Goal: Contribute content: Contribute content

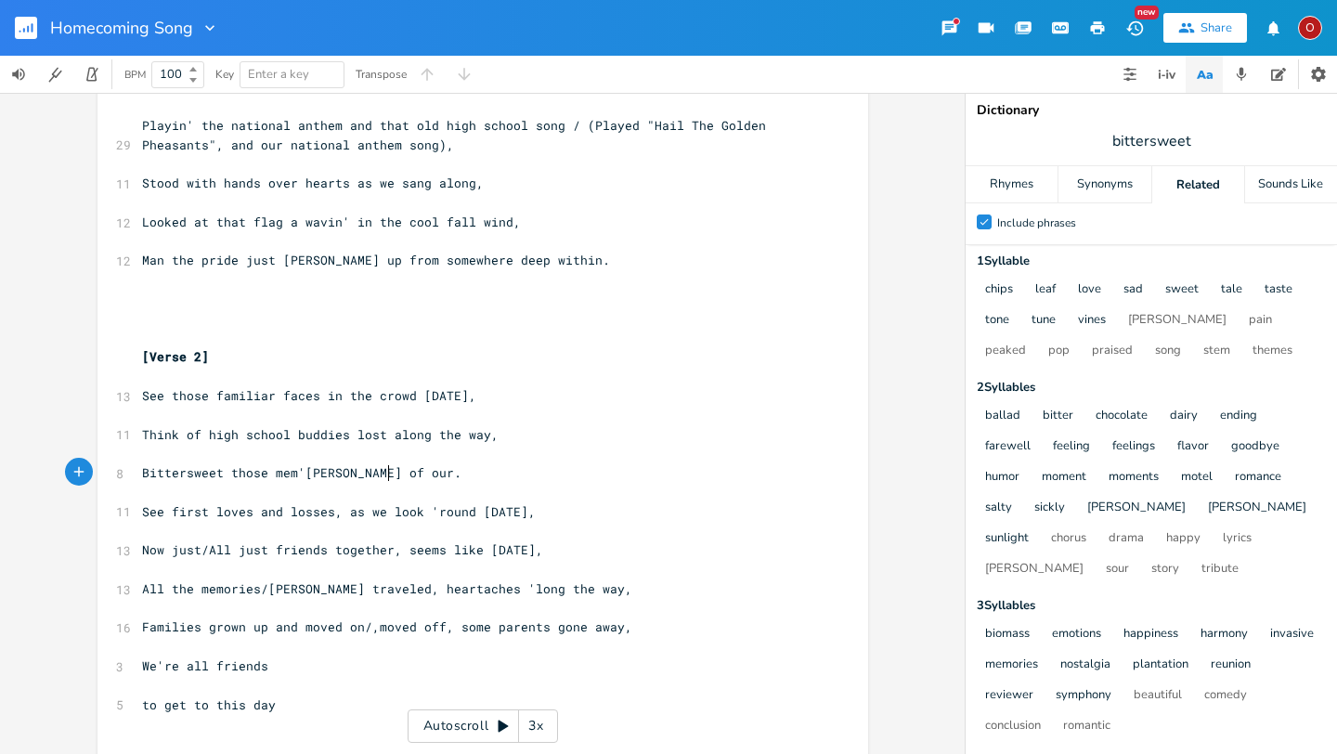
scroll to position [37, 0]
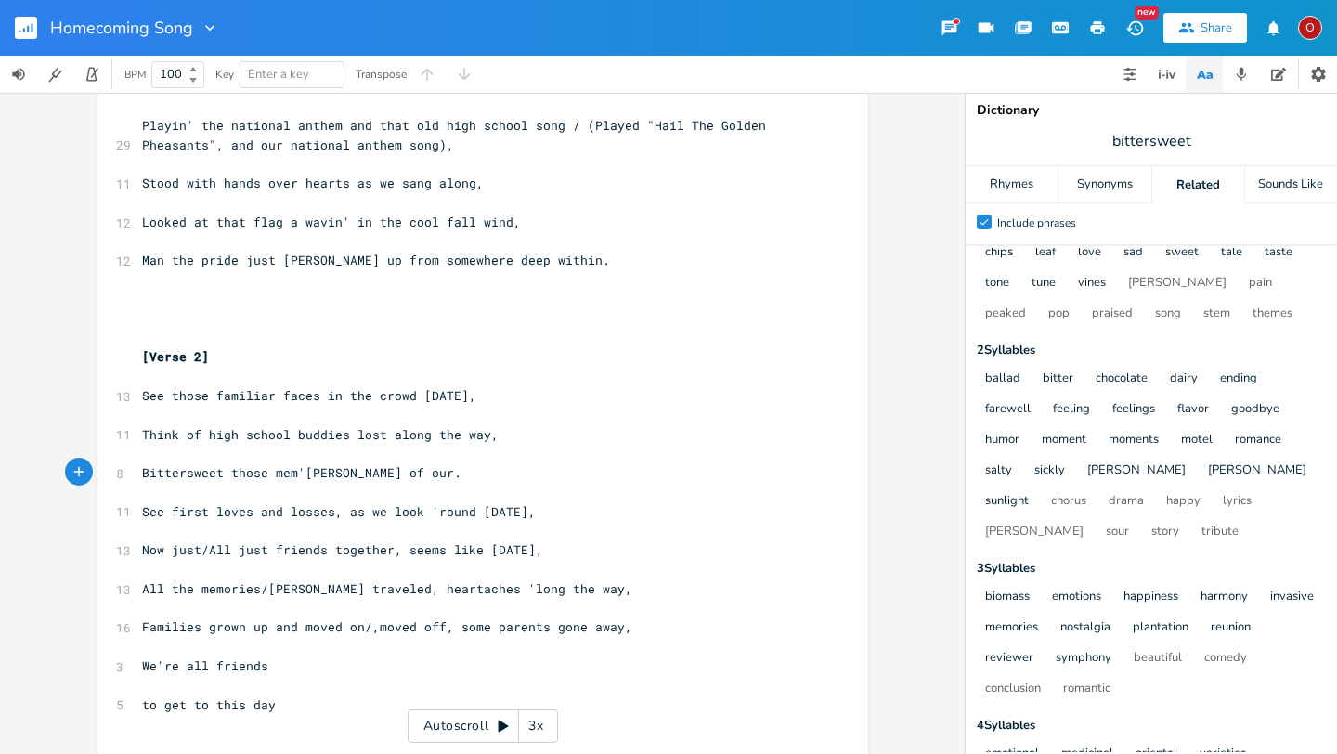
click at [33, 26] on rect "button" at bounding box center [26, 28] width 22 height 22
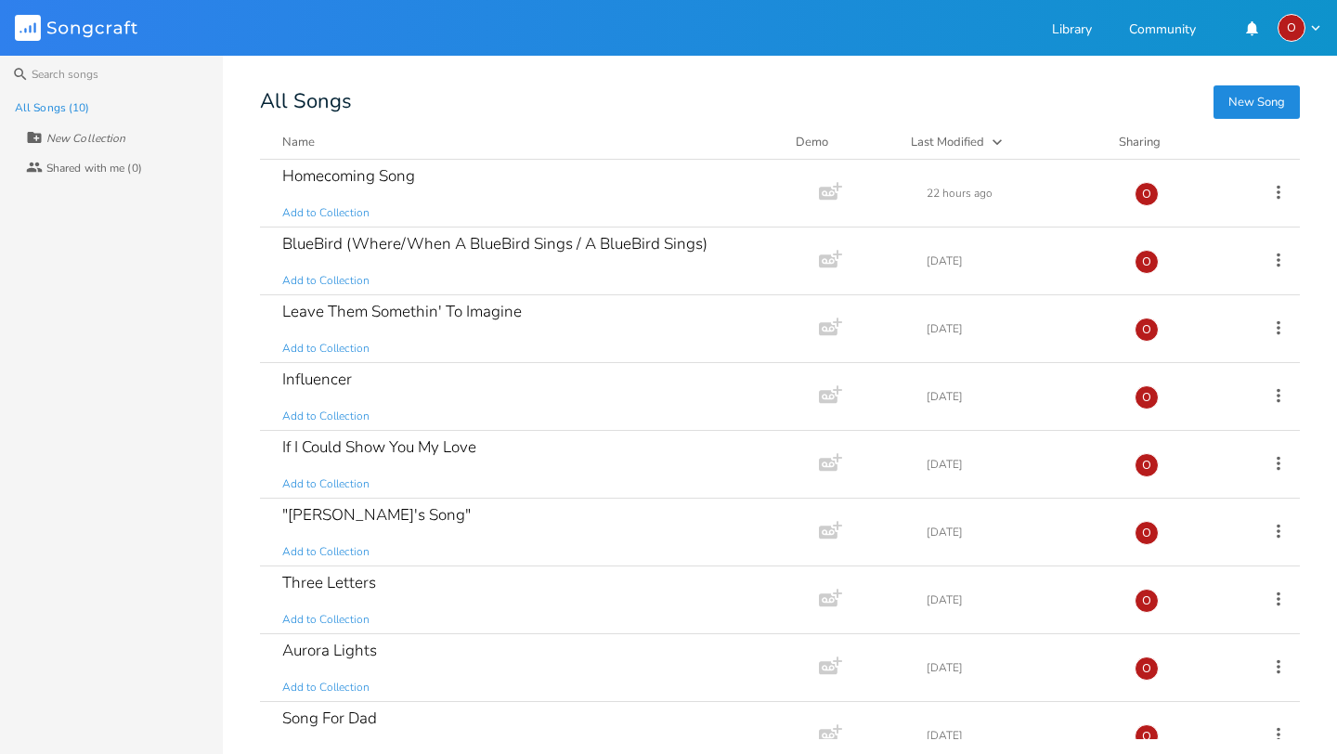
click at [1251, 95] on button "New Song" at bounding box center [1257, 101] width 86 height 33
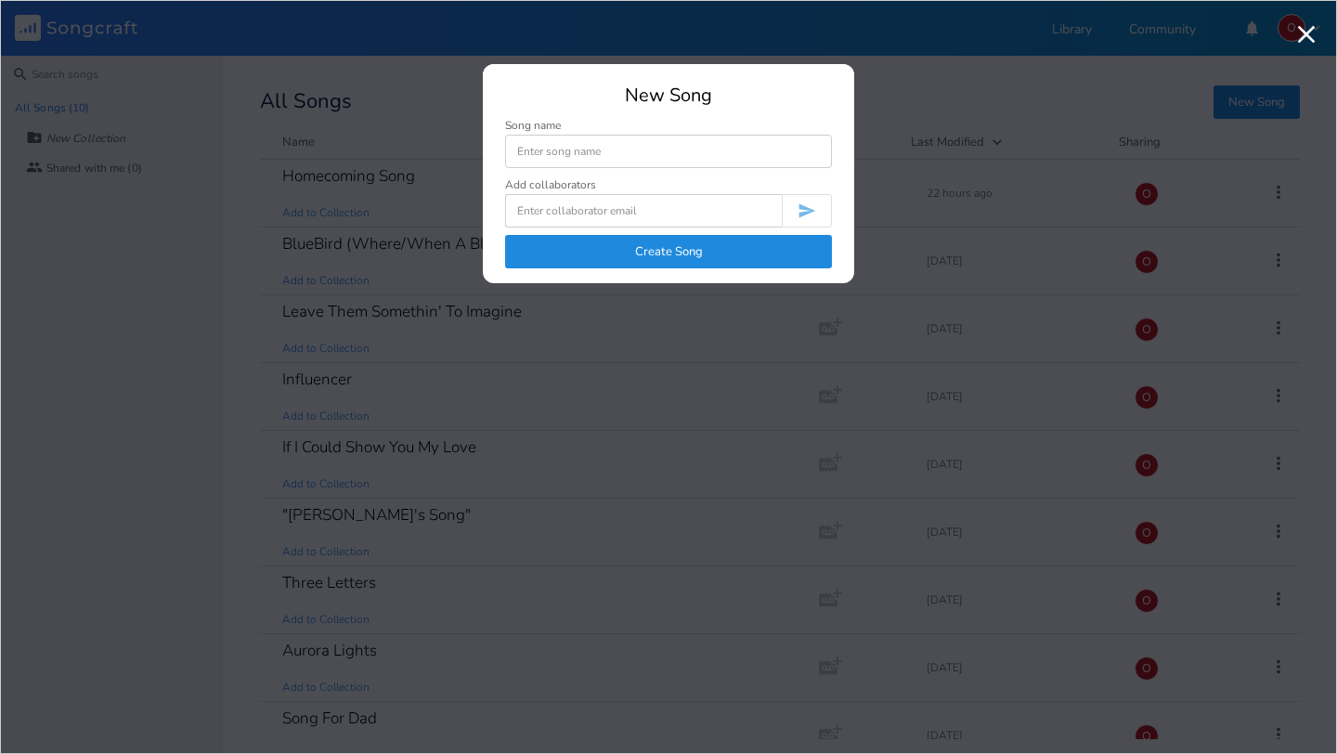
click at [669, 150] on input at bounding box center [668, 151] width 327 height 33
type input "Baby Blues"
click at [700, 257] on button "Create Song" at bounding box center [668, 251] width 327 height 33
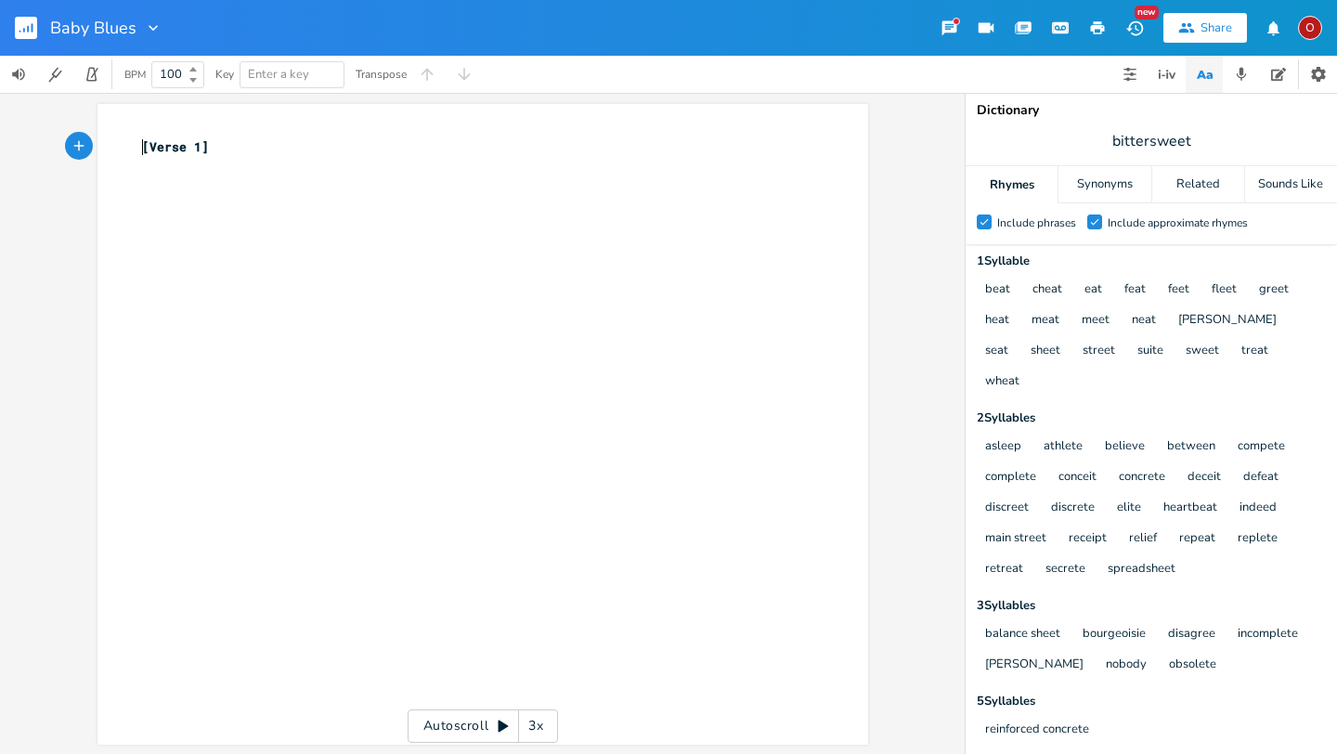
click at [142, 146] on span "[Verse 1]" at bounding box center [175, 146] width 67 height 17
click at [135, 130] on div "xxxxxxxxxx ​ ​ [Verse 1] ​" at bounding box center [483, 424] width 771 height 641
click at [141, 144] on pre "​" at bounding box center [473, 147] width 671 height 20
type textarea "Ba"
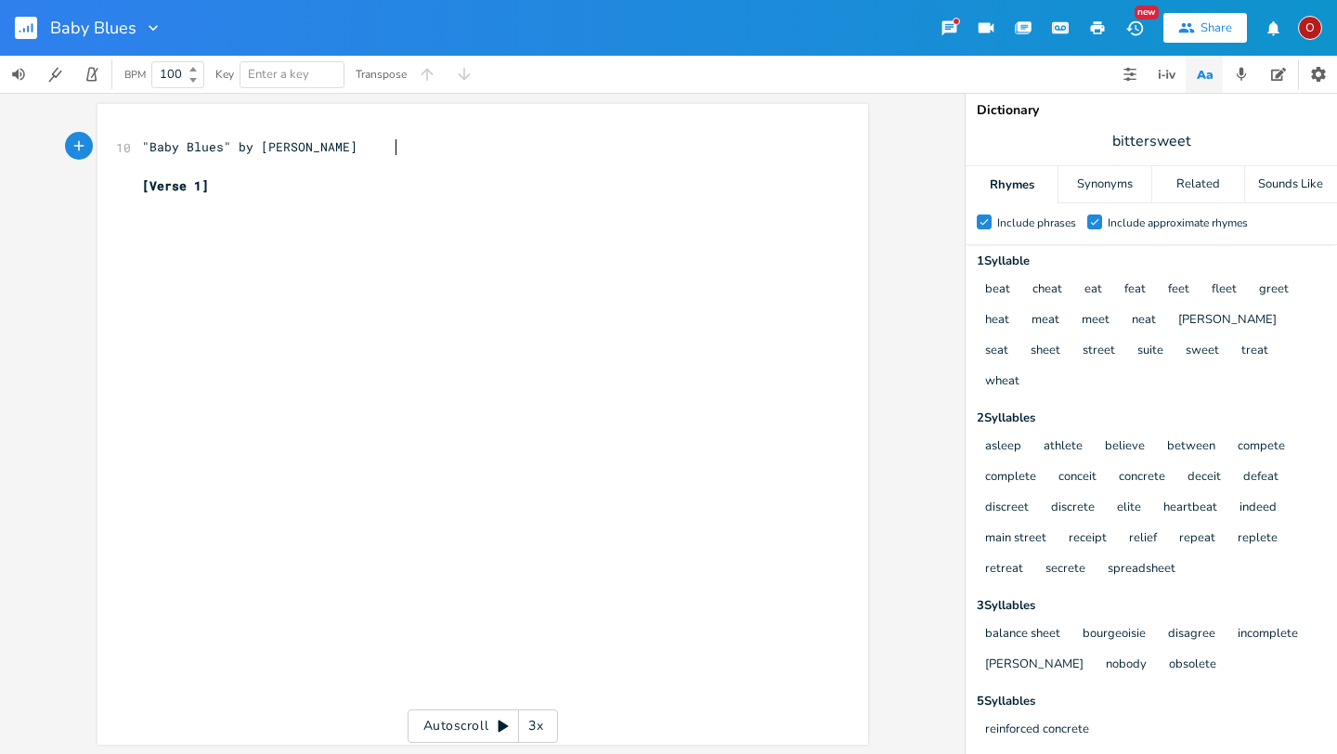
type textarea ""Baby Blues" by [PERSON_NAME]"
click at [156, 210] on pre "​" at bounding box center [473, 205] width 671 height 20
type textarea "Been over 20"
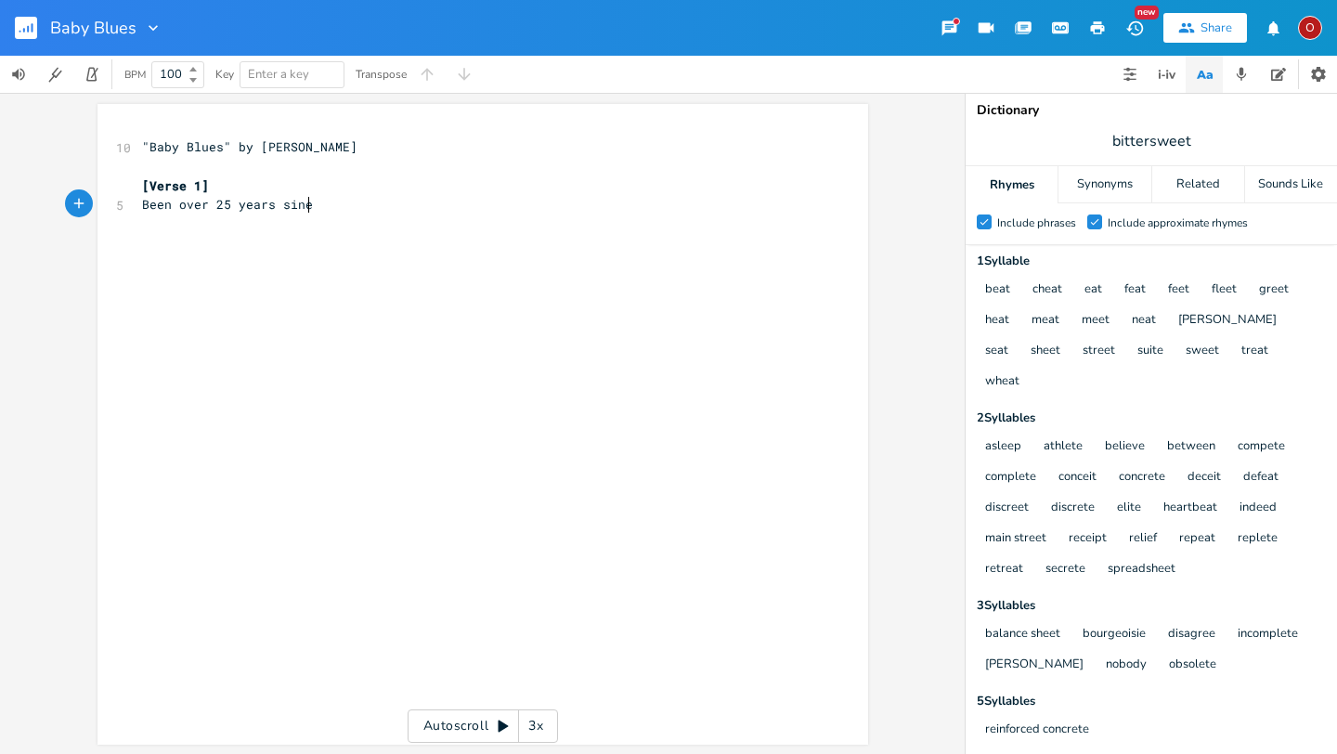
type textarea "5 years sine"
type textarea "ce i f"
type textarea "I felt that way,"
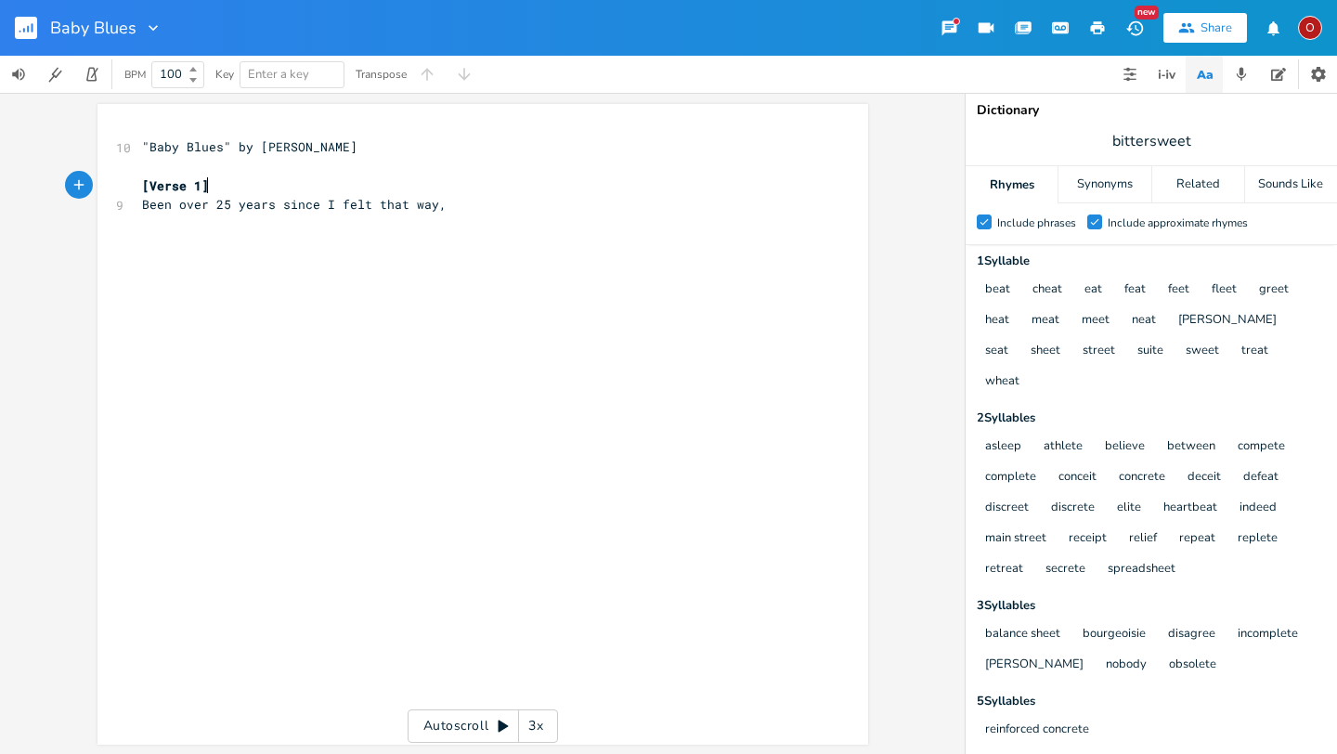
click at [219, 187] on pre "[Verse 1]" at bounding box center [473, 186] width 671 height 20
click at [452, 225] on pre "Been over 25 years since I felt that way," at bounding box center [473, 225] width 671 height 20
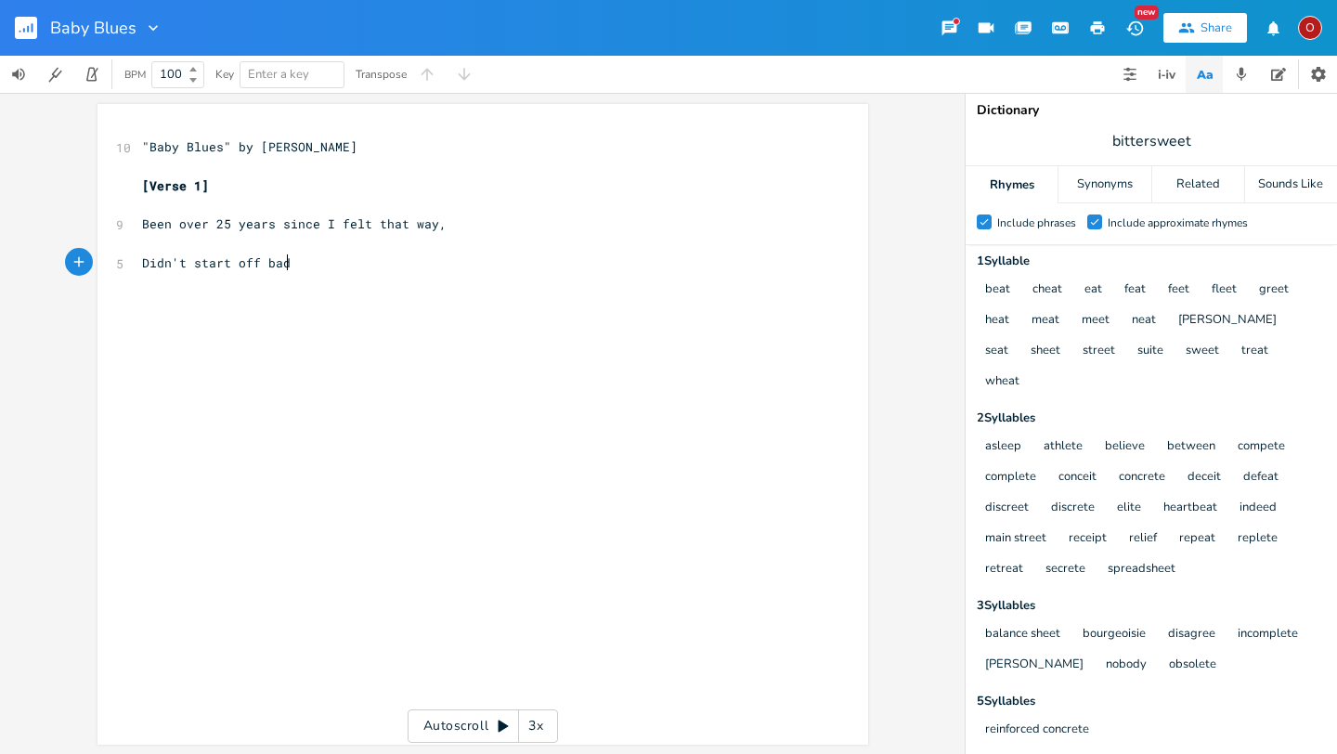
scroll to position [0, 103]
type textarea "Didn't start off bad,r"
type textarea "cr"
type textarea "crept up"
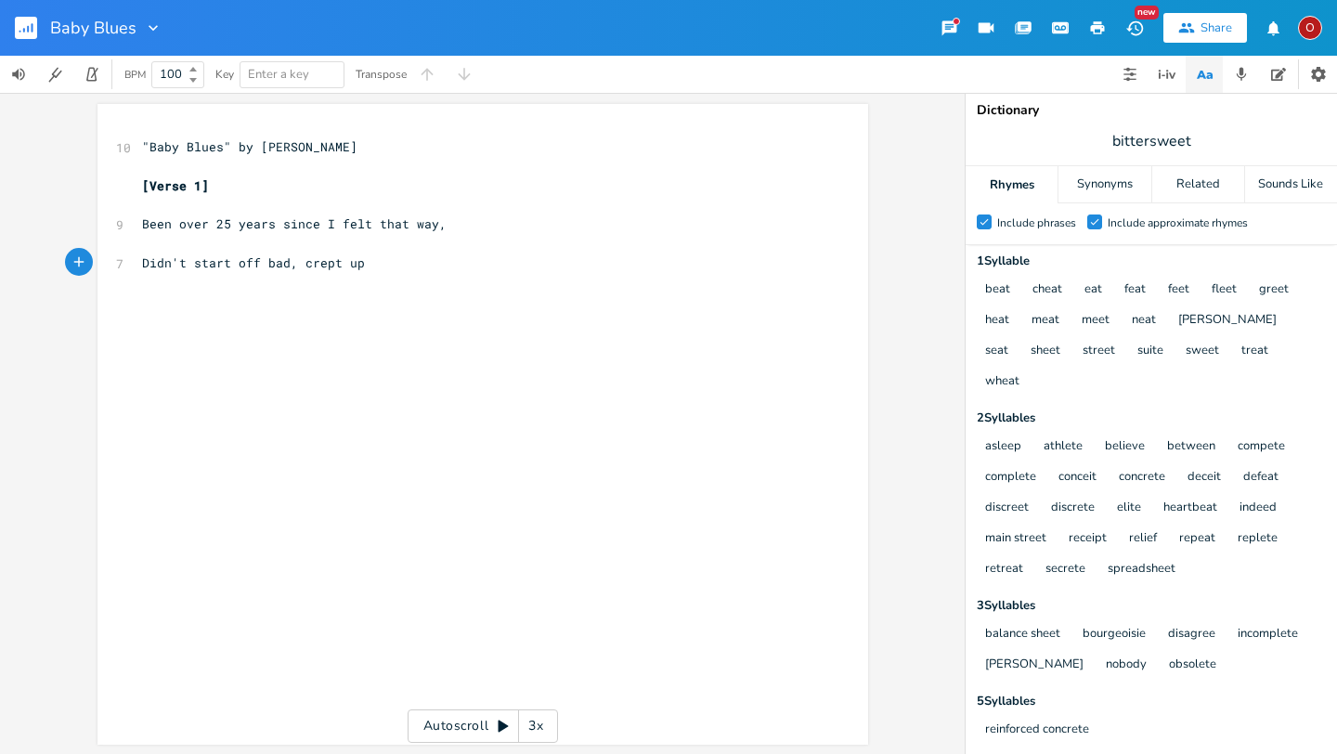
click at [222, 228] on span "Been over 25 years since I felt that way," at bounding box center [294, 223] width 305 height 17
type textarea "0 some"
click at [365, 266] on pre "Didn't start off bad, crept up" at bounding box center [473, 264] width 671 height 20
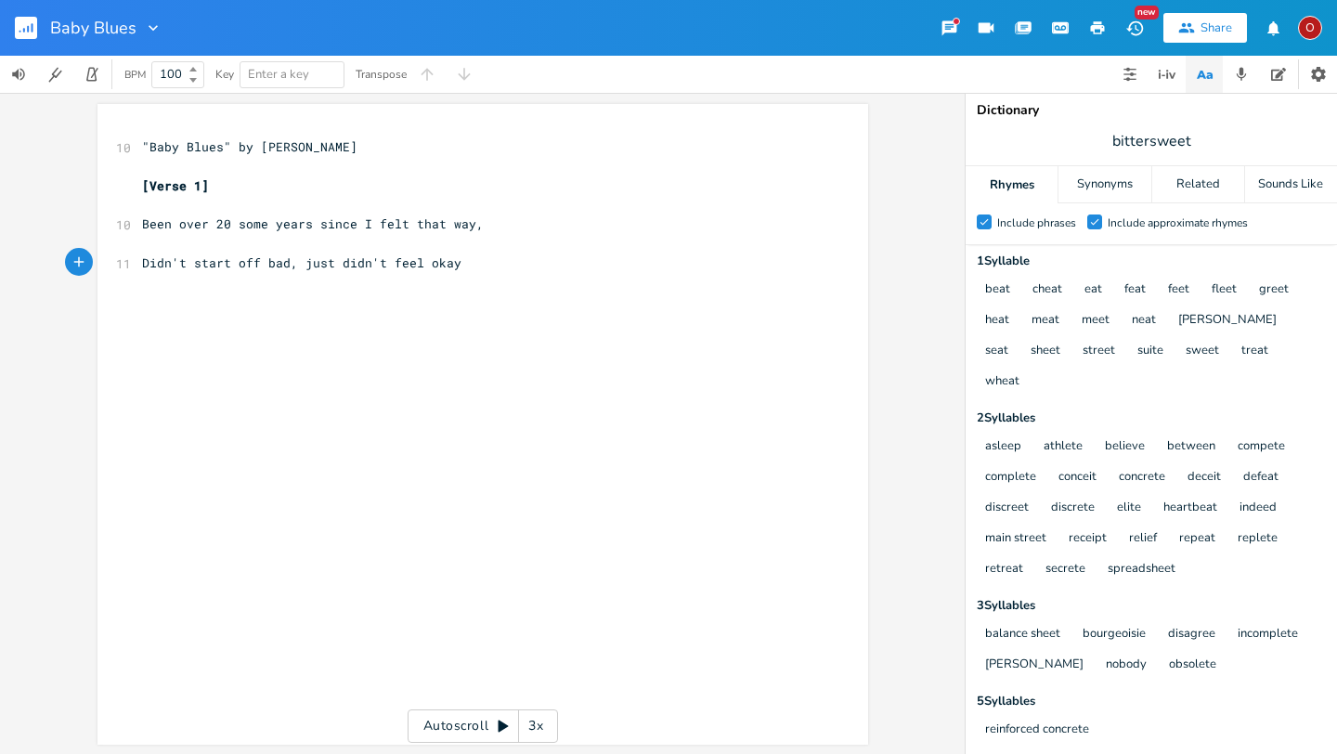
type textarea "just didn't feel okay."
click at [258, 227] on span "Been over 20 some years since I felt that way," at bounding box center [313, 223] width 342 height 17
click at [334, 265] on span "Didn't start off bad, just didn't feel okay." at bounding box center [305, 262] width 327 height 17
type textarea ","
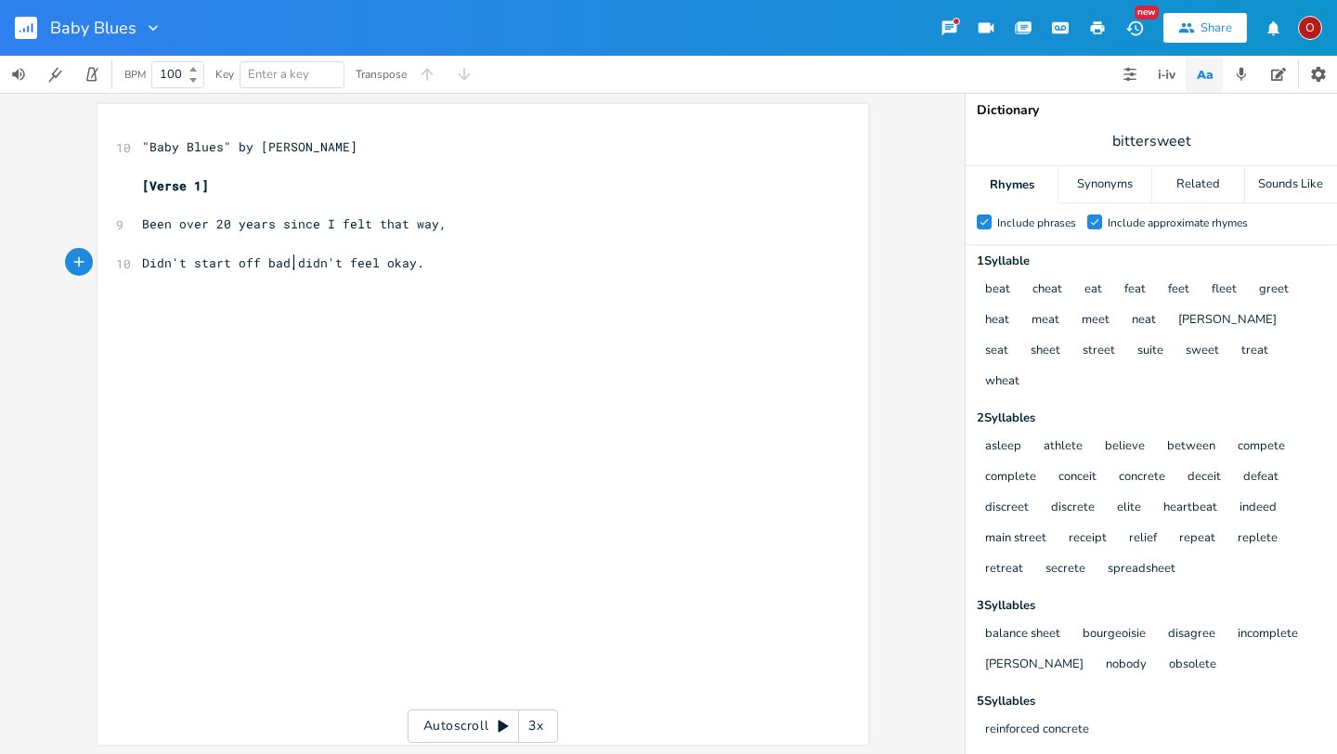
scroll to position [0, 5]
click at [424, 267] on pre "Didn't start off bad, didn't feel okay." at bounding box center [473, 264] width 671 height 20
click at [293, 265] on span "Didn't start off bad, didn't feel okay." at bounding box center [287, 262] width 290 height 17
type textarea "but"
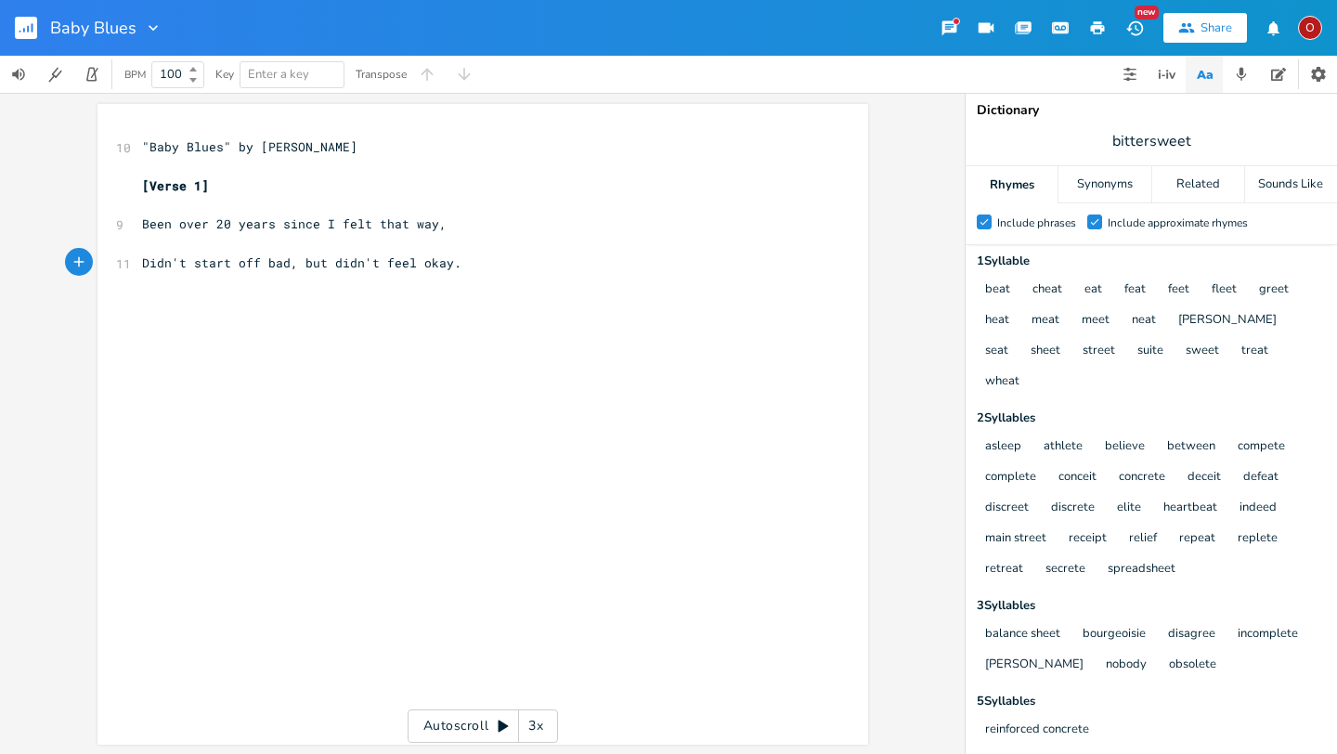
click at [472, 270] on pre "Didn't start off bad, but didn't feel okay." at bounding box center [473, 264] width 671 height 20
type textarea ","
type textarea "The doctor said it's just those B"
type textarea "baby blues."
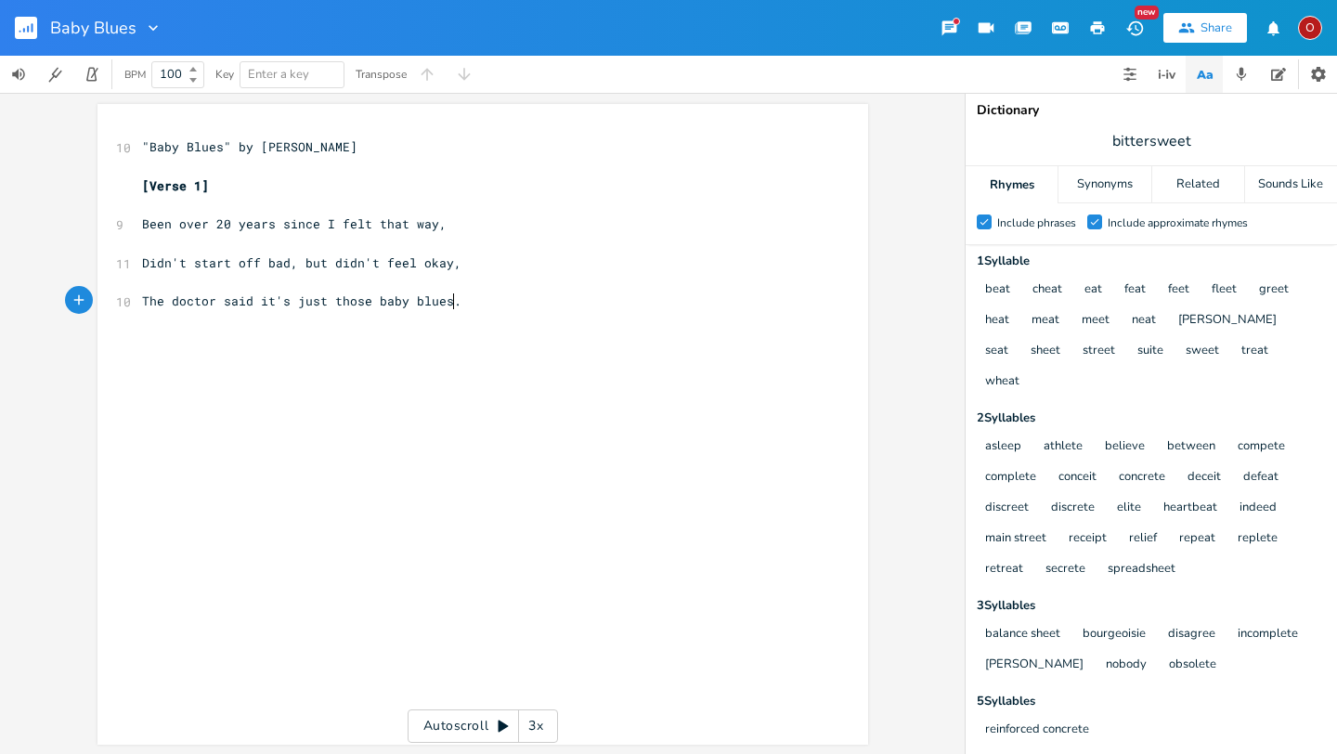
scroll to position [0, 62]
click at [315, 262] on span "Didn't start off bad, but didn't feel okay," at bounding box center [301, 262] width 319 height 17
type textarea "ut sad,"
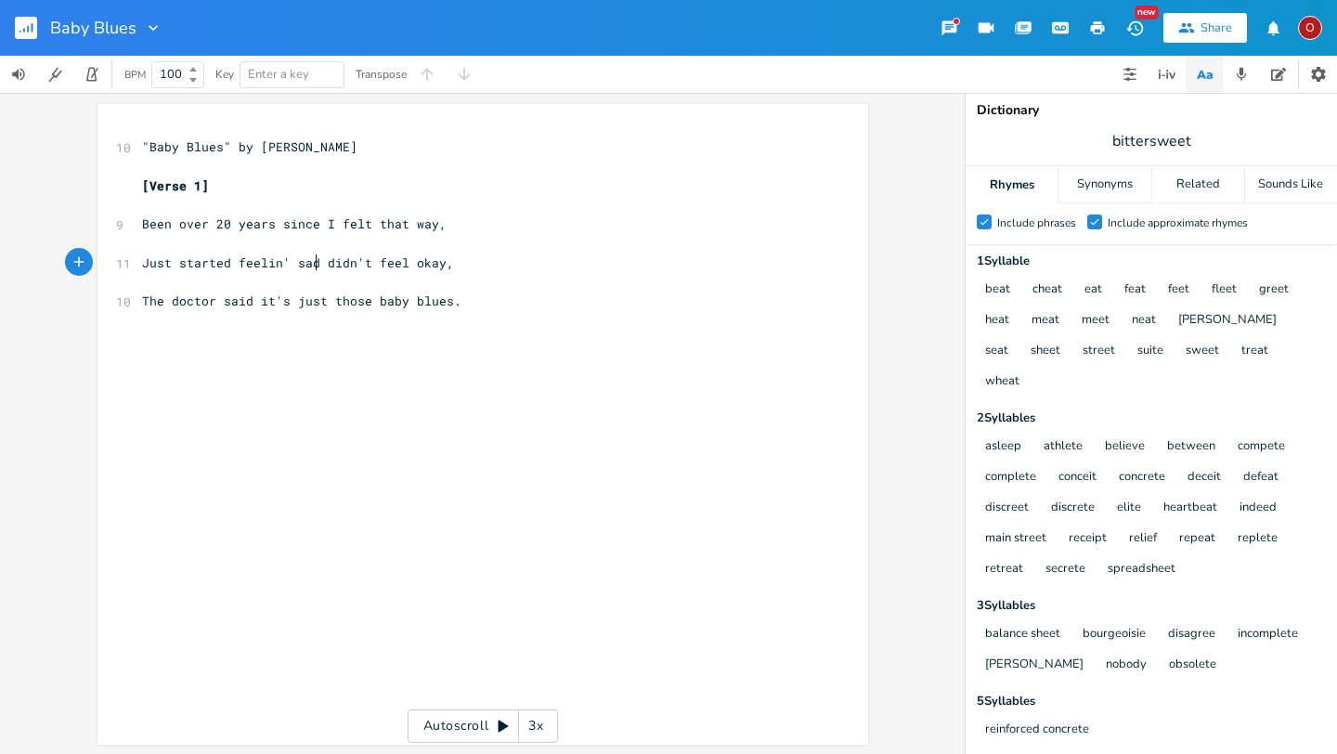
type textarea "Just started feelin' sad,"
type textarea ","
click at [462, 307] on pre "The doctor said it's just those baby blues." at bounding box center [473, 302] width 671 height 20
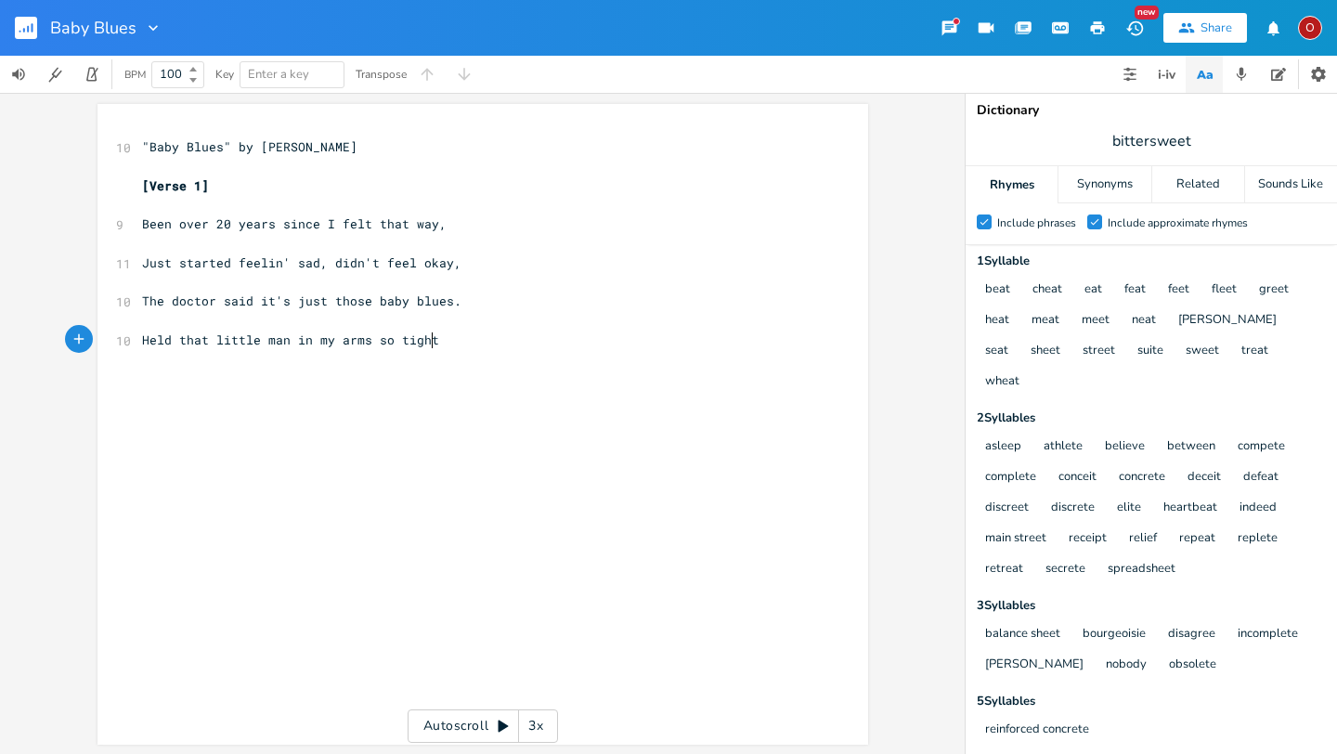
type textarea "Held that little man in my arms so tight,"
type textarea "Felt the love"
type textarea "my love for him, man it felt so right,"
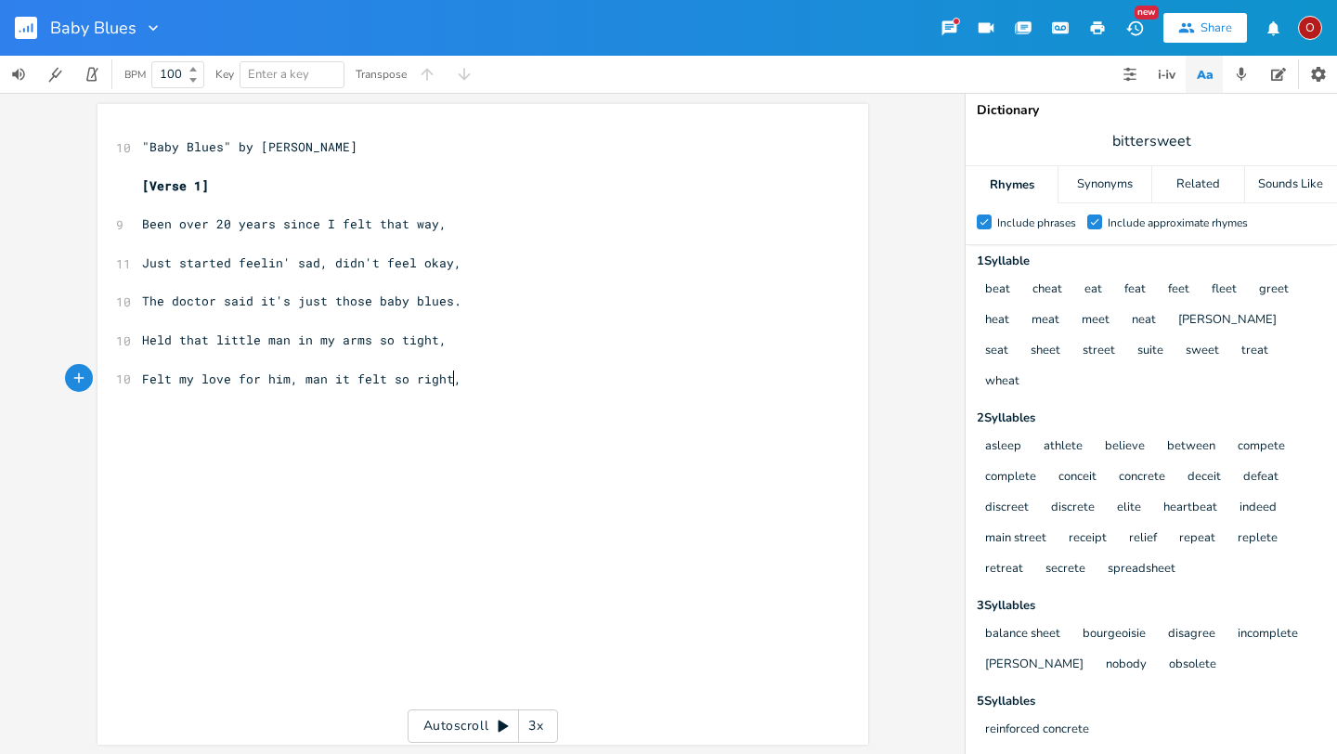
scroll to position [0, 194]
type textarea "Thenm"
type textarea "cou"
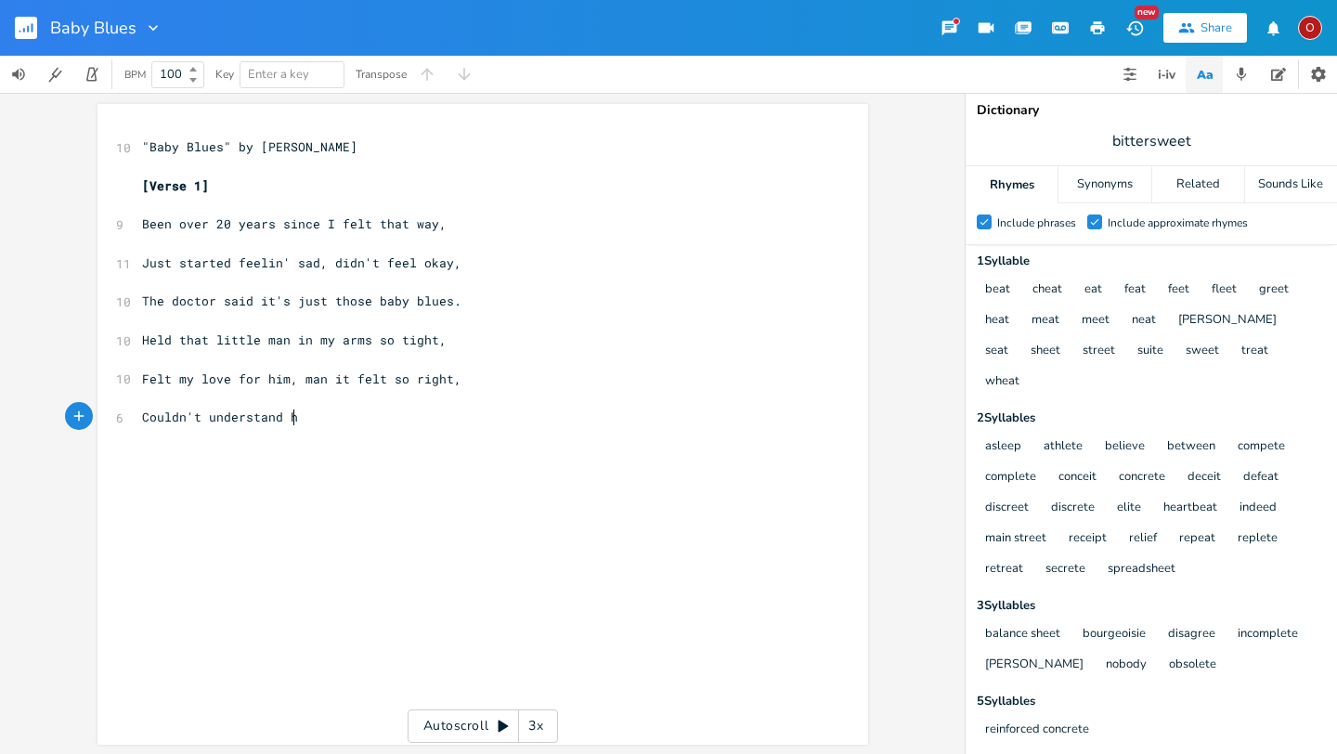
type textarea "Couldn't understand how"
type textarea "Should be smilin' instead of cryai"
type textarea "in', ain't that the way"
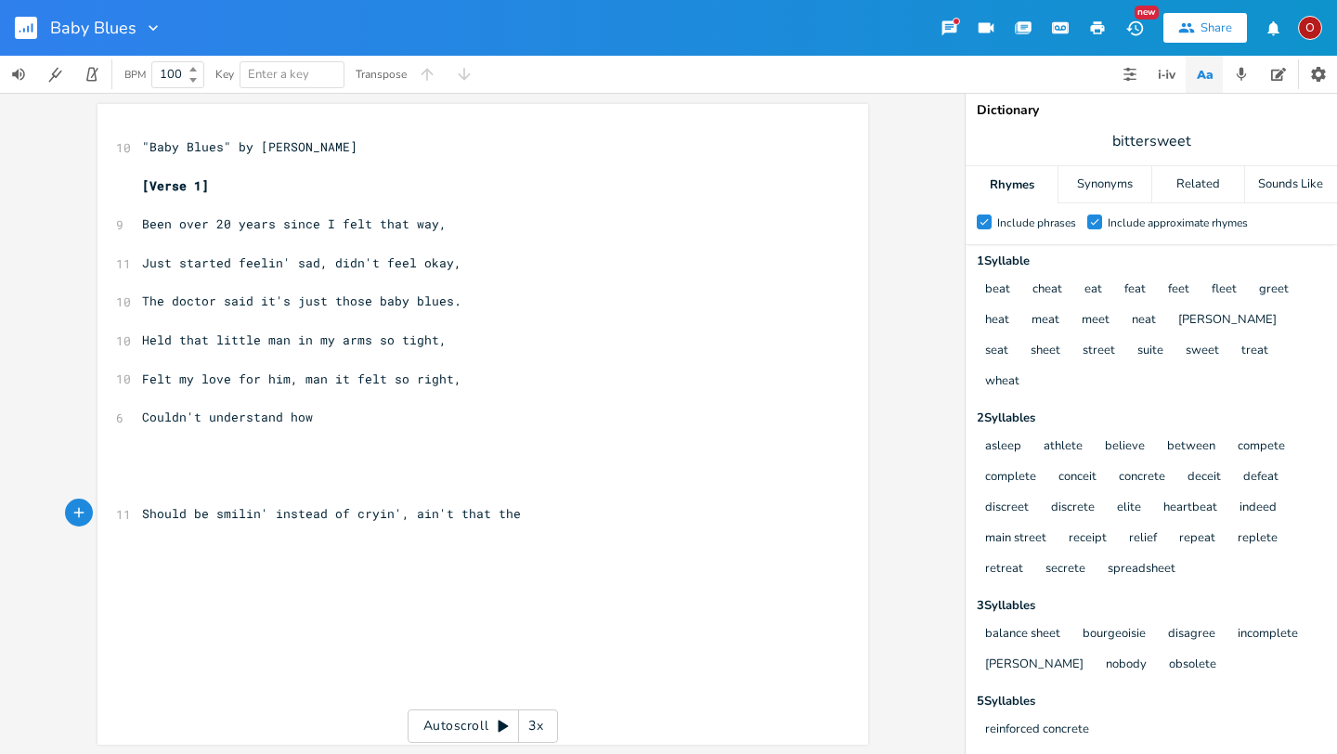
scroll to position [0, 8]
type textarea "e"
click at [1217, 139] on span "bittersweet" at bounding box center [1152, 140] width 372 height 33
type input "way"
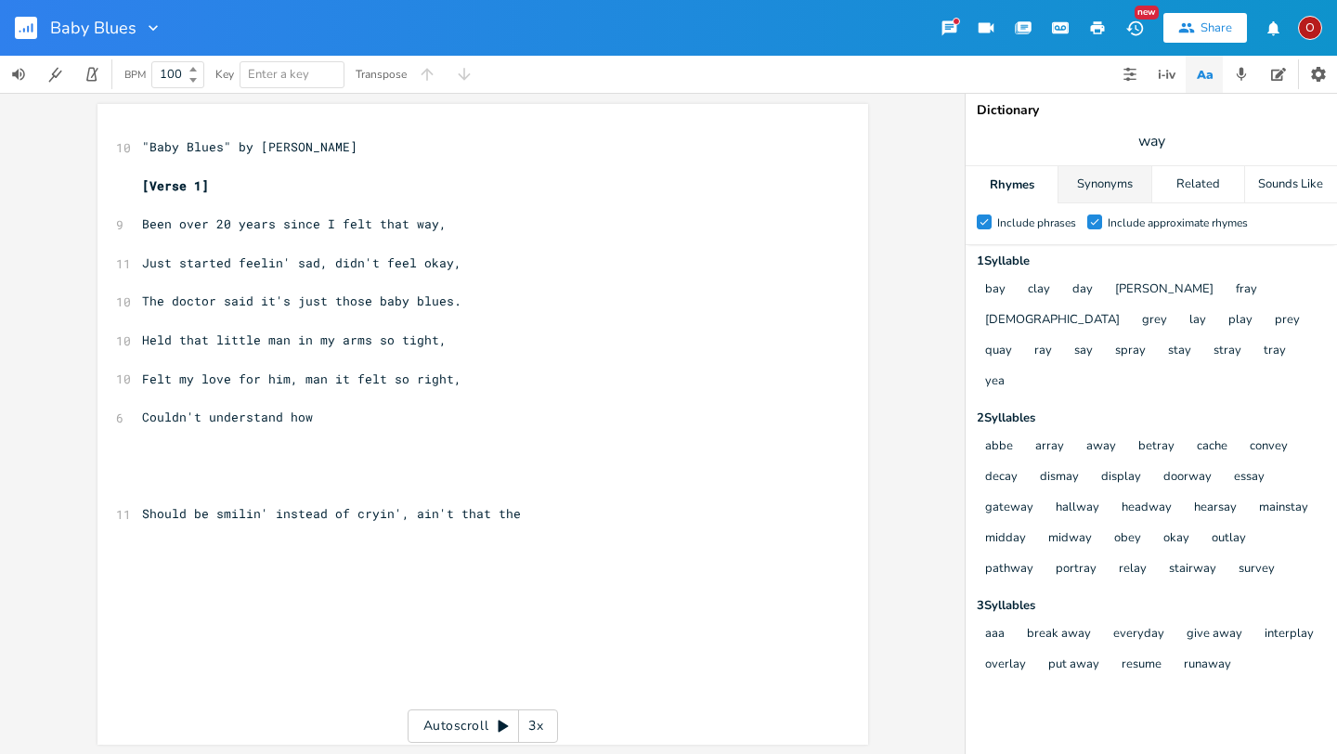
click at [1108, 190] on div "Synonyms" at bounding box center [1105, 184] width 92 height 37
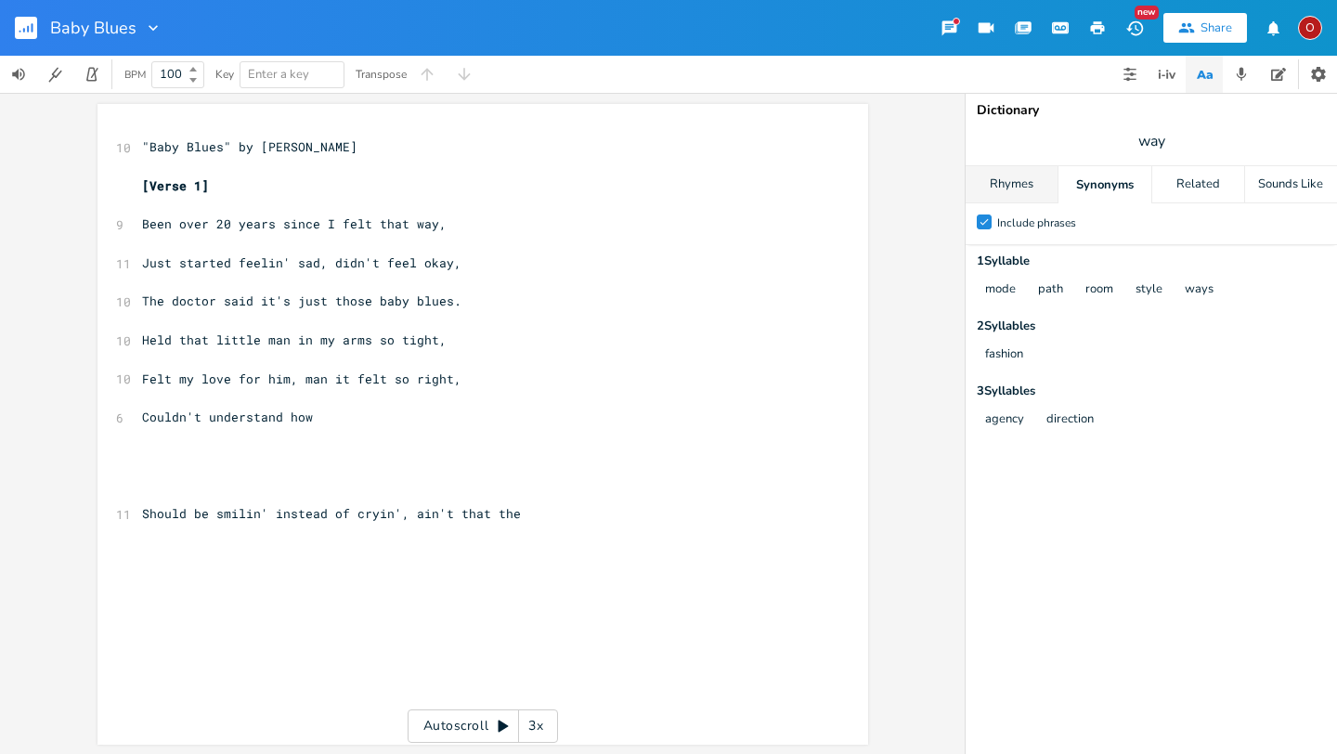
click at [1030, 179] on div "Rhymes" at bounding box center [1012, 184] width 92 height 37
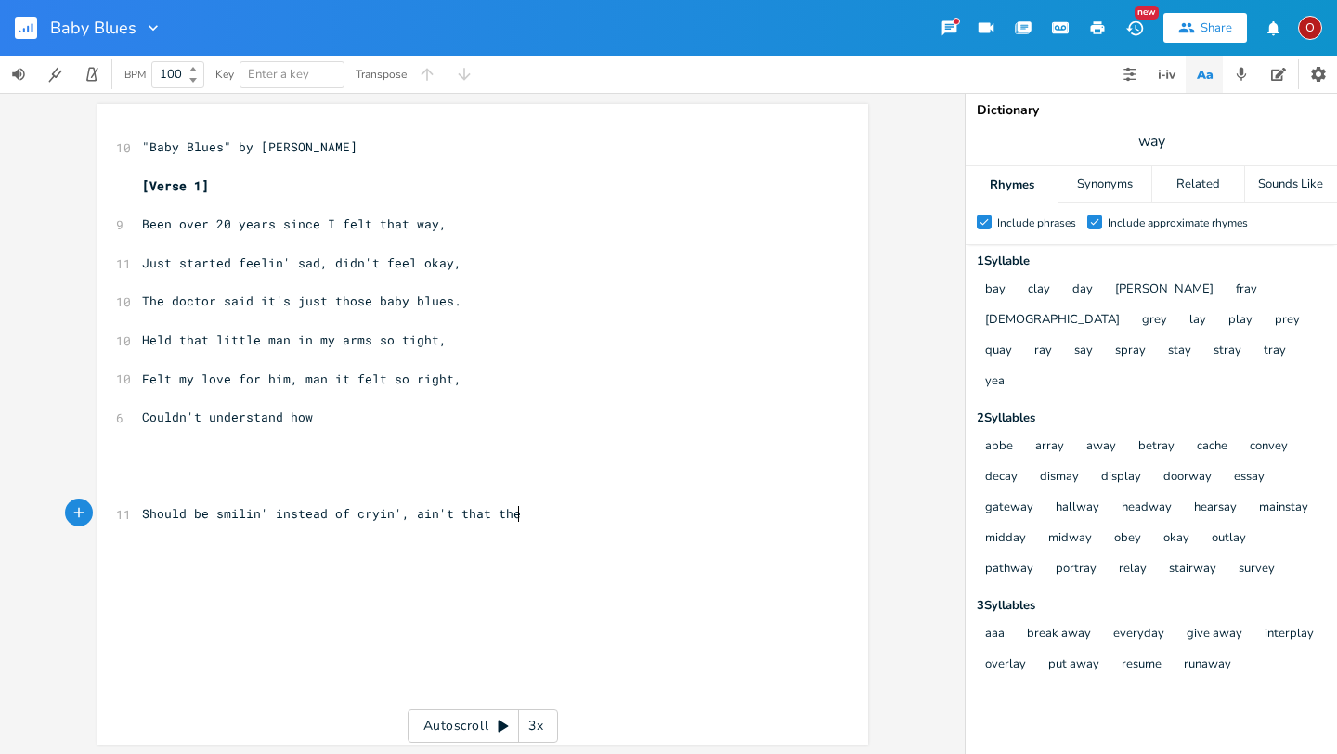
click at [520, 514] on pre "Should be smilin' instead of cryin', ain't that the" at bounding box center [473, 514] width 671 height 20
click at [142, 185] on span "[Verse 1]" at bounding box center [175, 185] width 67 height 17
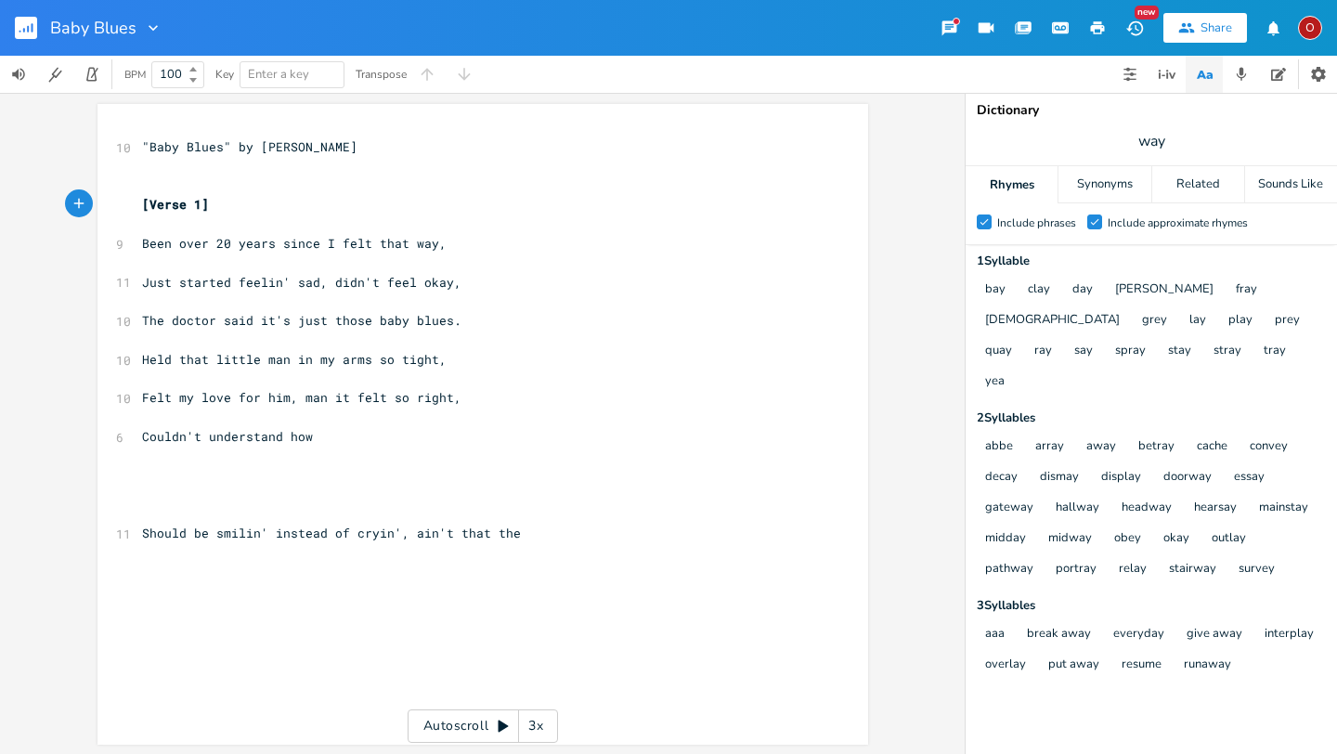
click at [1177, 137] on span "way" at bounding box center [1152, 140] width 372 height 33
click at [320, 394] on span "Felt my love for him, man it felt so right," at bounding box center [301, 397] width 319 height 17
type textarea "things should"
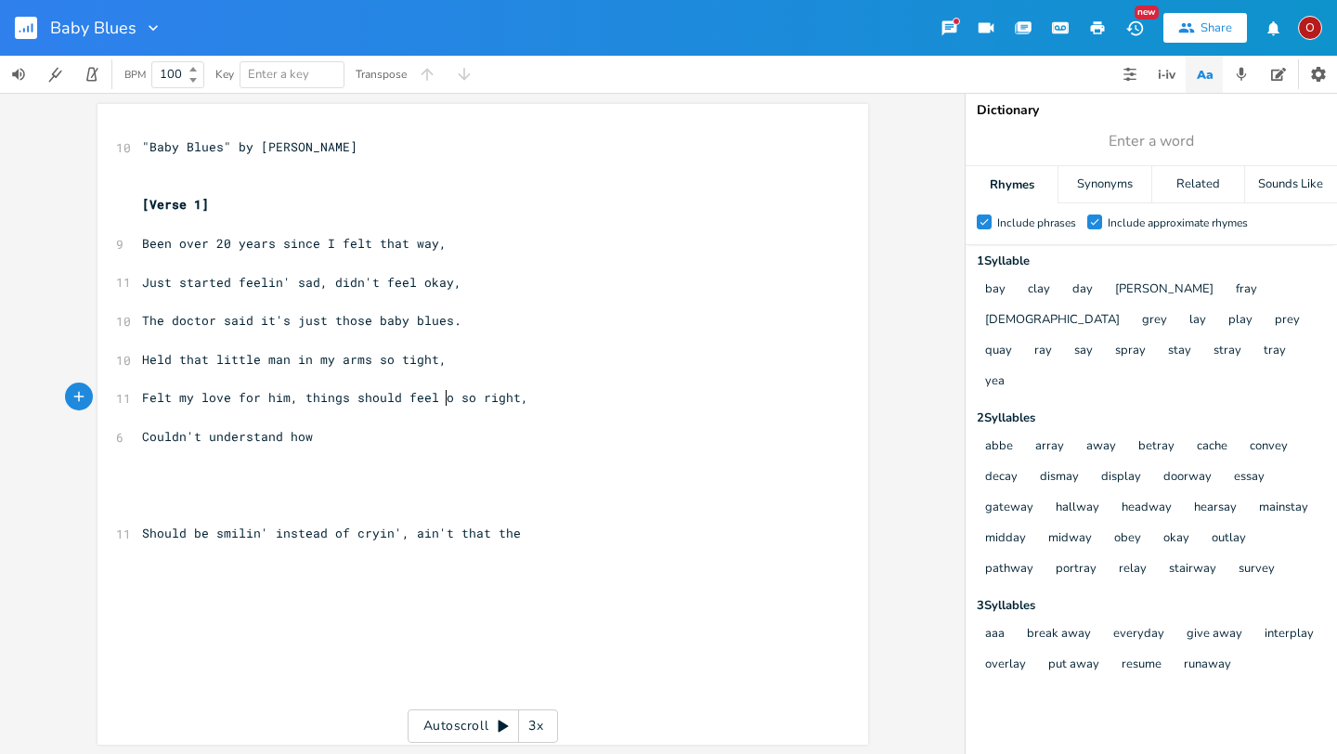
type textarea "feel oh"
click at [340, 436] on pre "Couldn't understand how" at bounding box center [473, 437] width 671 height 20
type textarea "how my heart"
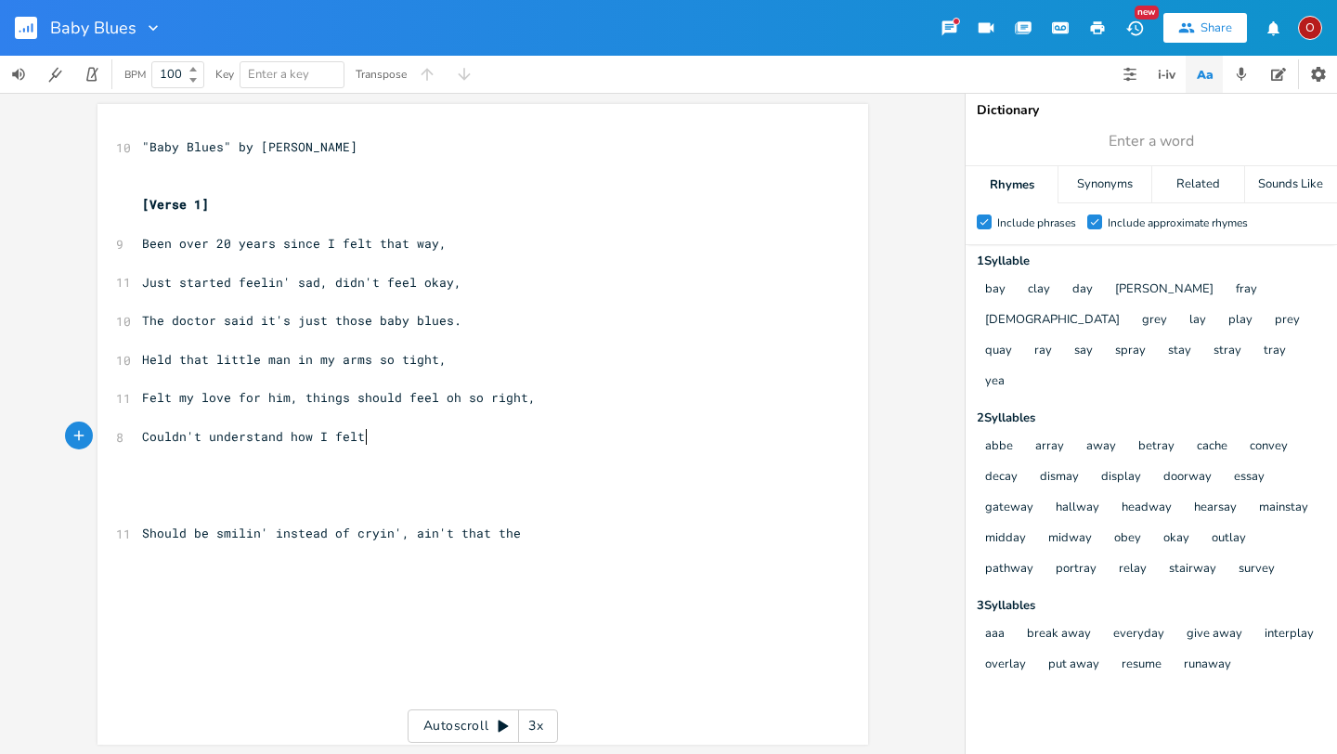
scroll to position [0, 26]
type textarea "I felt like I could brae"
type textarea "eak"
type textarea "eak."
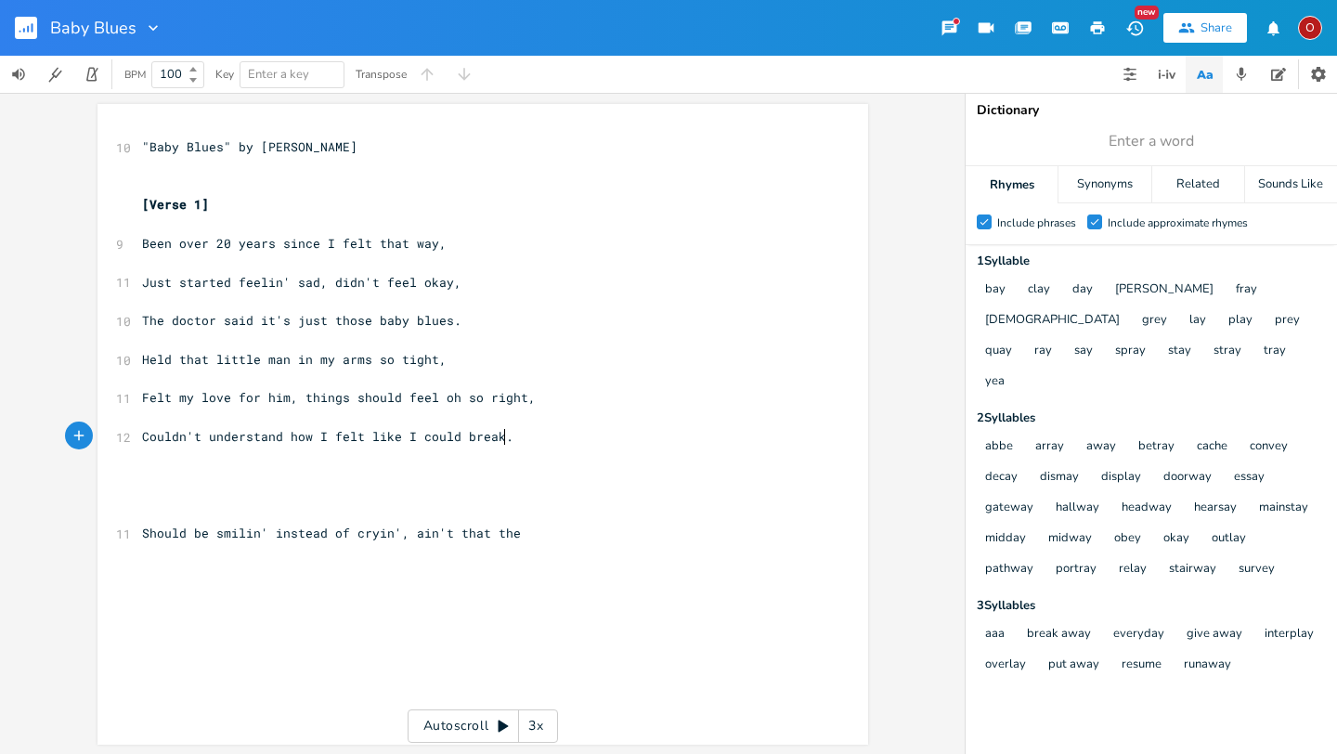
scroll to position [0, 21]
click at [340, 534] on span "Should be smilin' instead of cryin', ain't that the" at bounding box center [331, 533] width 379 height 17
type textarea "not"
click at [472, 536] on pre "Should be smilin' not cryin', ain't that the" at bounding box center [473, 534] width 671 height 20
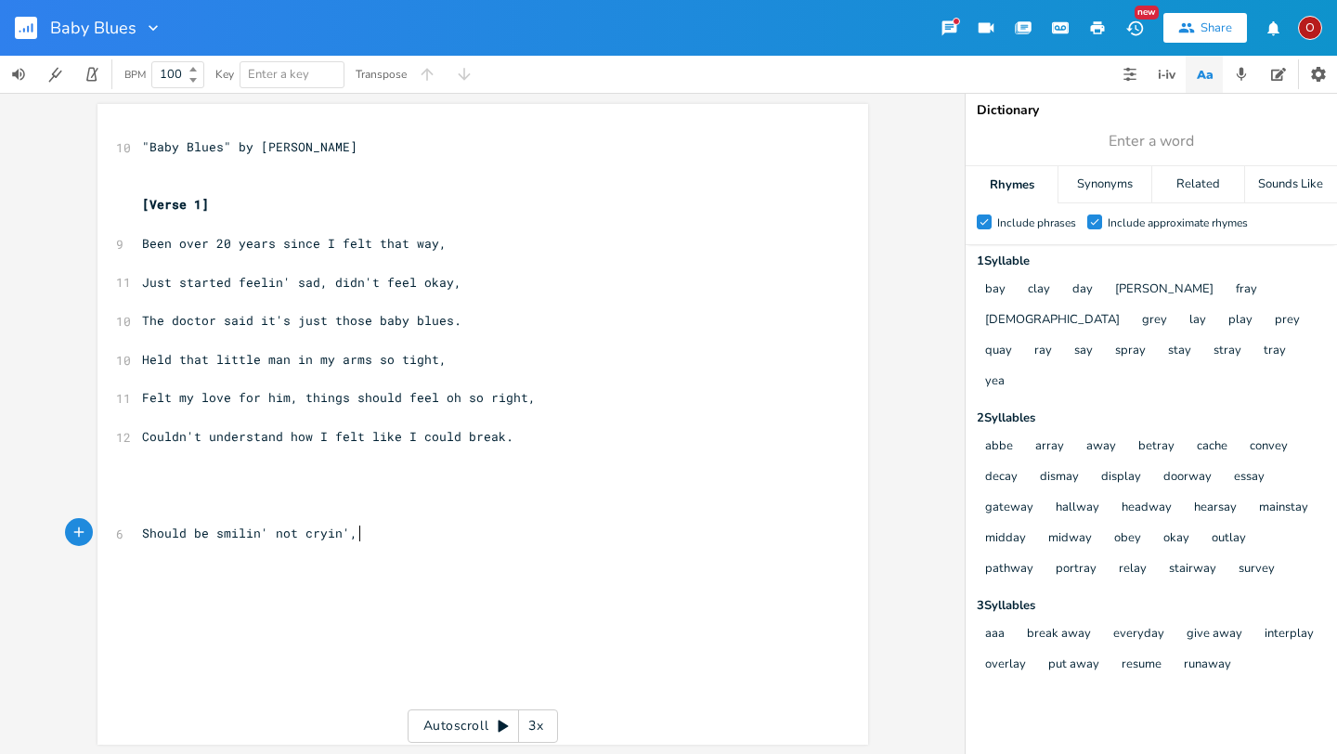
type textarea "f"
type textarea "holdin' this fear inside,"
click at [346, 531] on span "Should be smilin' not cryin', holdin' this fear inside," at bounding box center [346, 533] width 409 height 17
type textarea ";"
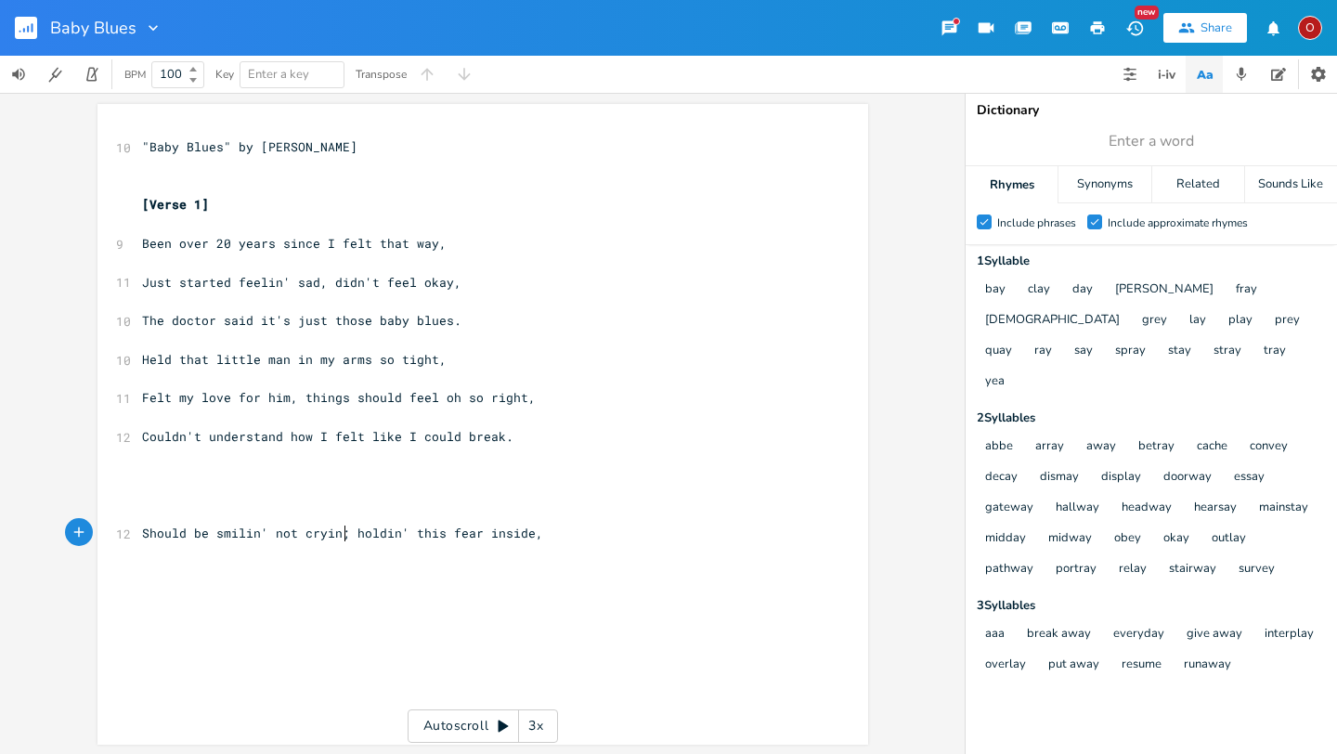
scroll to position [0, 3]
type textarea "'"
click at [544, 533] on pre "Should be smilin' not cryin' holdin' this fear inside," at bounding box center [473, 534] width 671 height 20
type textarea "I would never [PERSON_NAME]"
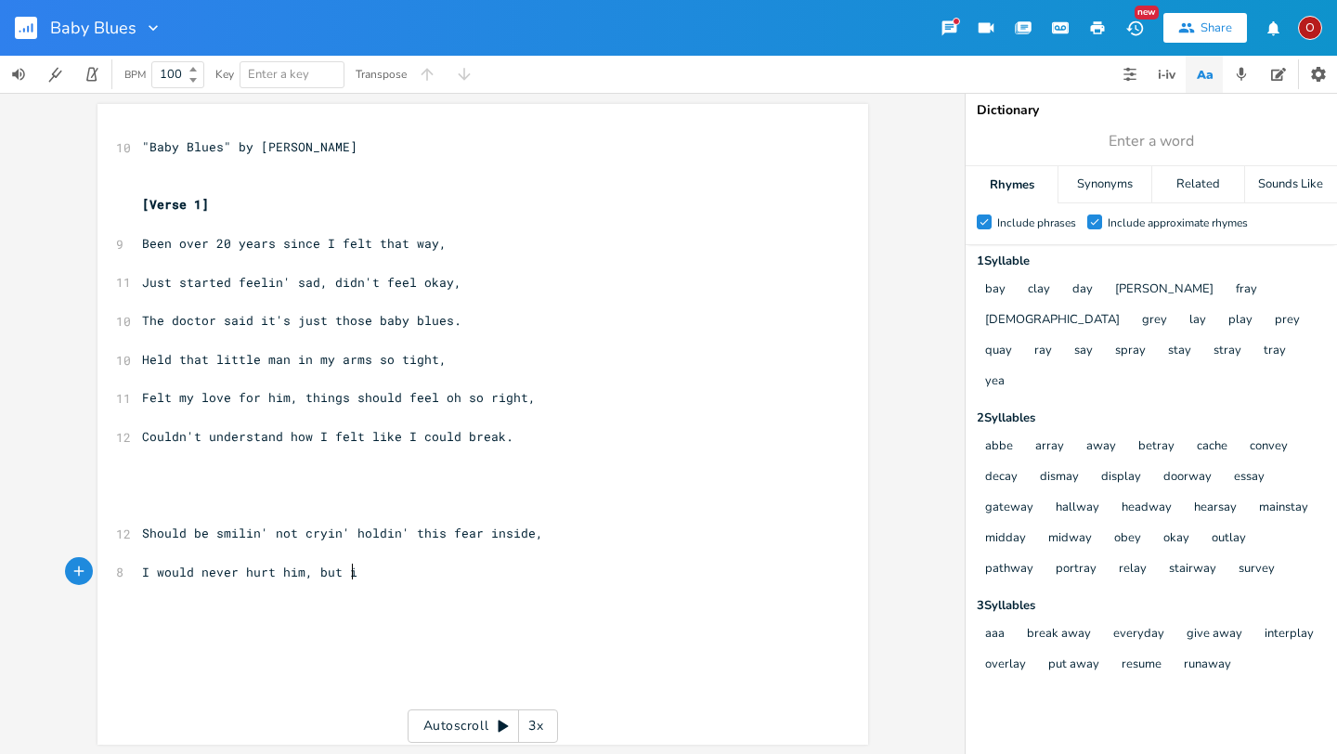
type textarea "t him, but it"
type textarea "I was lost inside,"
type textarea "Should be smilin'"
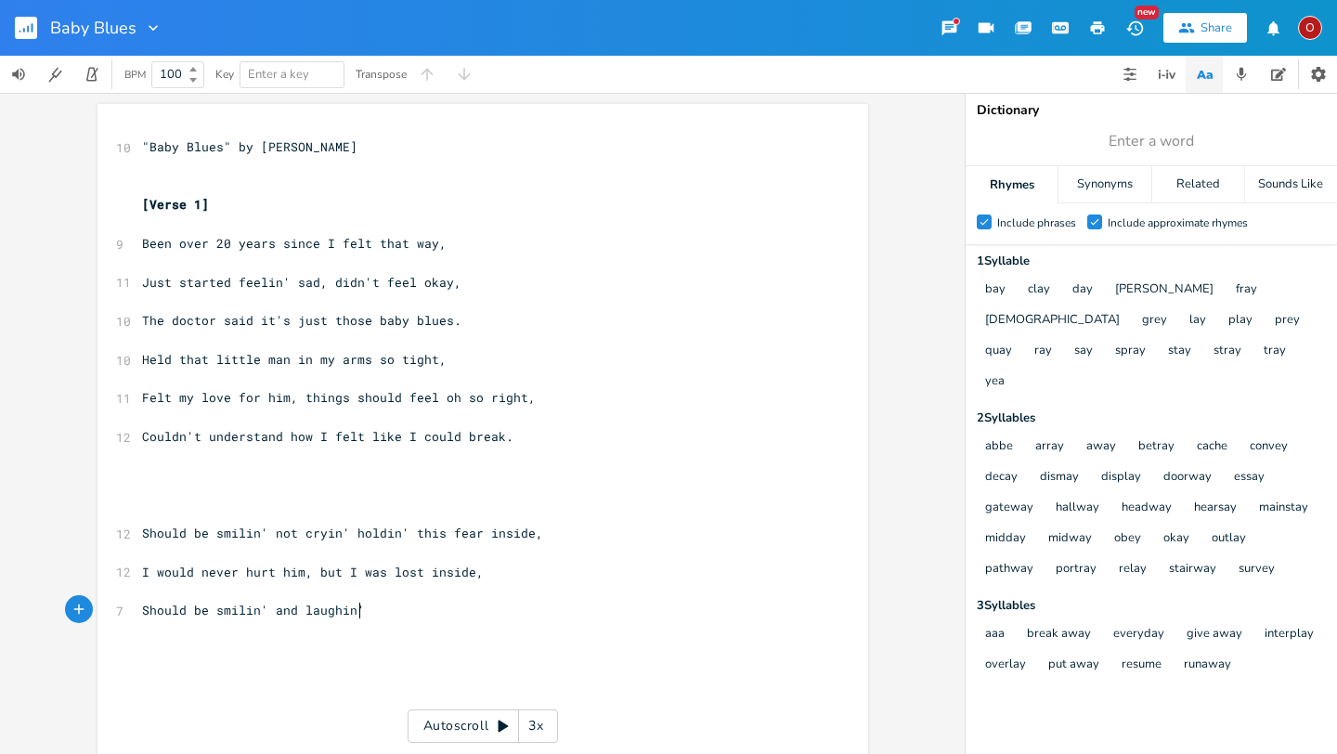
scroll to position [0, 71]
type textarea "and laughin', not feelin' fear inside."
type textarea ","
click at [547, 534] on pre "Should be smilin' not cryin' holdin' this fear inside," at bounding box center [473, 534] width 671 height 20
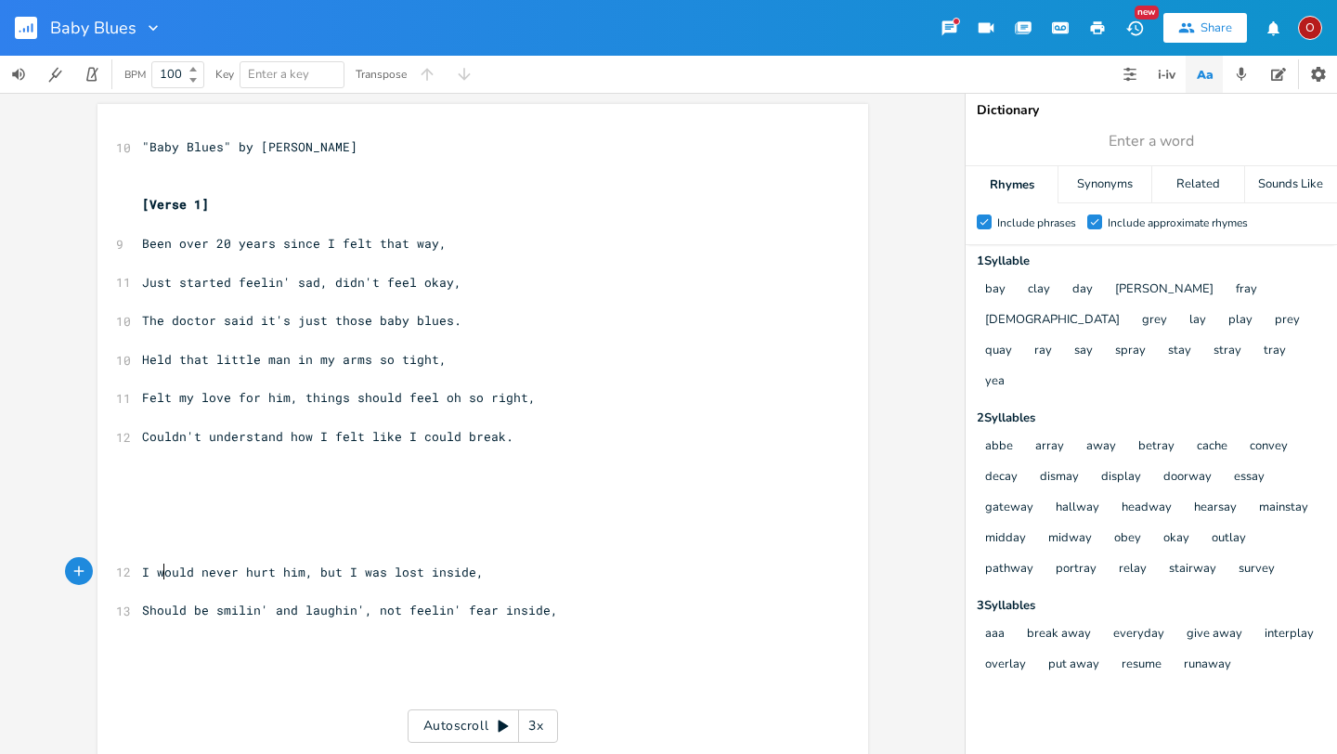
click at [159, 569] on span "I would never hurt him, but I was lost inside," at bounding box center [313, 572] width 342 height 17
type textarea "c"
click at [580, 615] on pre "Should be smilin' and laughin', not feelin' fear inside," at bounding box center [473, 611] width 671 height 20
type textarea "Held his little hand and just bowed by hear"
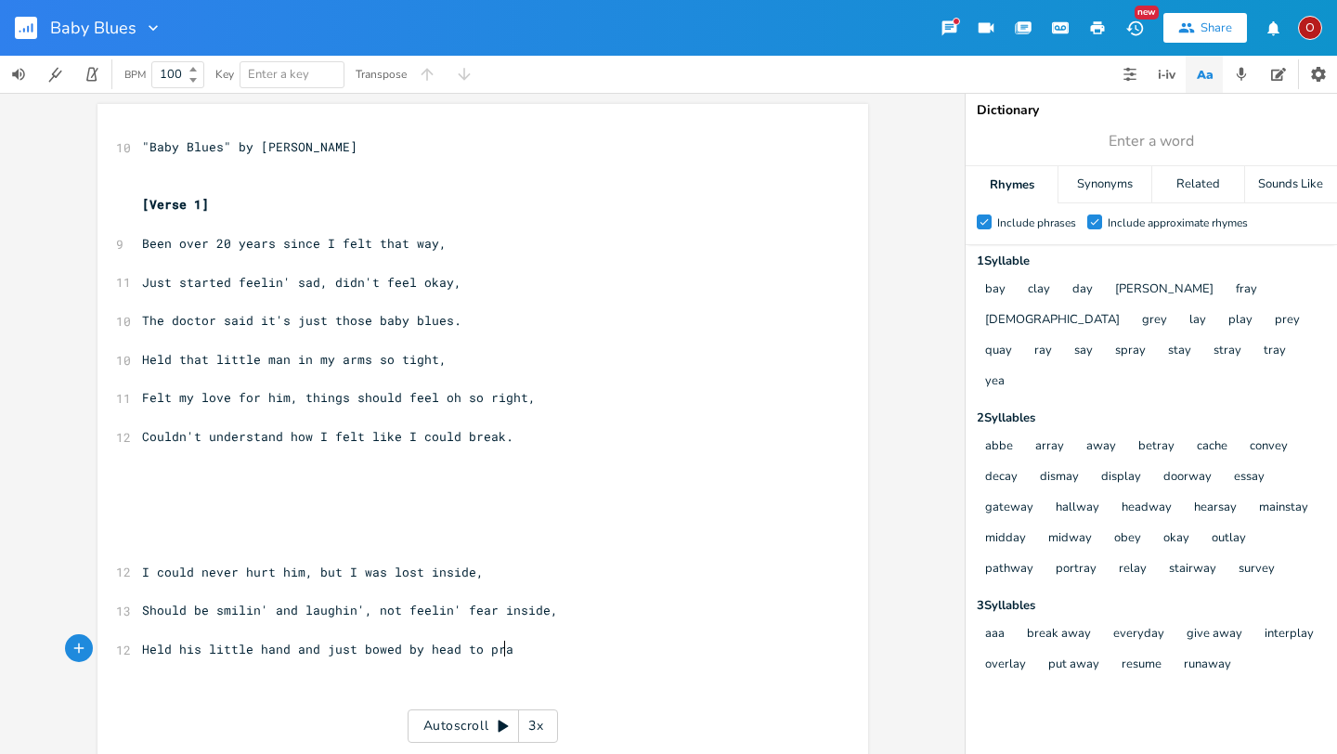
scroll to position [0, 47]
type textarea "d to pray."
click at [155, 547] on pre "​" at bounding box center [473, 553] width 671 height 20
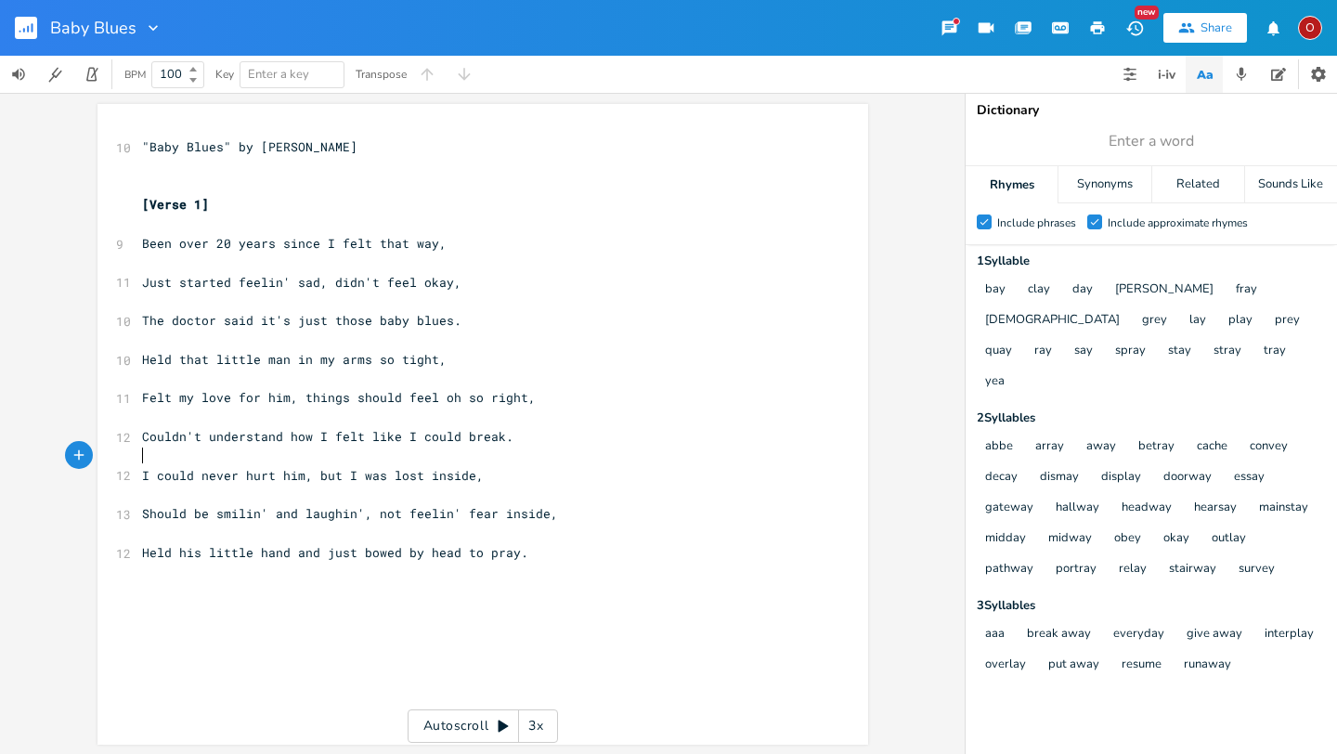
click at [186, 400] on span "Felt my love for him, things should feel oh so right," at bounding box center [339, 397] width 394 height 17
type textarea "this"
click at [526, 399] on span "Felt this love for him, things should feel oh so right," at bounding box center [346, 397] width 409 height 17
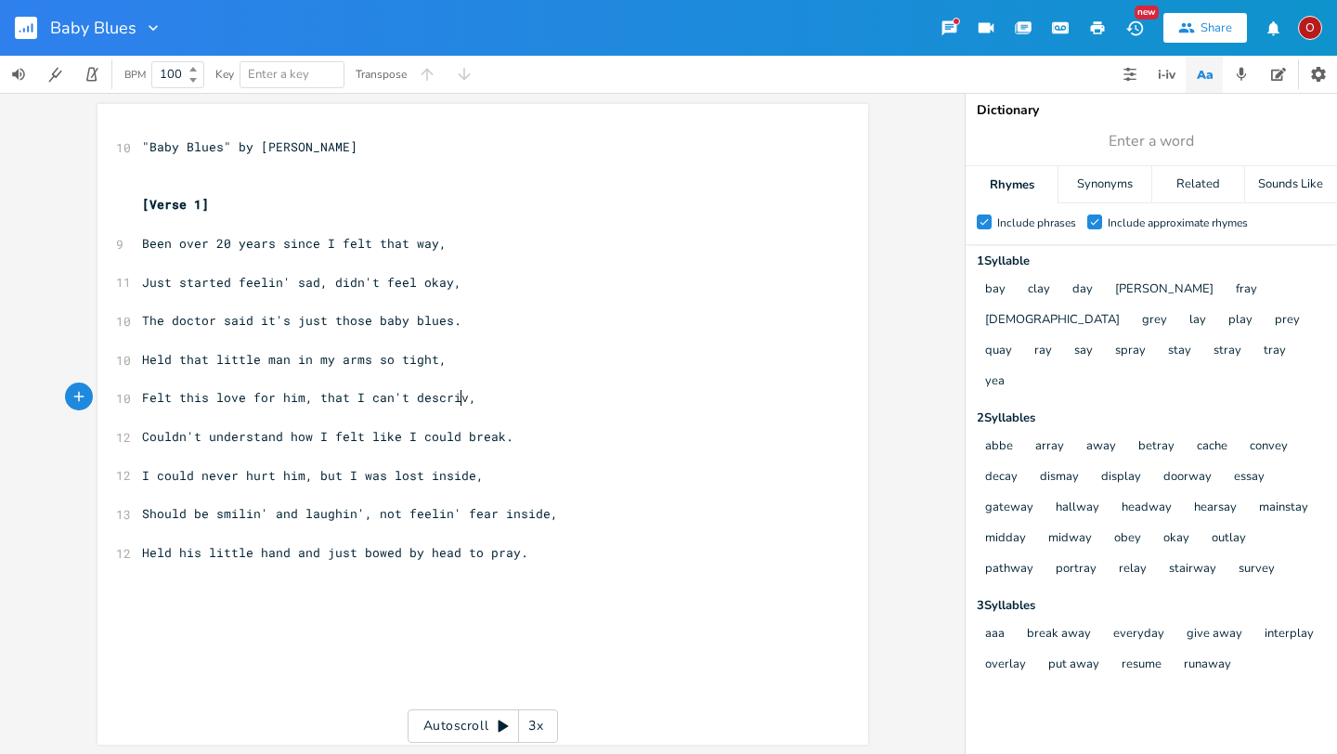
type textarea "at I can't descrive"
type textarea "be"
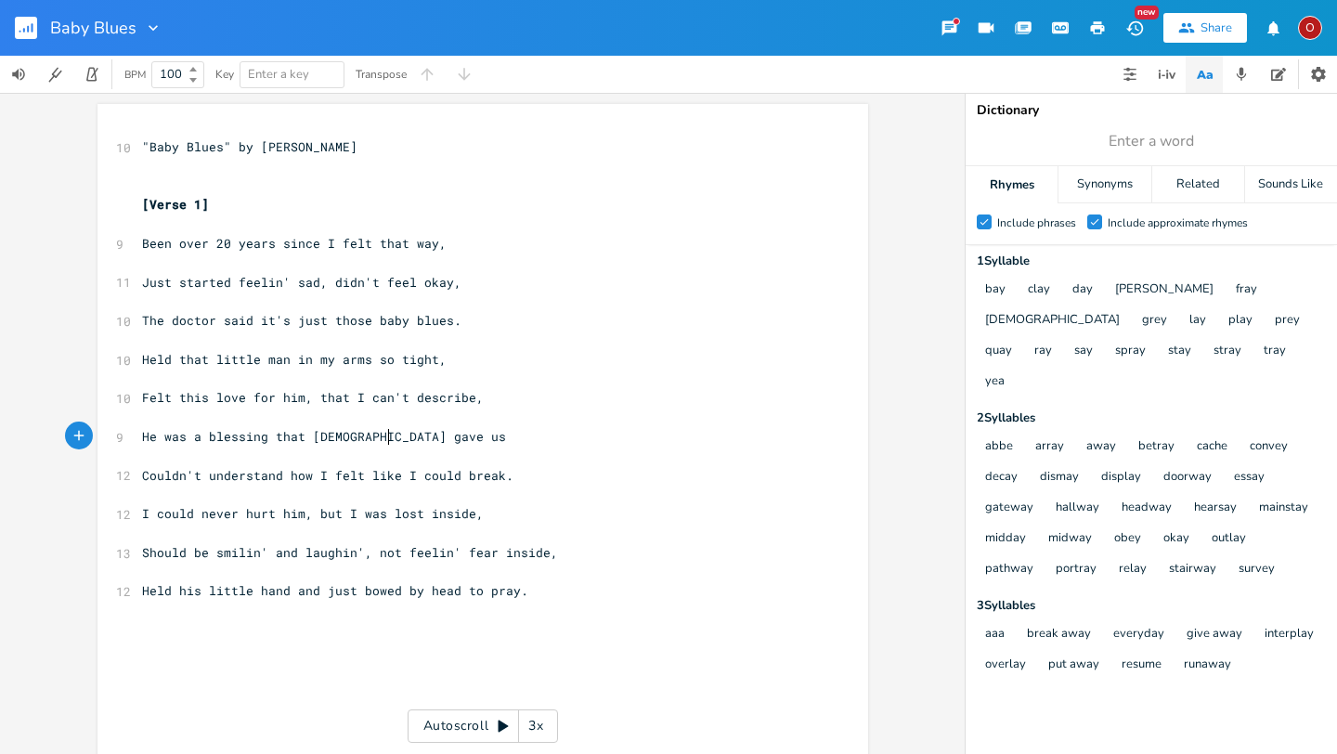
scroll to position [0, 198]
type textarea "He was a blessing that [DEMOGRAPHIC_DATA] gave us"
type input "describe"
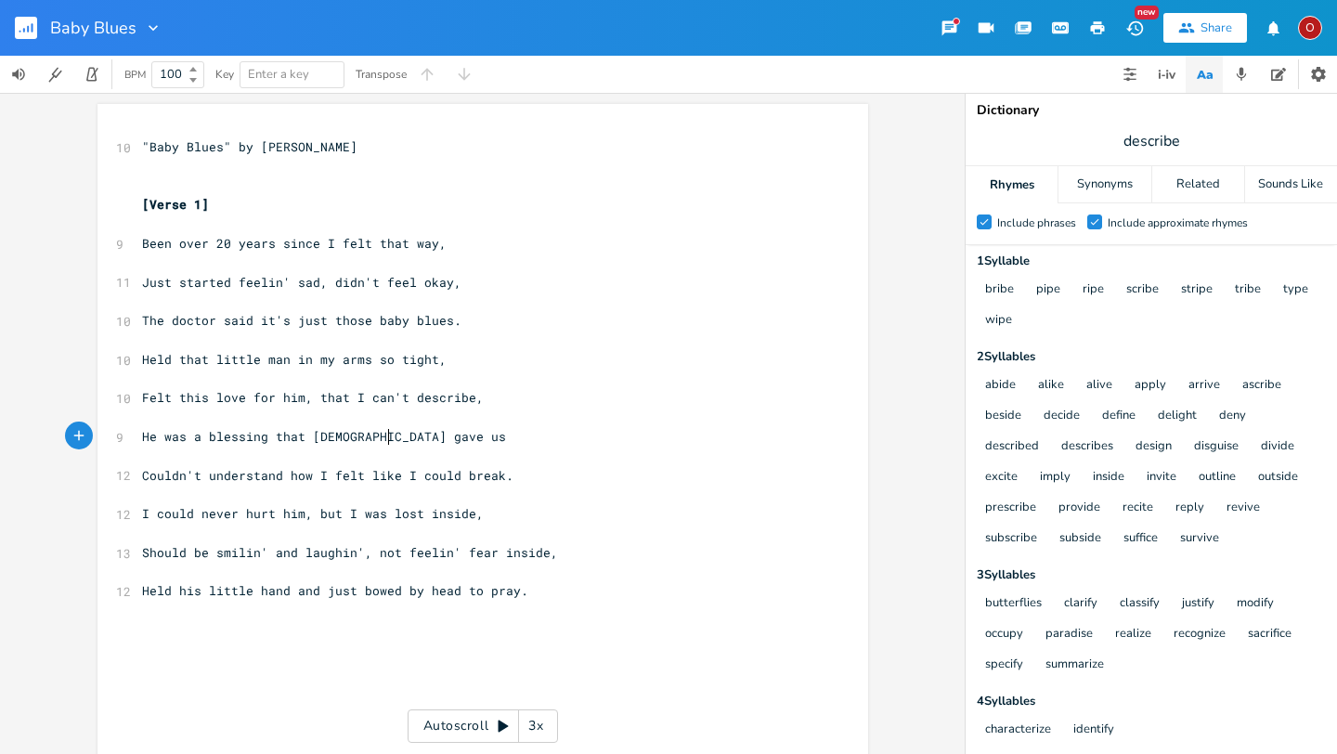
click at [387, 440] on pre "He was a blessing that [DEMOGRAPHIC_DATA] gave us" at bounding box center [473, 437] width 671 height 20
type textarea "n angel sent from [DEMOGRAPHIC_DATA] for us to"
type textarea "that day."
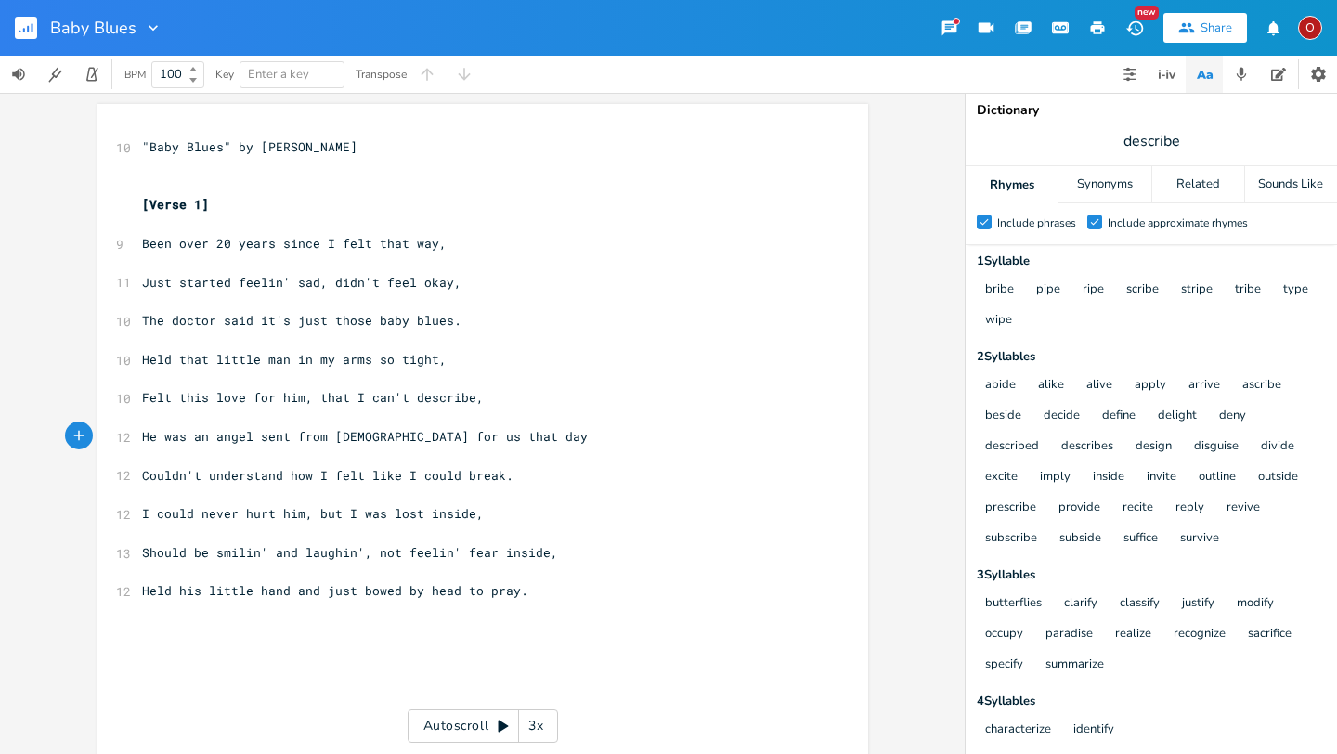
scroll to position [0, 46]
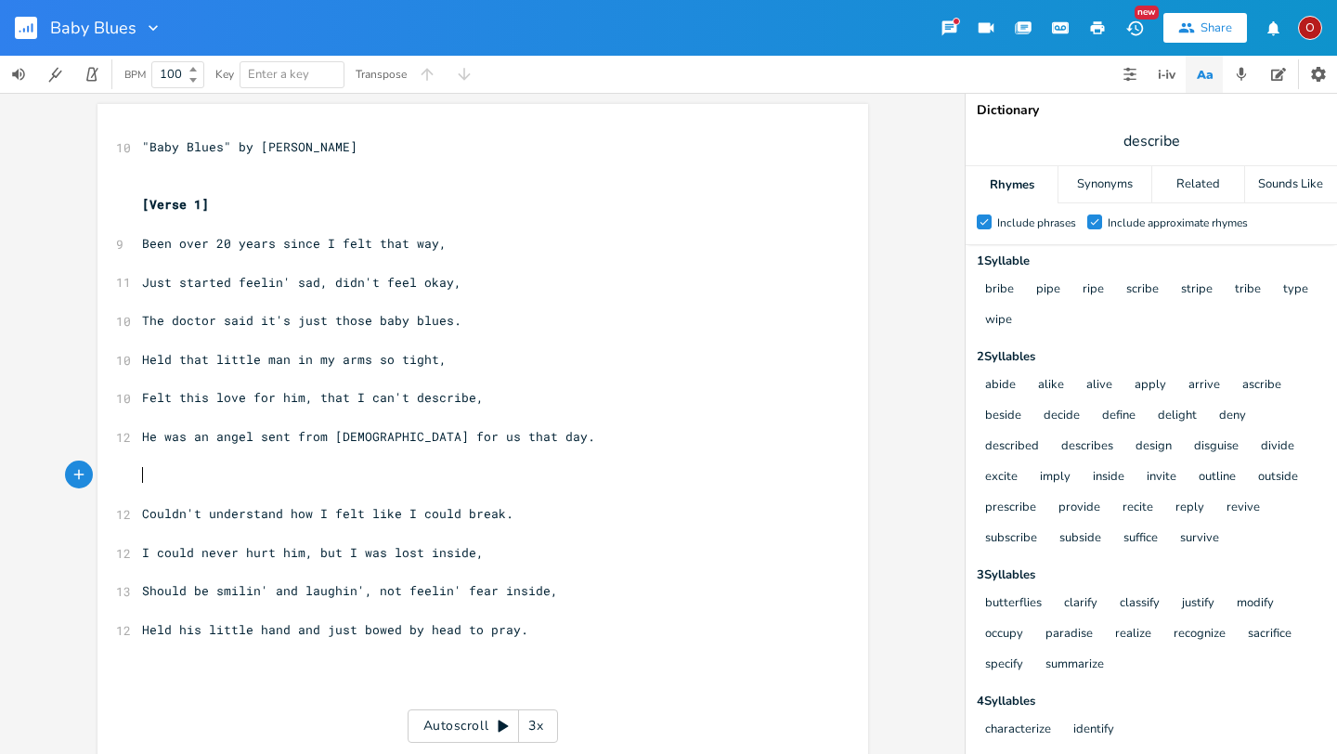
click at [489, 515] on span "Couldn't understand how I felt like I could break." at bounding box center [328, 513] width 372 height 17
type textarea "so wrong"
type textarea "this"
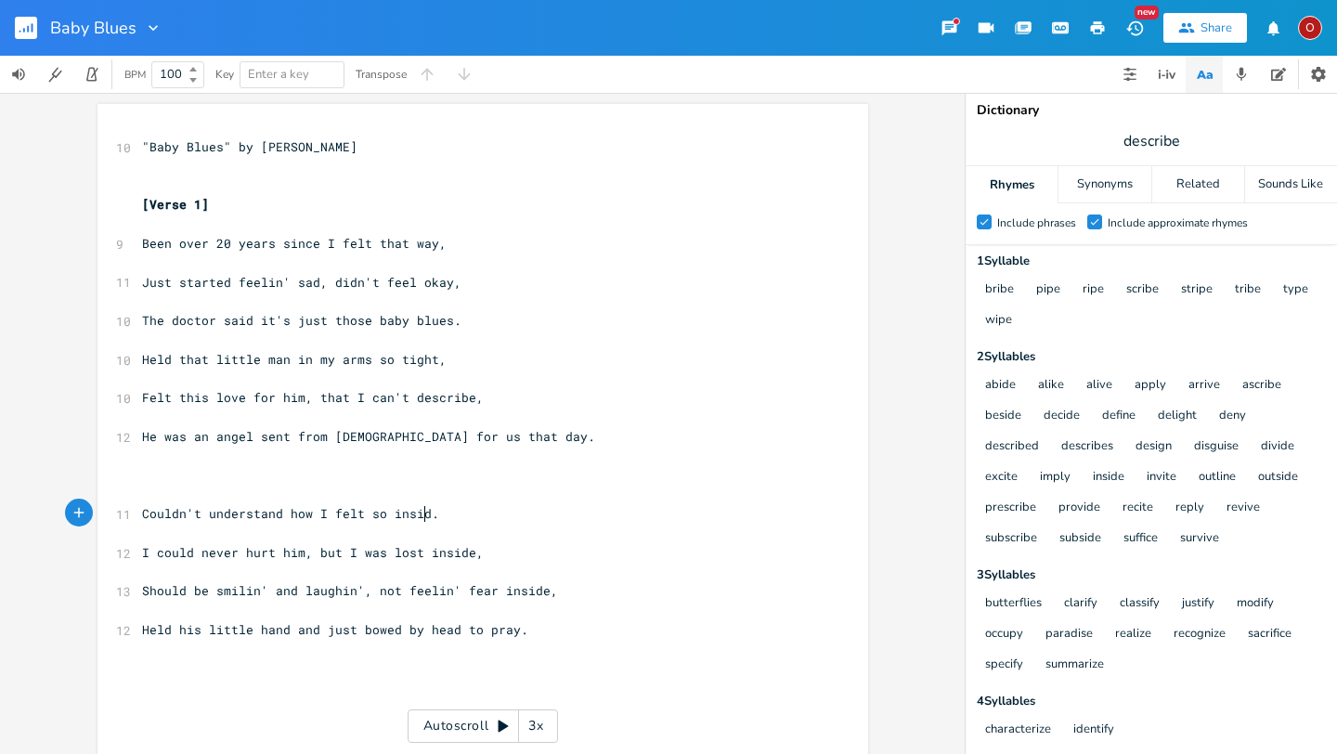
type textarea "inside"
type textarea "lost"
type textarea "t"
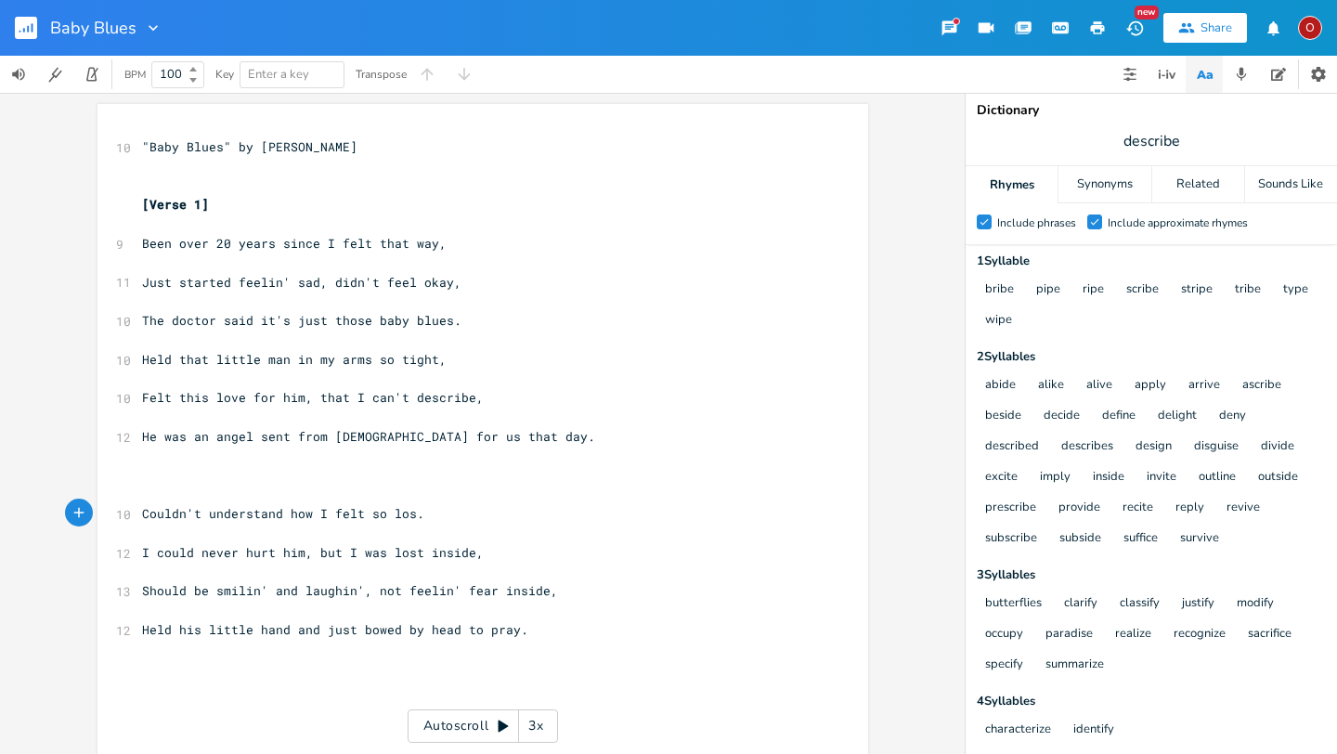
scroll to position [0, 4]
type textarea ","
click at [462, 552] on span "I could never hurt him, but I was lost inside," at bounding box center [313, 552] width 342 height 17
type textarea "nside"
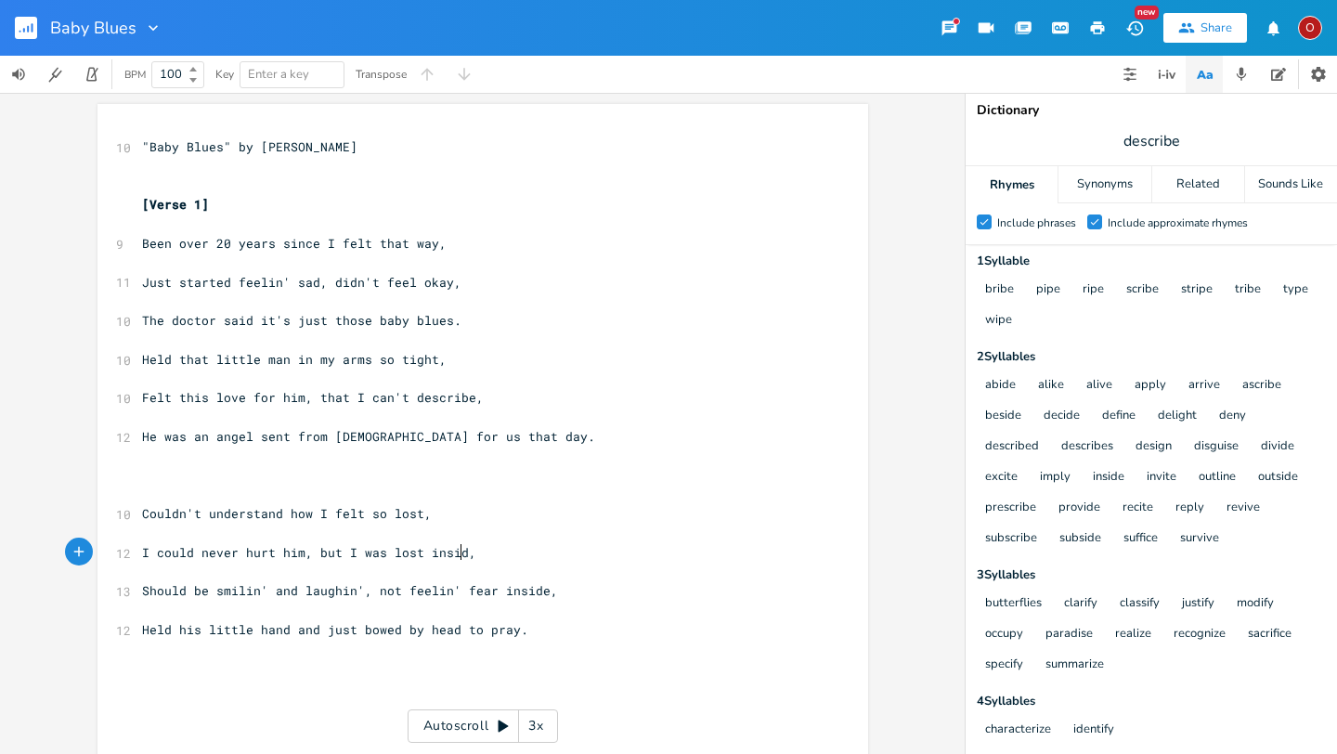
scroll to position [0, 29]
click at [422, 514] on pre "Couldn't understand how I felt so lost," at bounding box center [473, 514] width 671 height 20
type textarea ","
click at [1187, 142] on span "describe" at bounding box center [1152, 140] width 372 height 33
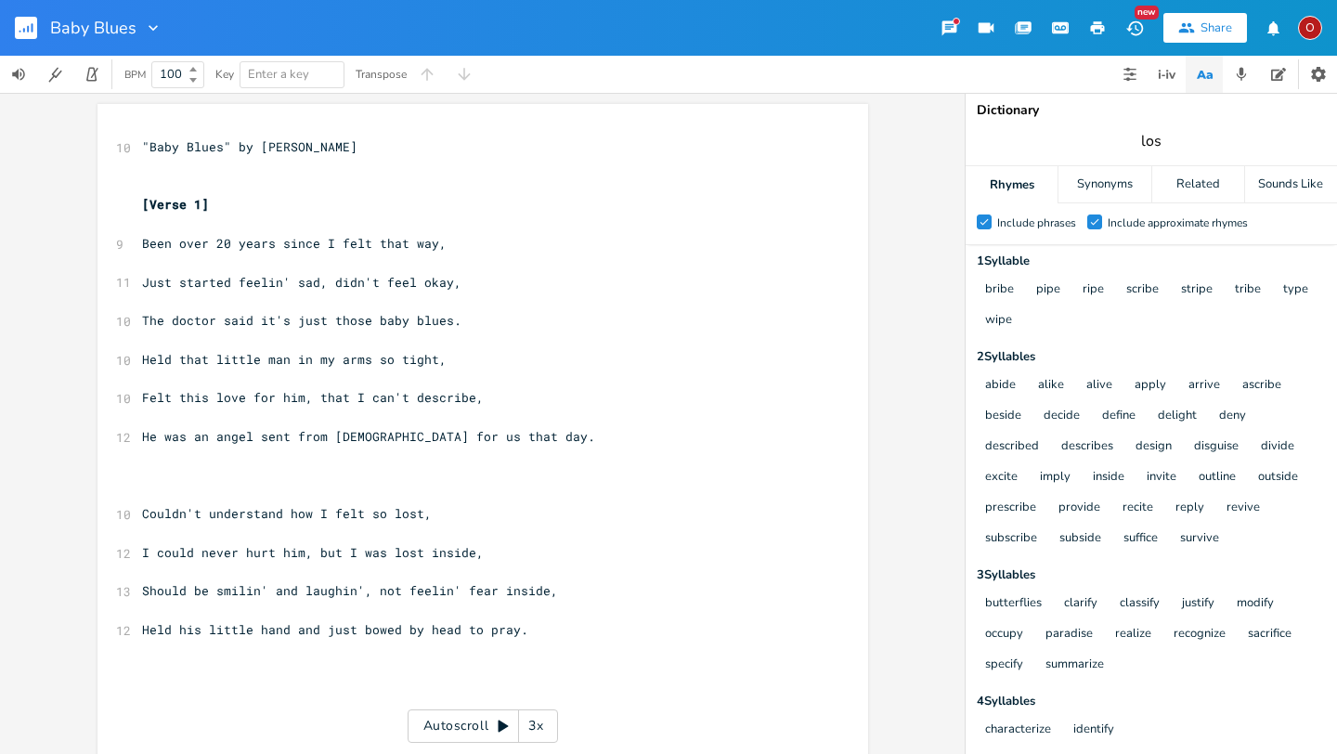
type input "lost"
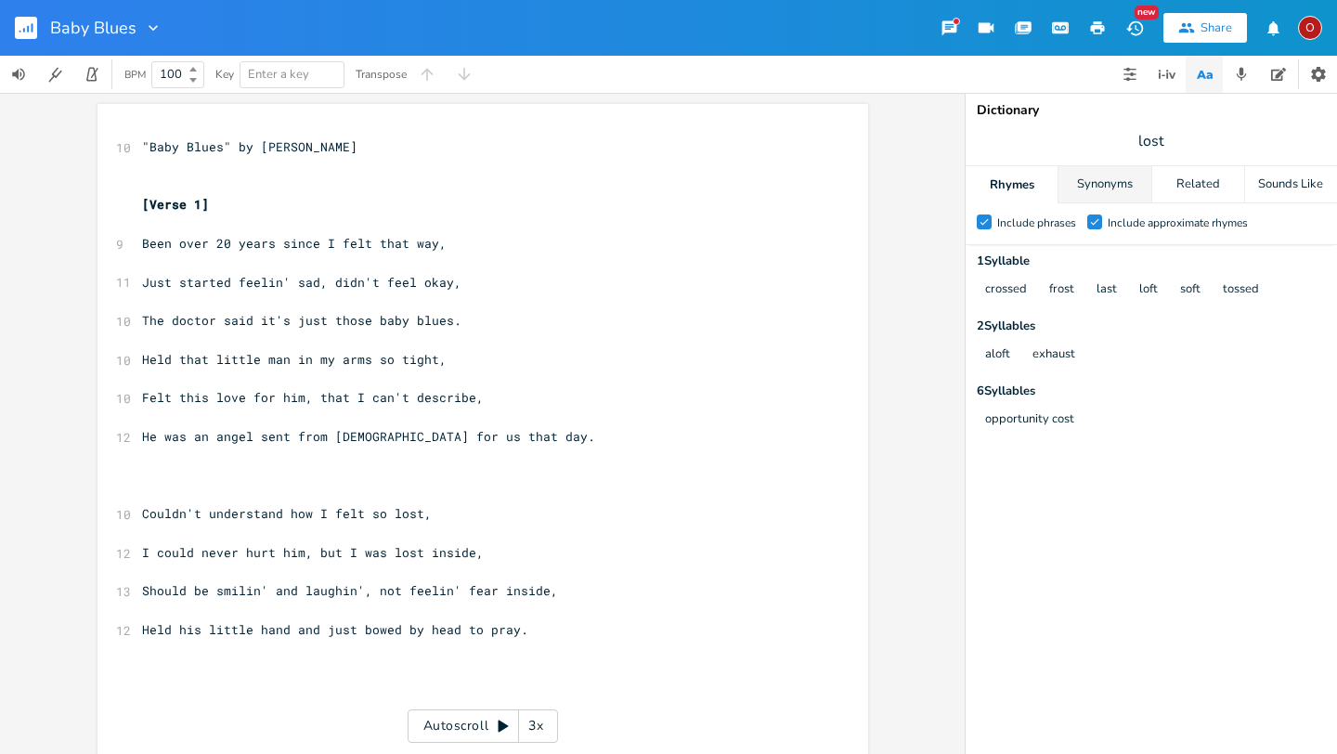
click at [1107, 185] on div "Synonyms" at bounding box center [1105, 184] width 92 height 37
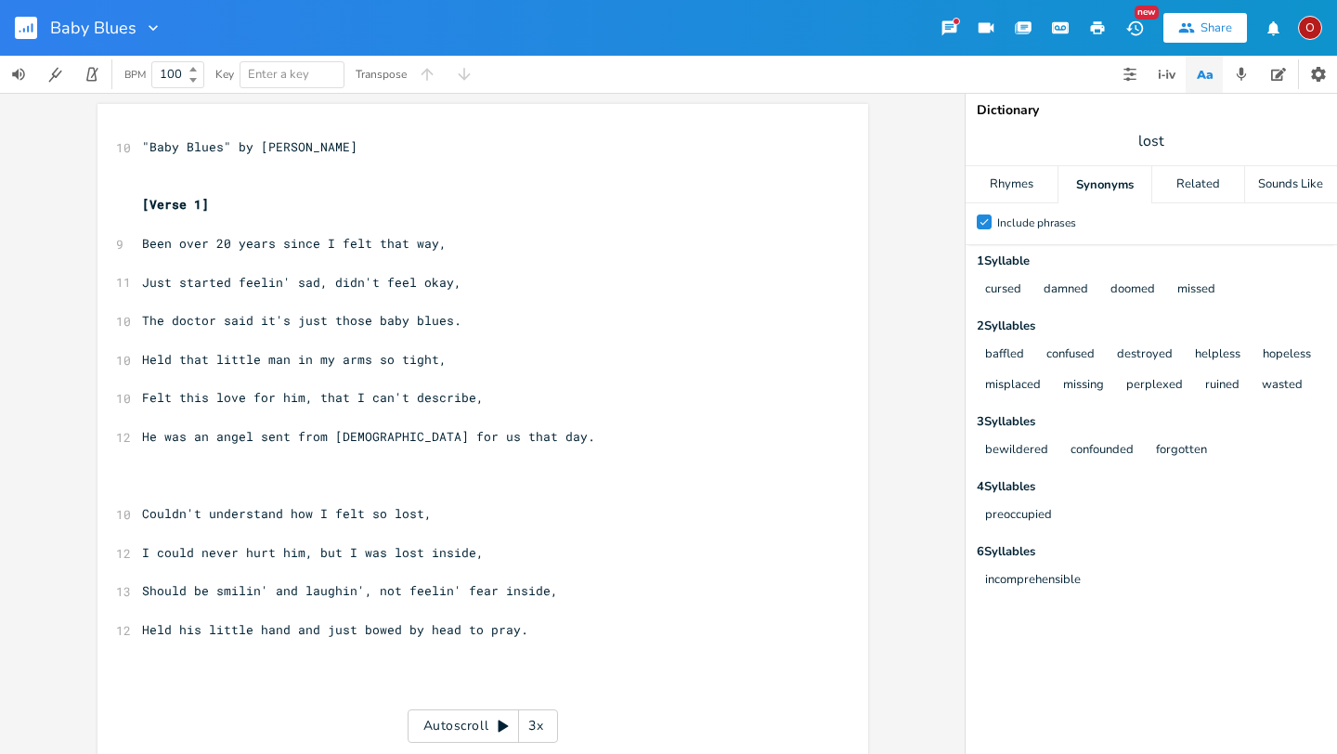
click at [445, 515] on pre "Couldn't understand how I felt so lost," at bounding box center [473, 514] width 671 height 20
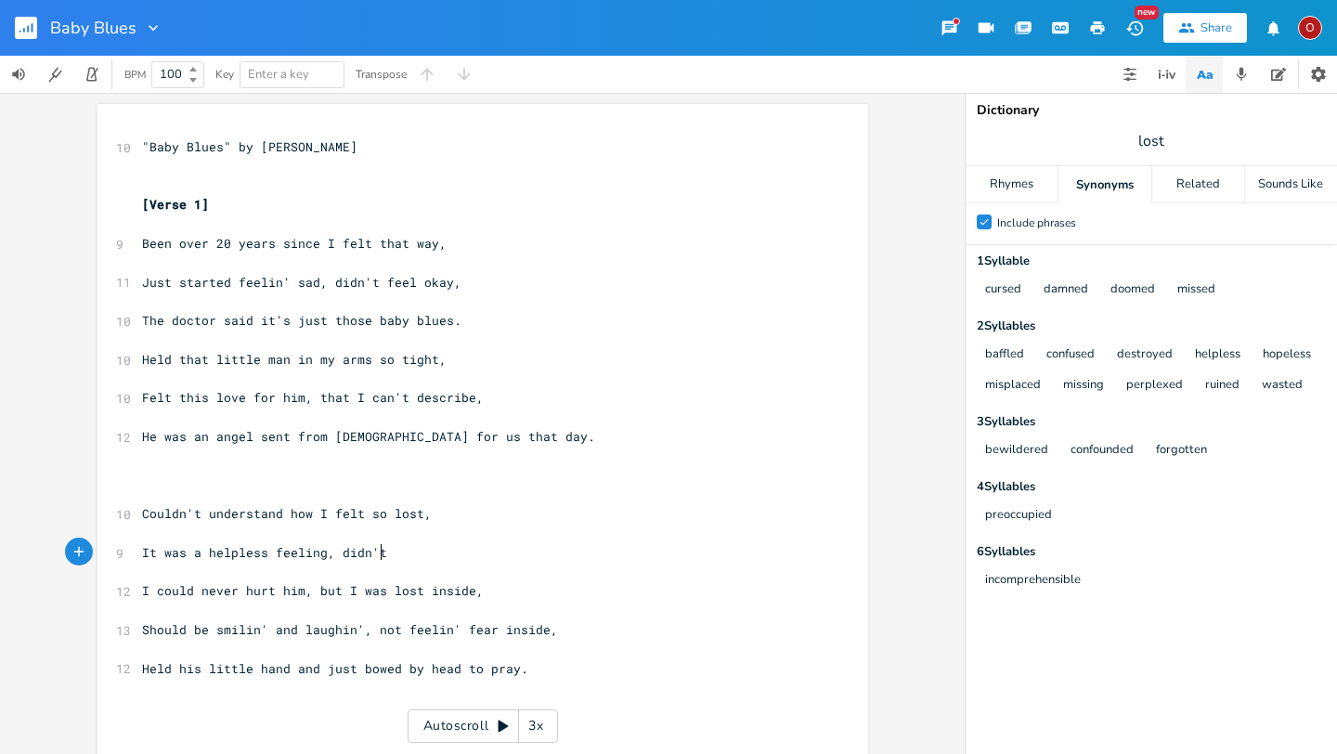
scroll to position [0, 170]
type textarea "It was a helpless feeling, didn't want to share,"
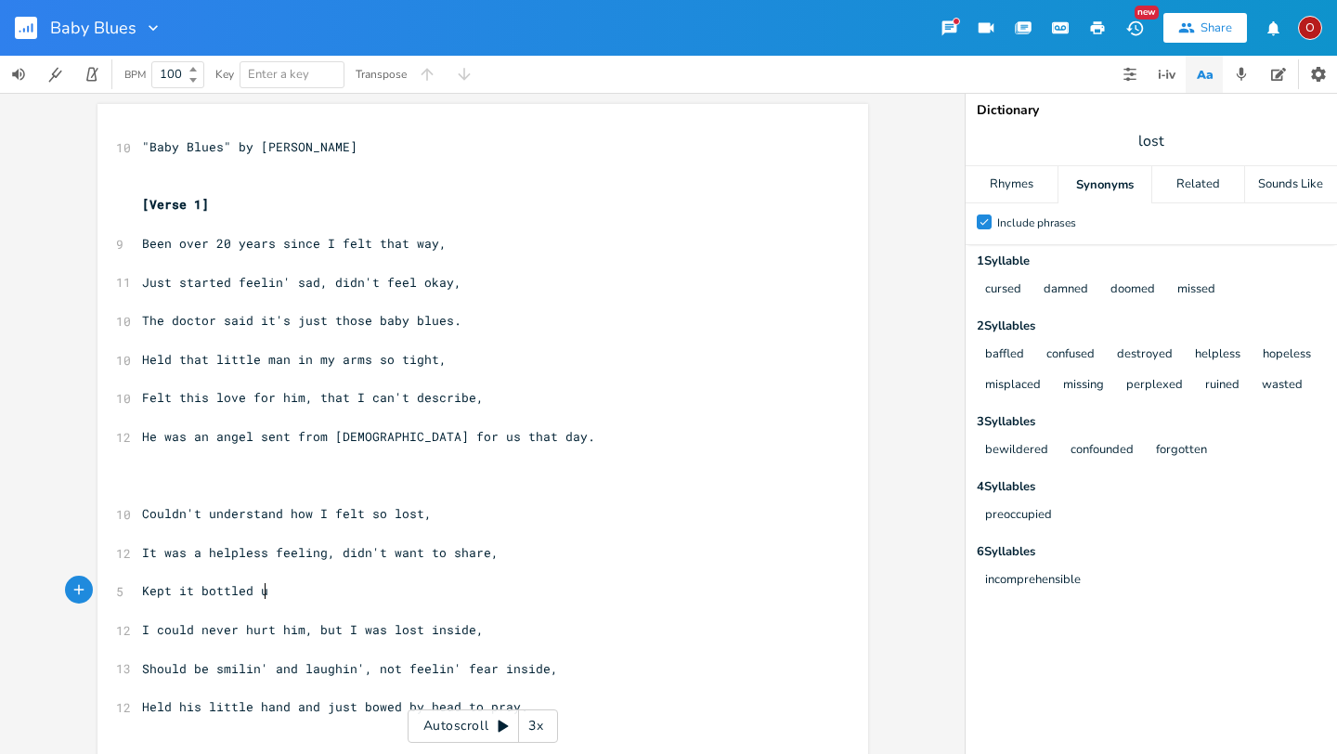
scroll to position [0, 95]
type textarea "Kept it bottled up,"
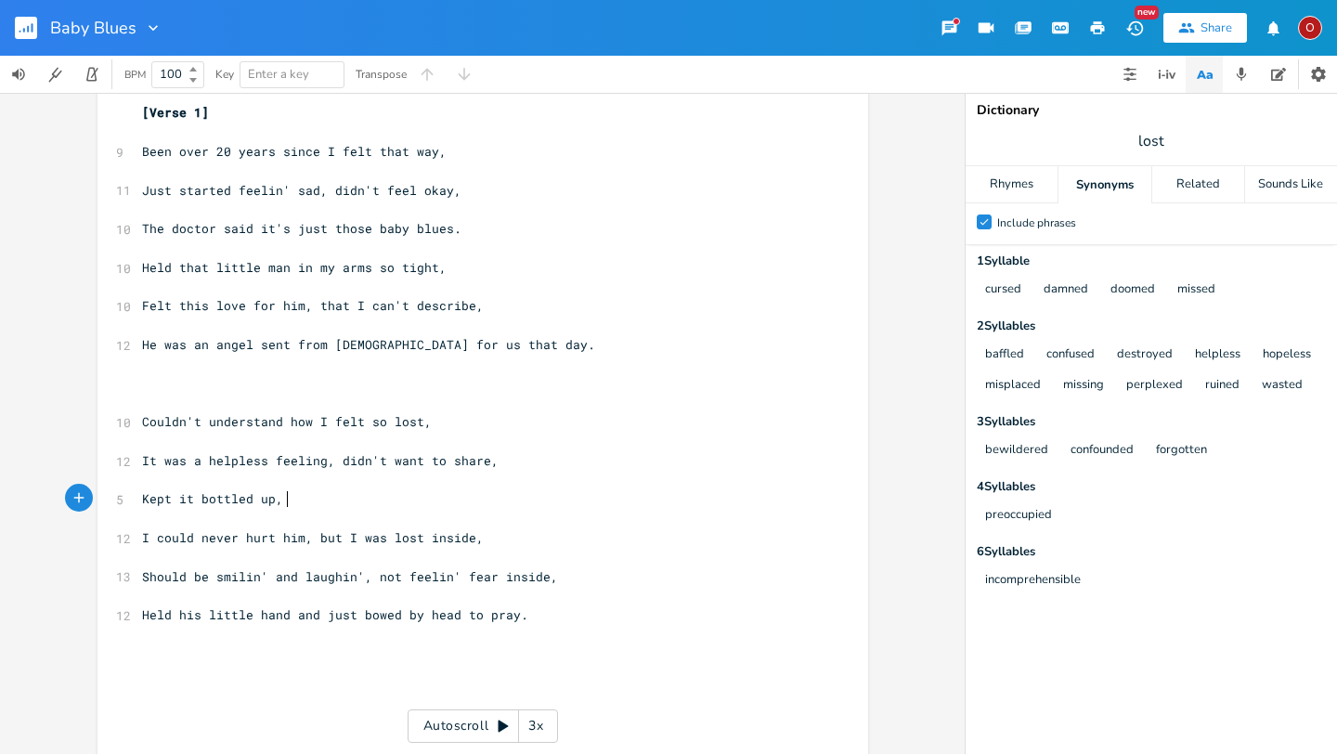
scroll to position [96, 0]
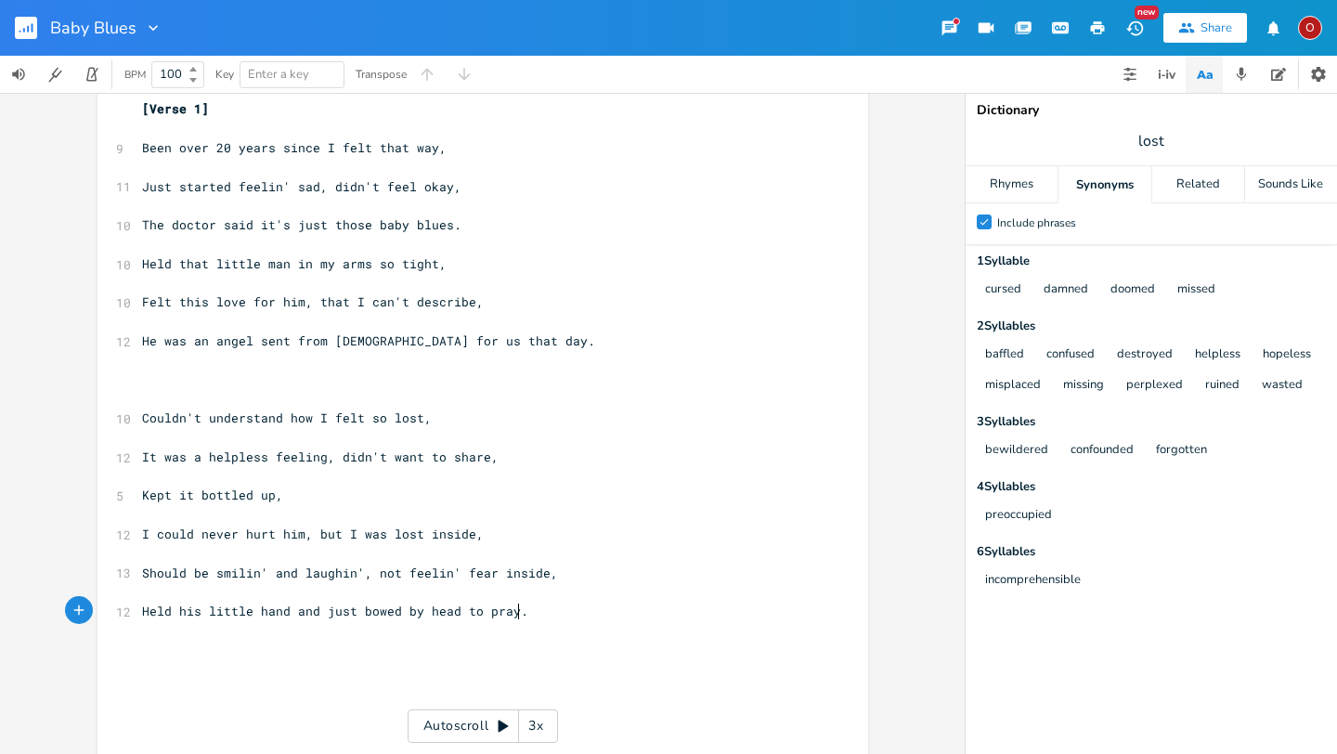
click at [575, 610] on pre "Held his little hand and just bowed by head to pray." at bounding box center [473, 612] width 671 height 20
click at [138, 397] on pre "​" at bounding box center [473, 399] width 671 height 20
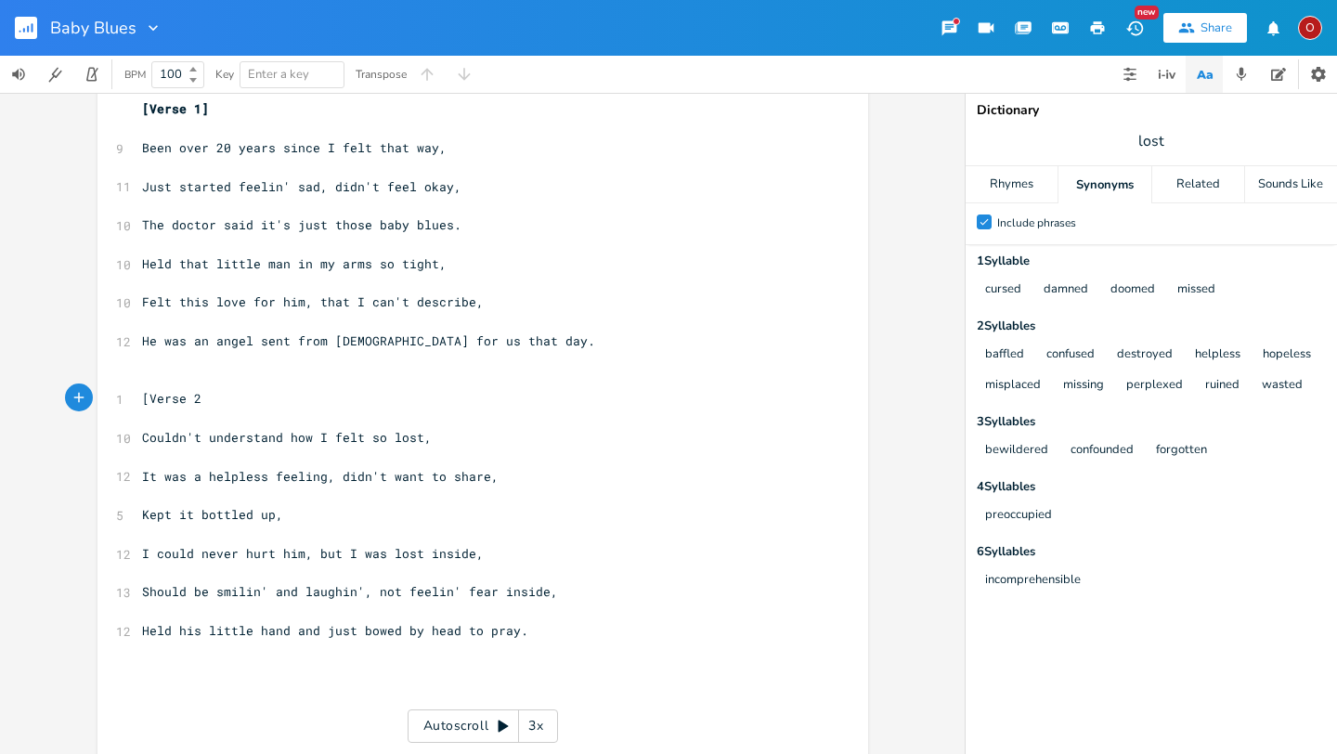
type textarea "[Verse 2}"
type textarea "]"
click at [537, 636] on pre "Held his little hand and just bowed by head to pray." at bounding box center [473, 631] width 671 height 20
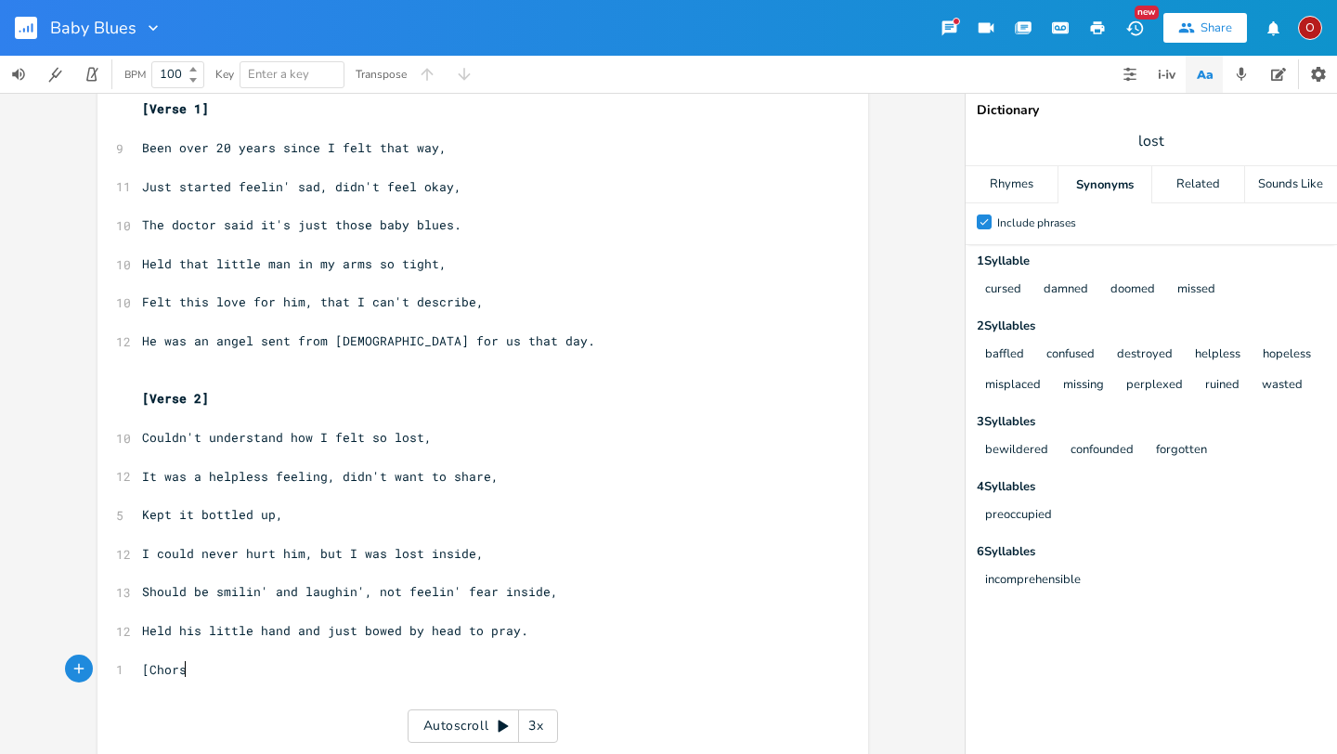
type textarea "[Chorsu"
type textarea "us]"
click at [583, 634] on pre "Held his little hand and just bowed by head to pray." at bounding box center [473, 631] width 671 height 20
type textarea "[Verse]"
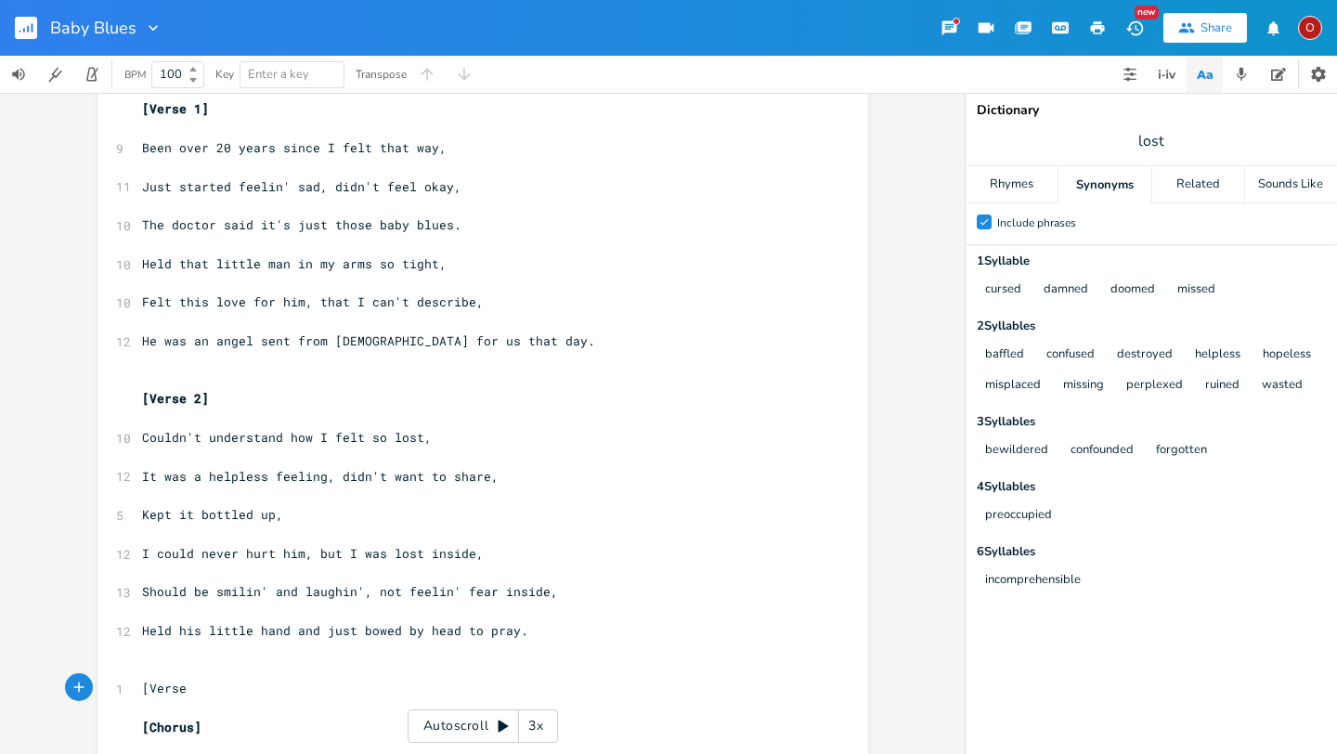
scroll to position [0, 38]
type textarea "Now thi"
type textarea "at little man grew up and found his bride,"
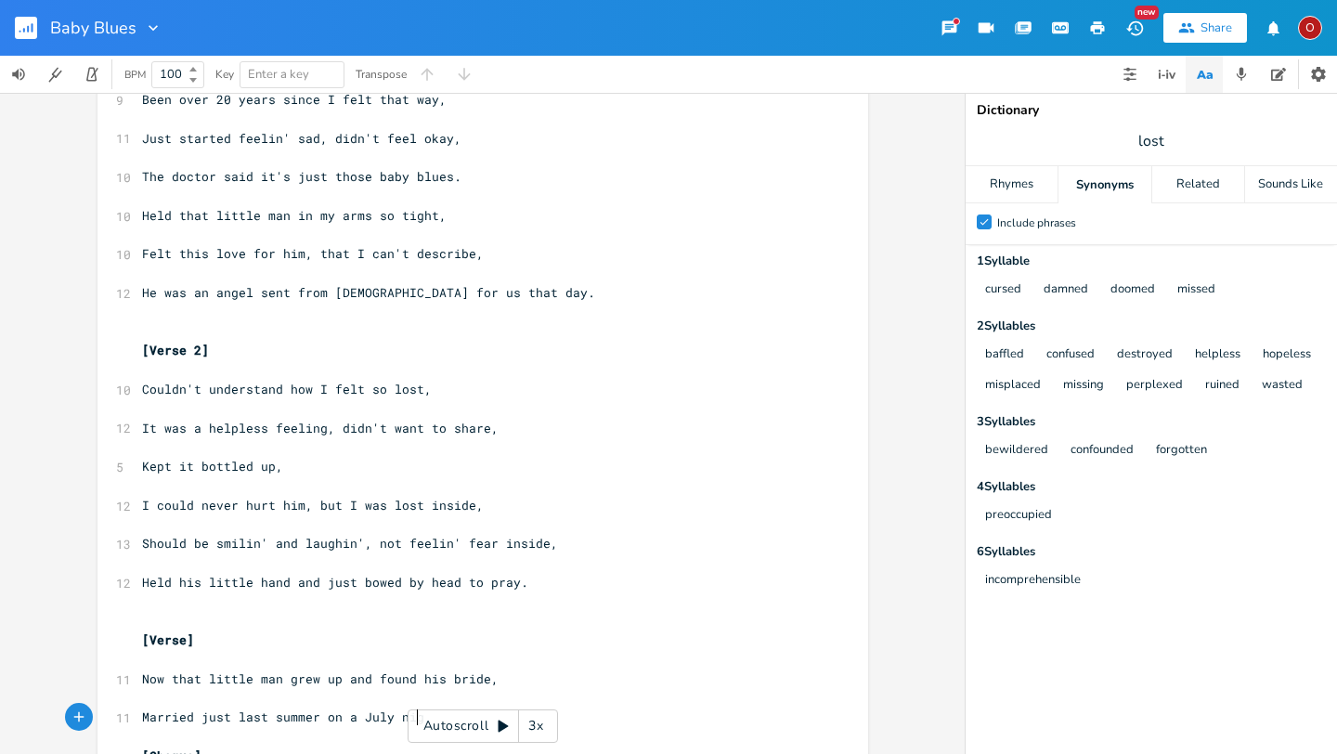
scroll to position [0, 219]
type textarea "Married just last summer on a July night."
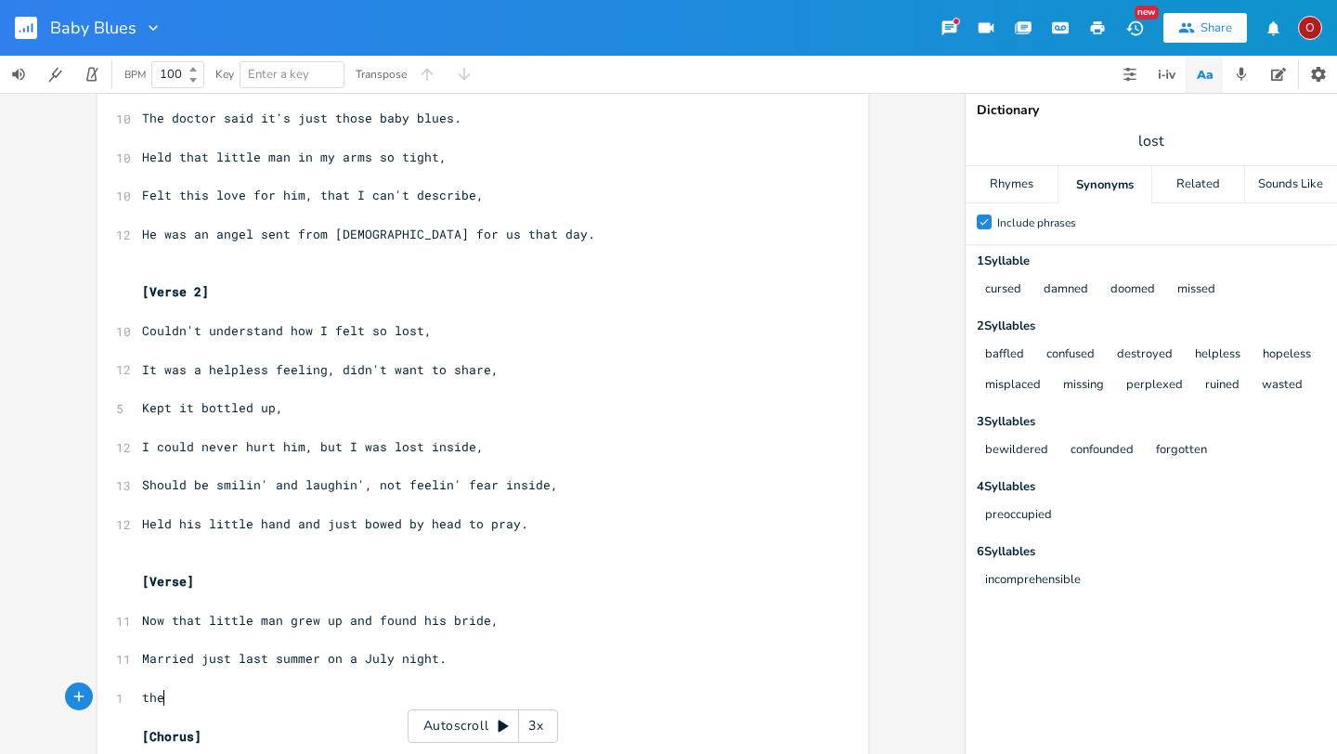
type textarea "them"
type textarea "Then as it happens, there was"
type textarea "y found"
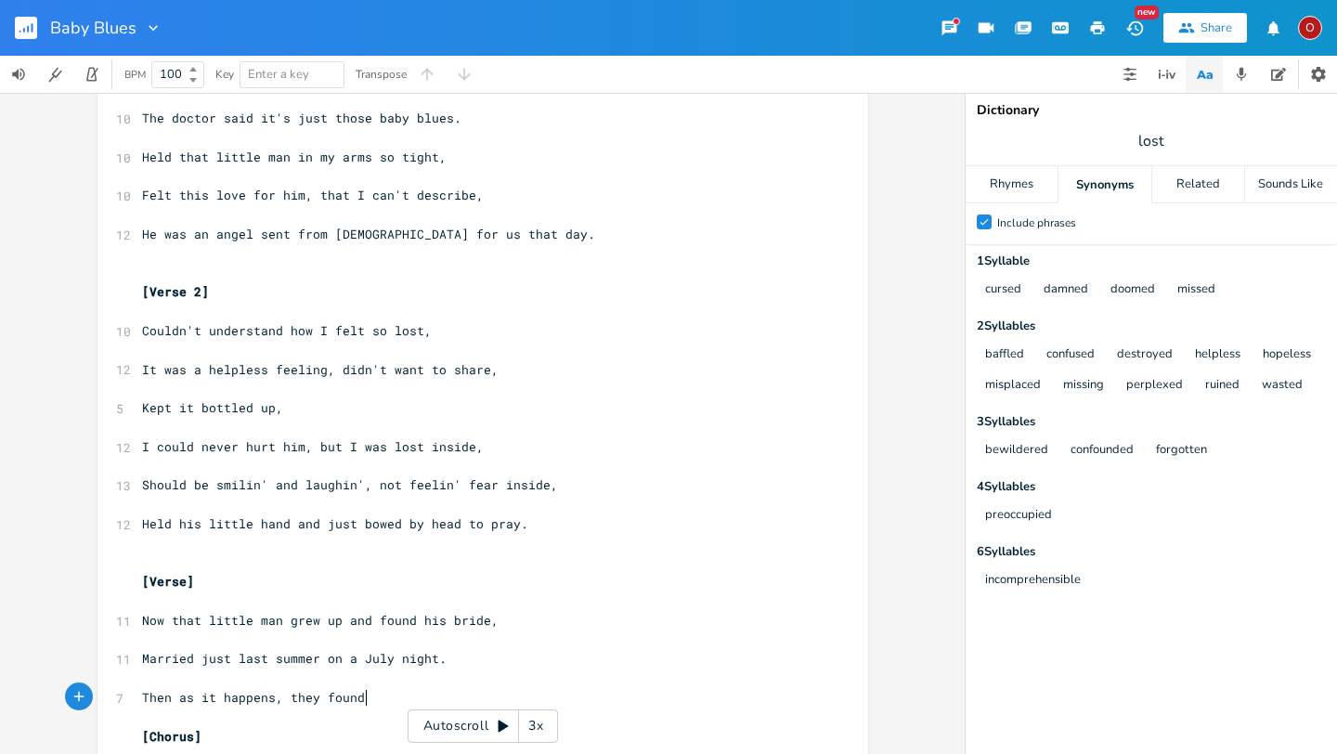
scroll to position [0, 43]
type textarea "we found out we were in for a surpriv"
type textarea "s"
type textarea "ise."
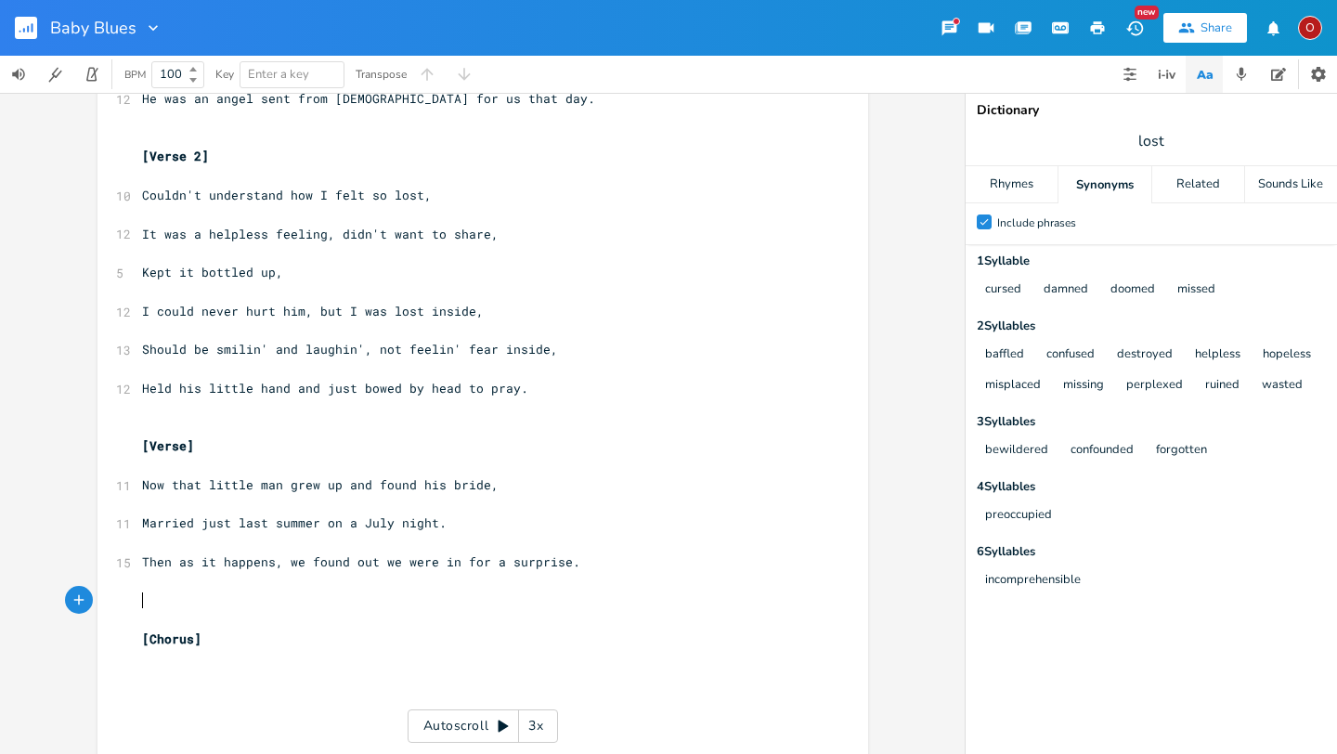
scroll to position [339, 0]
click at [442, 483] on span "Now that little man grew up and found his bride," at bounding box center [320, 484] width 357 height 17
click at [353, 523] on span "Married just last summer on a July night." at bounding box center [294, 522] width 305 height 17
type textarea "hot"
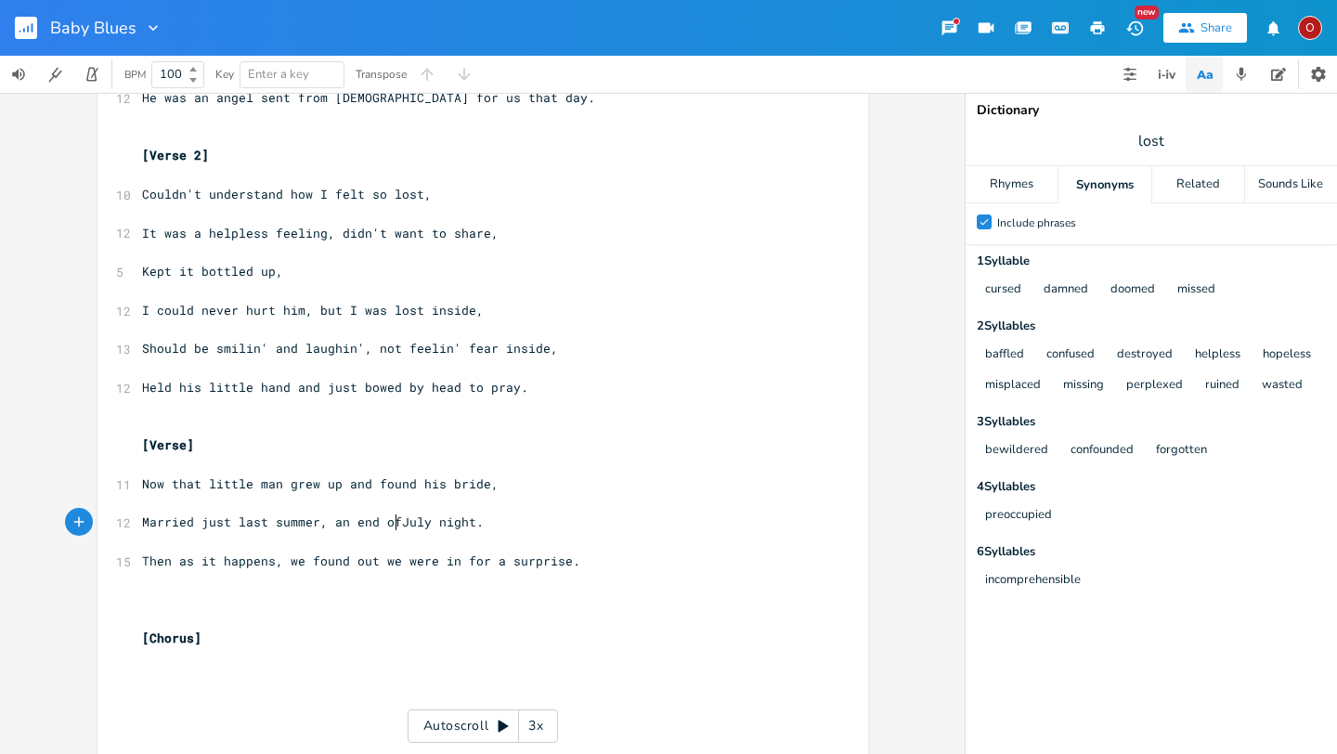
type textarea ", an end of"
click at [369, 484] on span "Now that little man grew up and found his bride," at bounding box center [320, 484] width 357 height 17
type textarea "he"
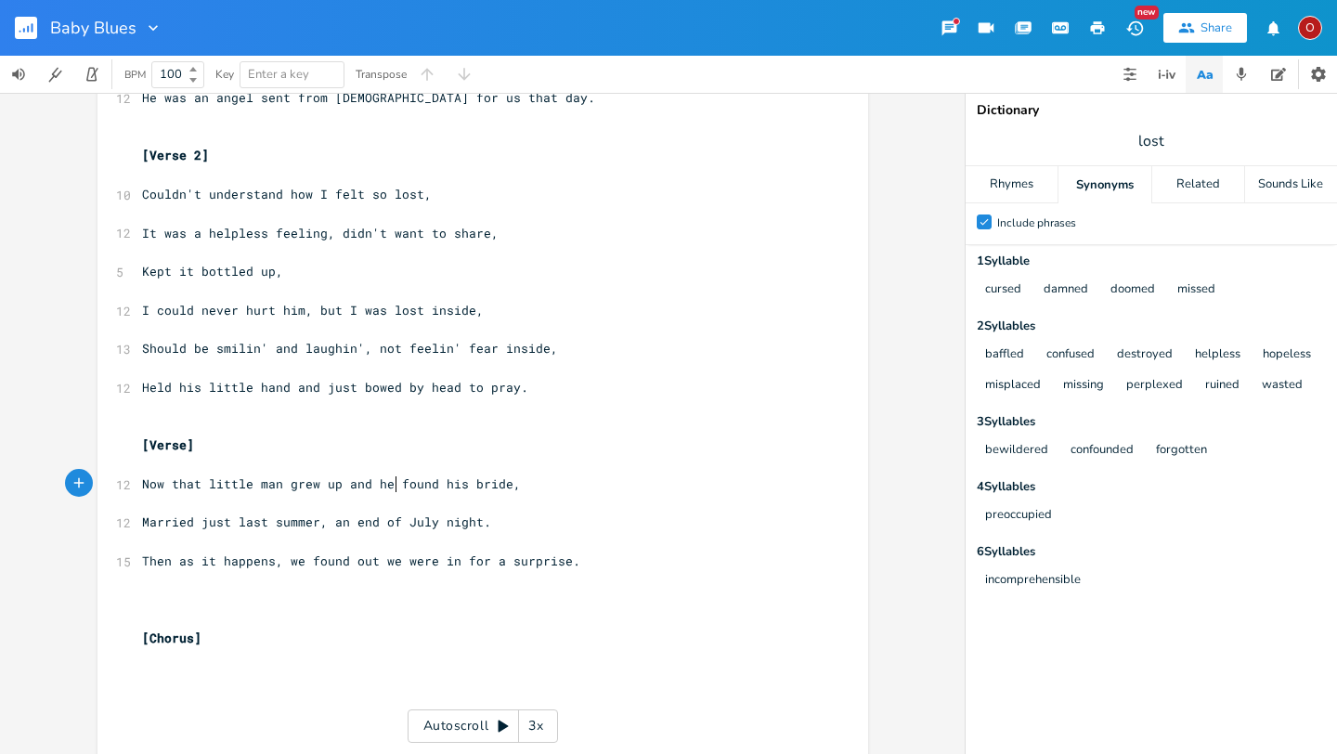
click at [181, 448] on span "[Verse]" at bounding box center [168, 445] width 52 height 17
type textarea "3"
click at [586, 560] on pre "Then as it happens, we found out we were in for a surprise." at bounding box center [473, 562] width 671 height 20
click at [282, 560] on span "Then as it happens, we found out we were in for a surprise." at bounding box center [361, 561] width 438 height 17
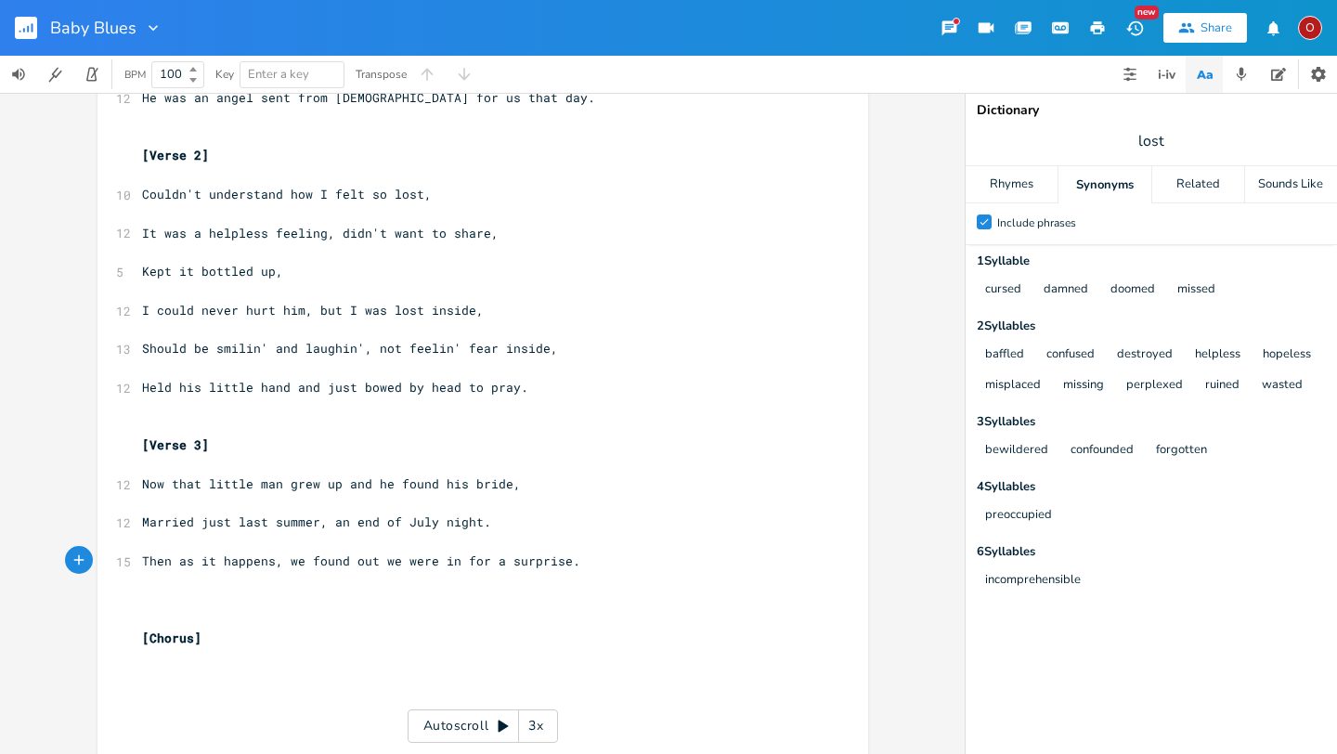
click at [376, 566] on span "Then as it happens, we found out we were in for a surprise." at bounding box center [361, 561] width 438 height 17
click at [502, 567] on pre "Then as it happens, we were in for a surprise." at bounding box center [473, 562] width 671 height 20
click at [403, 387] on span "Held his little hand and just bowed by head to pray." at bounding box center [335, 387] width 386 height 17
type textarea "m"
click at [381, 484] on span "Now that little man grew up and he found his bride," at bounding box center [331, 484] width 379 height 17
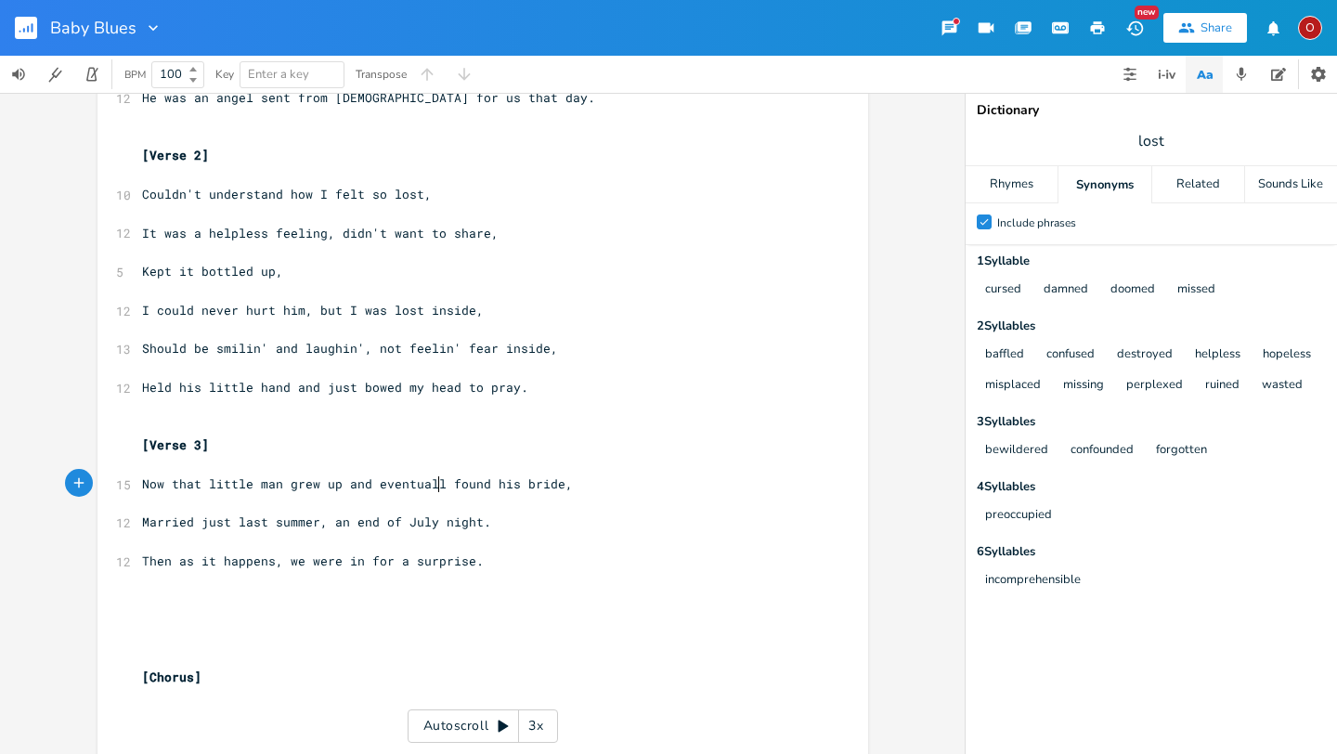
type textarea "eventually"
type textarea "he"
click at [258, 522] on span "Married just last summer, an end of July night." at bounding box center [316, 522] width 349 height 17
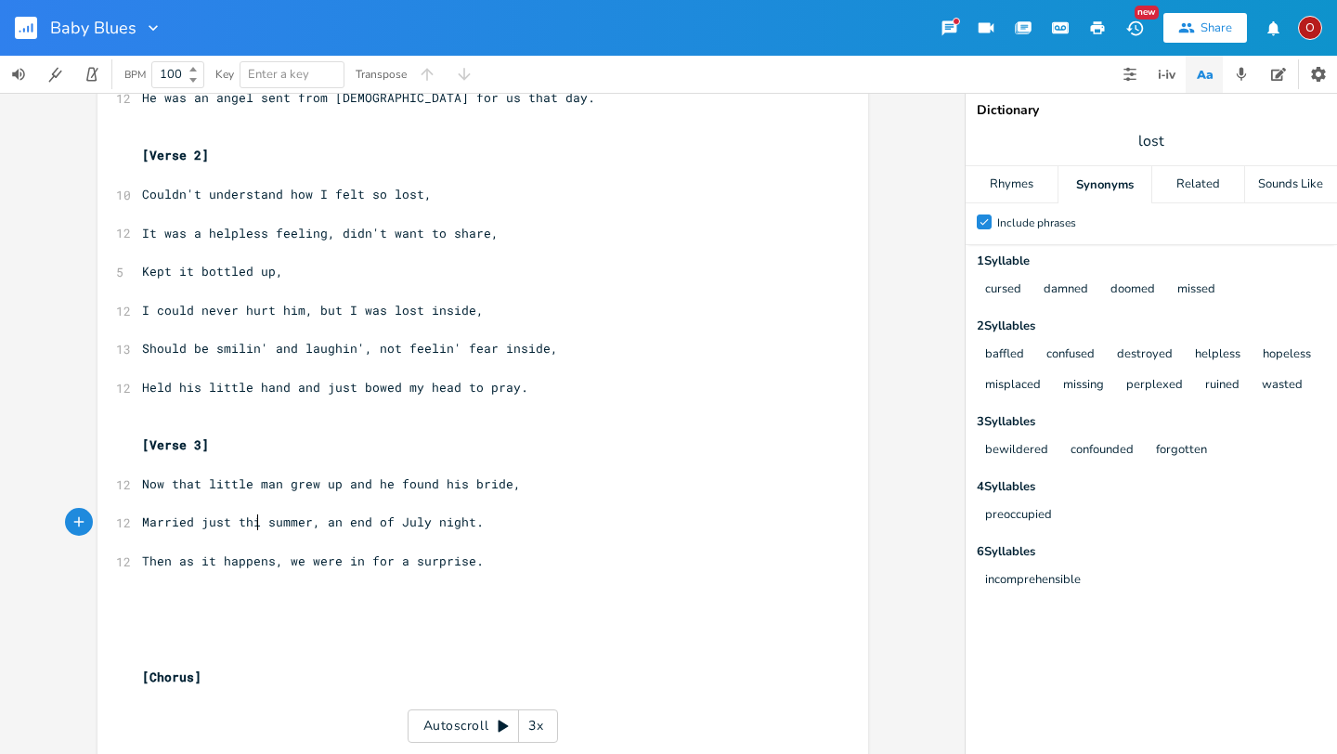
scroll to position [0, 20]
type textarea "this"
click at [215, 560] on span "Then as it happens, we were in for a surprise." at bounding box center [313, 561] width 342 height 17
type textarea "often"
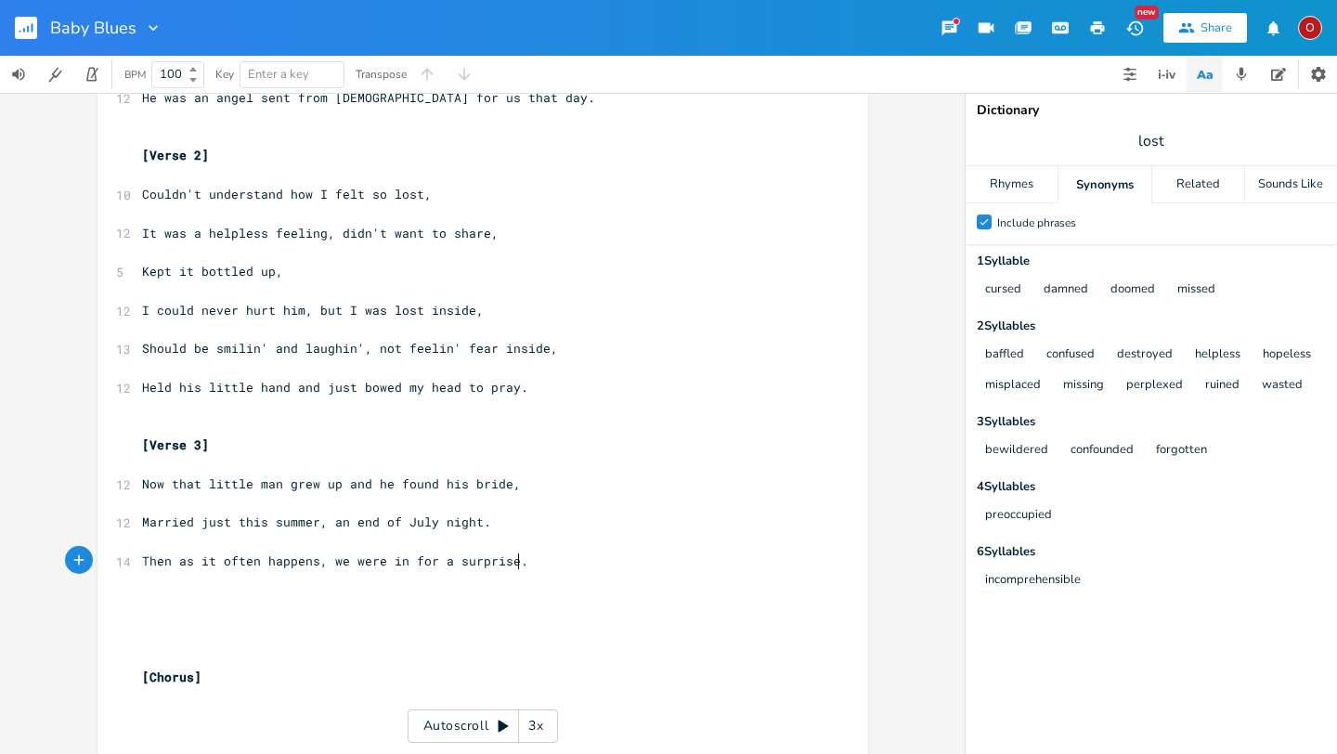
click at [526, 562] on pre "Then as it often happens, we were in for a surprise." at bounding box center [473, 562] width 671 height 20
type textarea "Called from Tennesse with the news tonight,"
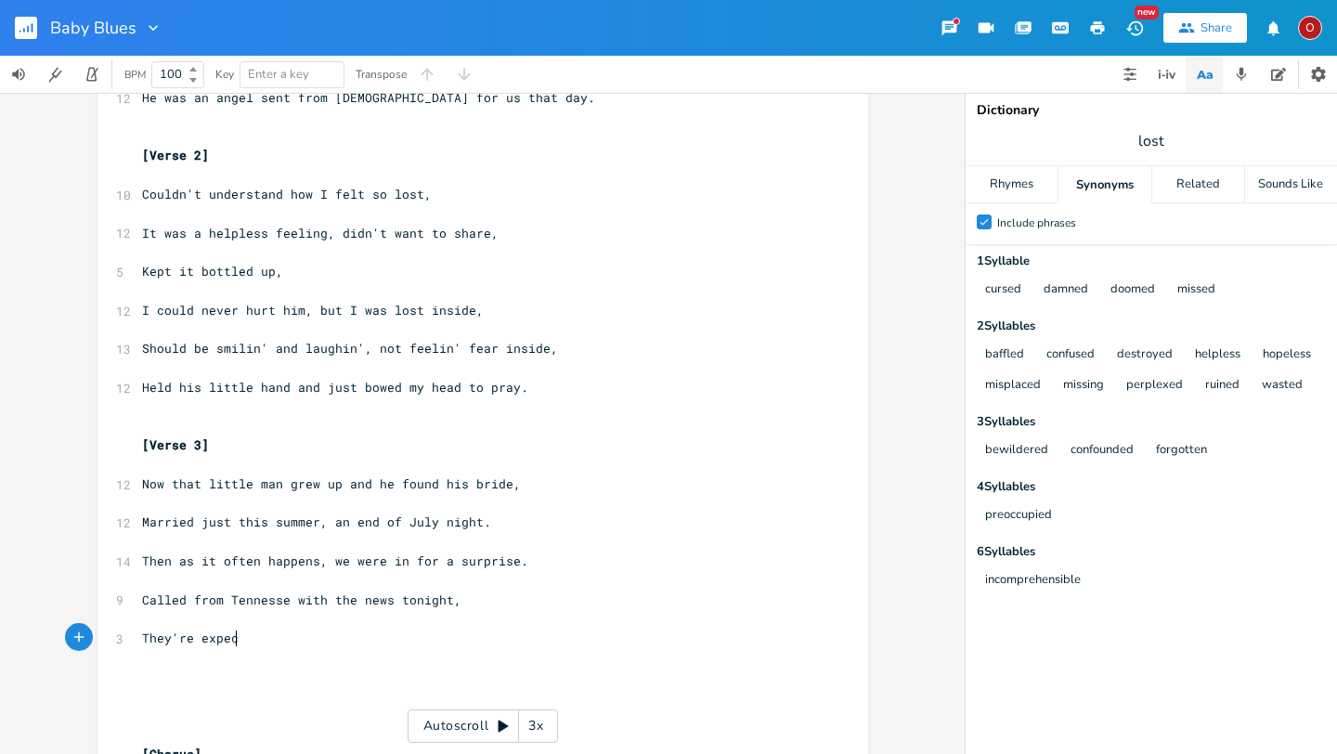
scroll to position [0, 85]
type textarea "They're expecin"
type textarea "tin' one of their own,"
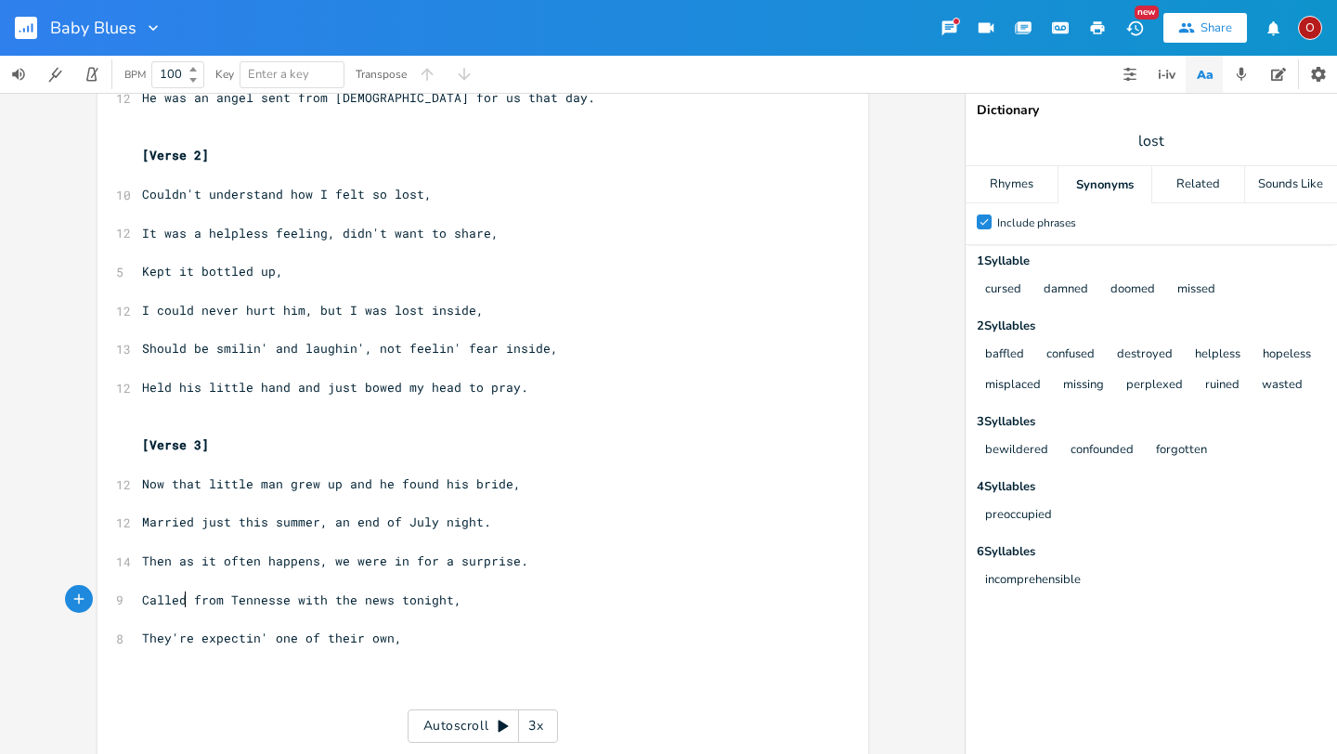
click at [177, 601] on span "Called from Tennesse with the news tonight," at bounding box center [301, 600] width 319 height 17
click at [439, 593] on span "Called from Tennesse with the news tonight," at bounding box center [301, 600] width 319 height 17
type textarea "onw ni"
type textarea "e night"
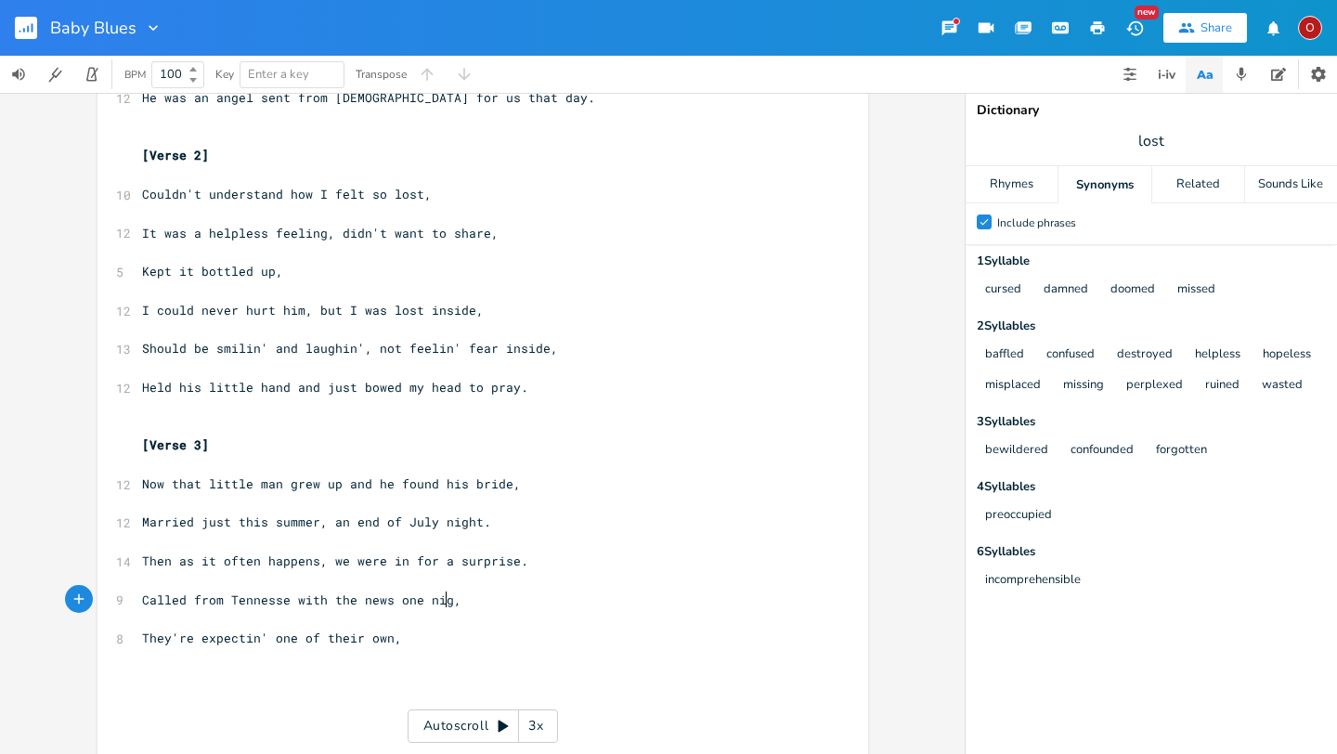
scroll to position [0, 37]
click at [143, 598] on span "Called from Tennesse with the news one night," at bounding box center [309, 600] width 334 height 17
type textarea "They c"
click at [319, 640] on span "They're expectin' one of their own," at bounding box center [272, 638] width 260 height 17
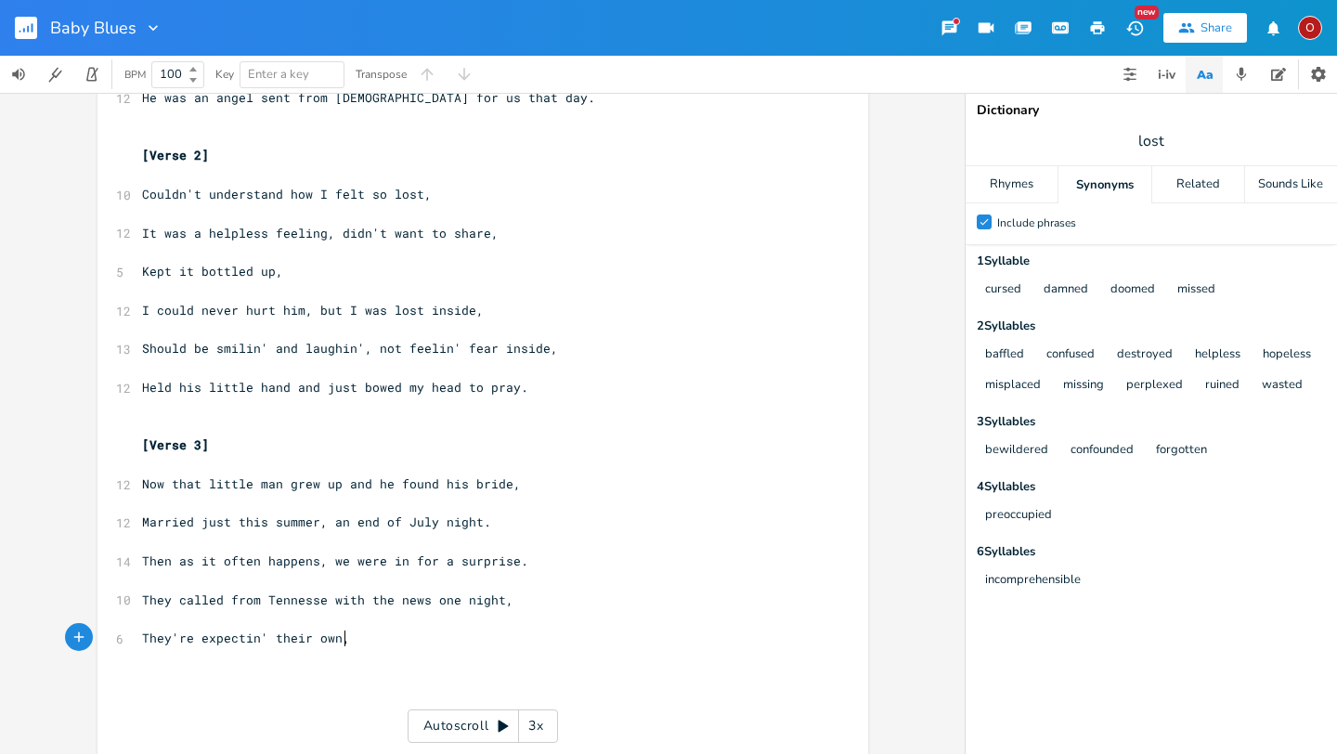
click at [350, 638] on pre "They're expectin' their own," at bounding box center [473, 639] width 671 height 20
type textarea "li"
type textarea "little bundle in April time."
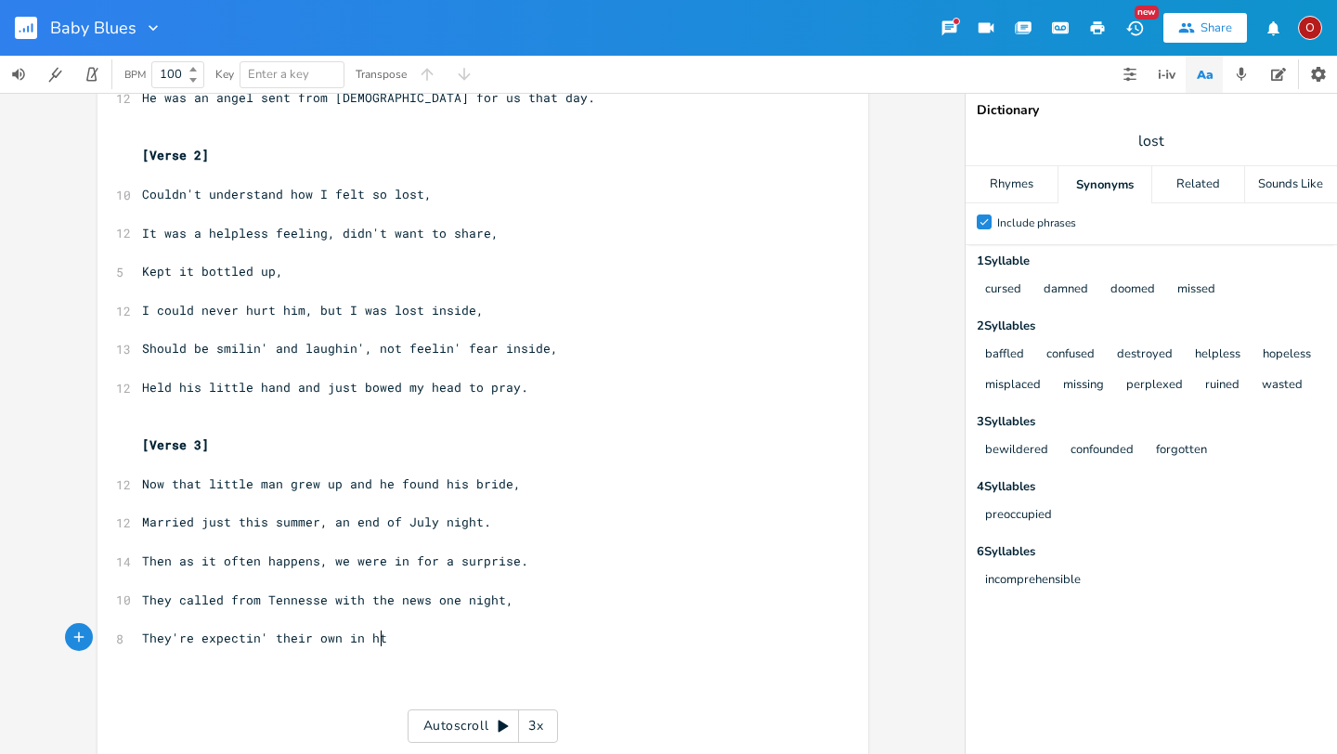
type textarea "in hte"
type textarea "the springtime"
click at [390, 636] on span "They're expectin' their own in the springtime" at bounding box center [309, 638] width 334 height 17
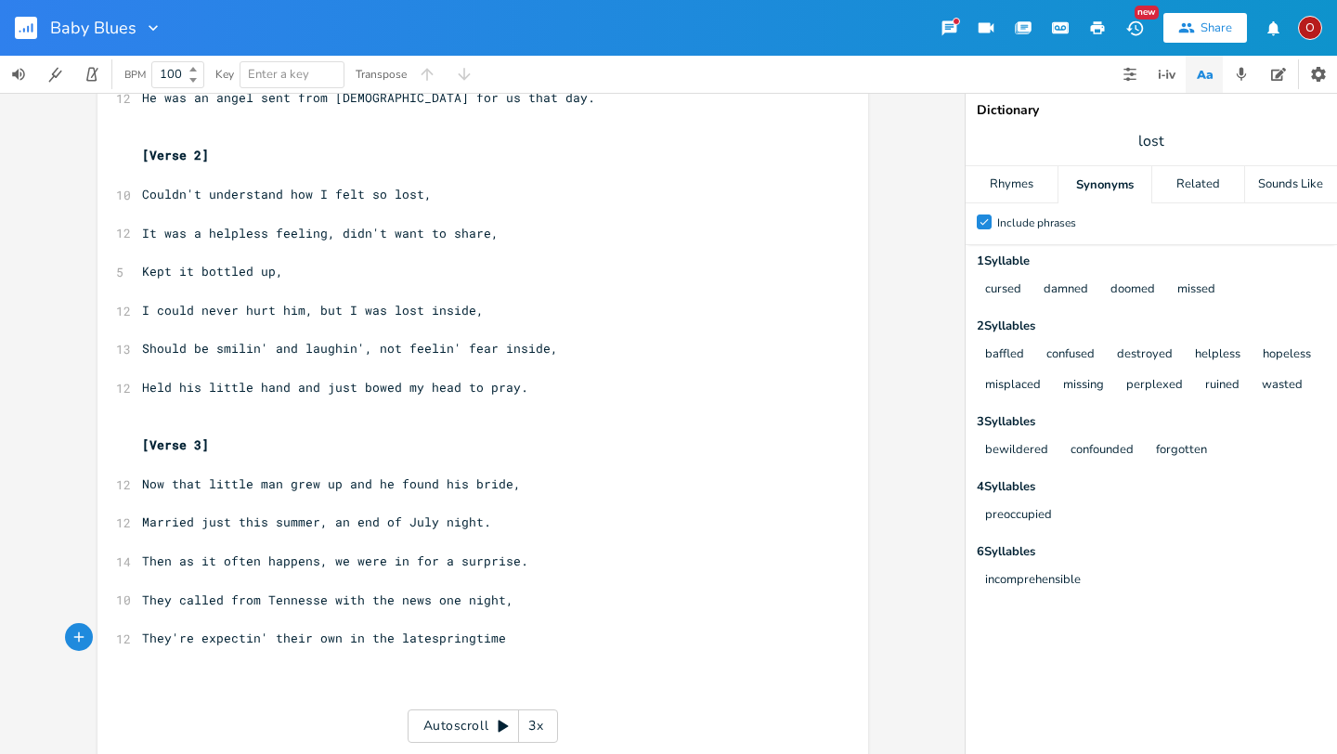
type textarea "late"
click at [513, 645] on pre "They're expectin' their own in the late springtime" at bounding box center [473, 639] width 671 height 20
type textarea "."
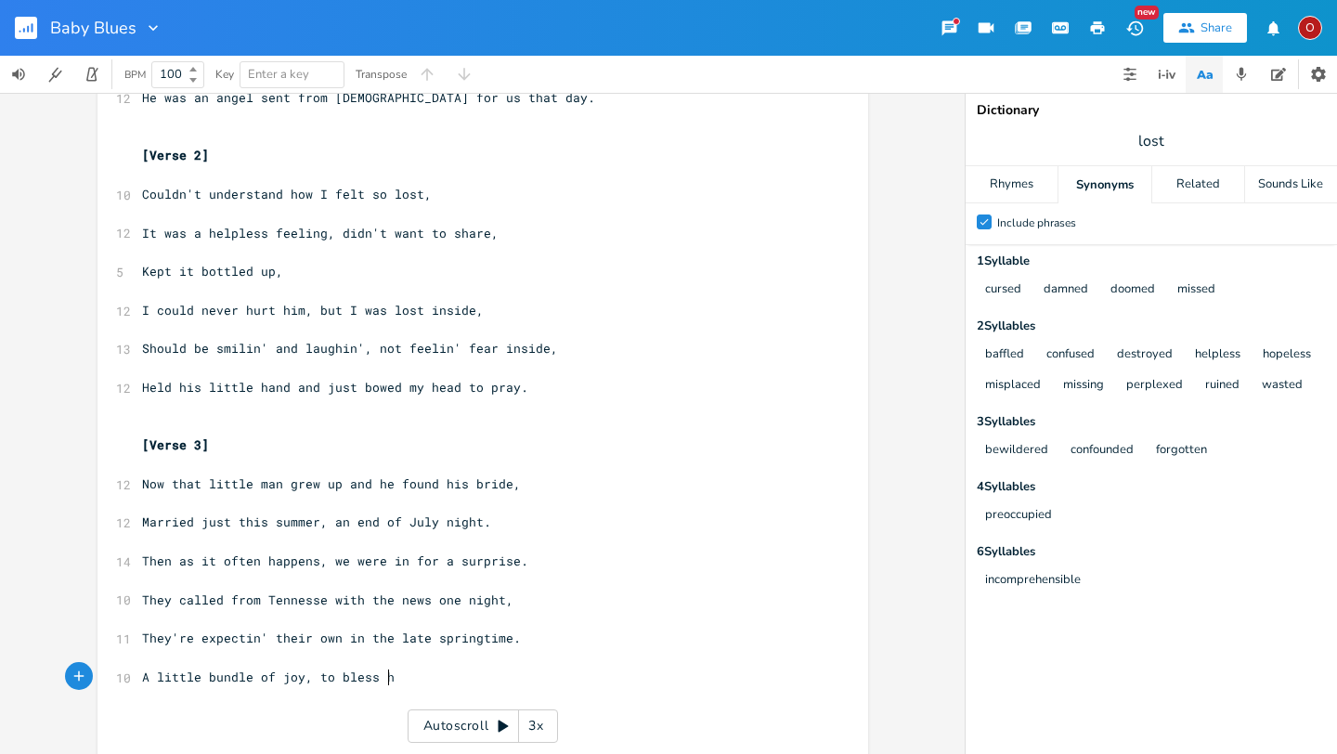
type textarea "A little bundle of joy, to bless ht"
type textarea "th"
type textarea "their happy home."
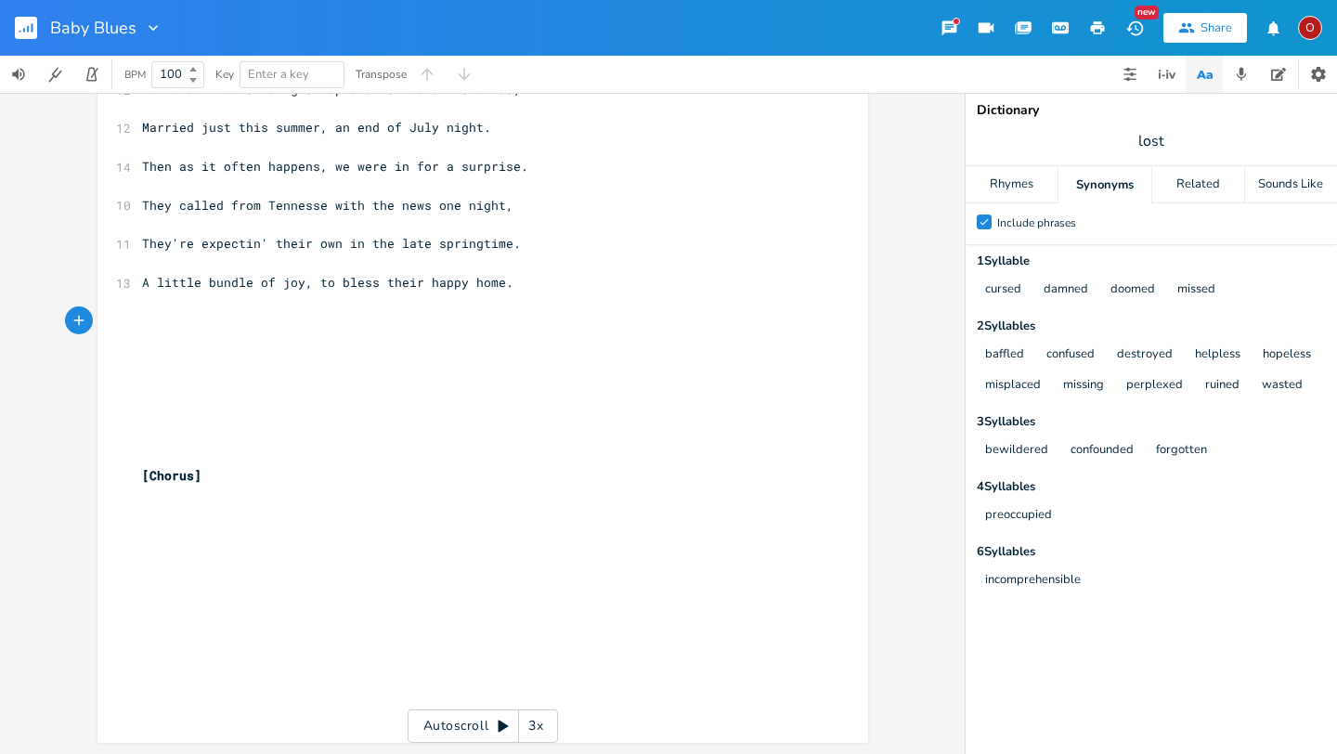
scroll to position [726, 0]
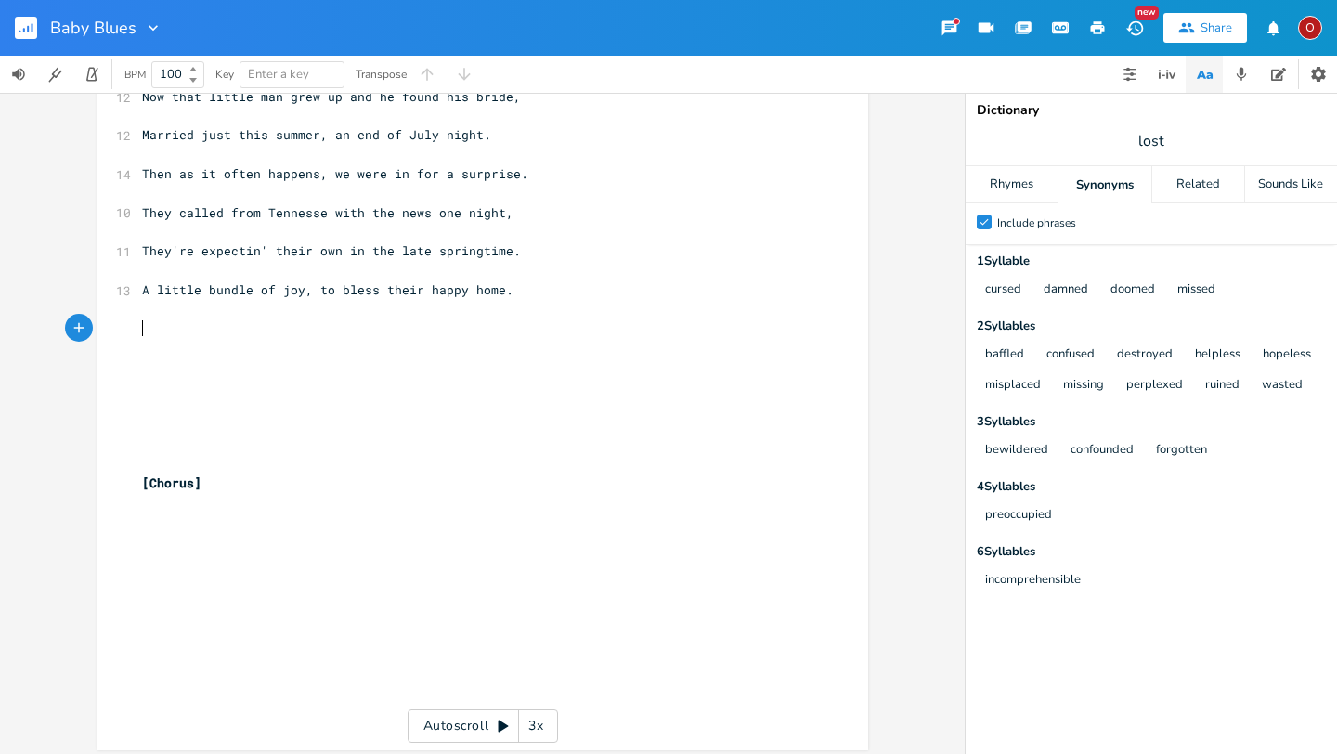
click at [141, 518] on pre "​" at bounding box center [473, 522] width 671 height 20
type textarea "She's"
type textarea "This times gonna be different,"
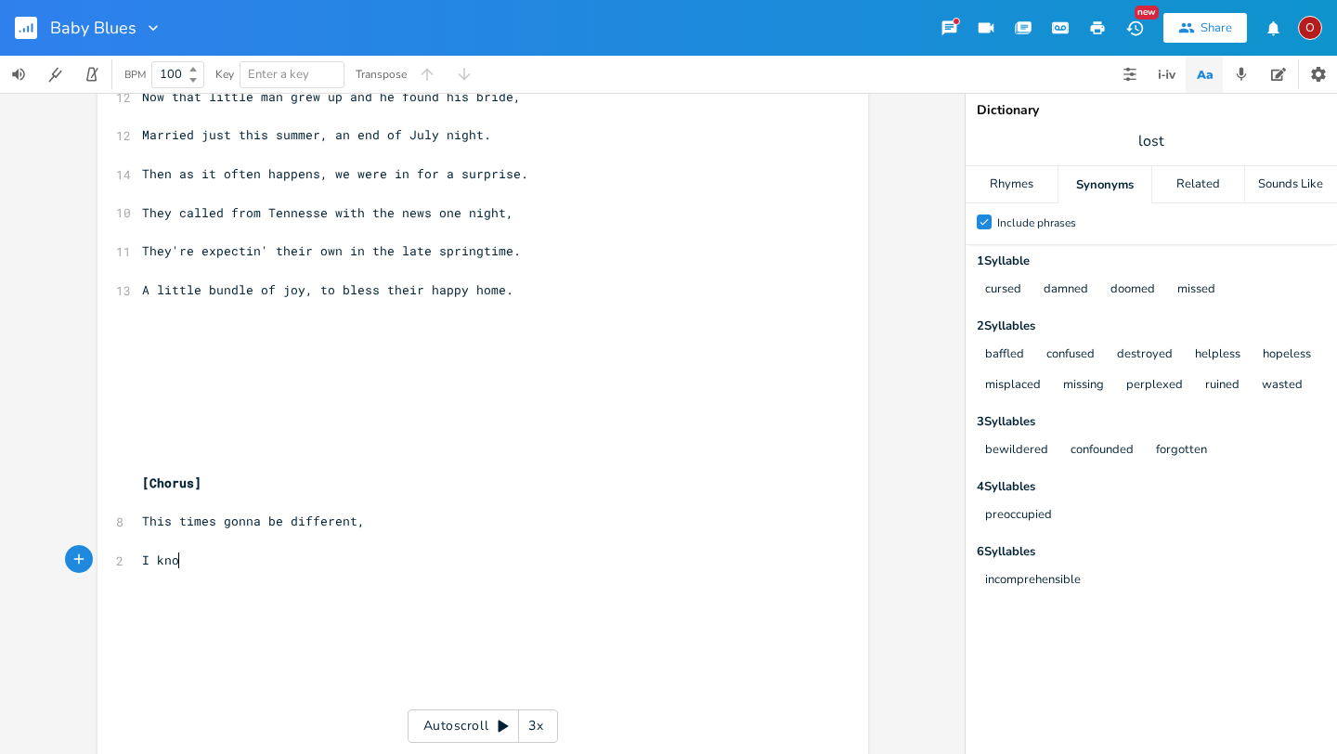
type textarea "I know"
type textarea "Yeah c"
type textarea "'cause this time"
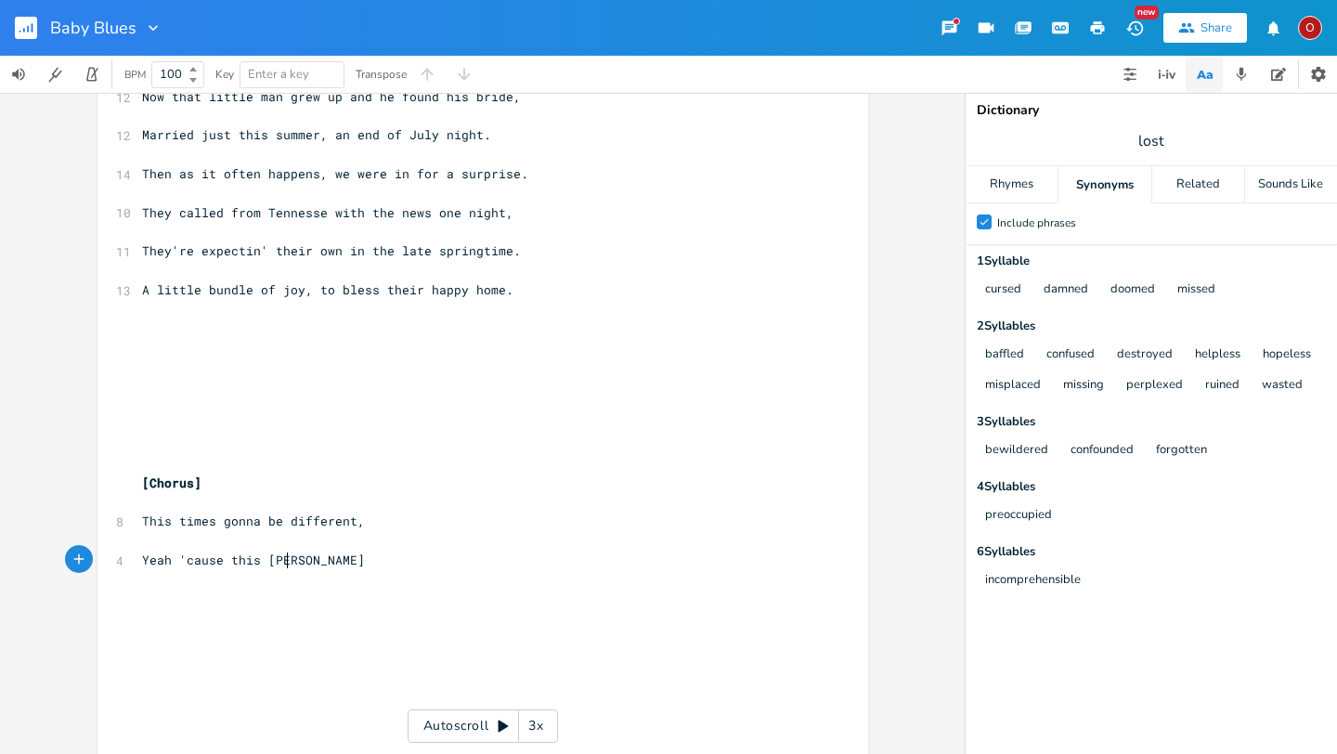
scroll to position [0, 84]
click at [1176, 138] on span "lost" at bounding box center [1152, 140] width 372 height 33
type input "different"
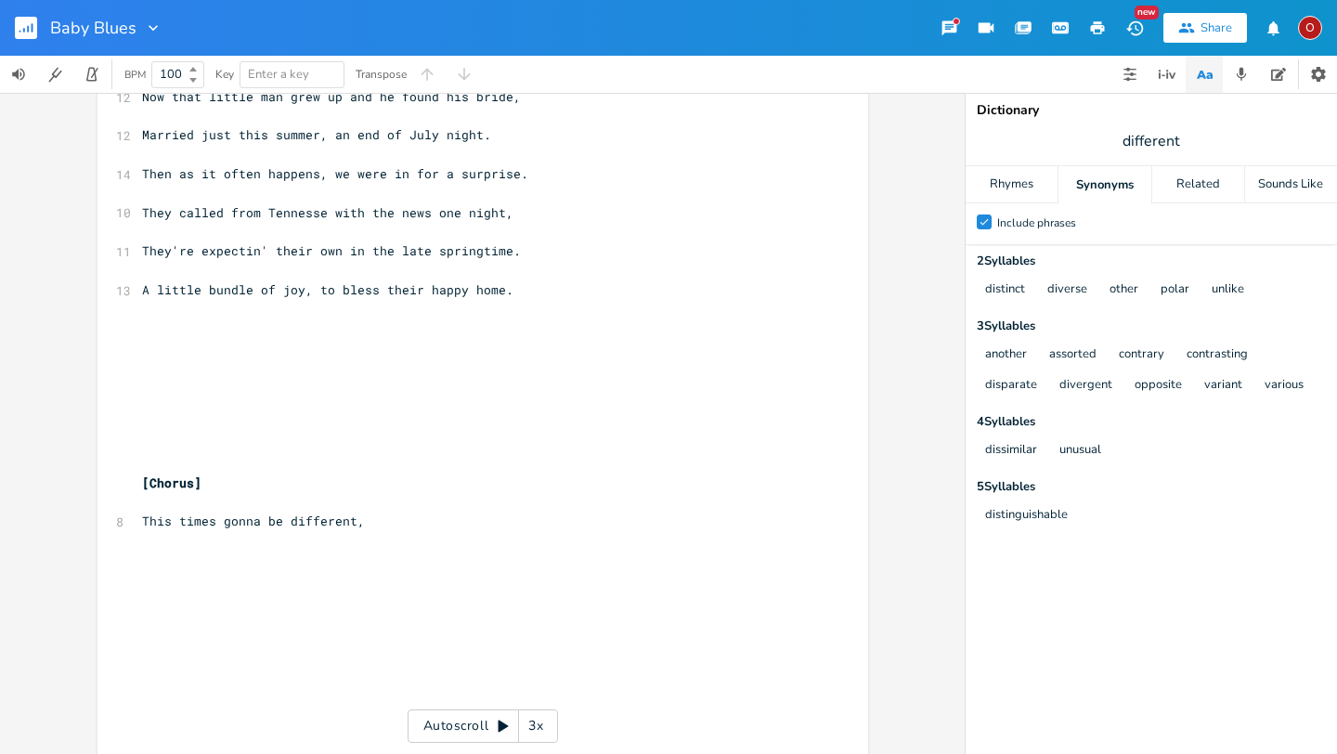
scroll to position [0, 0]
click at [424, 538] on pre "​" at bounding box center [473, 541] width 671 height 20
type textarea "It gonna be so unlike bre"
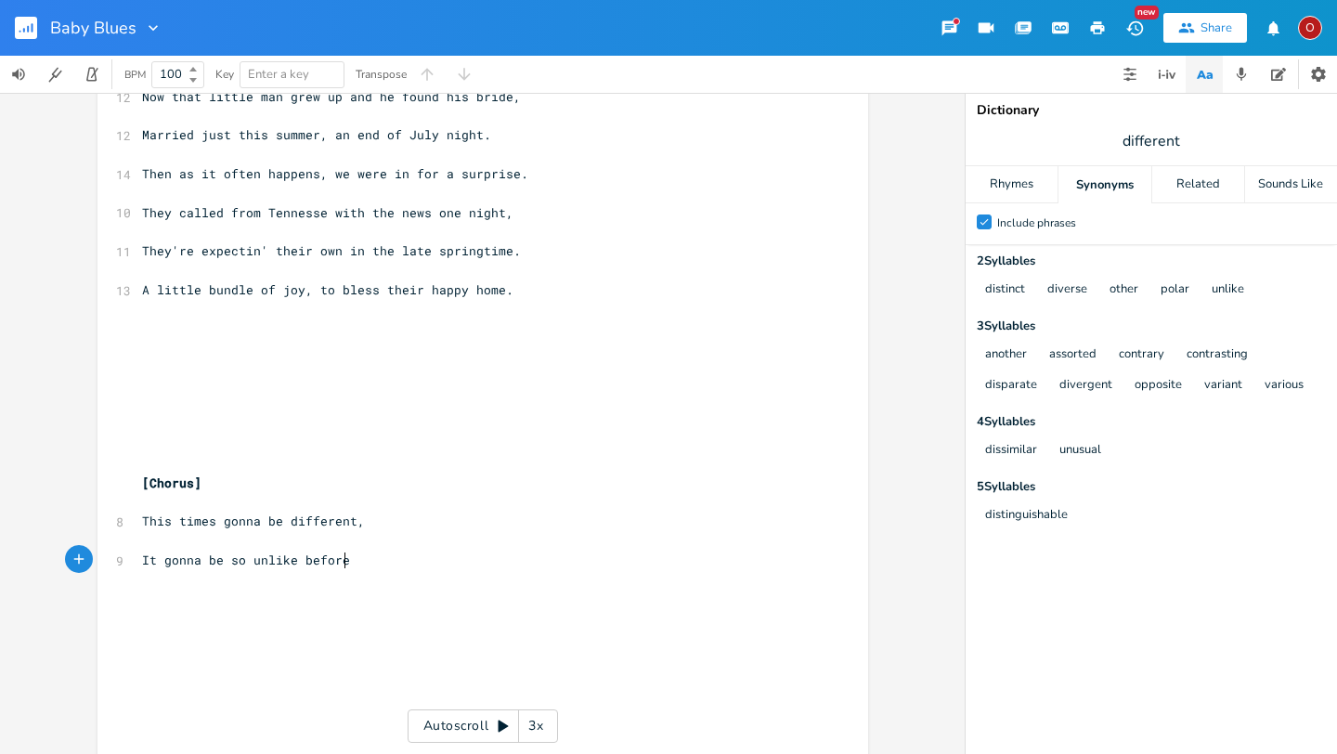
type textarea "efore,"
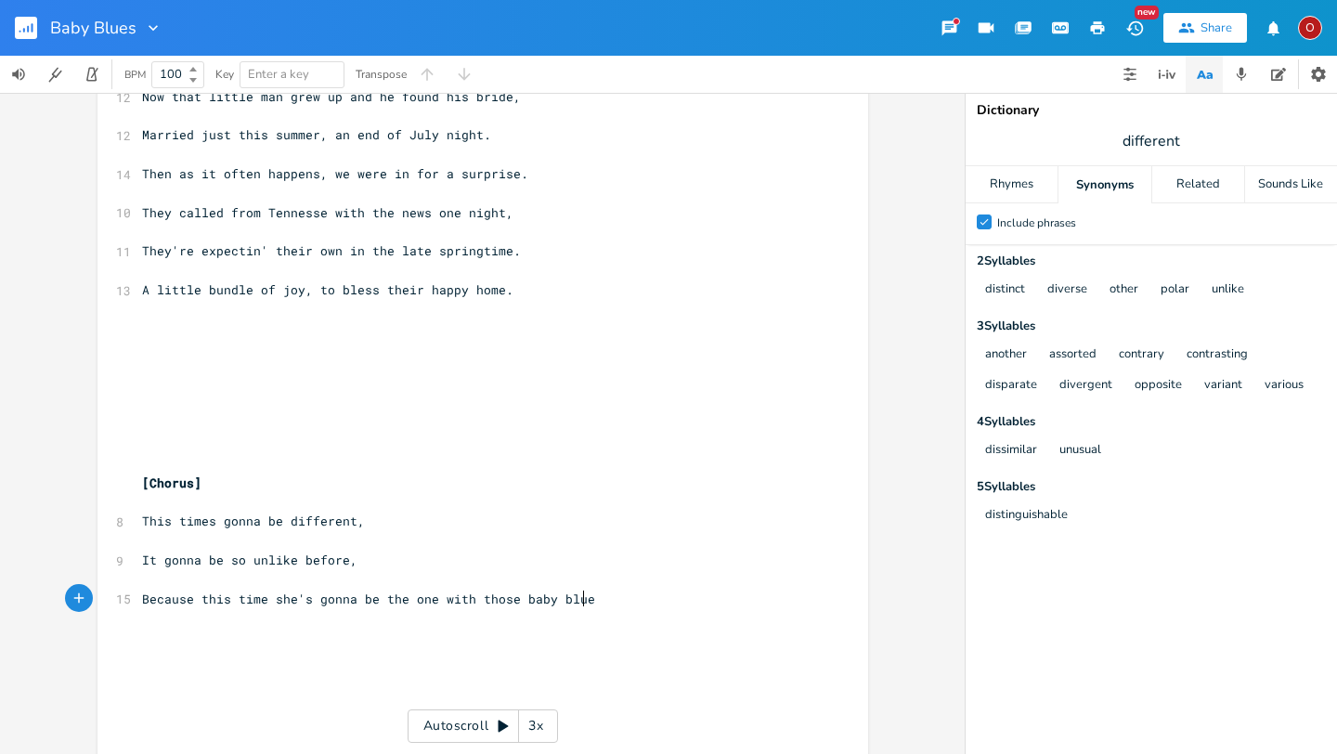
type textarea "Because this time she's gonna be the one with those baby blues"
click at [377, 566] on pre "It gonna be so unlike before," at bounding box center [473, 561] width 671 height 20
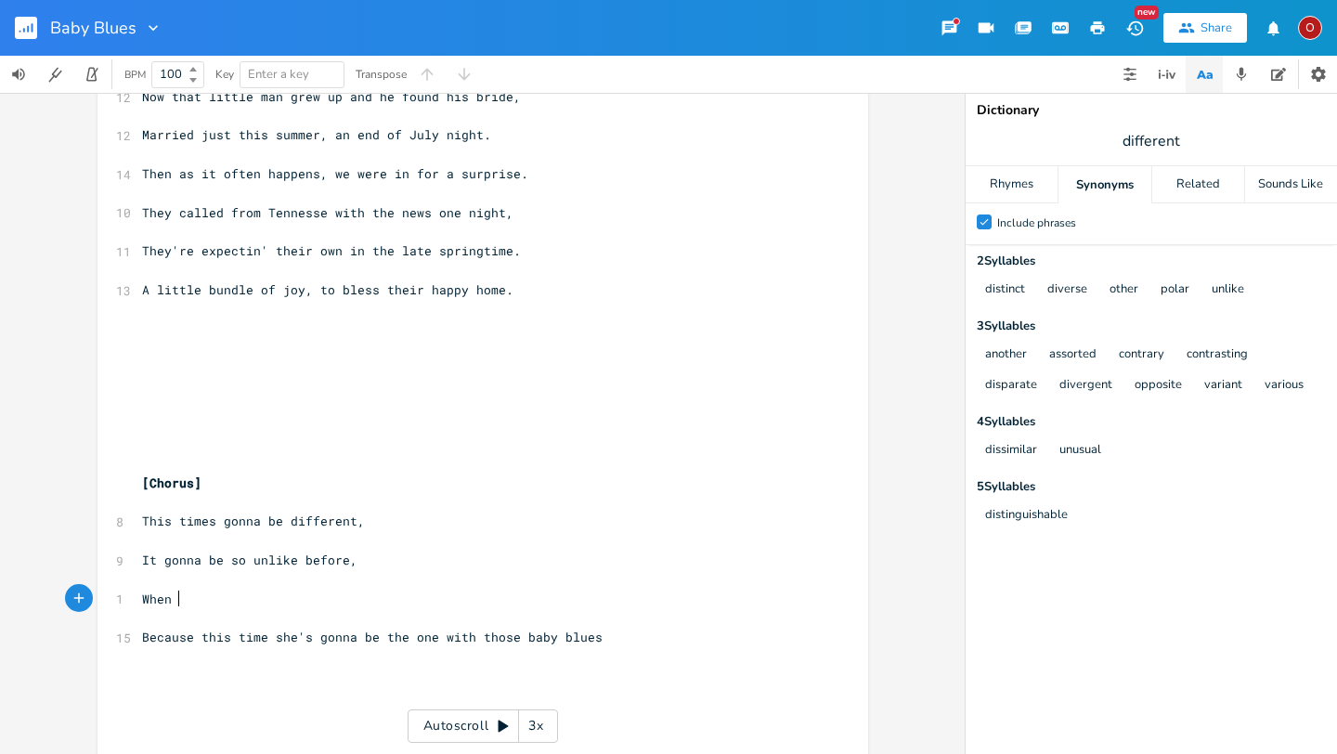
scroll to position [0, 39]
type textarea "When I get to hold that liktt"
type textarea "tll"
type textarea "tle angel in my arem"
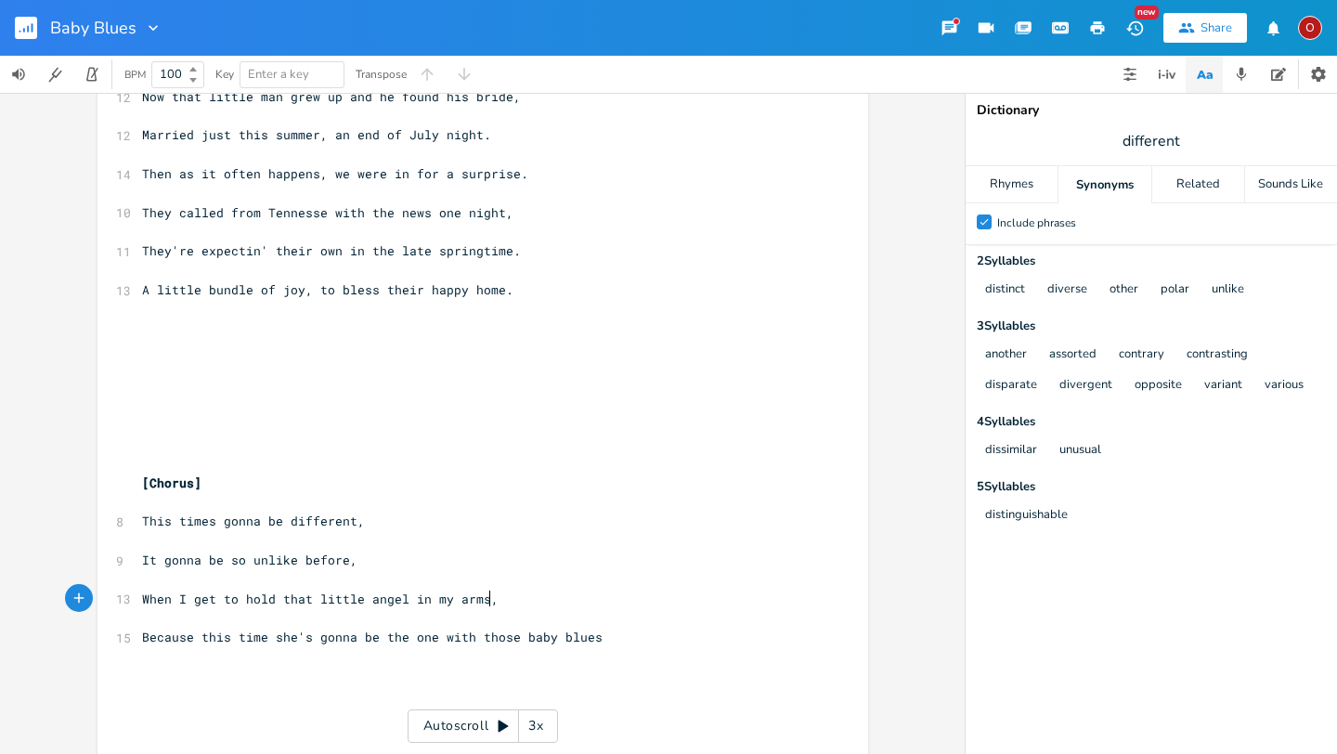
type textarea "ms,"
click at [243, 558] on span "It gonna be so unlike before," at bounding box center [249, 560] width 215 height 17
click at [239, 598] on span "When I get to hold that little angel in my arms," at bounding box center [320, 599] width 357 height 17
click at [237, 561] on span "It gonna be so unlike before," at bounding box center [249, 560] width 215 height 17
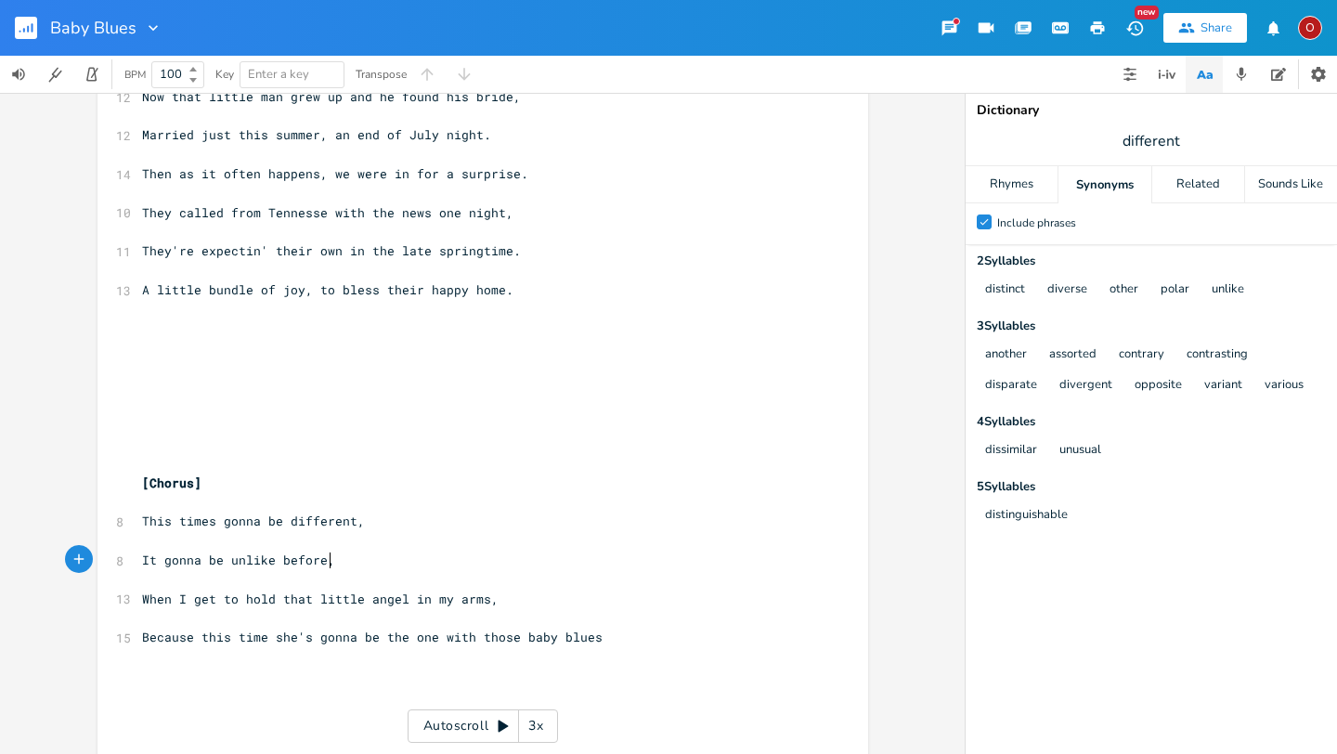
click at [361, 560] on pre "It gonna be unlike before," at bounding box center [473, 561] width 671 height 20
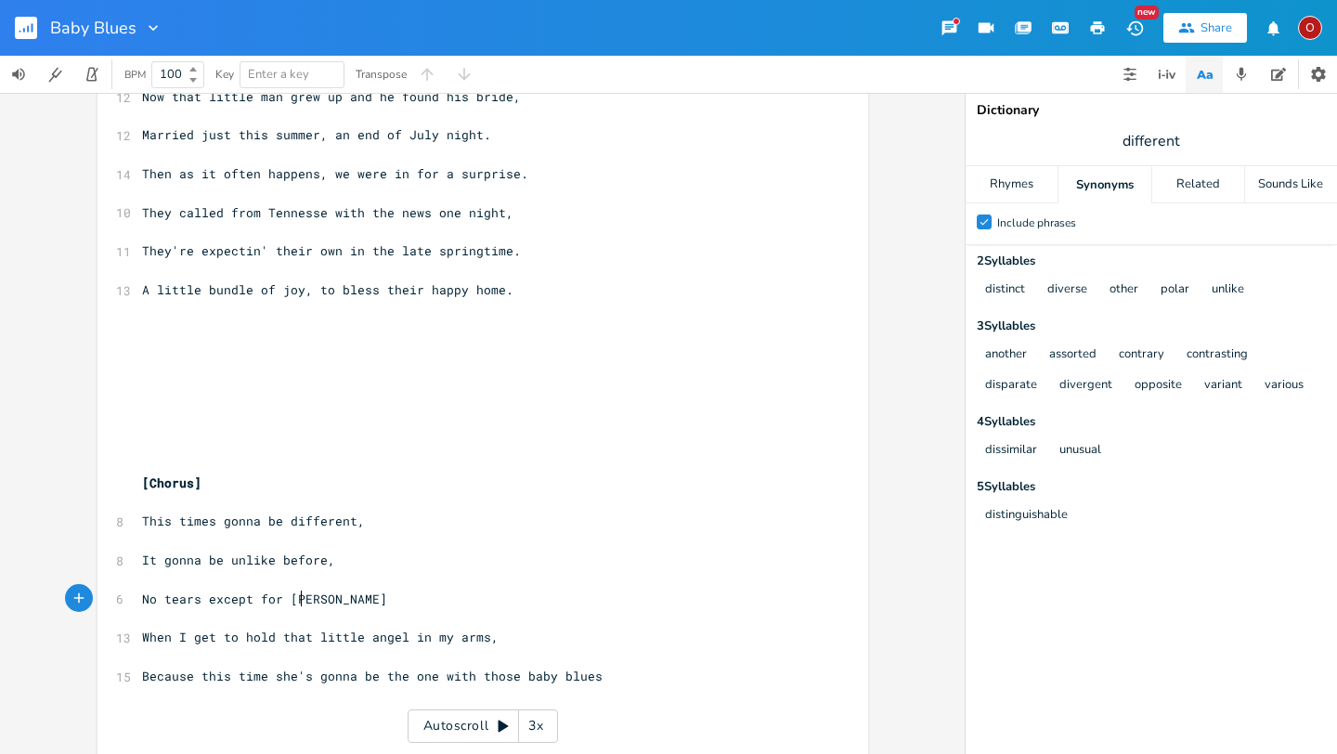
type textarea "No tears except for joy"
type textarea "cryin' tears of sadness,"
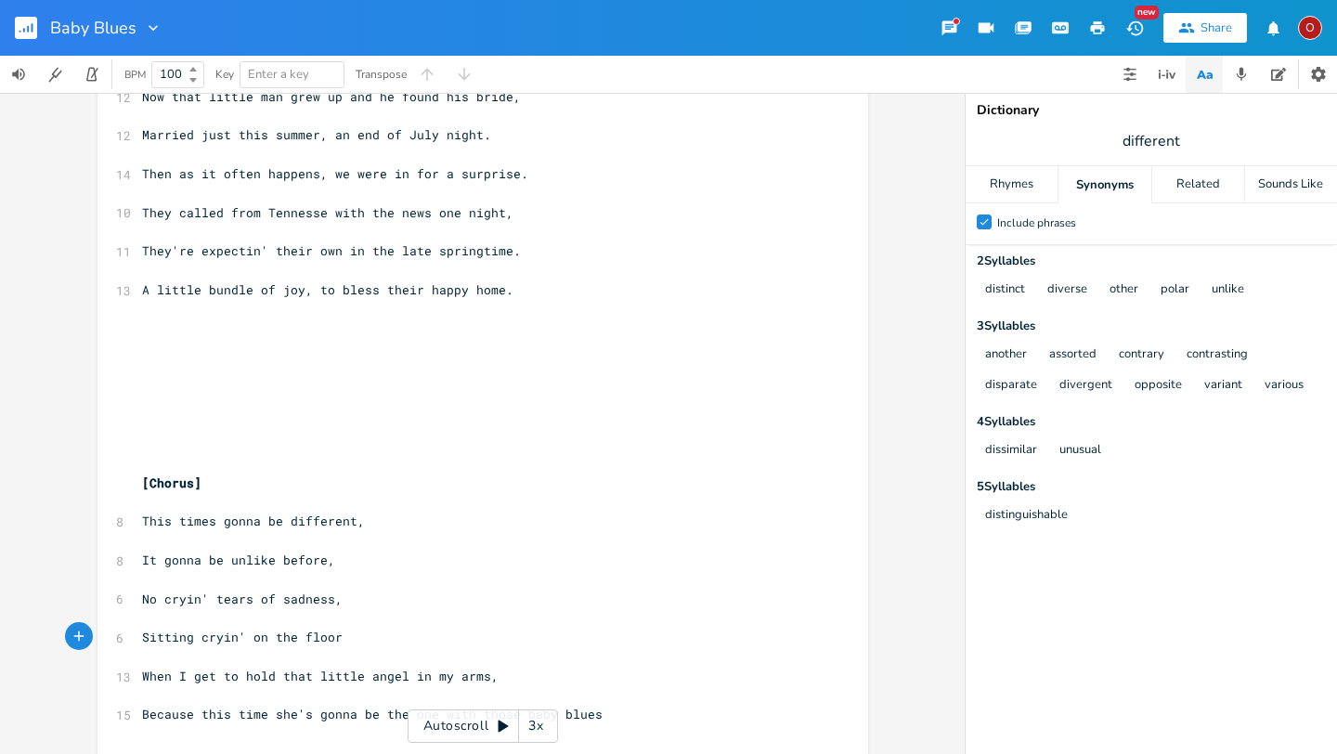
type textarea "Sitting cryin' on the floor."
click at [210, 596] on span "No cryin' tears of sadness," at bounding box center [242, 599] width 201 height 17
click at [195, 601] on span "No tears of sadness," at bounding box center [216, 599] width 149 height 17
type textarea "droop"
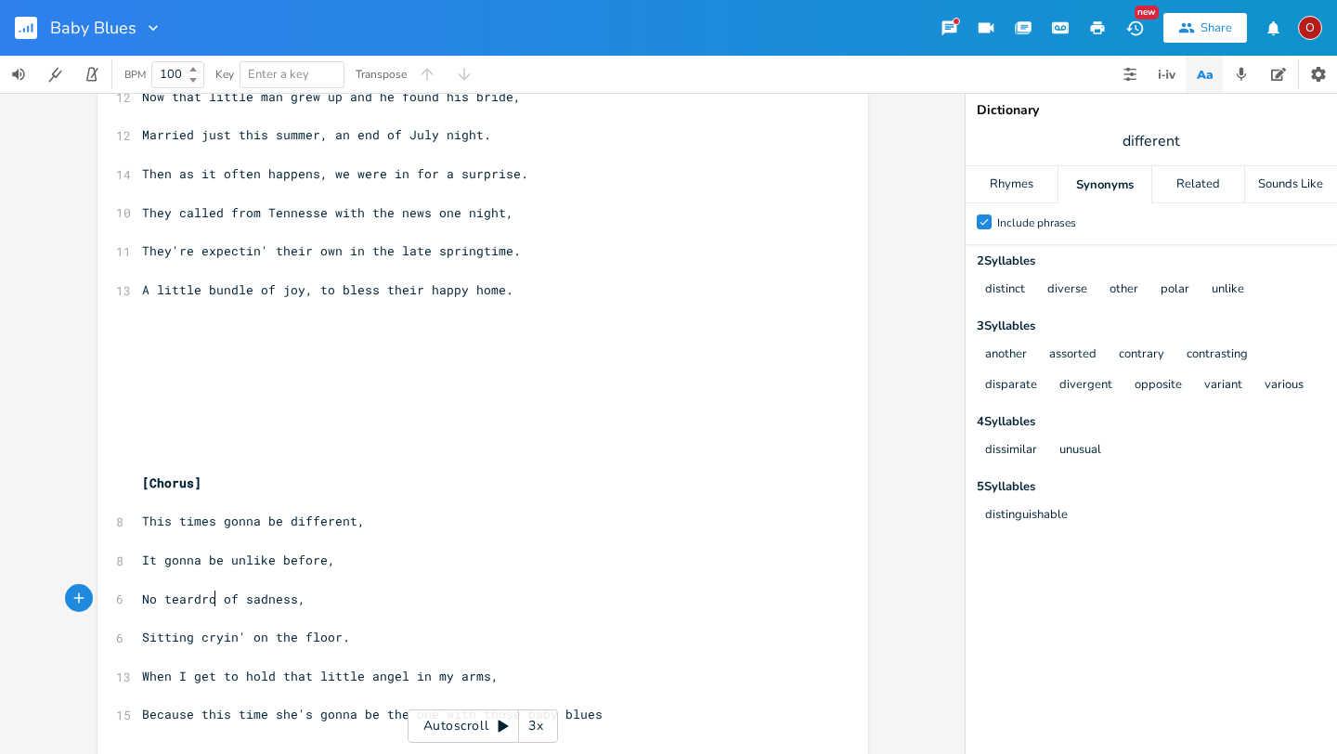
scroll to position [0, 32]
type textarea "ps"
type textarea "sadness or lost feelings"
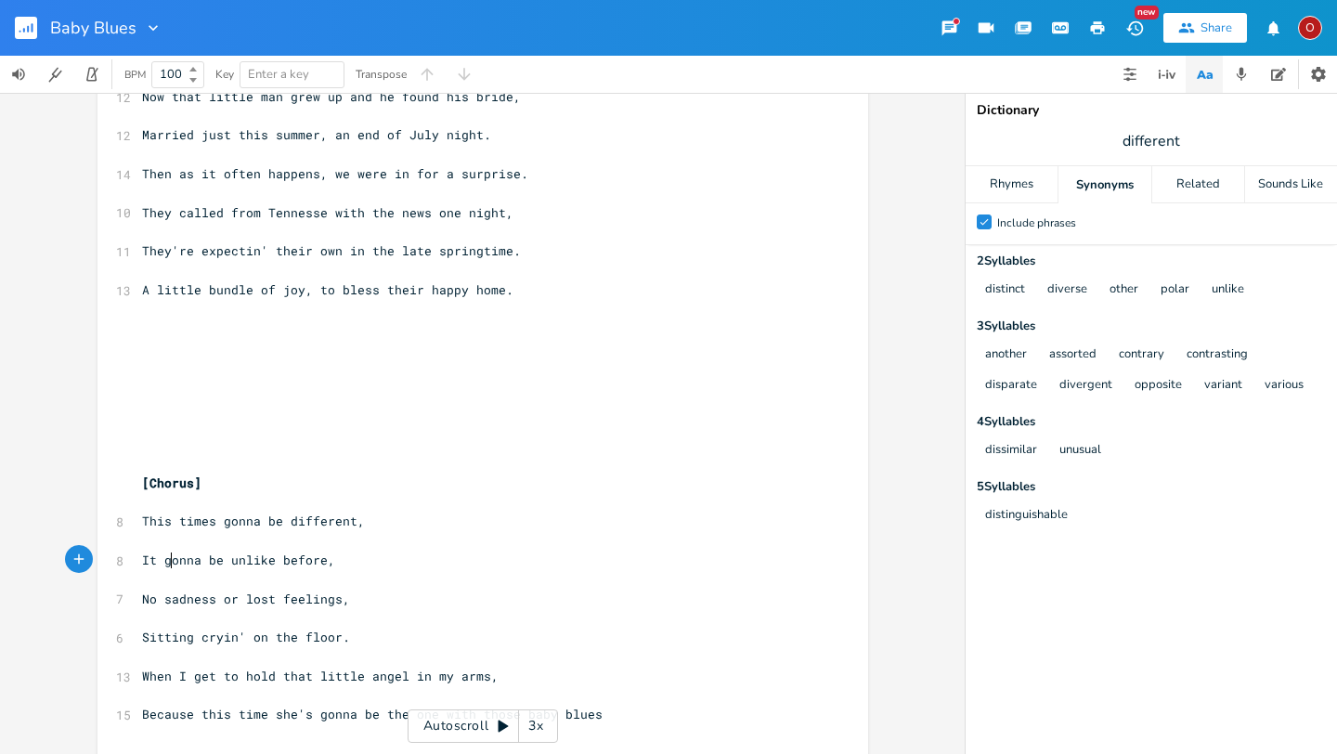
click at [164, 556] on span "It gonna be unlike before," at bounding box center [238, 560] width 193 height 17
type textarea "G"
click at [359, 673] on span "When I get to hold that little angel in my arms," at bounding box center [320, 676] width 357 height 17
click at [427, 673] on span "When I get to hold that angel in my arms," at bounding box center [294, 676] width 305 height 17
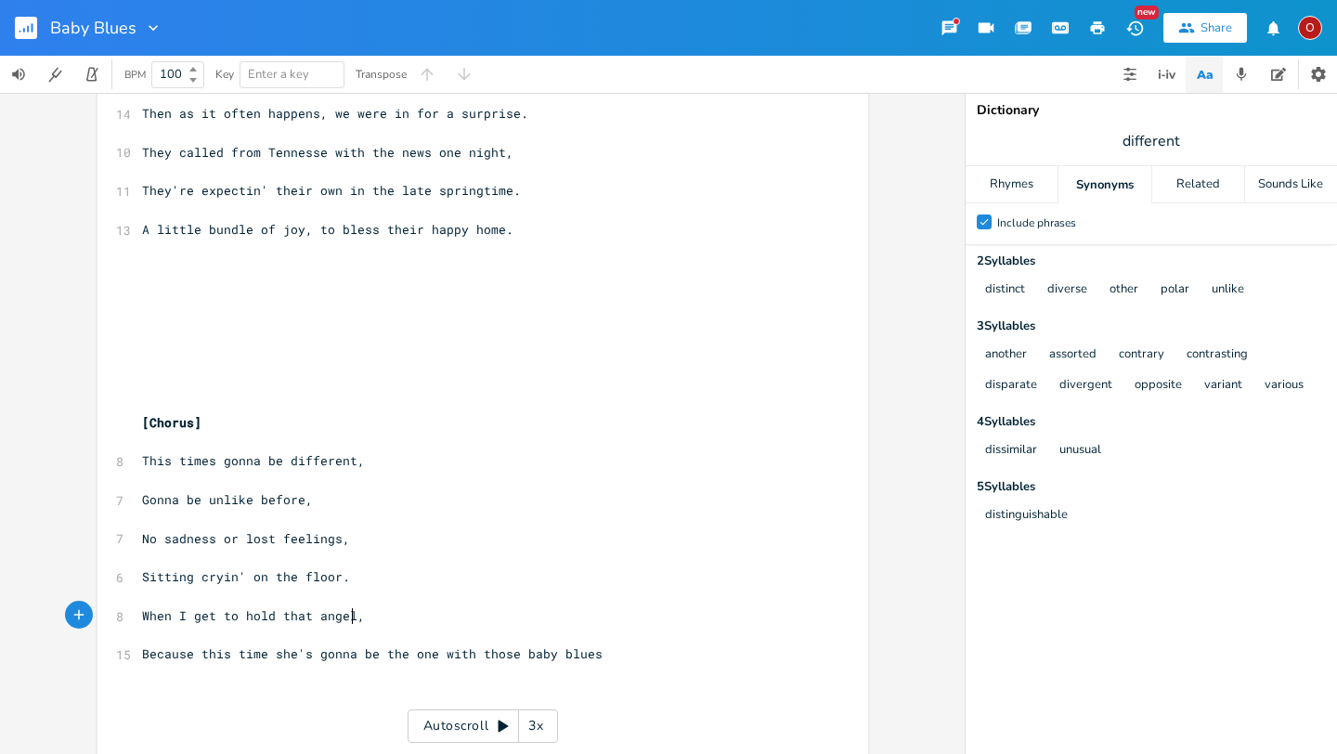
scroll to position [794, 0]
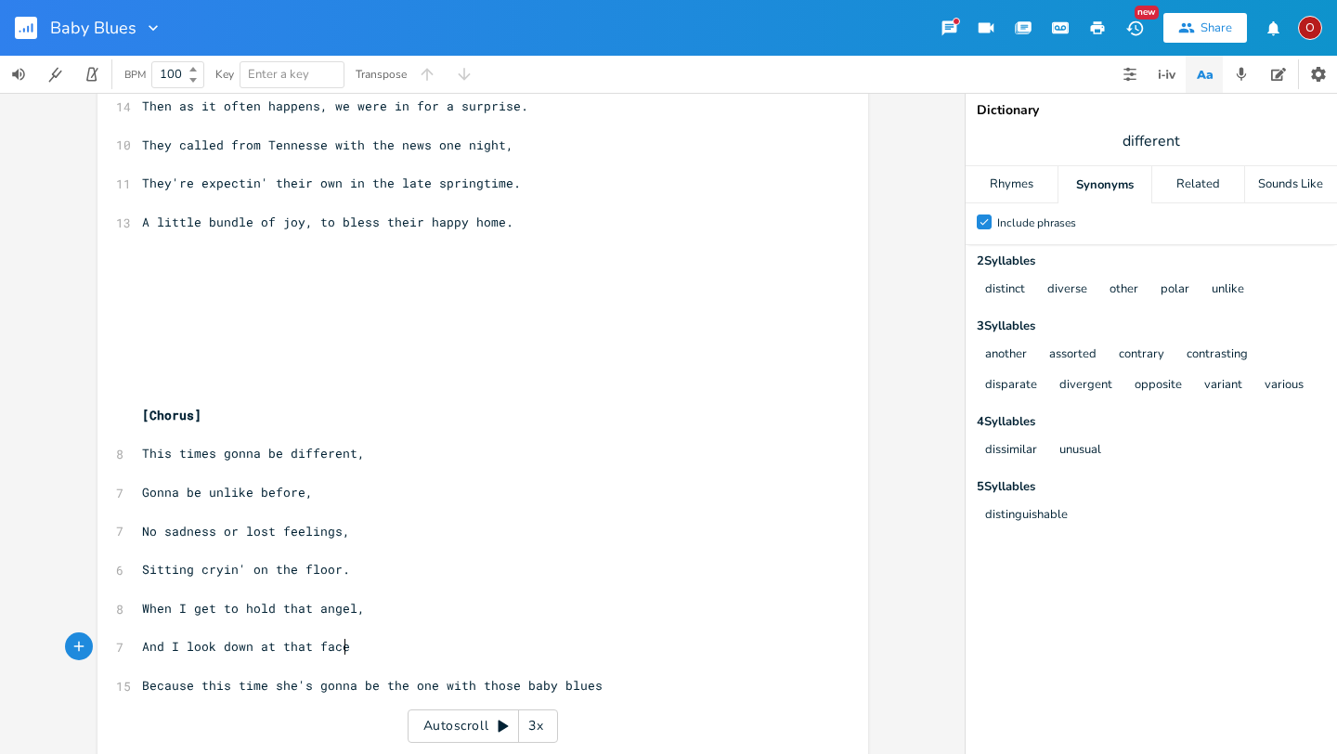
type textarea "And I look down at that face,"
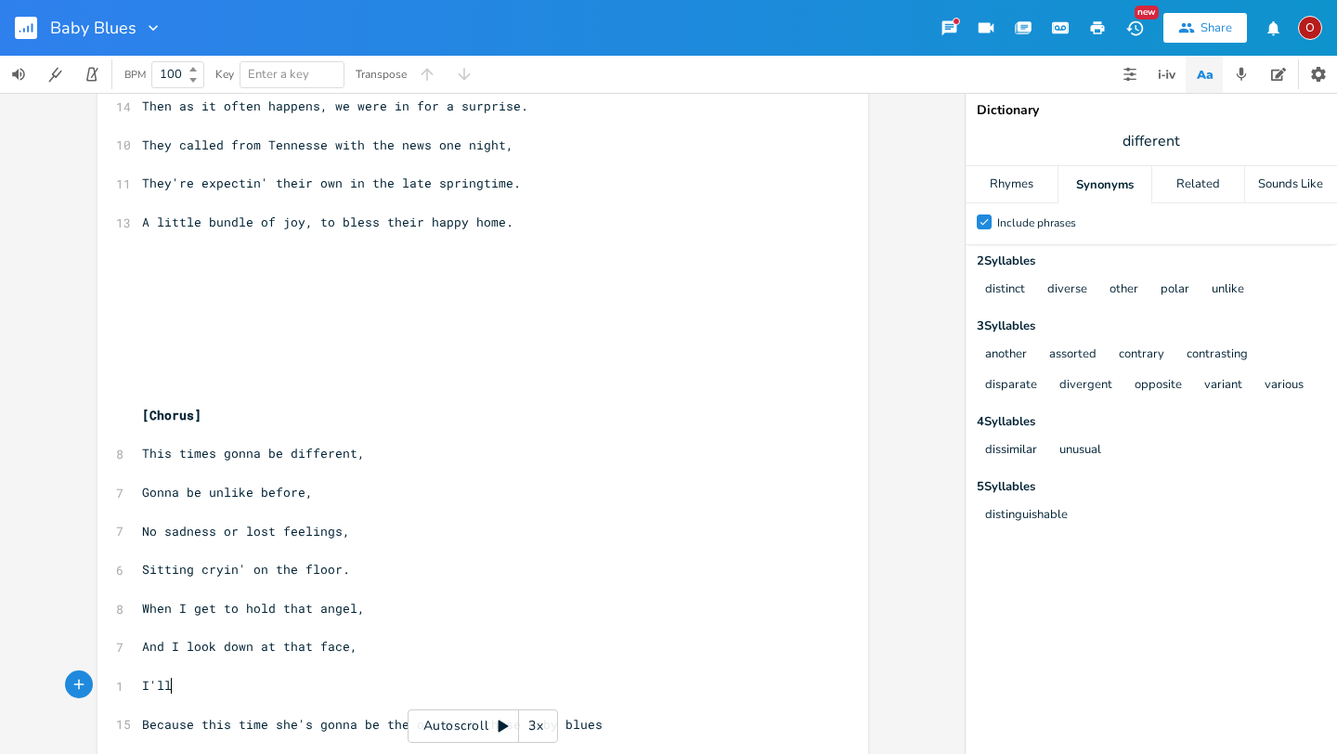
scroll to position [0, 12]
type textarea "I'll so"
type textarea "ee that this time's"
type textarea "'s gonna be different,"
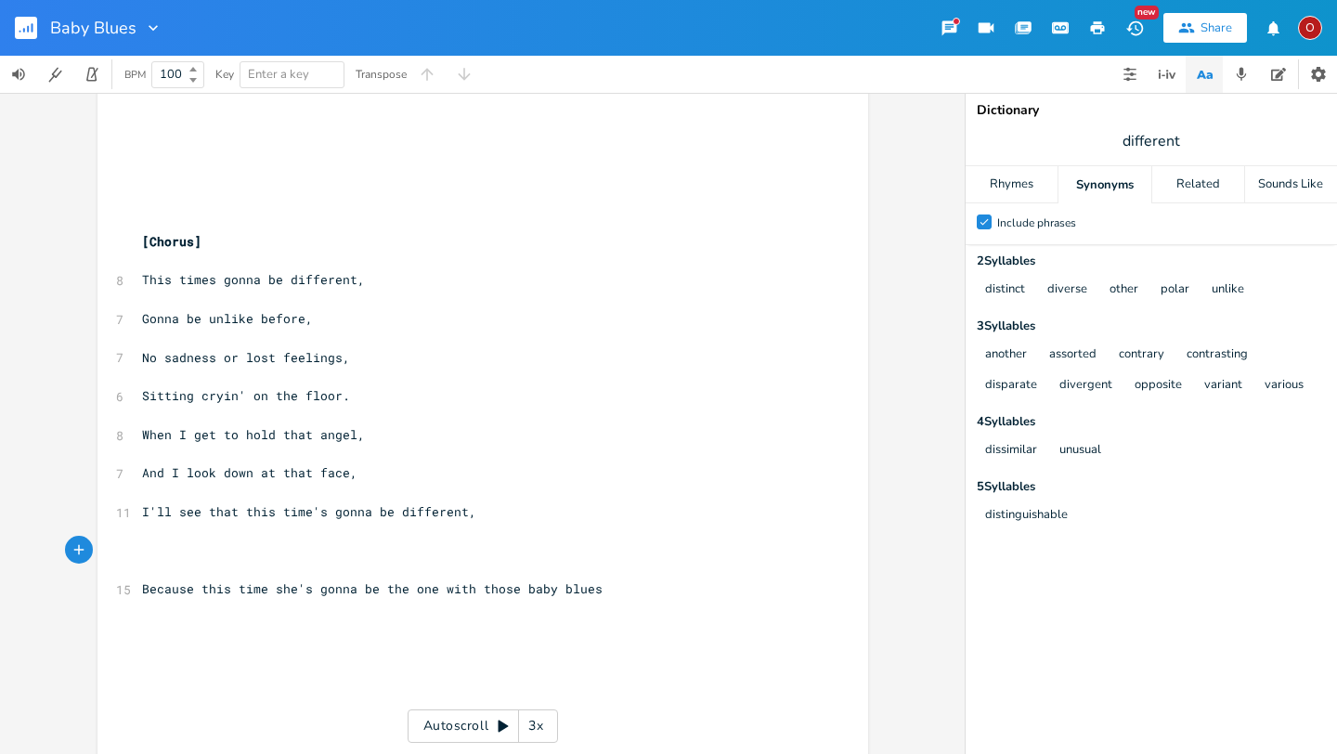
scroll to position [967, 0]
click at [266, 479] on span "And I look down at that face," at bounding box center [249, 473] width 215 height 17
type textarea "upon"
click at [384, 475] on pre "And I look down upon that face," at bounding box center [473, 474] width 671 height 20
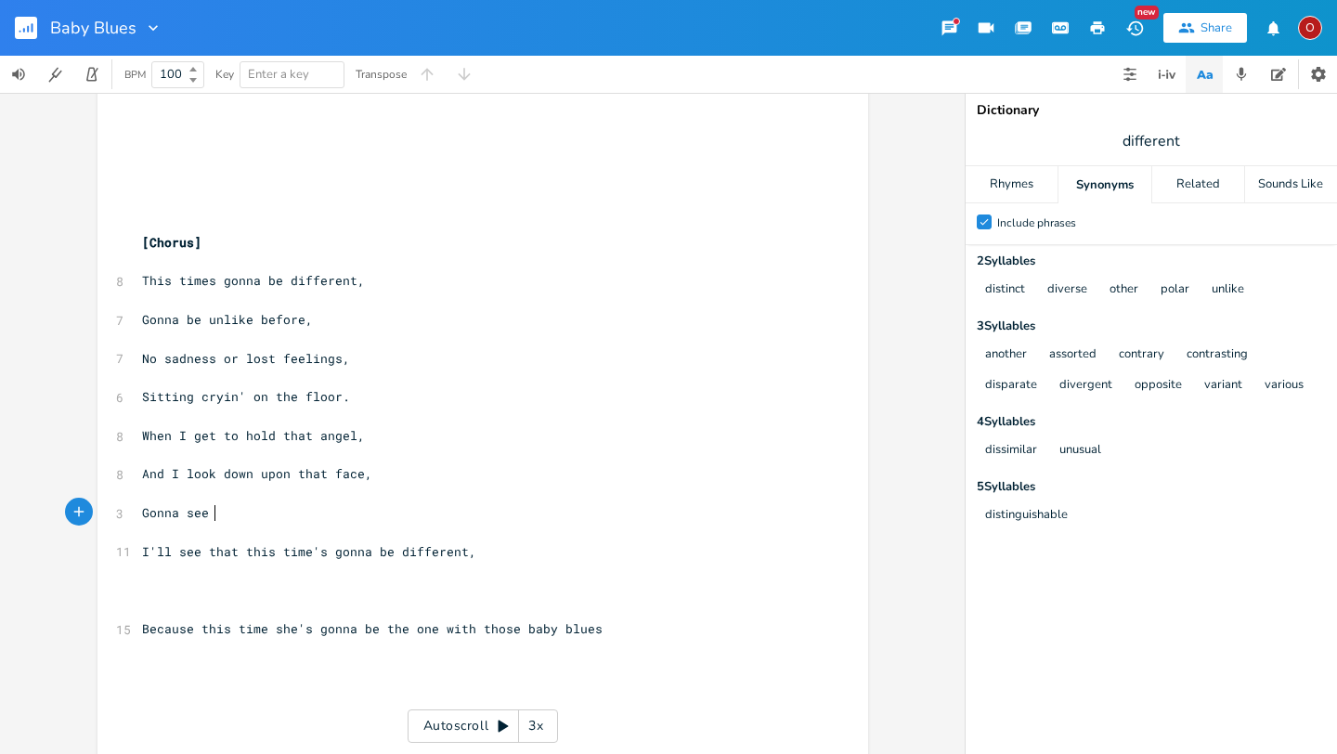
type textarea "Gonna see tha"
type textarea "ose baby blues there,"
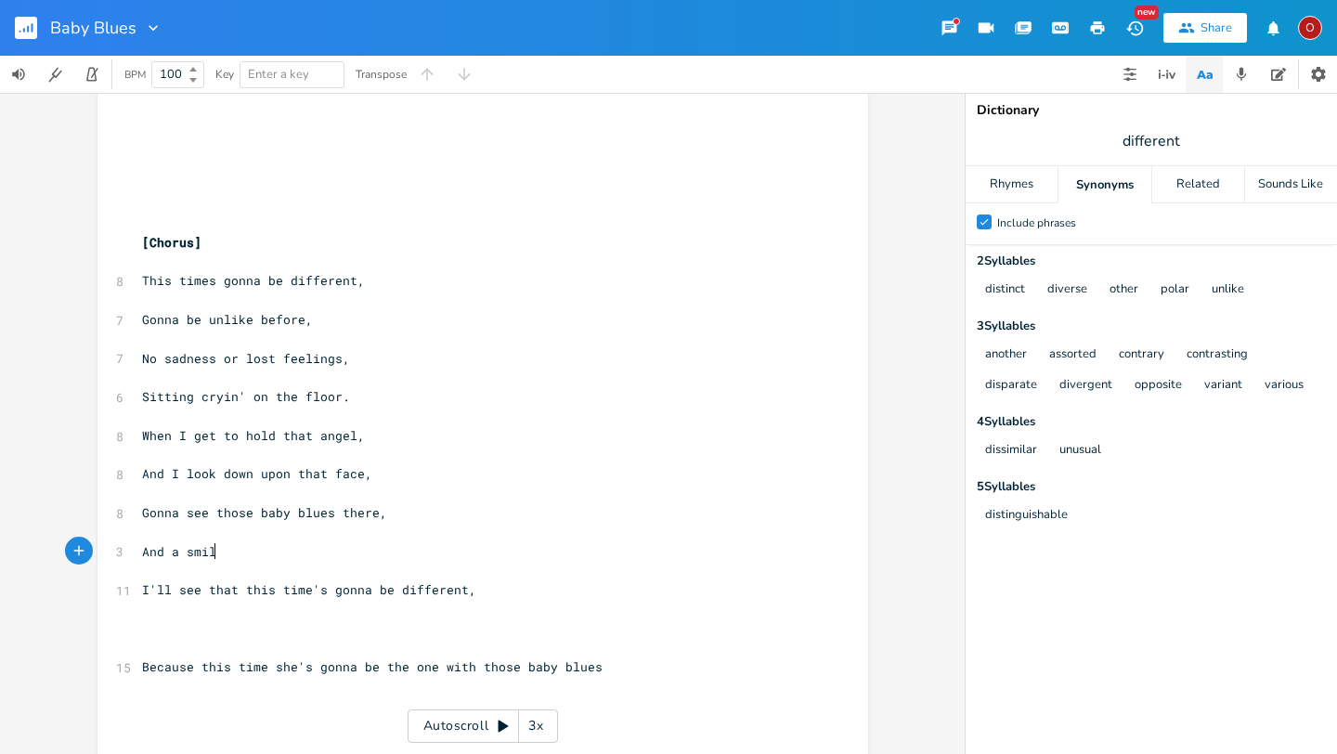
scroll to position [0, 64]
type textarea "And a smile upon her"
type textarea "that face"
type textarea "ace."
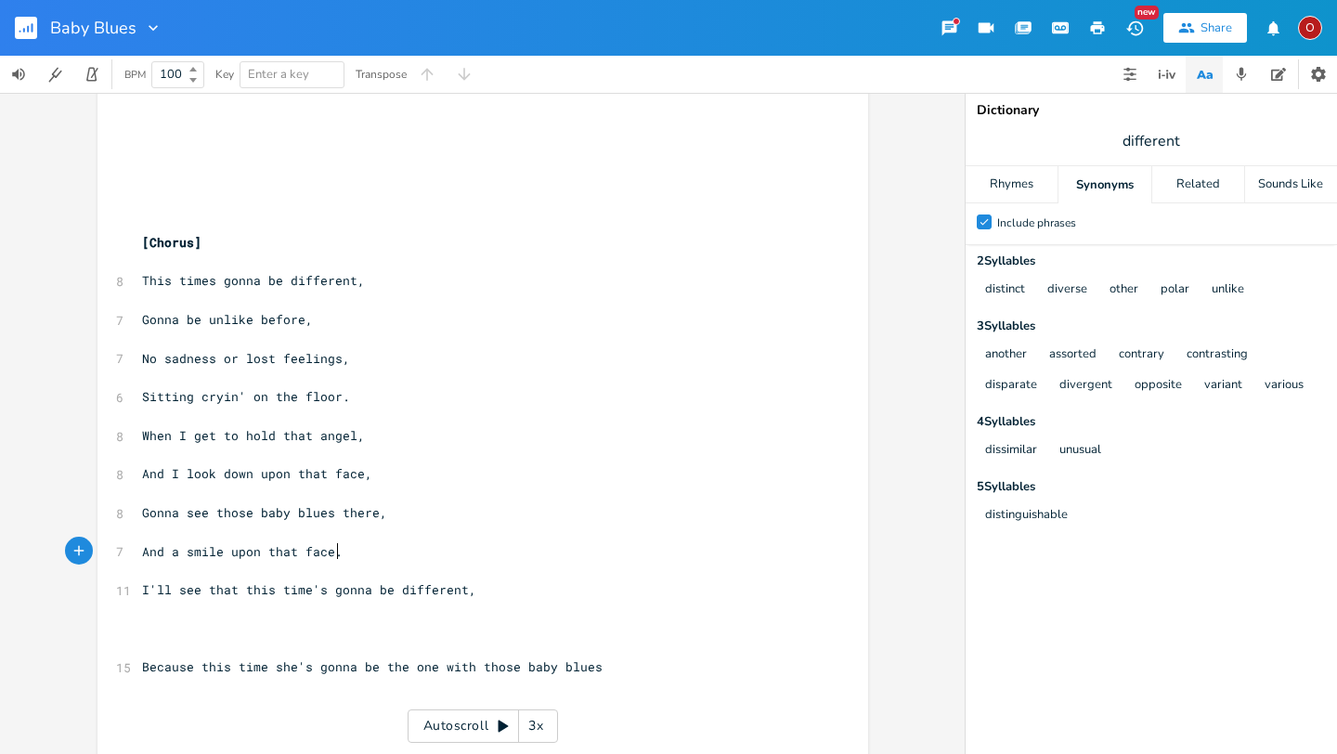
scroll to position [0, 20]
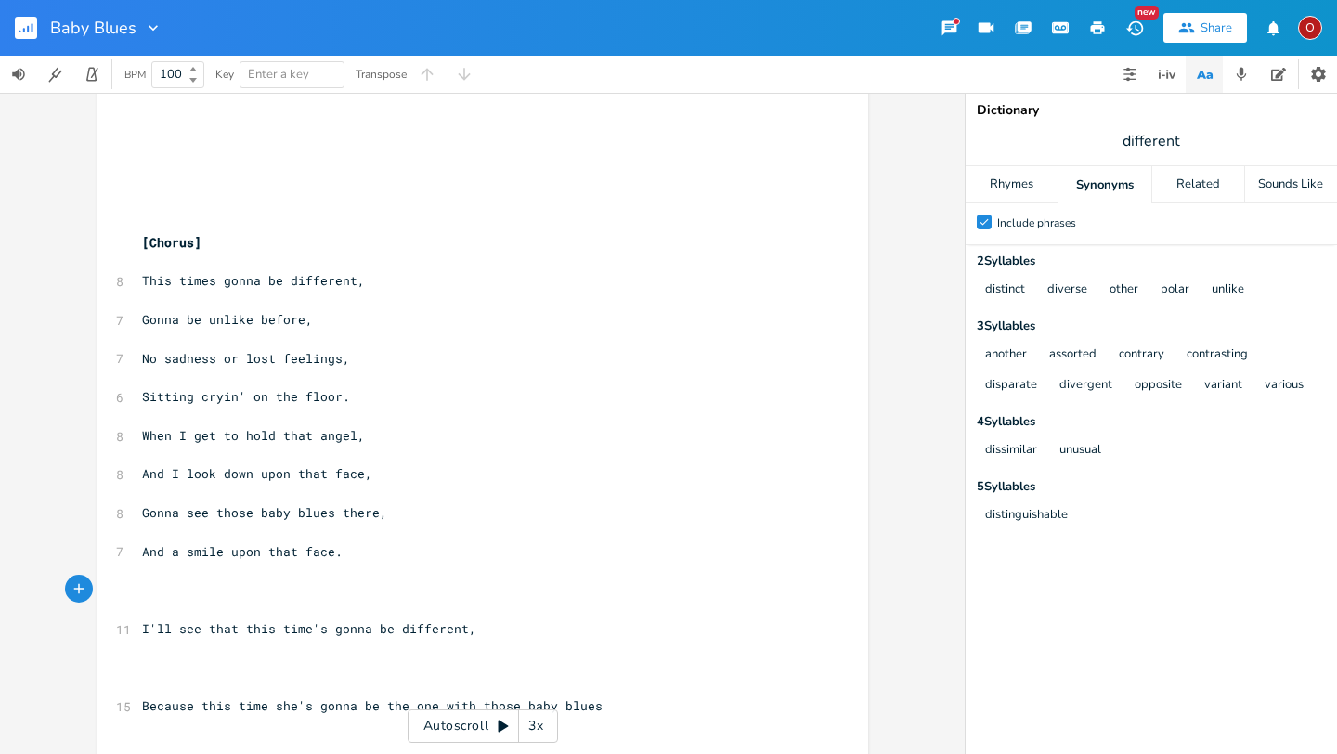
click at [240, 630] on span "I'll see that this time's gonna be different," at bounding box center [309, 628] width 334 height 17
type textarea "Yeah,"
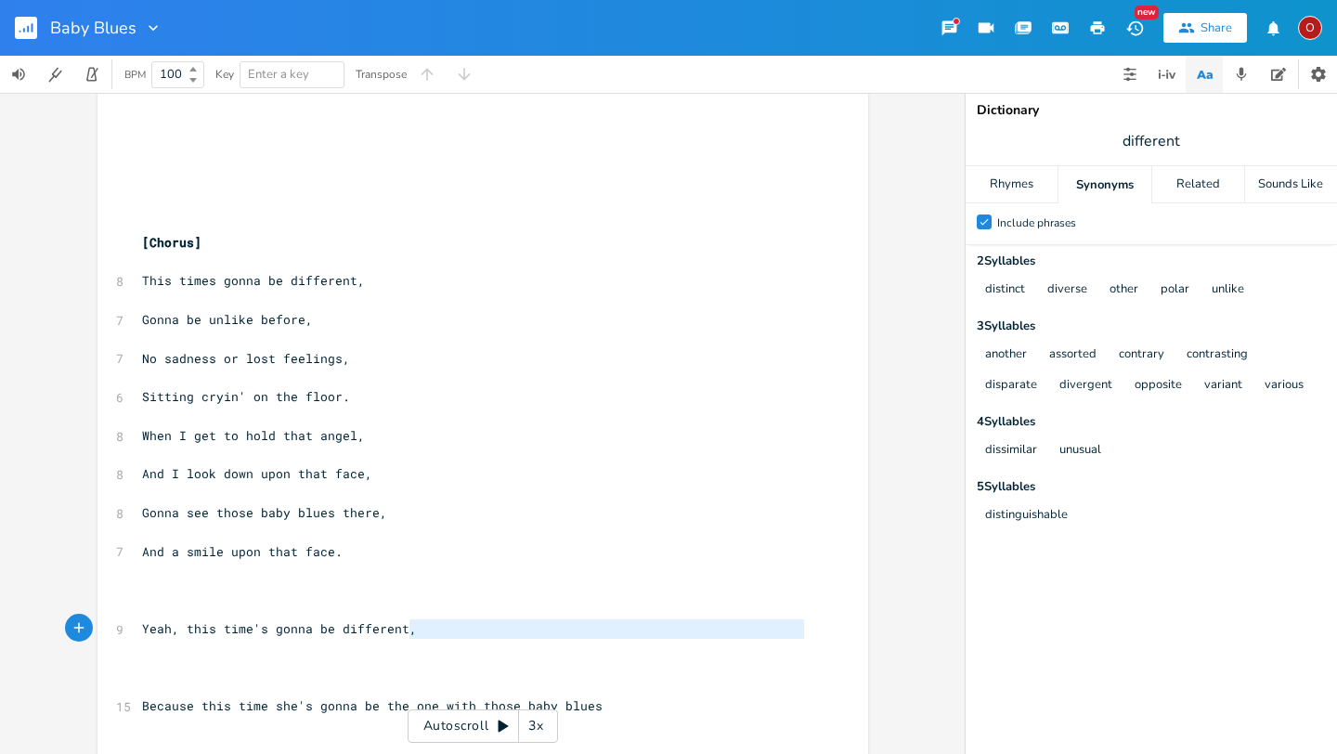
click at [424, 639] on pre "​" at bounding box center [473, 649] width 671 height 20
click at [411, 630] on pre "Yeah, this time's gonna be different," at bounding box center [473, 629] width 671 height 20
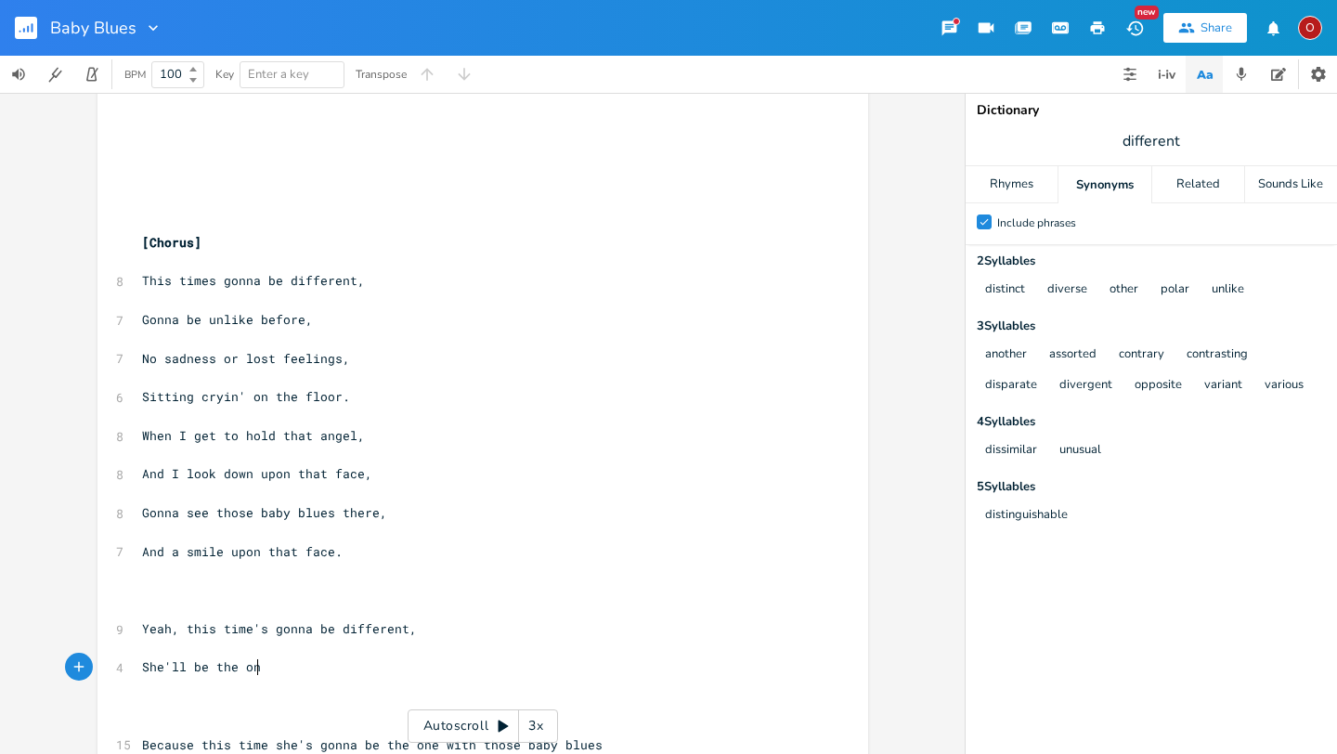
scroll to position [0, 92]
type textarea "She'll be the one with the baby"
type textarea "ose bqby"
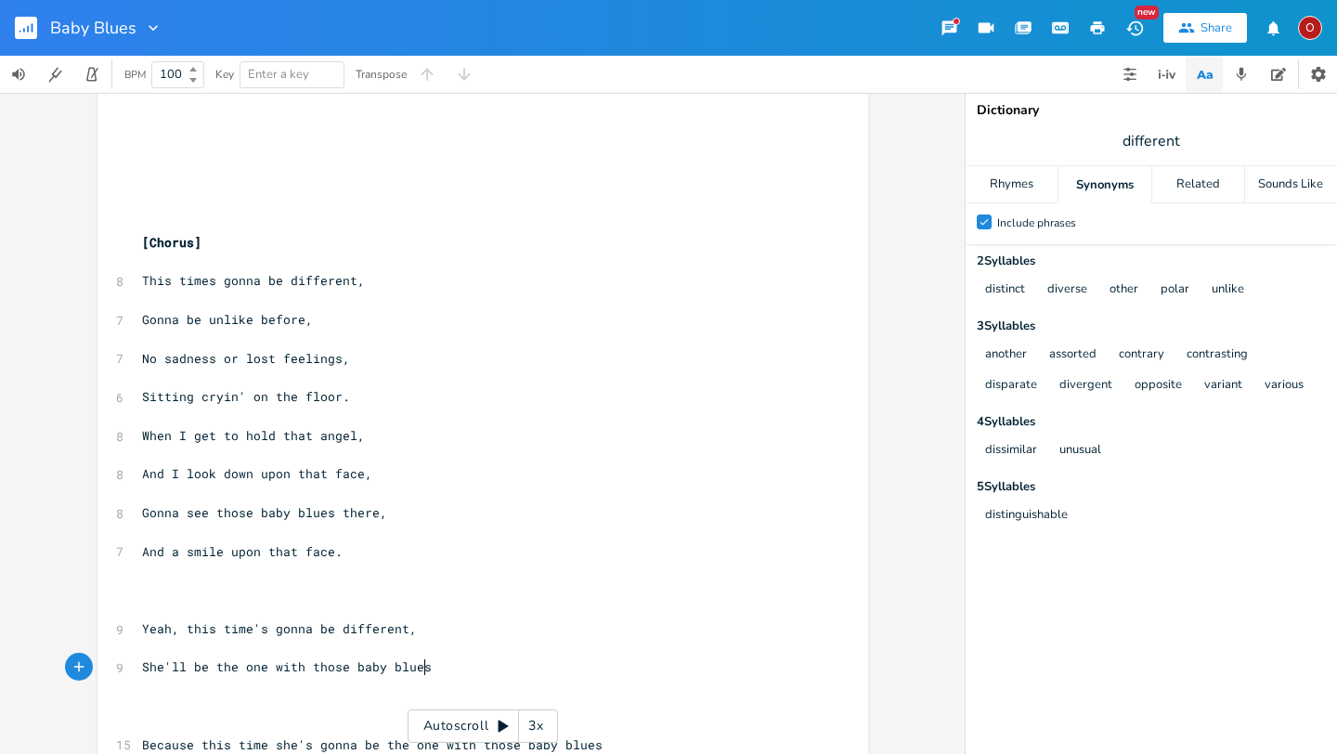
type textarea "aby blues,"
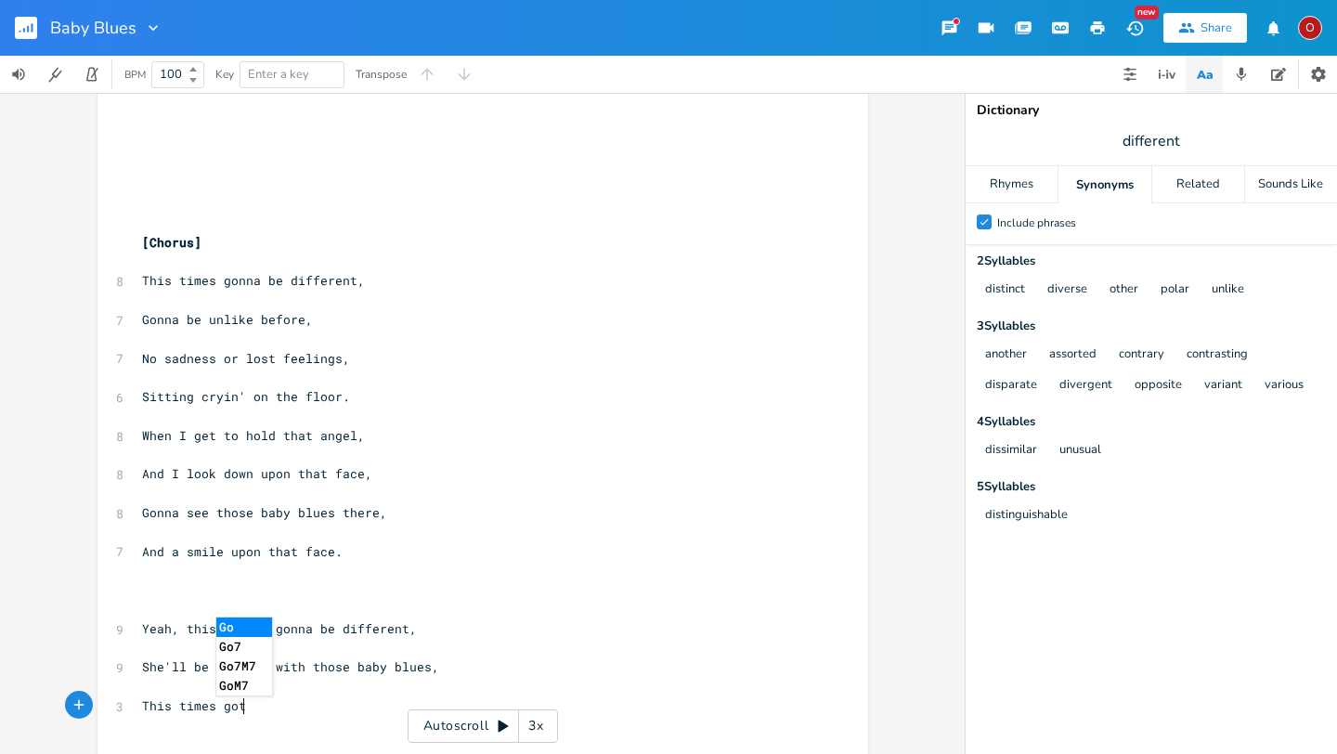
type textarea "This times gotn"
type textarea "nna be different,"
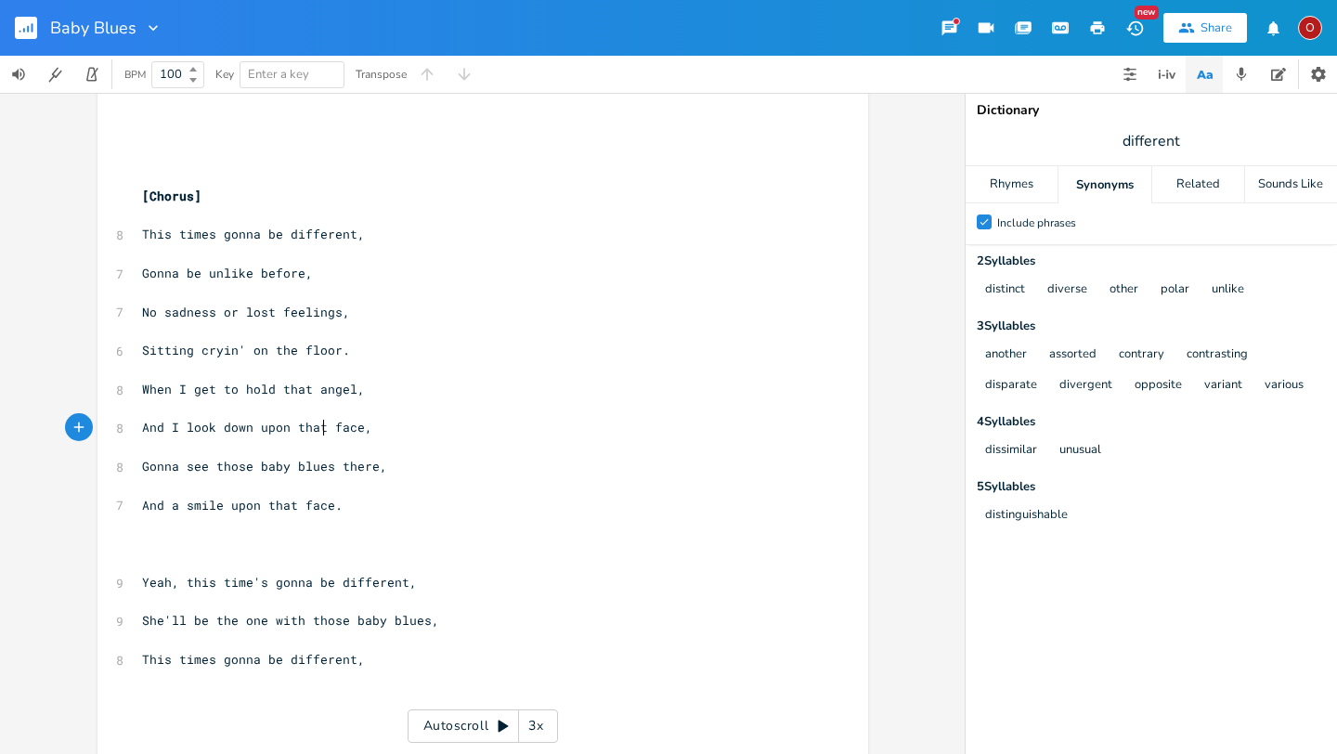
click at [315, 426] on span "And I look down upon that face," at bounding box center [257, 427] width 230 height 17
type textarea "on her"
click at [173, 502] on span "And a smile upon that face." at bounding box center [242, 505] width 201 height 17
type textarea "that"
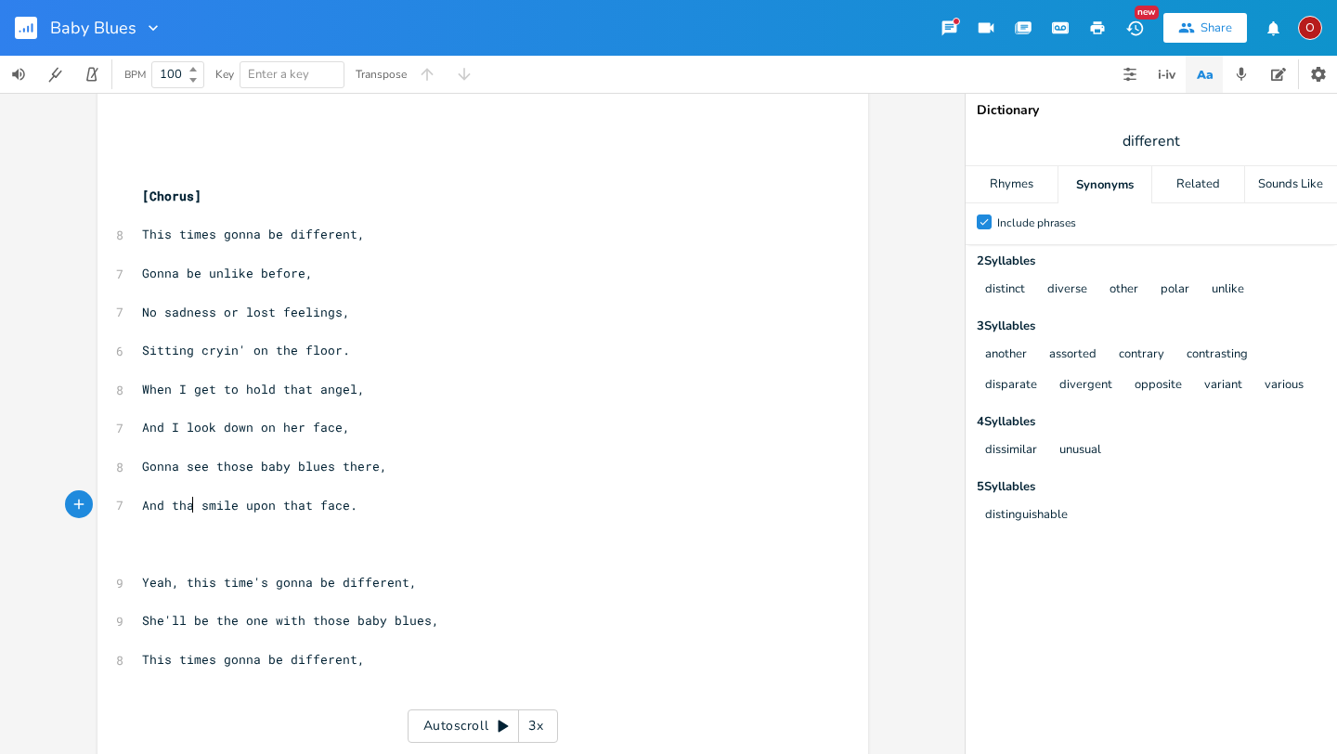
scroll to position [0, 20]
click at [309, 504] on span "And that smile upon that face." at bounding box center [253, 505] width 223 height 17
type textarea "her"
click at [185, 355] on span "Sitting cryin' on the floor." at bounding box center [246, 350] width 208 height 17
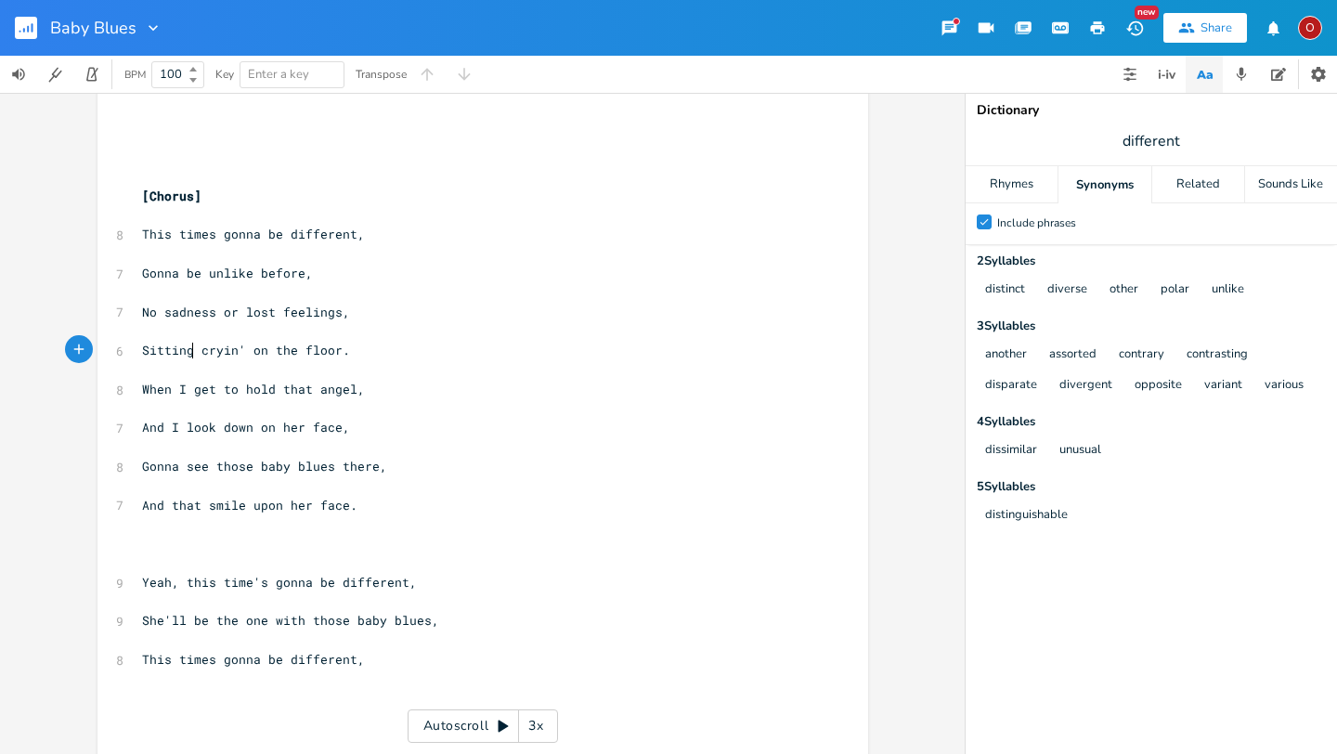
click at [204, 506] on span "And that smile upon her face." at bounding box center [249, 505] width 215 height 17
type textarea "That familiar"
click at [373, 656] on pre "This times gonna be different," at bounding box center [473, 660] width 671 height 20
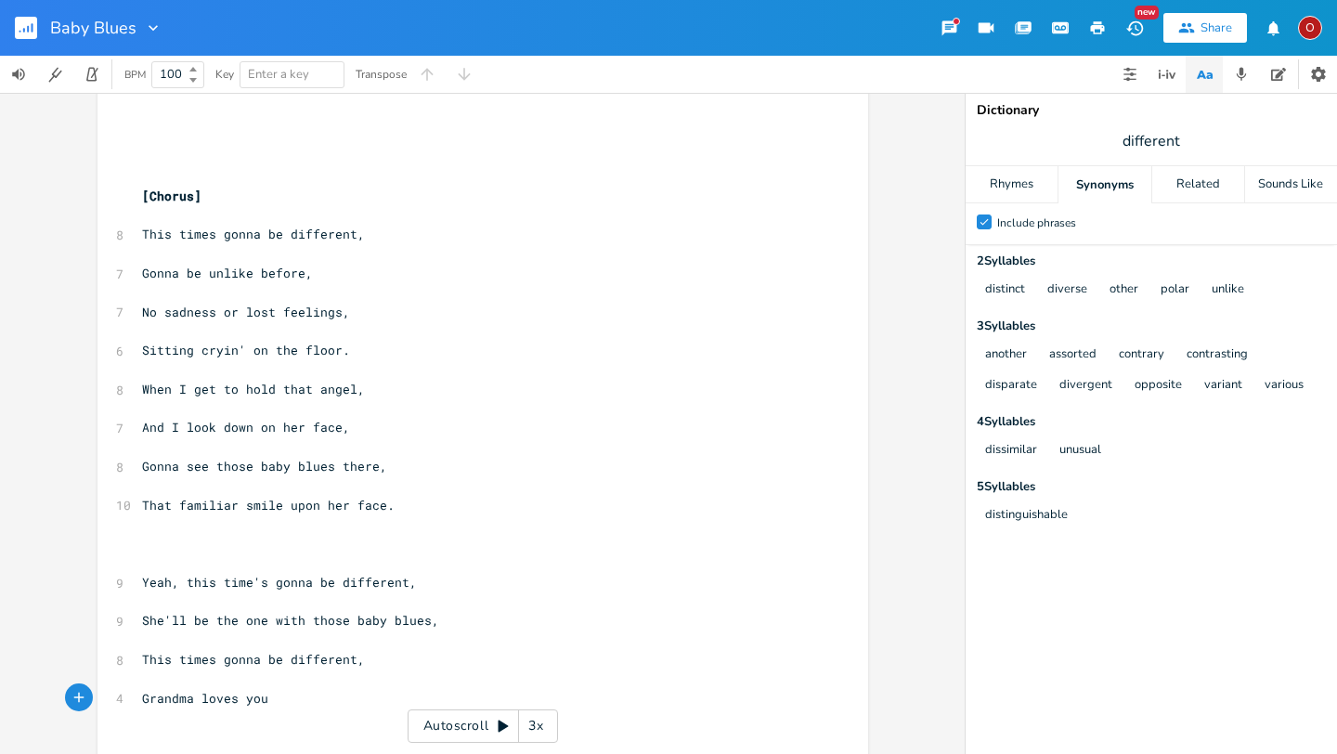
type textarea "Grandma loves you"
click at [361, 656] on pre "This times gonna be different," at bounding box center [473, 660] width 671 height 20
type textarea "The Lord had"
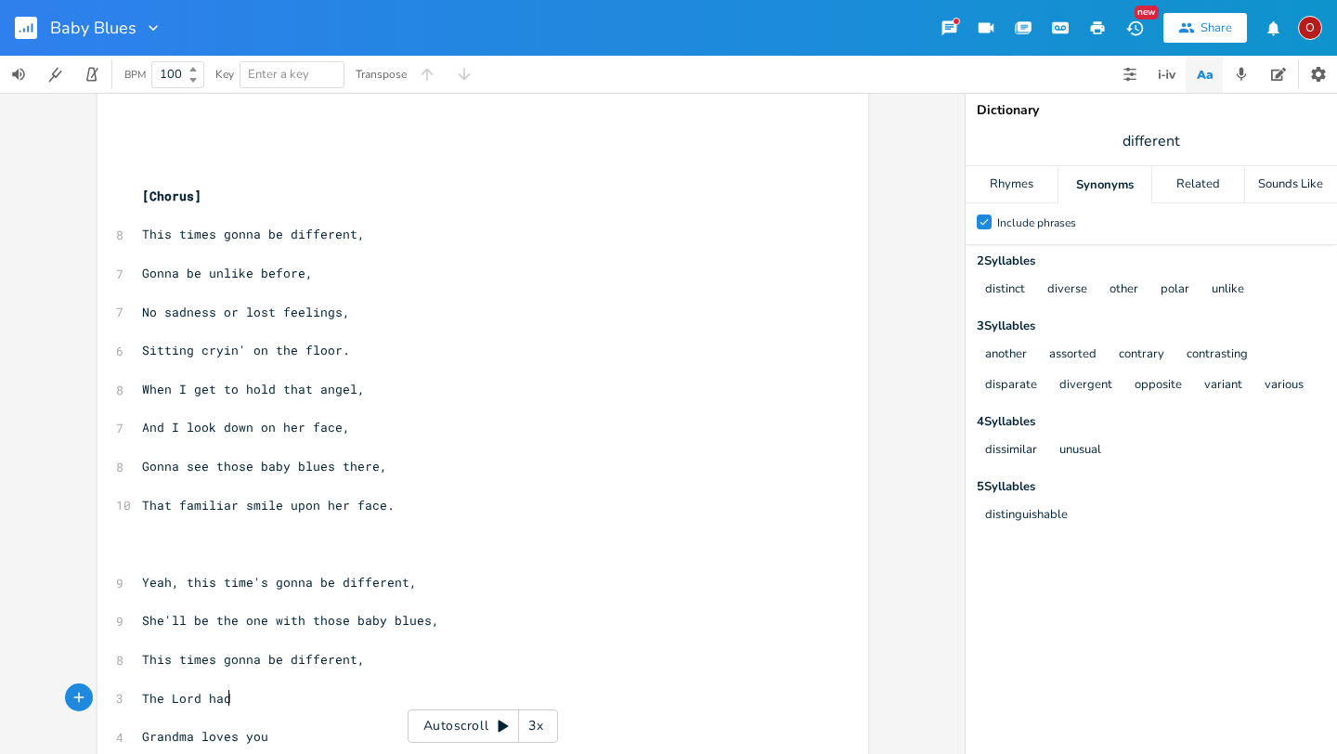
type textarea "s"
type textarea "gave"
type textarea "'ll"
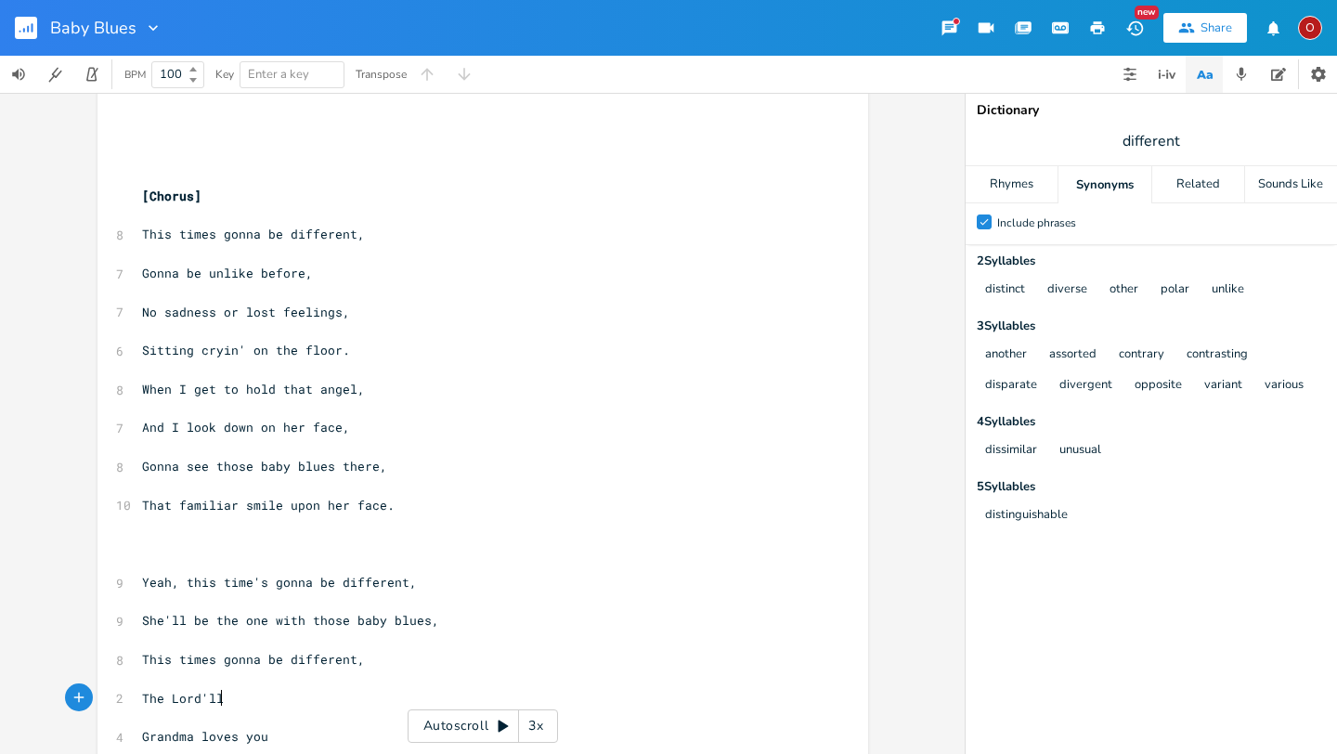
scroll to position [0, 8]
type textarea "'"
type textarea "'ll answer"
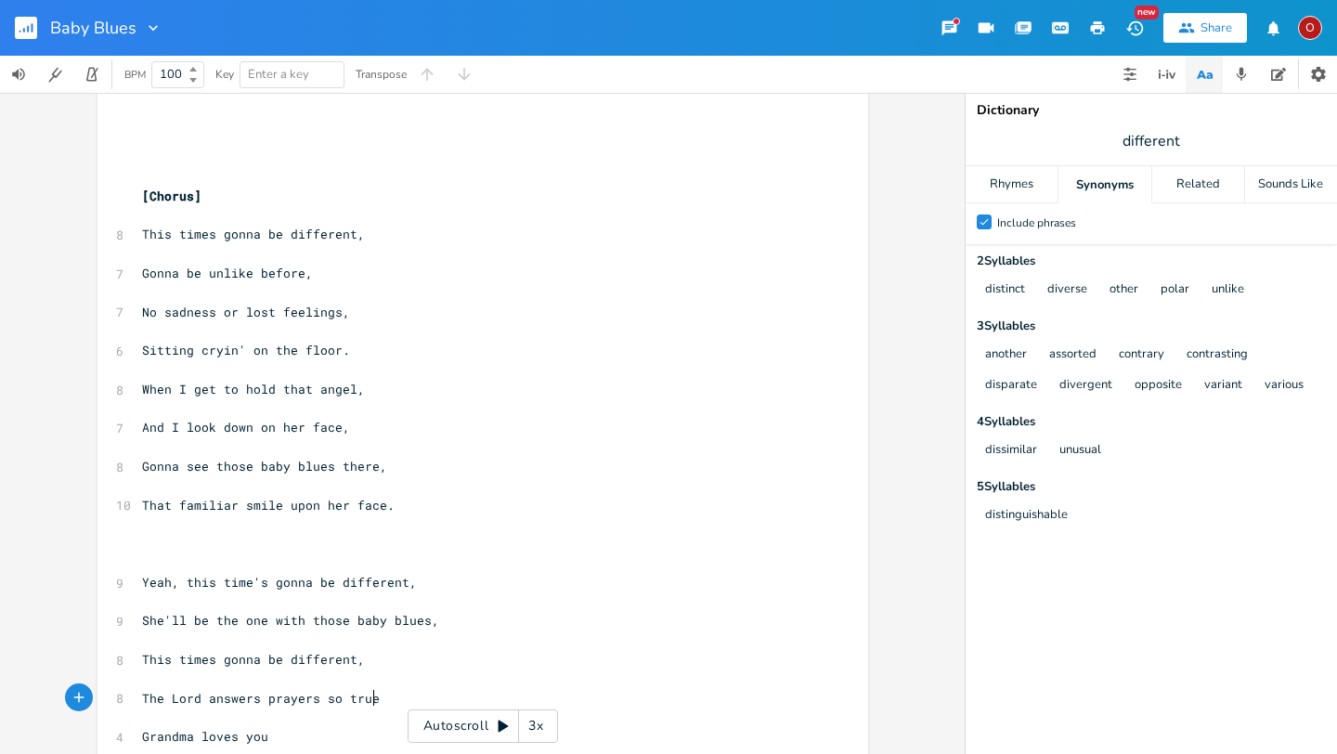
type textarea "answers prayers so true."
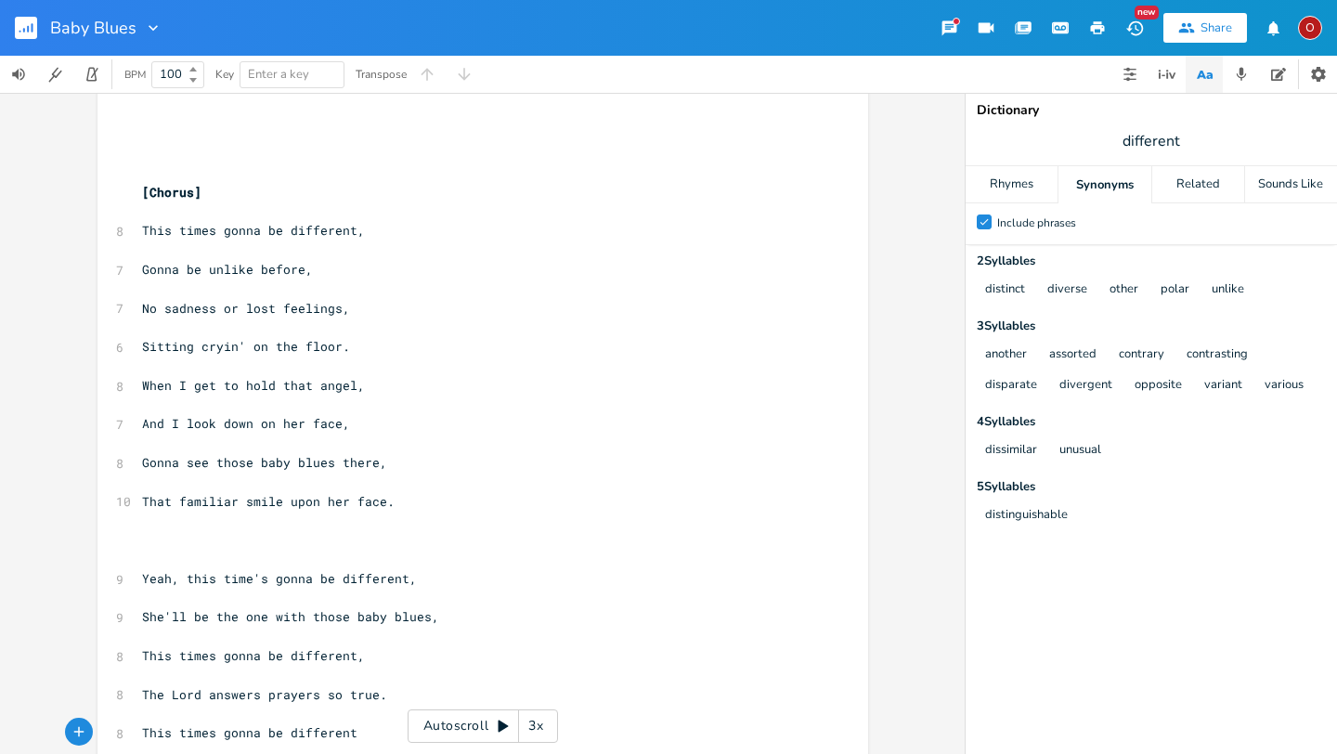
type textarea "This times gonna be different."
type textarea ","
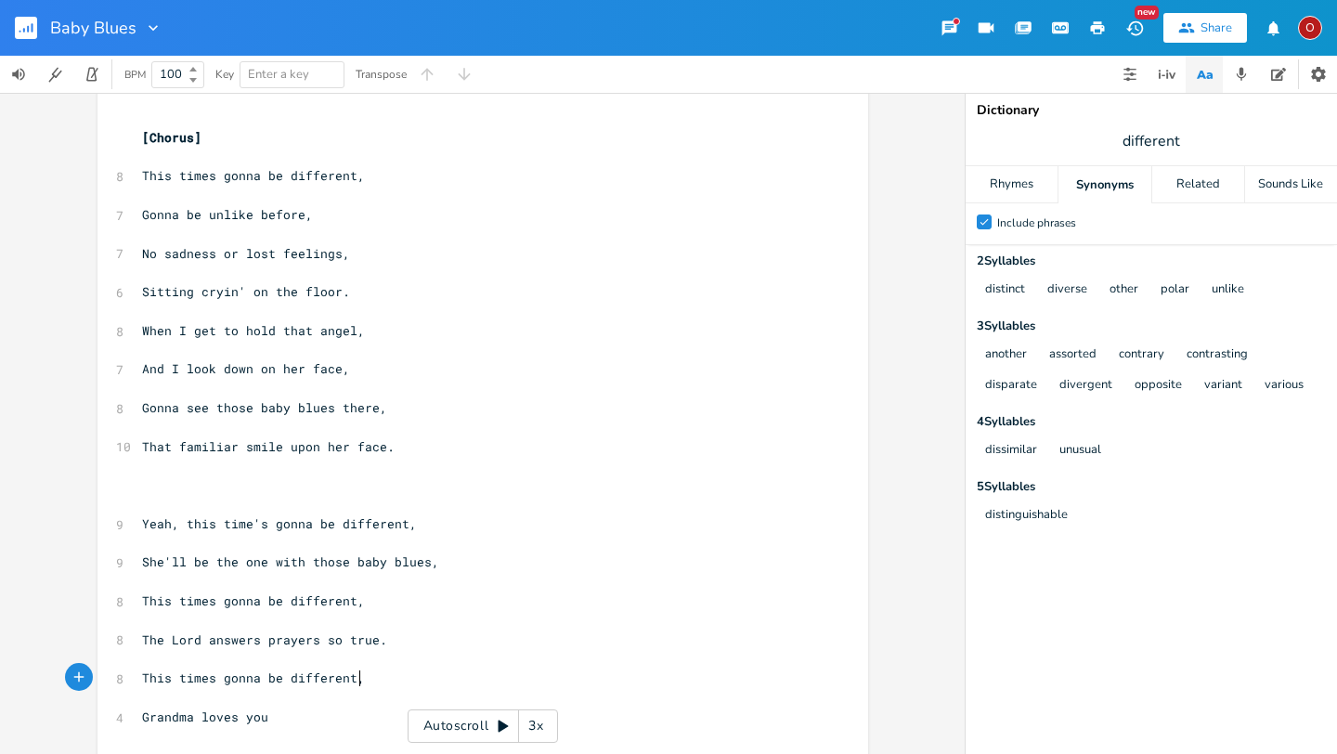
click at [273, 717] on pre "Grandma loves you" at bounding box center [473, 718] width 671 height 20
type textarea "to the moon."
click at [310, 331] on span "When I get to hold that angel," at bounding box center [253, 330] width 223 height 17
type textarea "hold that little"
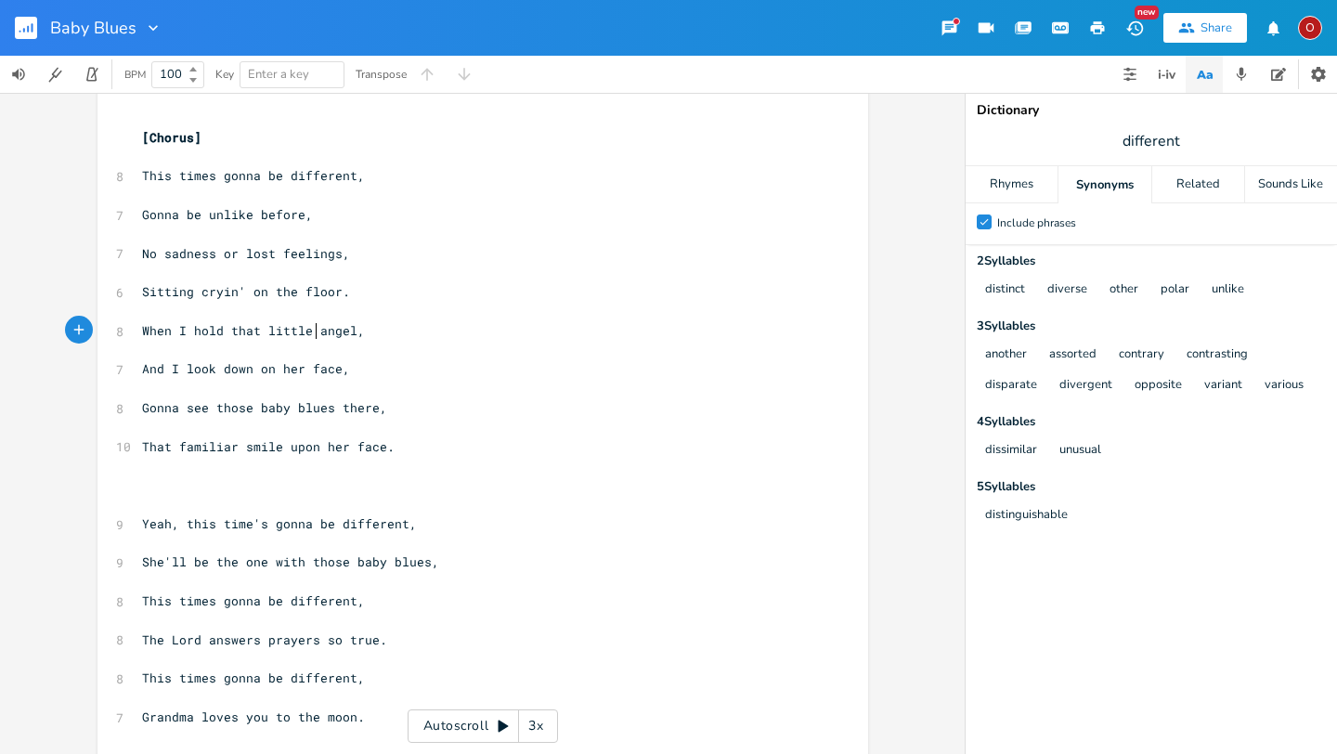
scroll to position [0, 81]
click at [267, 374] on span "And I look down on her face," at bounding box center [246, 368] width 208 height 17
type textarea "at"
click at [1193, 136] on span "different" at bounding box center [1152, 140] width 372 height 33
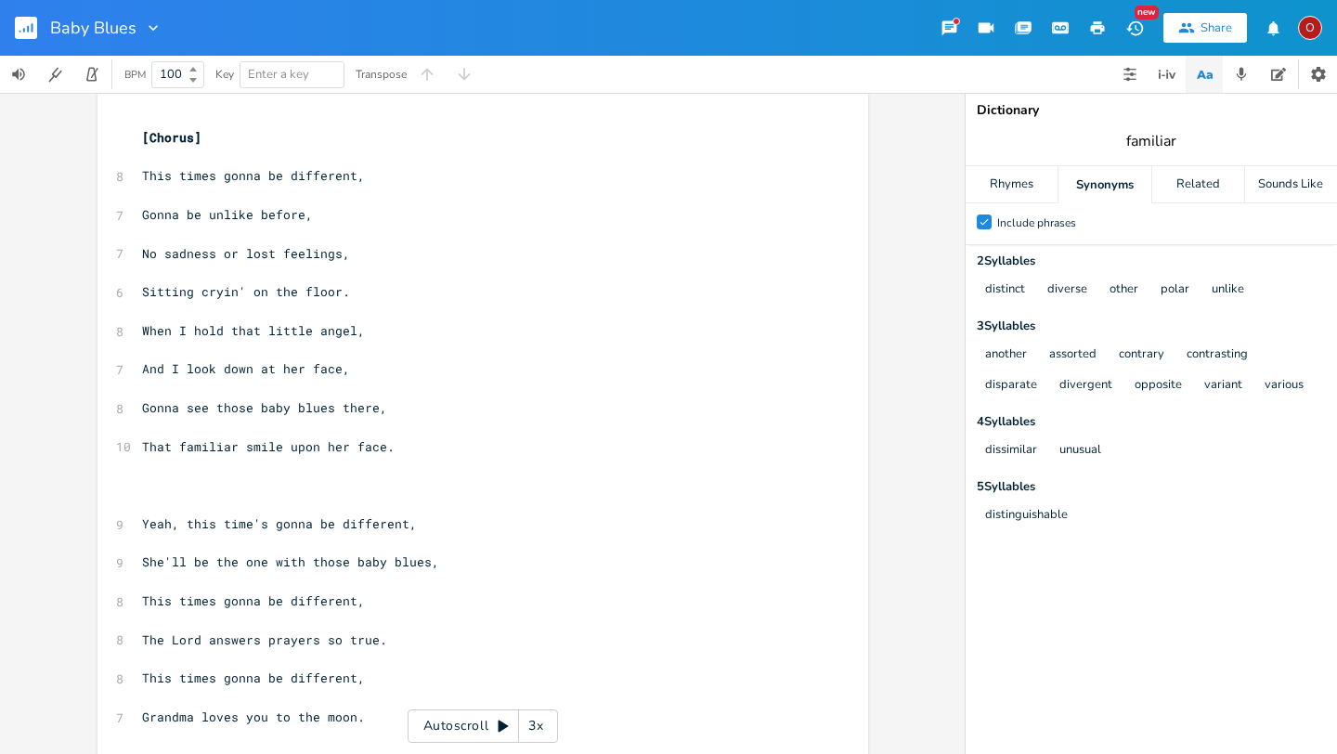
type input "familiar"
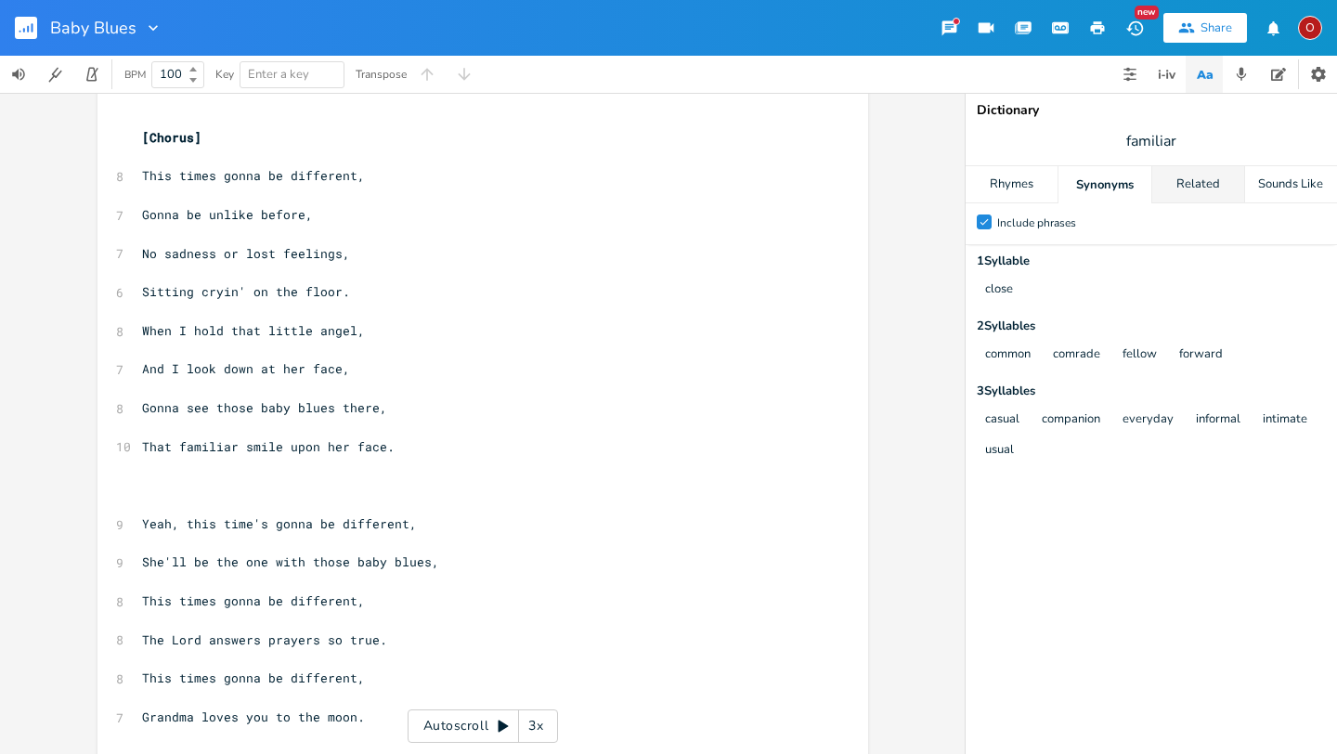
click at [1208, 194] on div "Related" at bounding box center [1199, 184] width 92 height 37
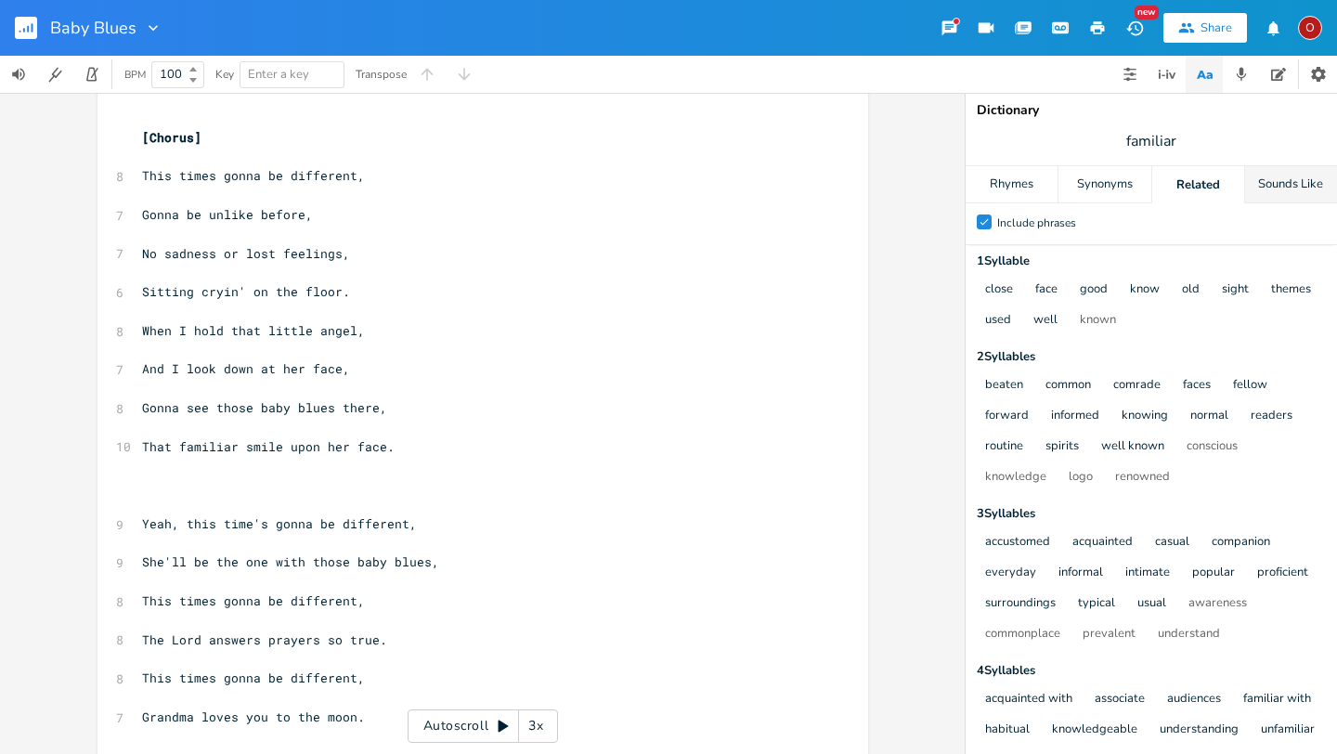
click at [1265, 176] on div "Sounds Like" at bounding box center [1291, 184] width 92 height 37
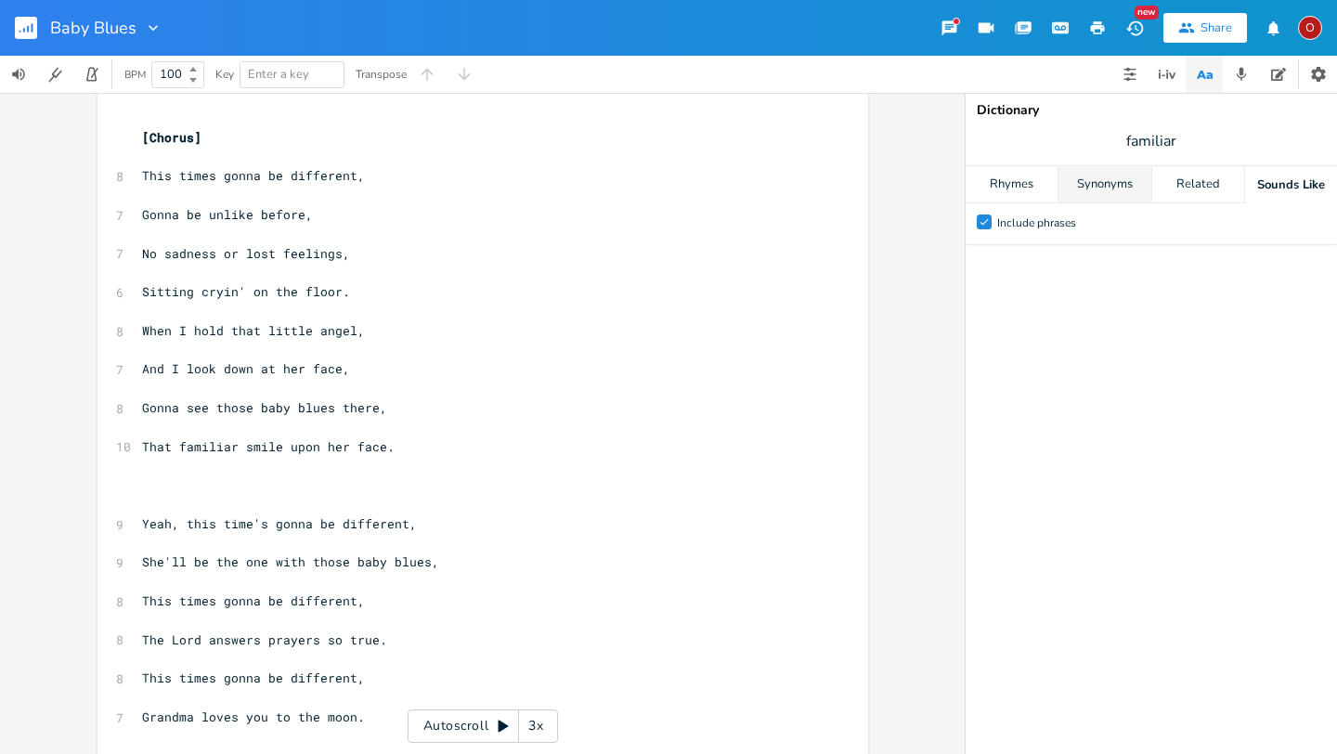
click at [1083, 176] on div "Synonyms" at bounding box center [1105, 184] width 92 height 37
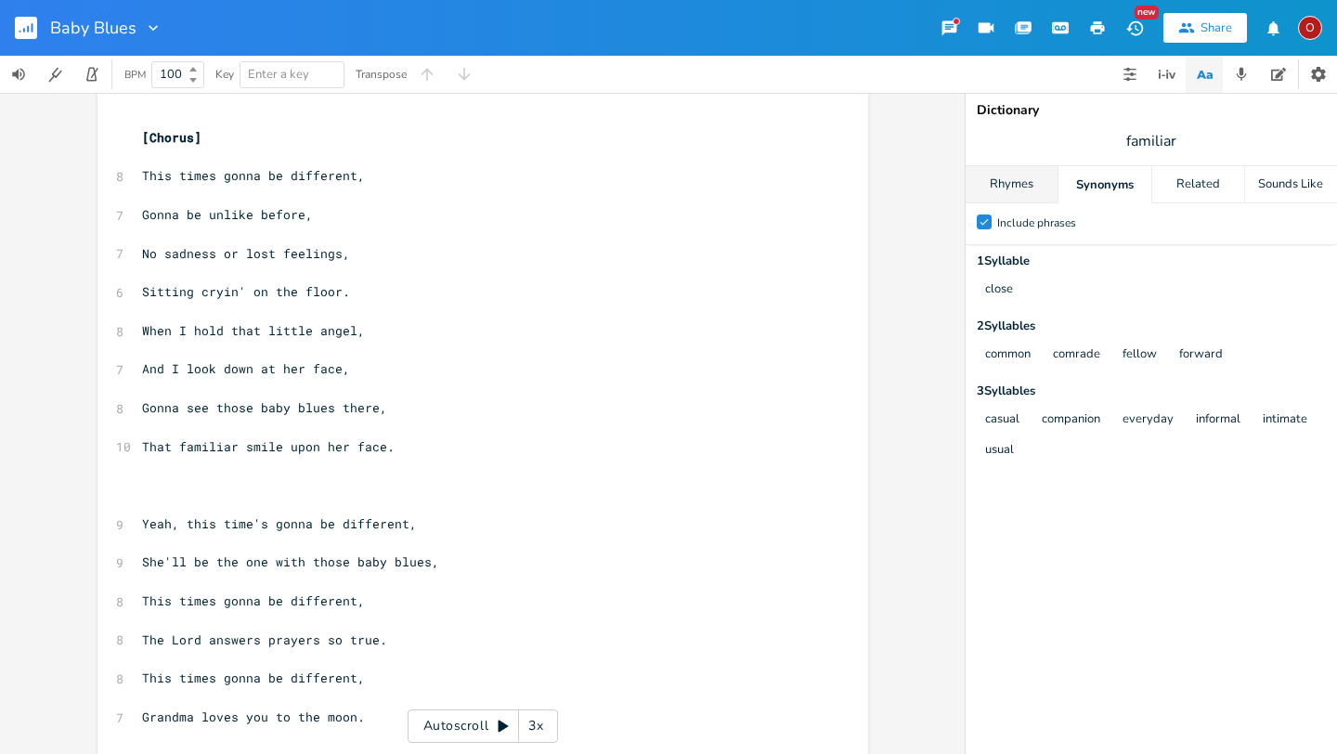
click at [1011, 184] on div "Rhymes" at bounding box center [1012, 184] width 92 height 37
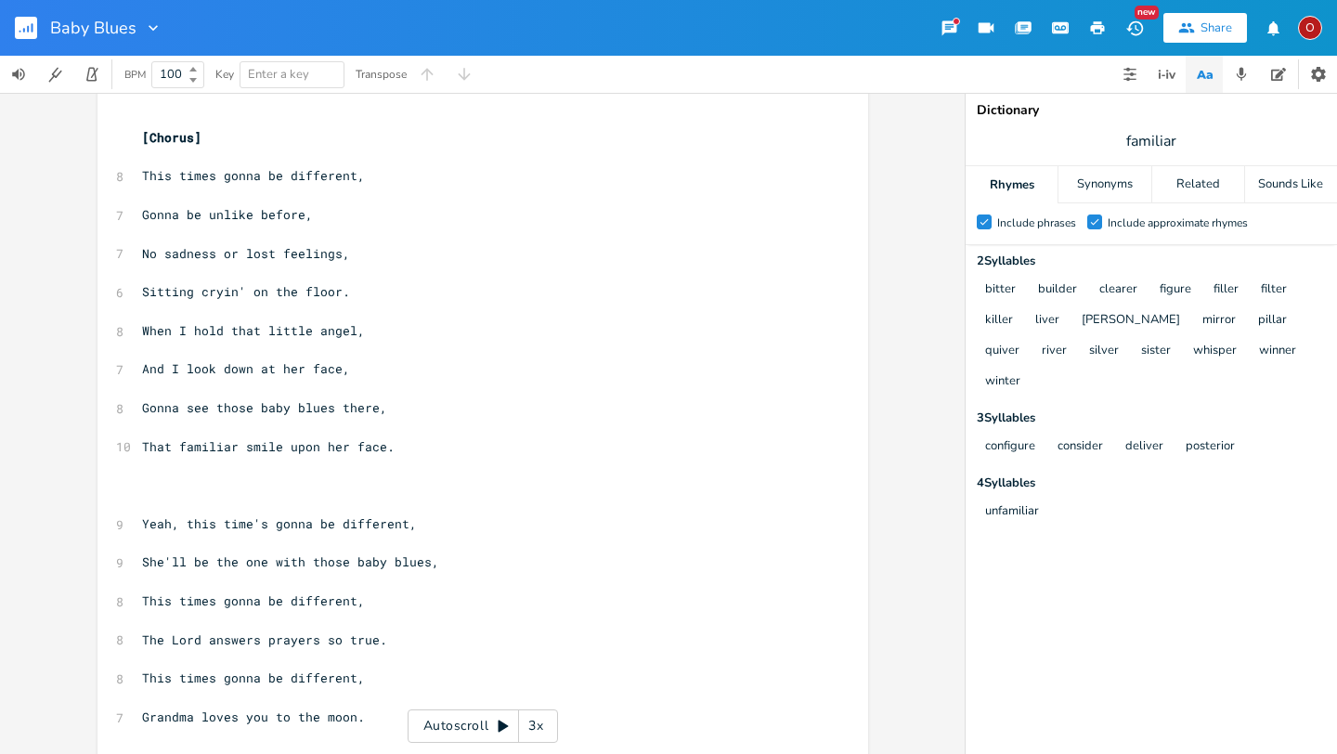
click at [294, 364] on span "And I look down at her face," at bounding box center [246, 368] width 208 height 17
type textarea "upon that"
click at [370, 641] on span "The Lord answers prayers so true." at bounding box center [264, 640] width 245 height 17
click at [362, 597] on pre "This times gonna be different," at bounding box center [473, 602] width 671 height 20
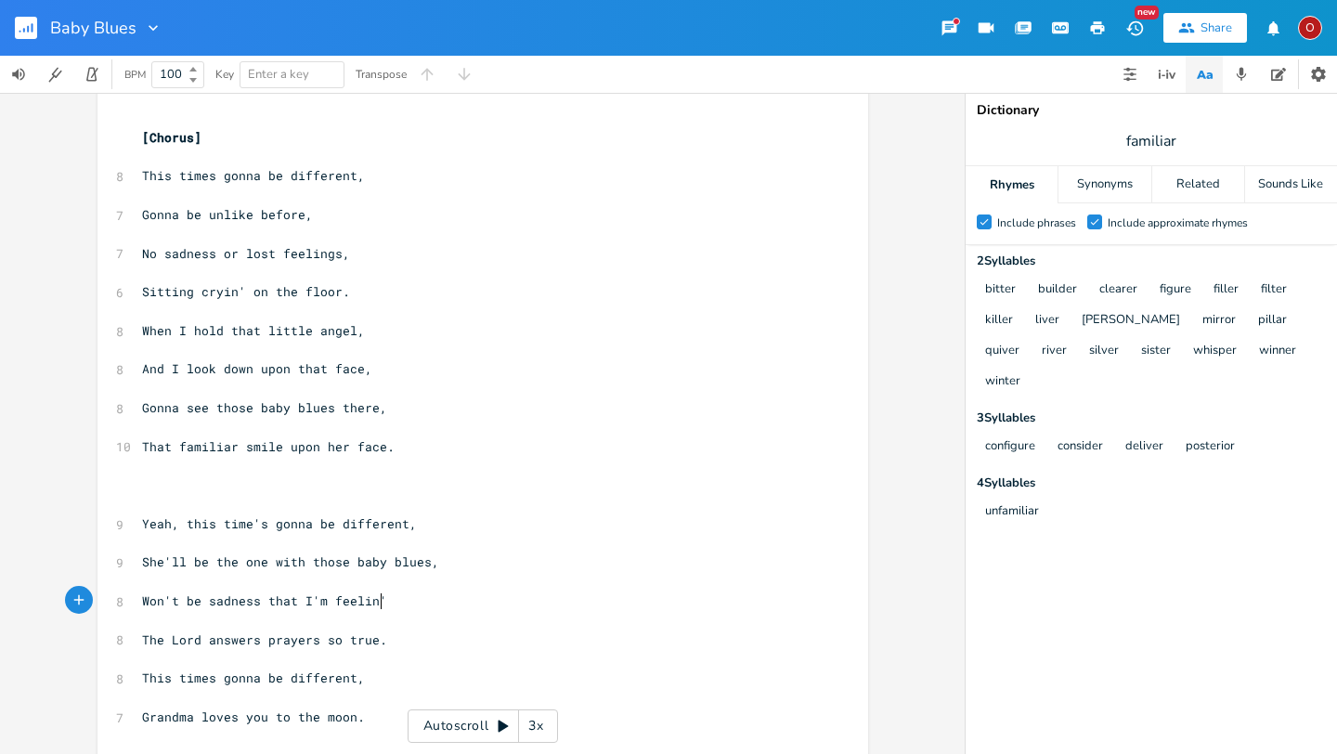
scroll to position [0, 179]
type textarea "Won't be sadness that I'm feelin',"
type textarea "Filled with joy"
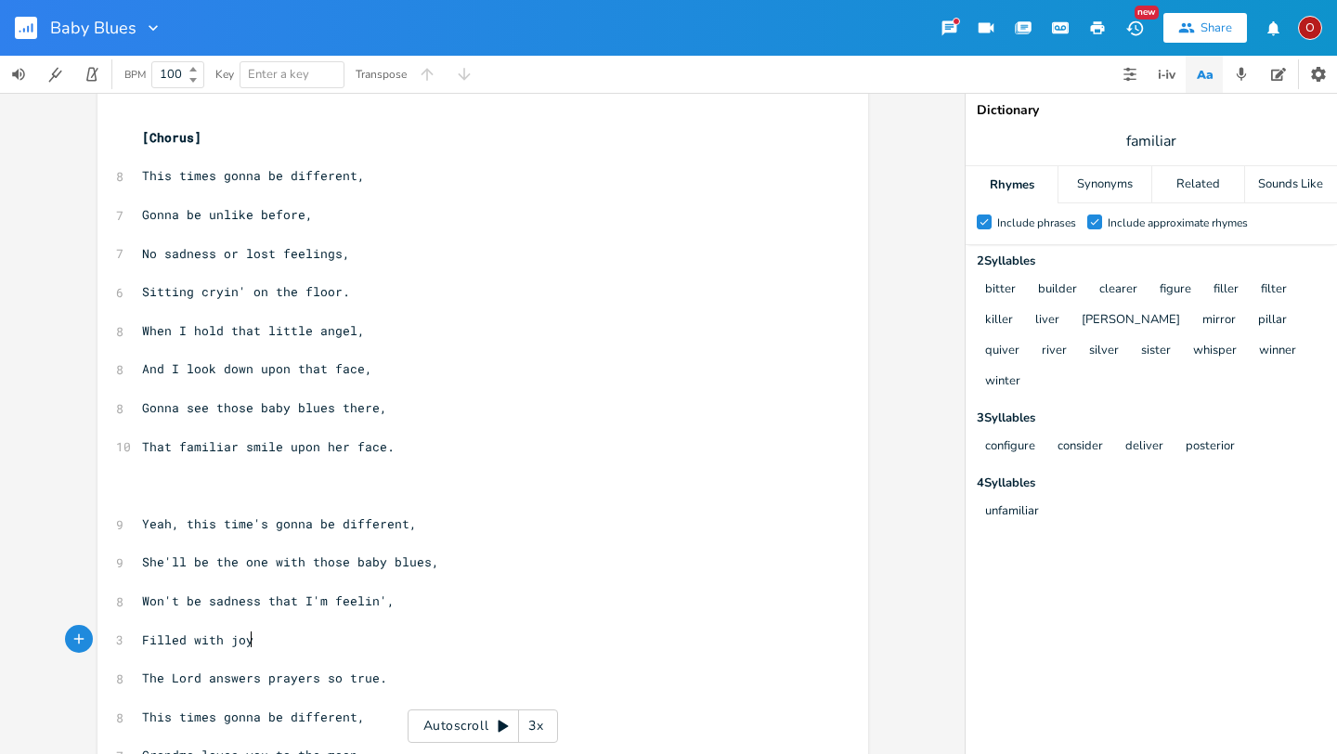
click at [438, 525] on pre "Yeah, this time's gonna be different," at bounding box center [473, 525] width 671 height 20
type textarea "Won't be the one with the baby blues,"
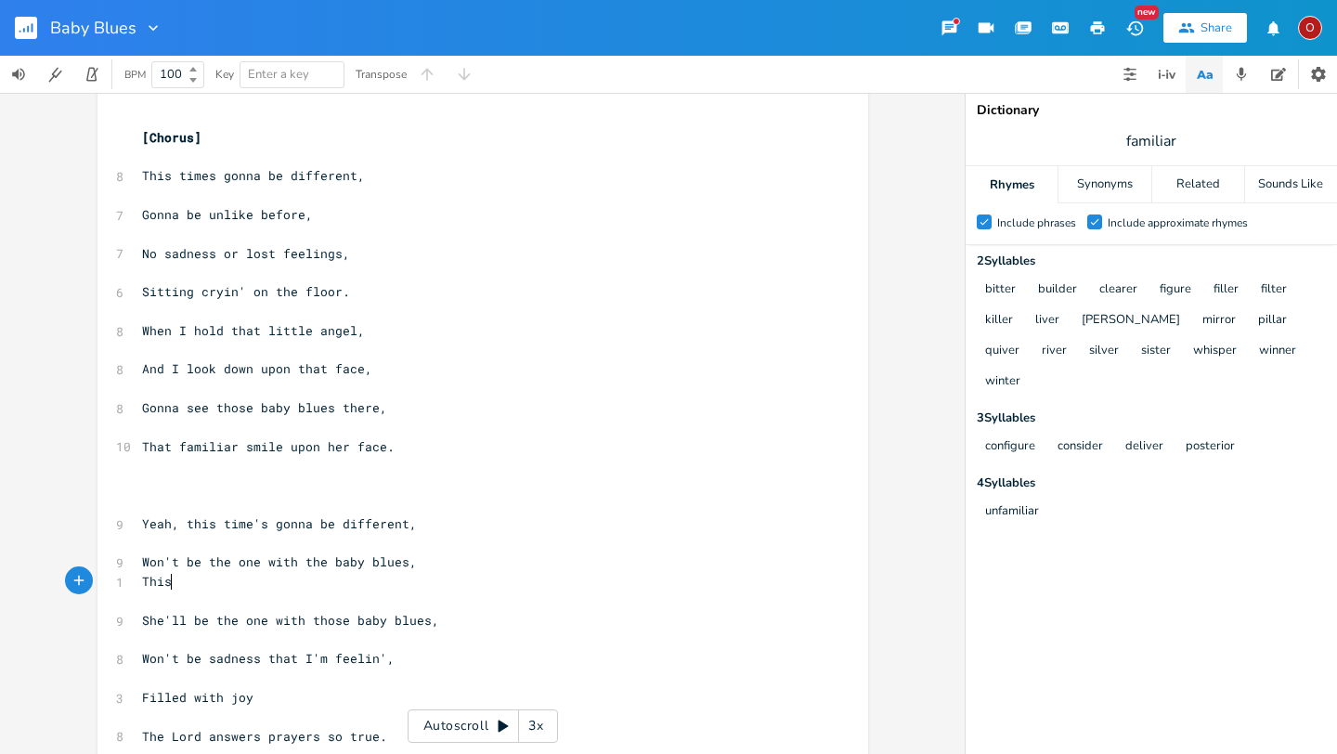
type textarea "This"
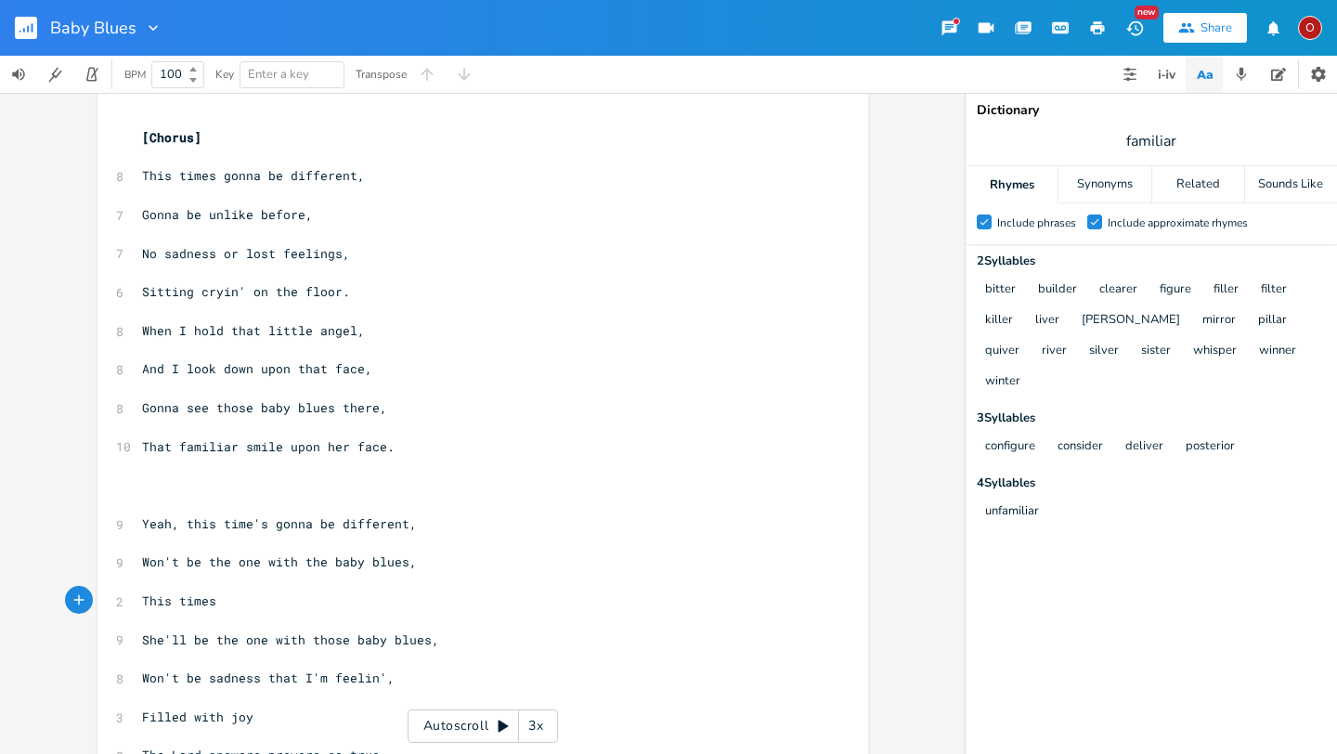
type textarea "This times"
type textarea "'s"
type textarea "'s gonna be different"
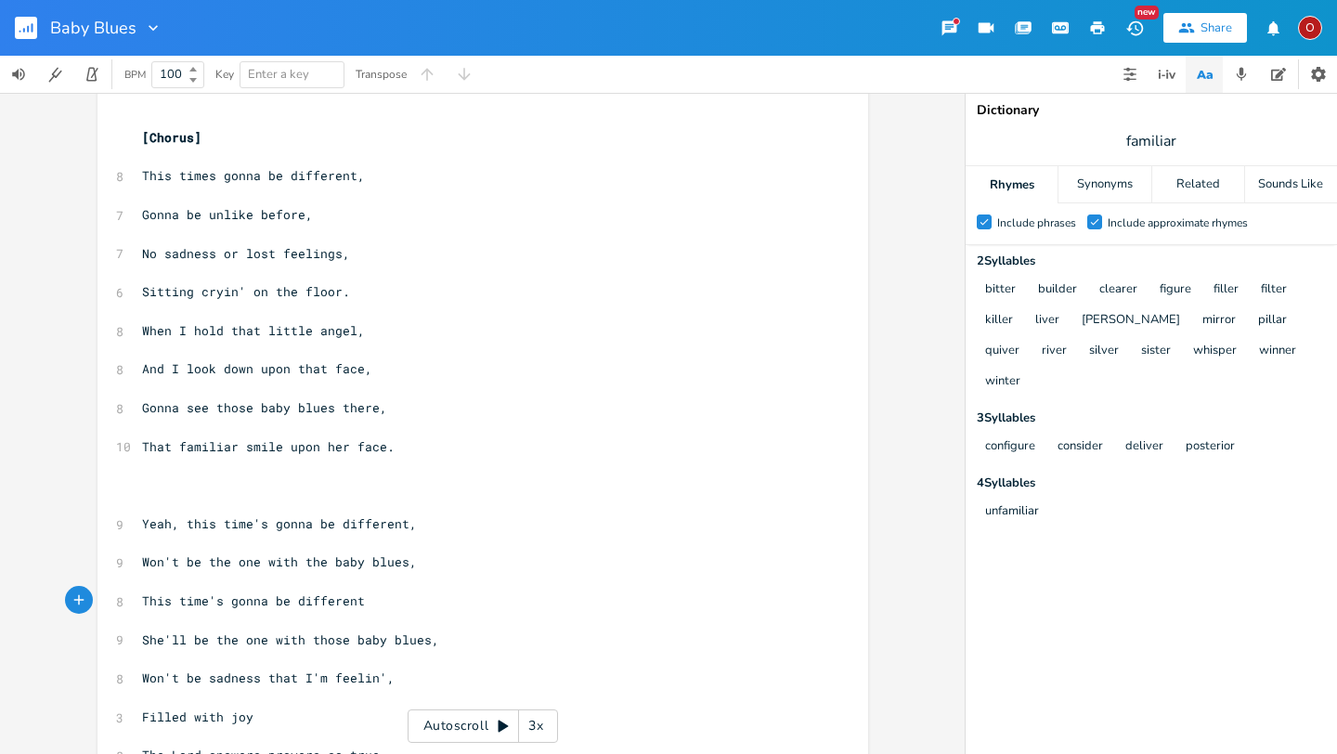
scroll to position [0, 115]
type textarea ","
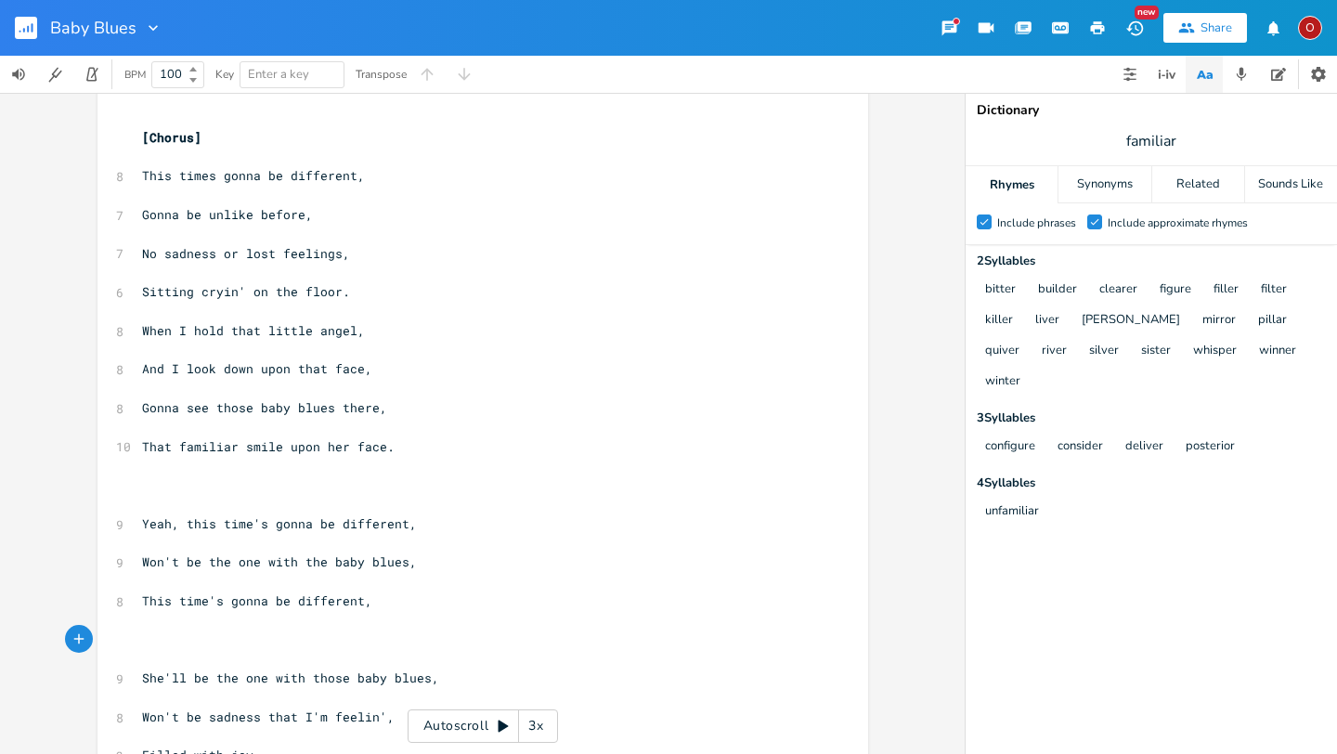
click at [1179, 146] on span "familiar" at bounding box center [1152, 140] width 372 height 33
type input "f"
type input "blues"
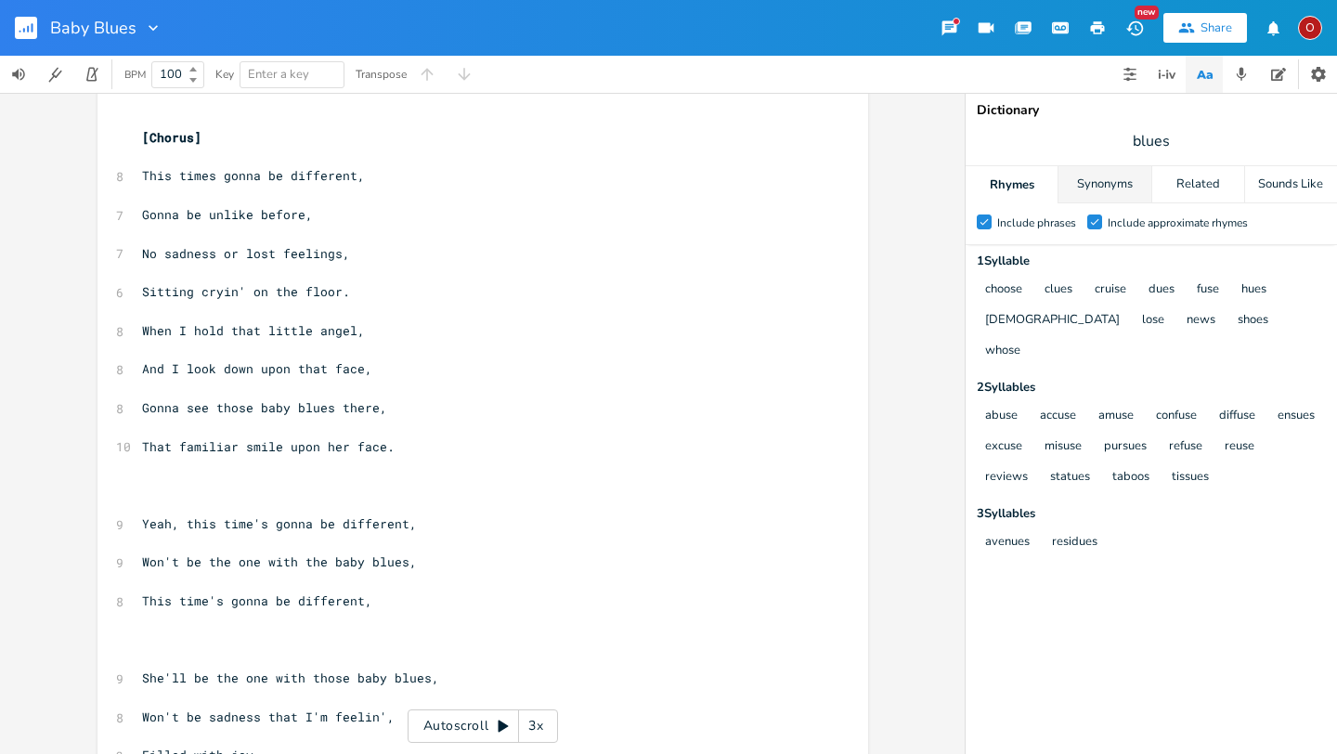
click at [1100, 186] on div "Synonyms" at bounding box center [1105, 184] width 92 height 37
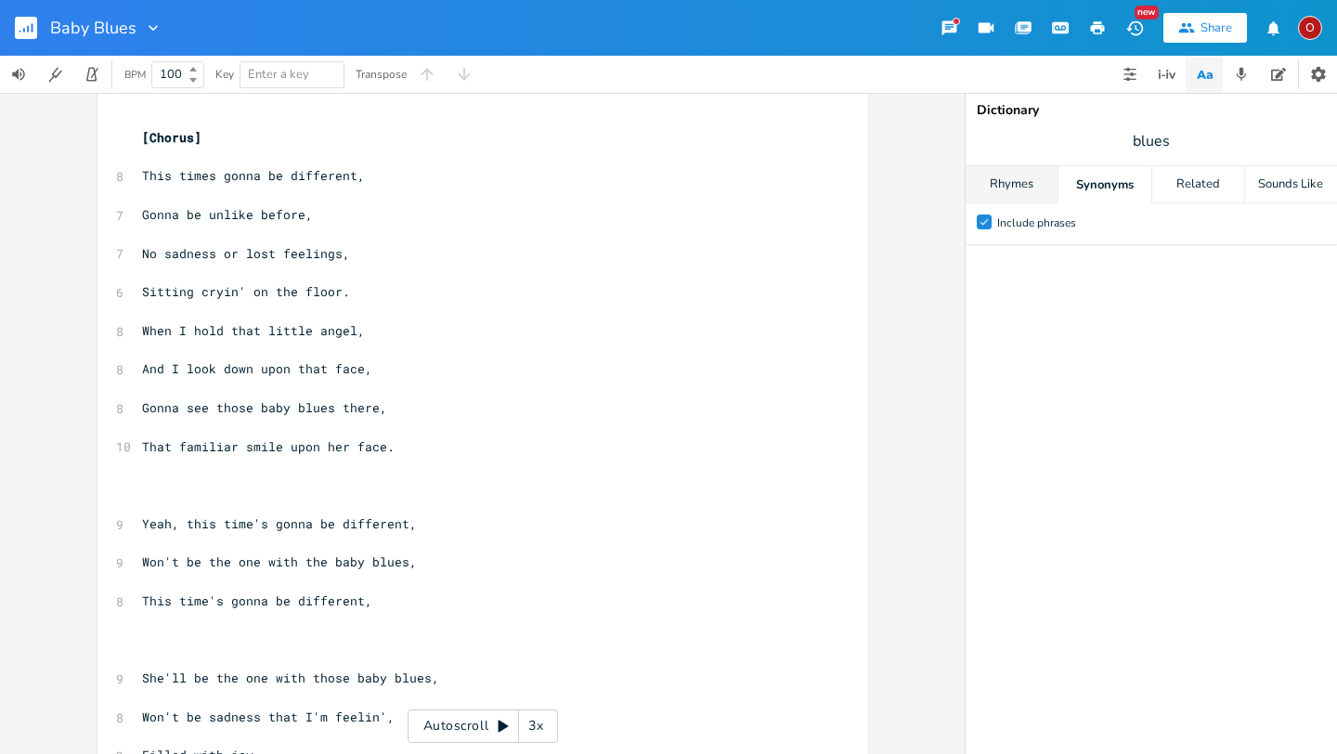
click at [1038, 183] on div "Rhymes" at bounding box center [1012, 184] width 92 height 37
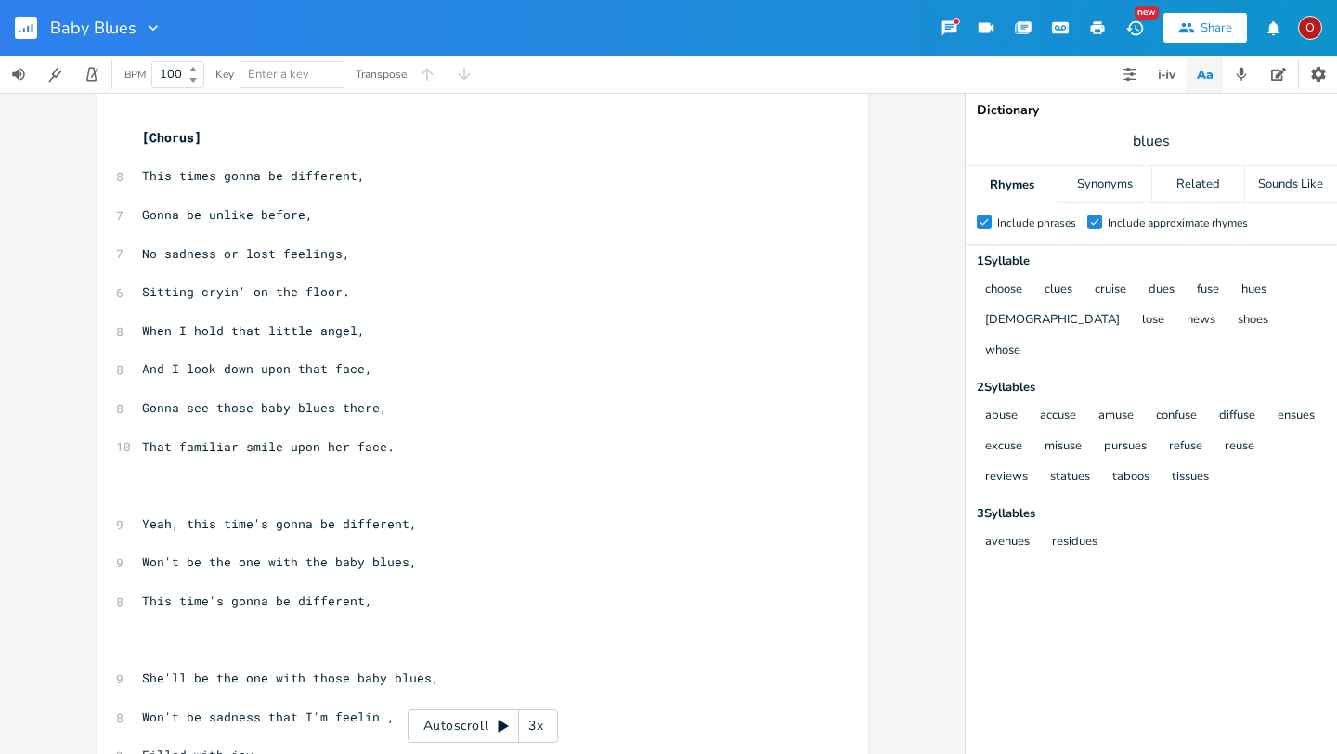
click at [370, 600] on pre "This time's gonna be different," at bounding box center [473, 602] width 671 height 20
type textarea "[DEMOGRAPHIC_DATA]"
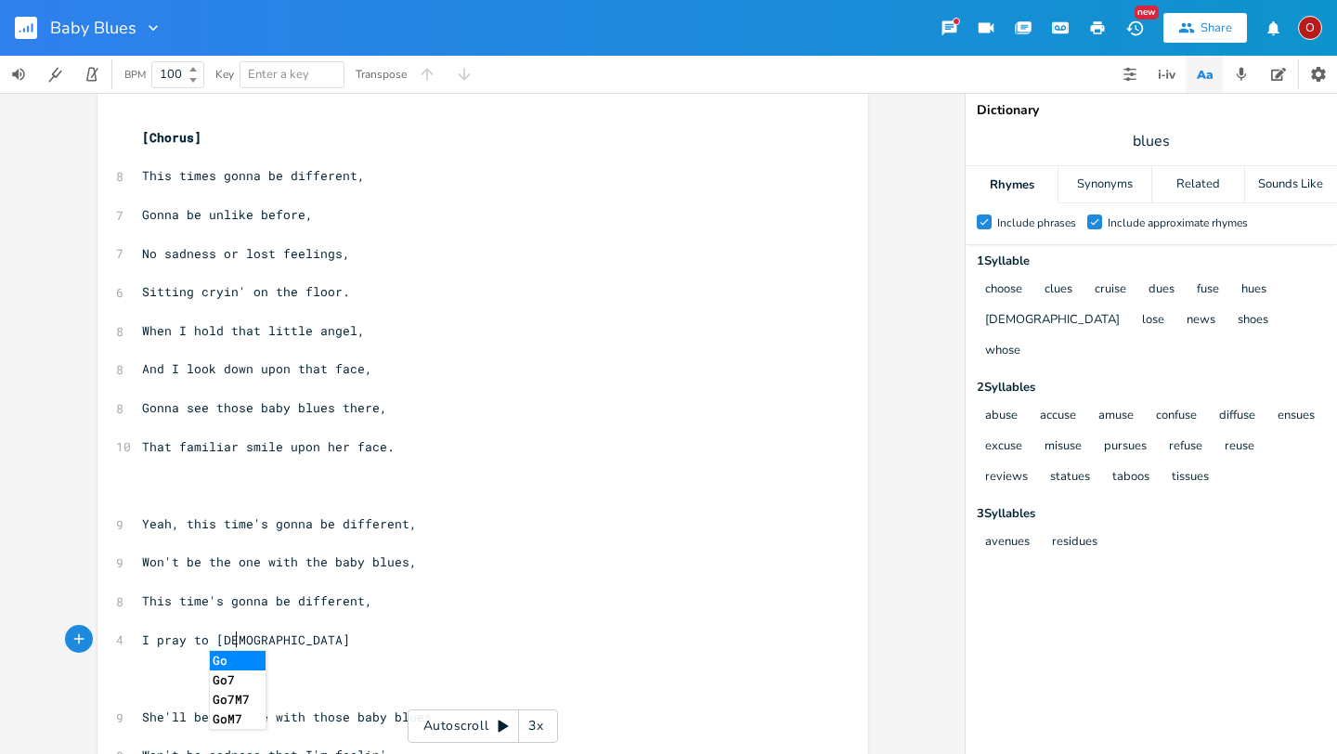
scroll to position [0, 70]
type textarea "I pray to [DEMOGRAPHIC_DATA] for this blessed angel,"
click at [179, 639] on span "I pray to [DEMOGRAPHIC_DATA] for this blessed angel," at bounding box center [335, 640] width 386 height 17
type textarea "thank"
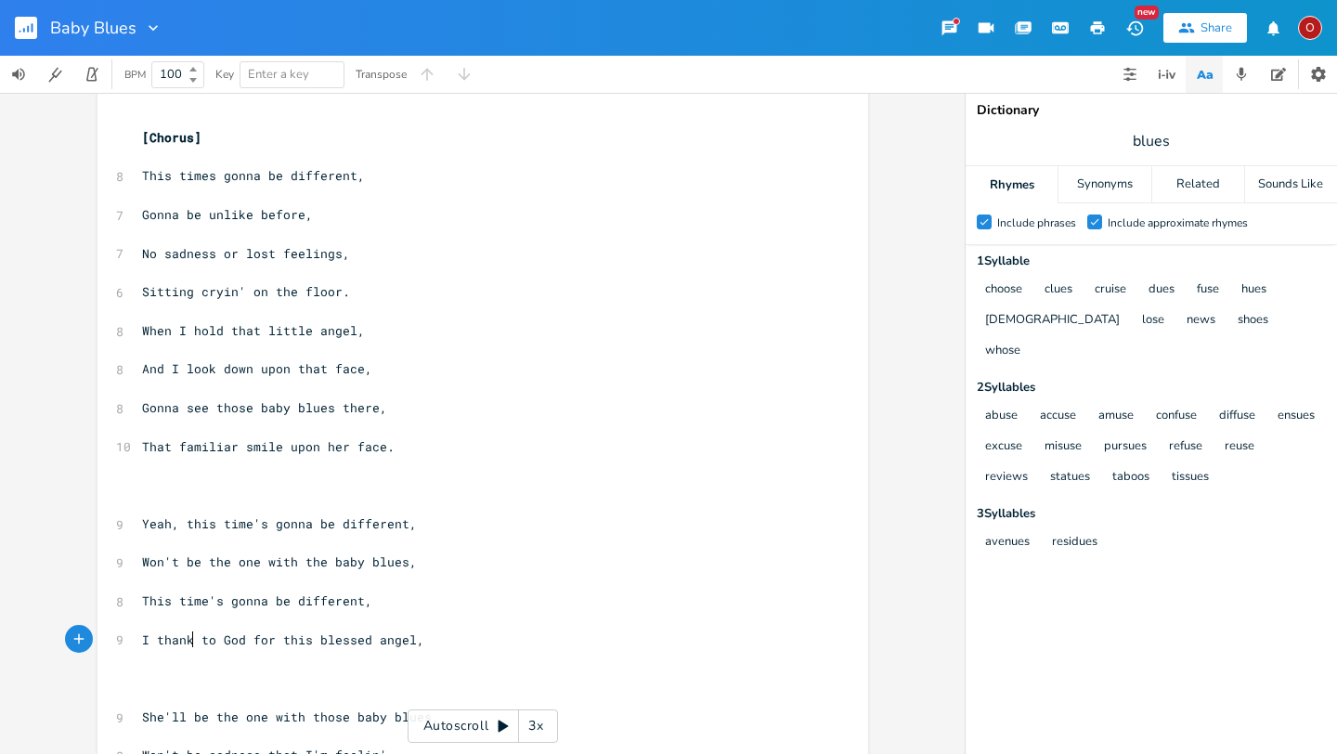
scroll to position [0, 30]
click at [205, 642] on span "I thank to God for this blessed angel," at bounding box center [283, 640] width 282 height 17
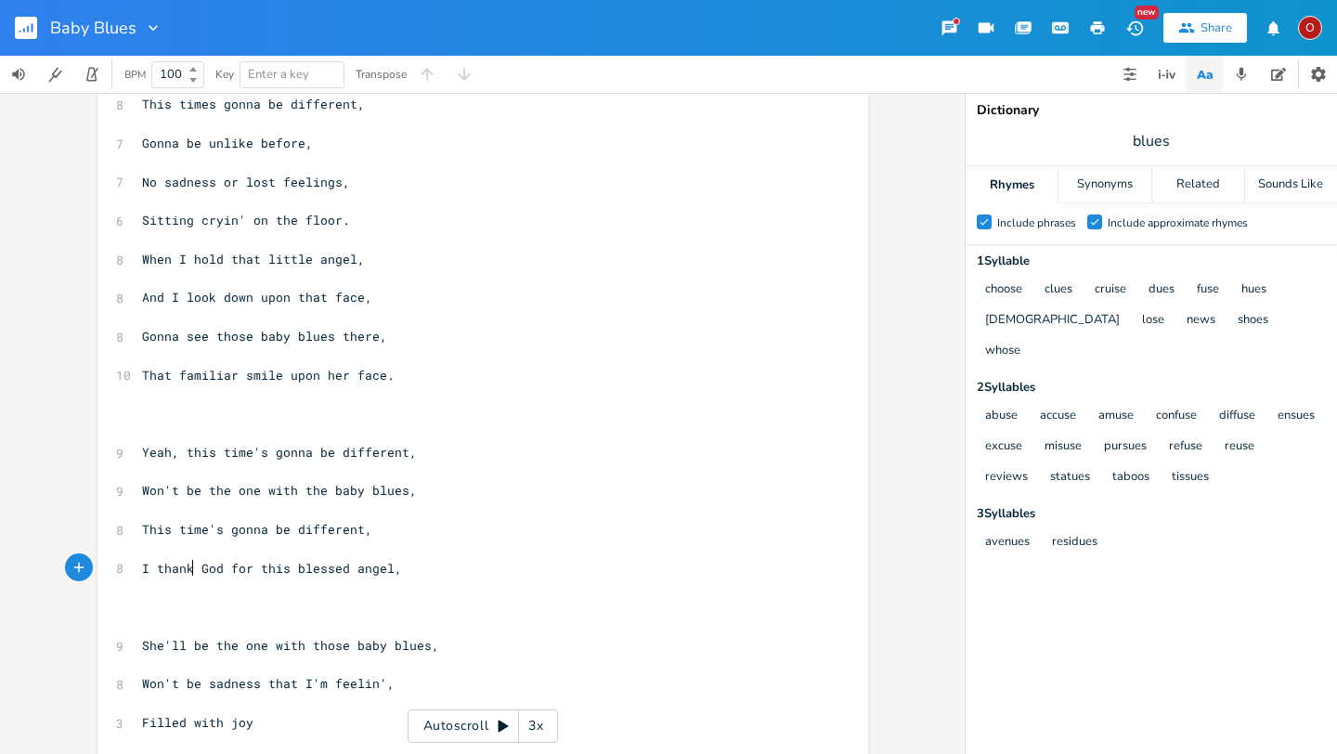
scroll to position [1141, 0]
click at [138, 646] on pre "She'll be the one with those baby blues," at bounding box center [473, 649] width 671 height 20
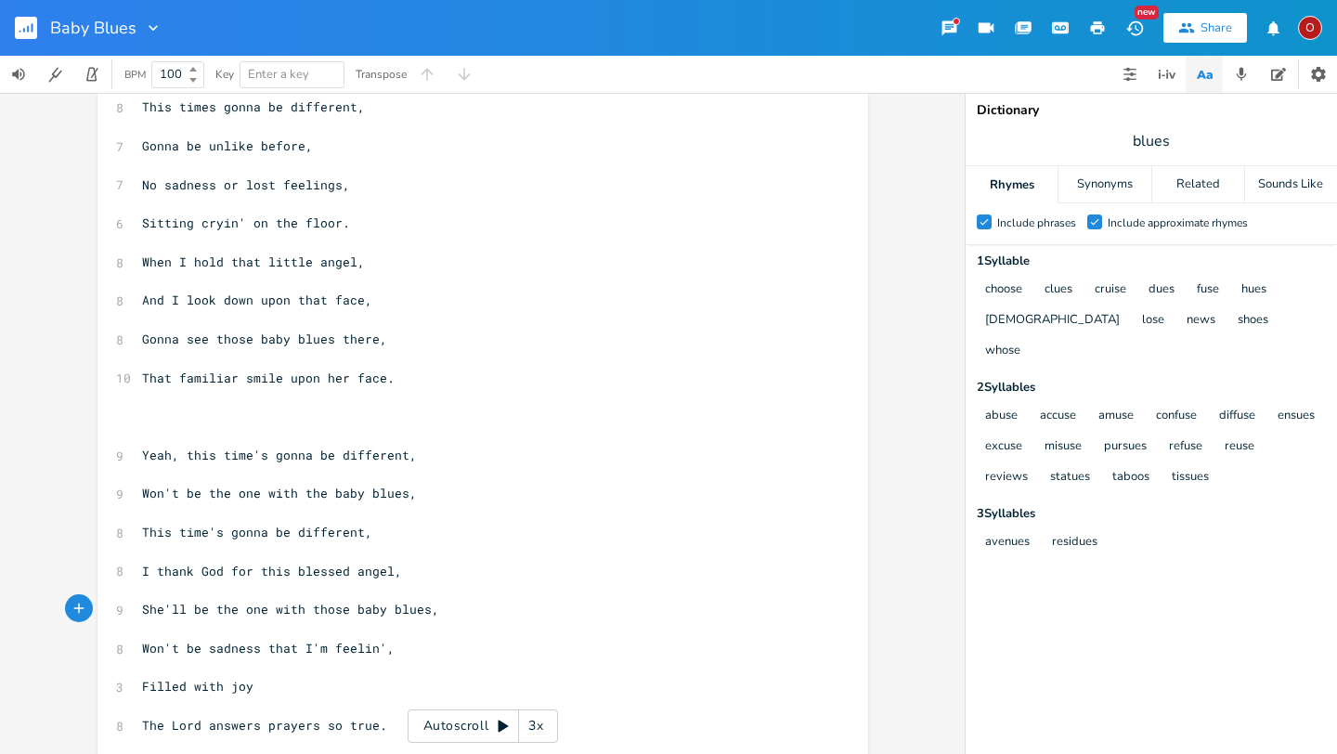
click at [370, 531] on pre "This time's gonna be different," at bounding box center [473, 533] width 671 height 20
type textarea "Grandma's prayin' for"
click at [1174, 140] on span "blues" at bounding box center [1152, 140] width 372 height 33
type input "different"
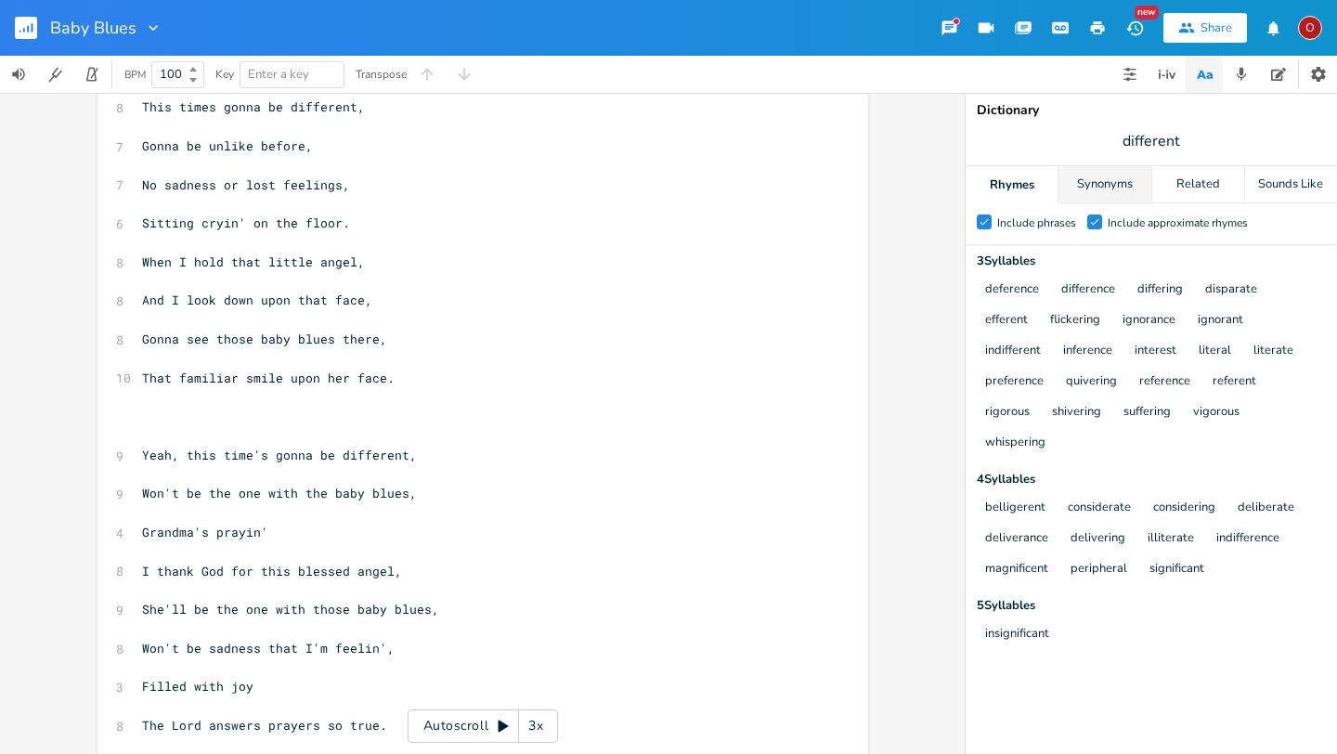
click at [1093, 185] on div "Synonyms" at bounding box center [1105, 184] width 92 height 37
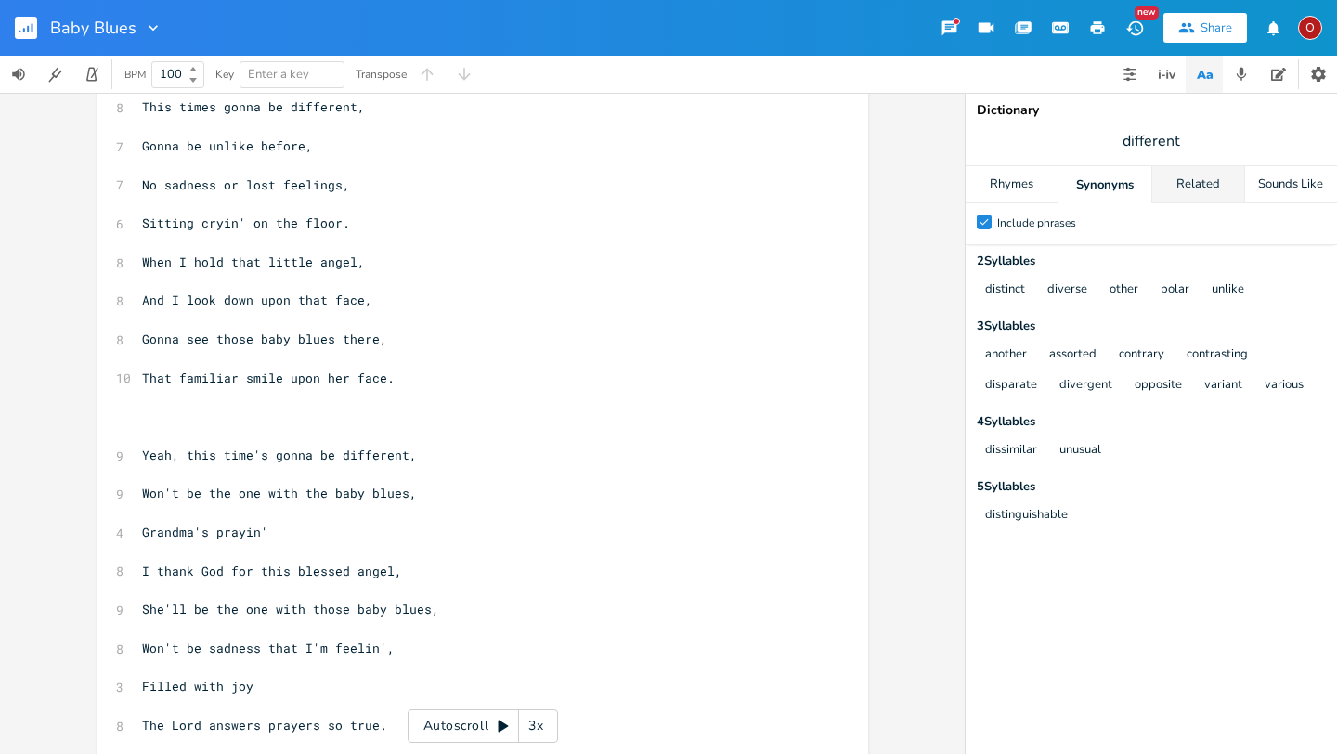
click at [1190, 188] on div "Related" at bounding box center [1199, 184] width 92 height 37
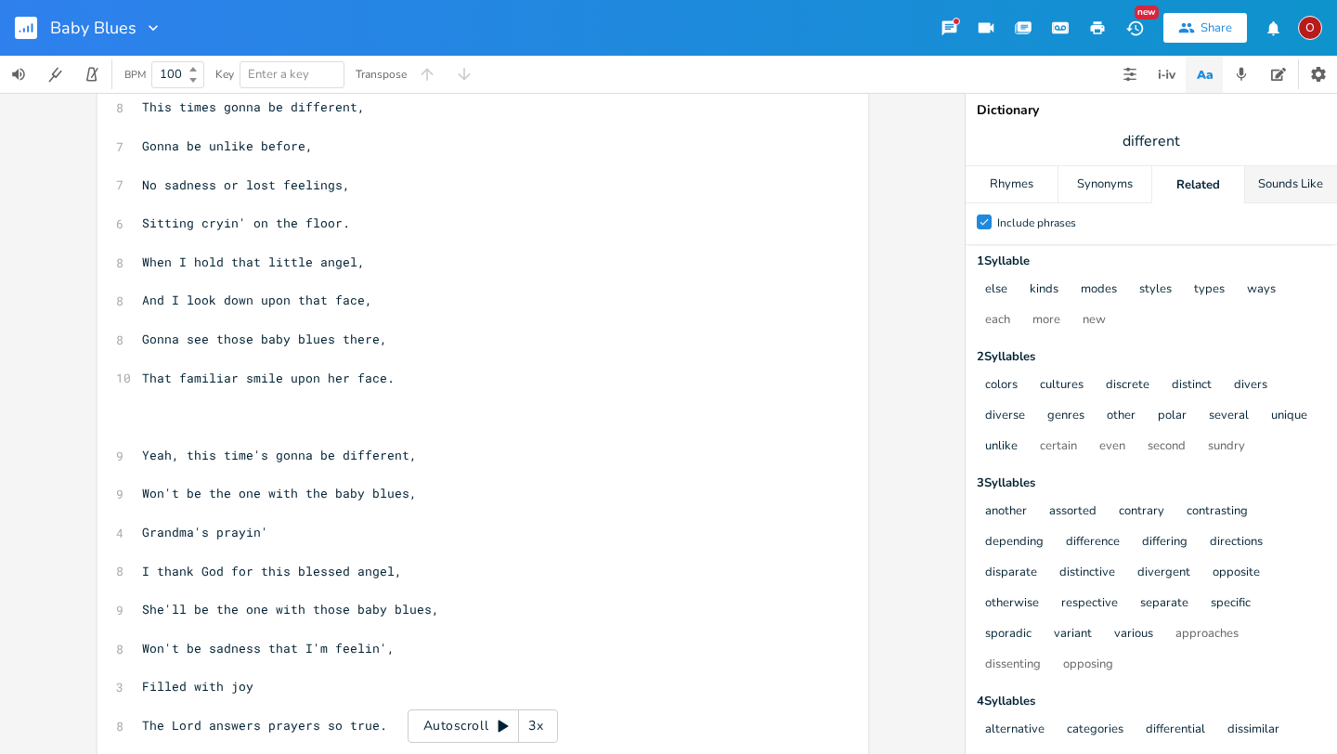
click at [1312, 188] on div "Sounds Like" at bounding box center [1291, 184] width 92 height 37
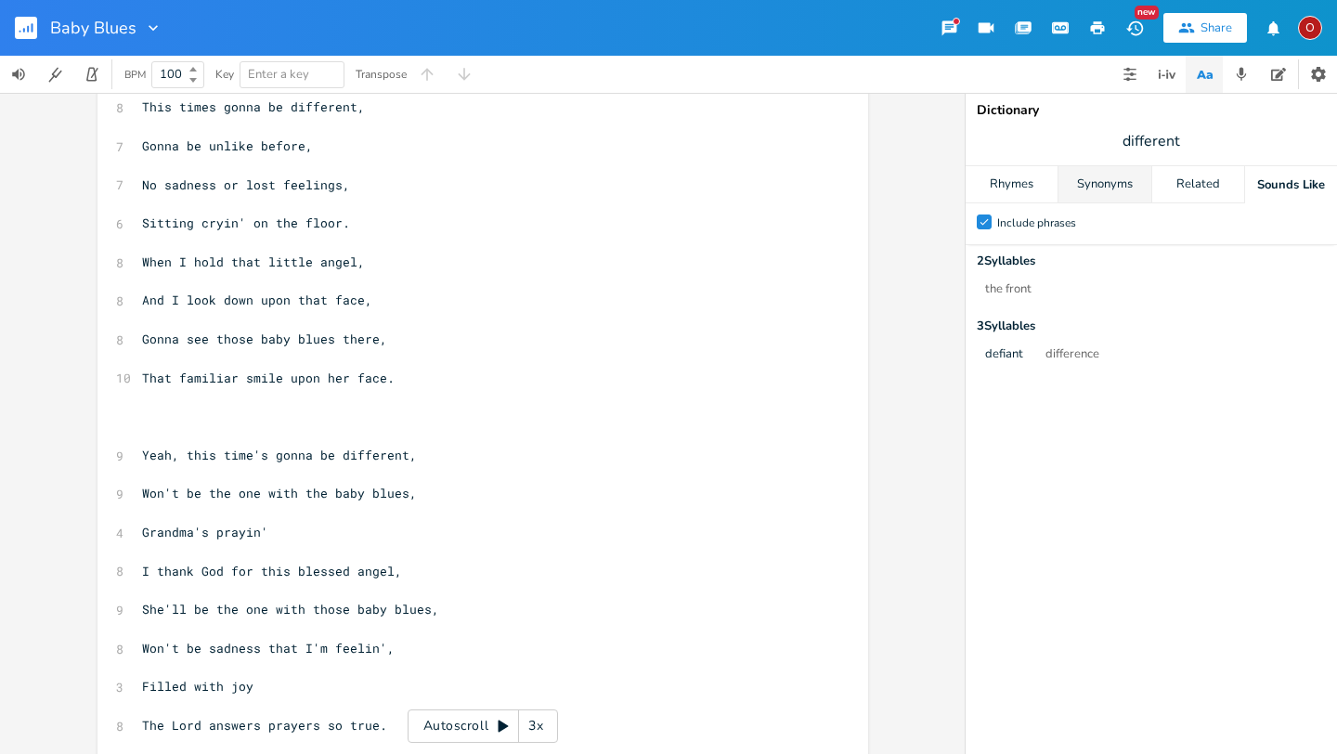
click at [1079, 201] on div "Synonyms" at bounding box center [1105, 184] width 92 height 37
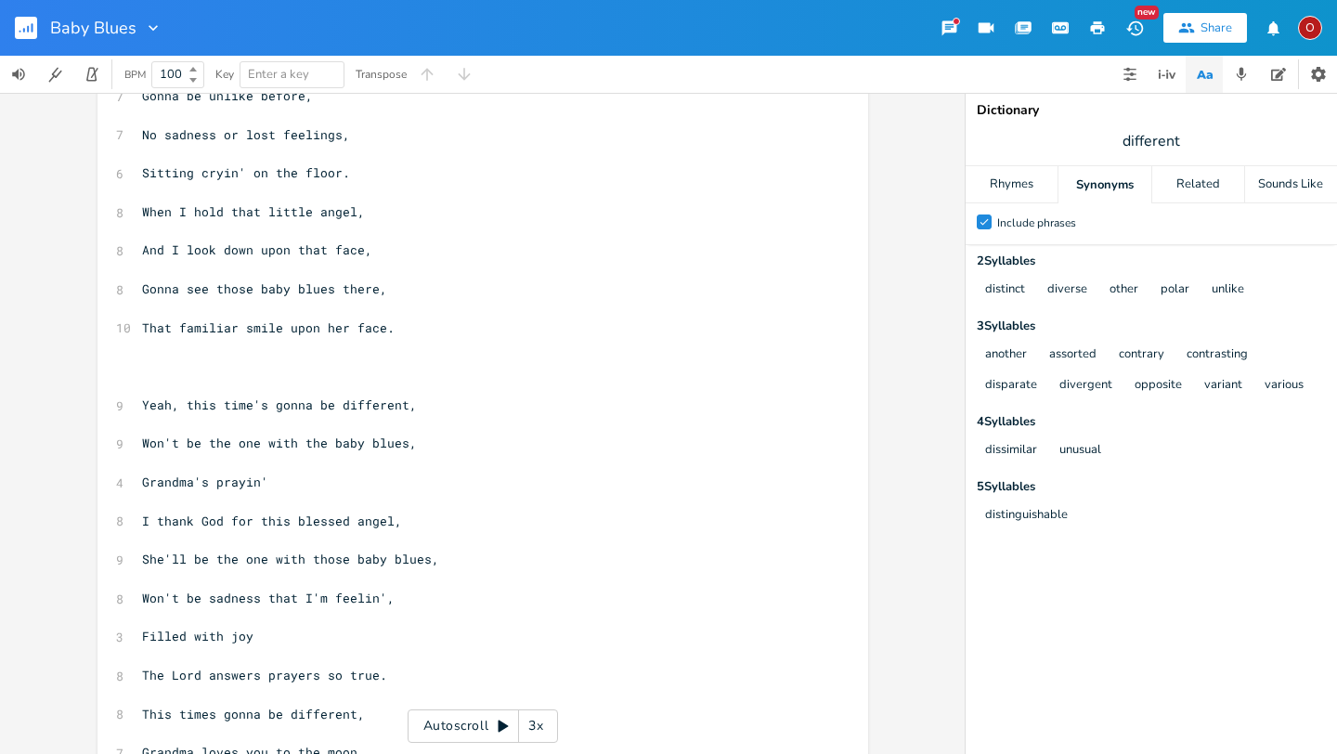
scroll to position [1197, 0]
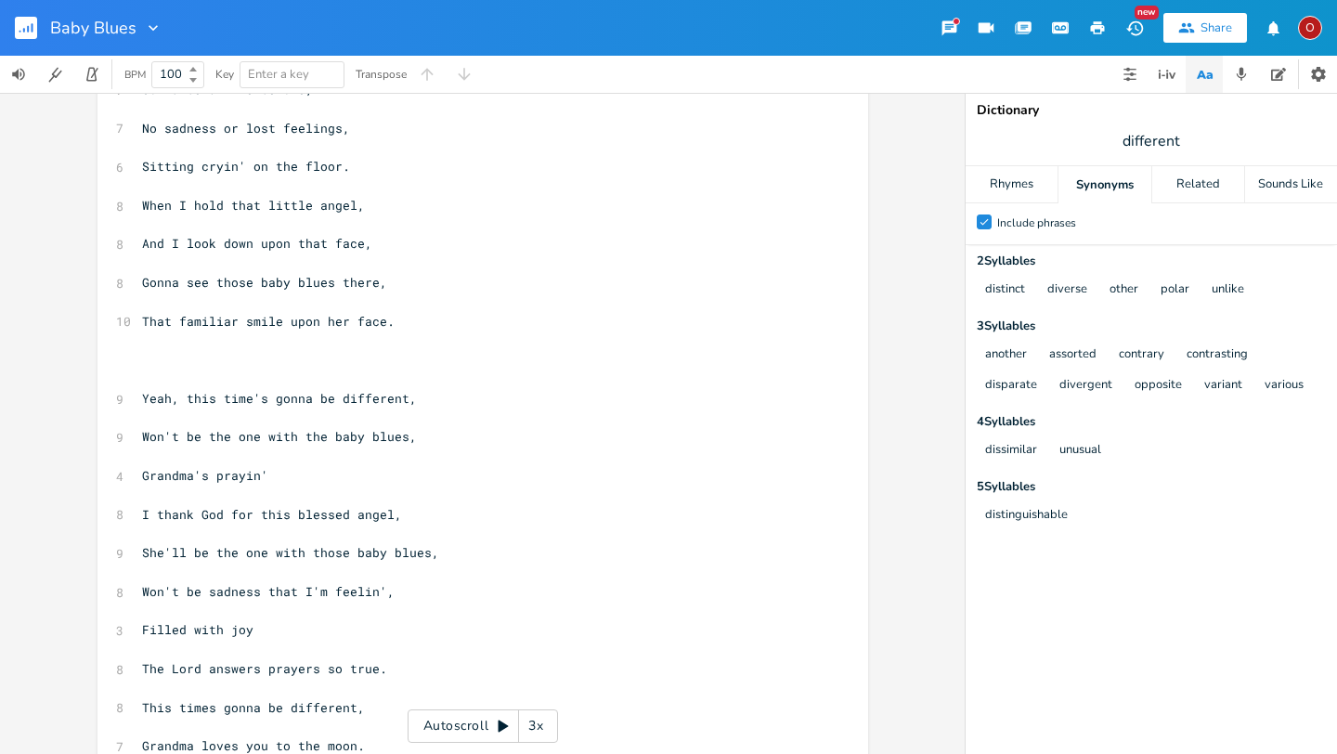
click at [262, 477] on span "Grandma's prayin'" at bounding box center [205, 475] width 126 height 17
type textarea "for"
type textarea "for you angel."
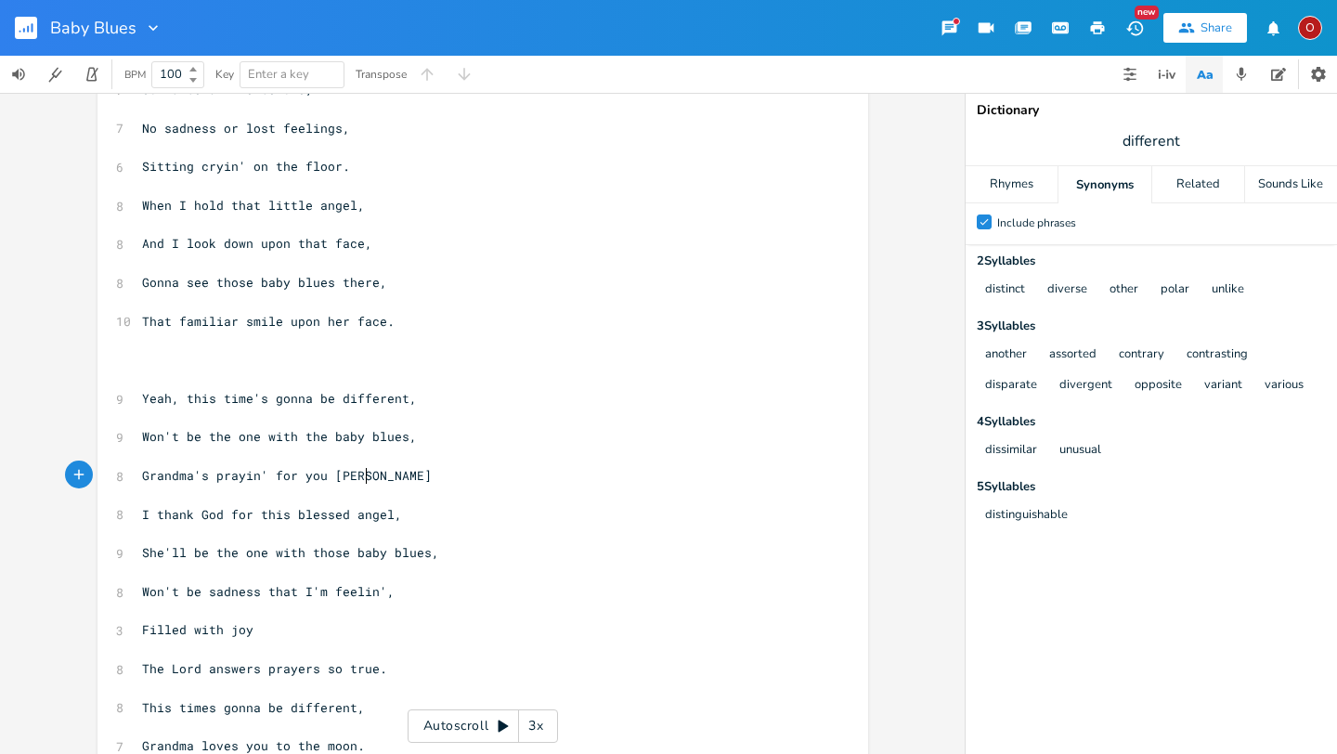
type textarea ","
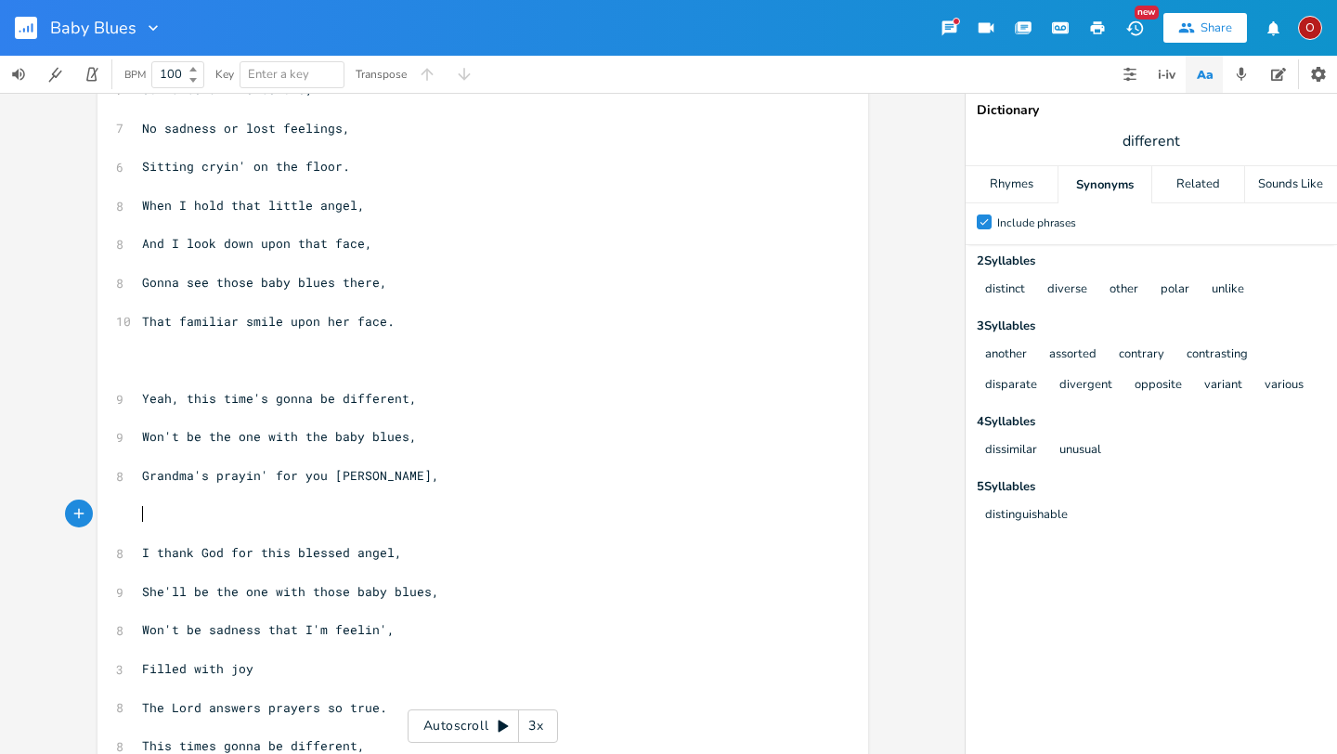
click at [324, 476] on span "Grandma's prayin' for you [PERSON_NAME]," at bounding box center [290, 475] width 297 height 17
type textarea "little"
click at [424, 477] on pre "Grandma's prayin' for you little angel," at bounding box center [473, 476] width 671 height 20
type textarea "j"
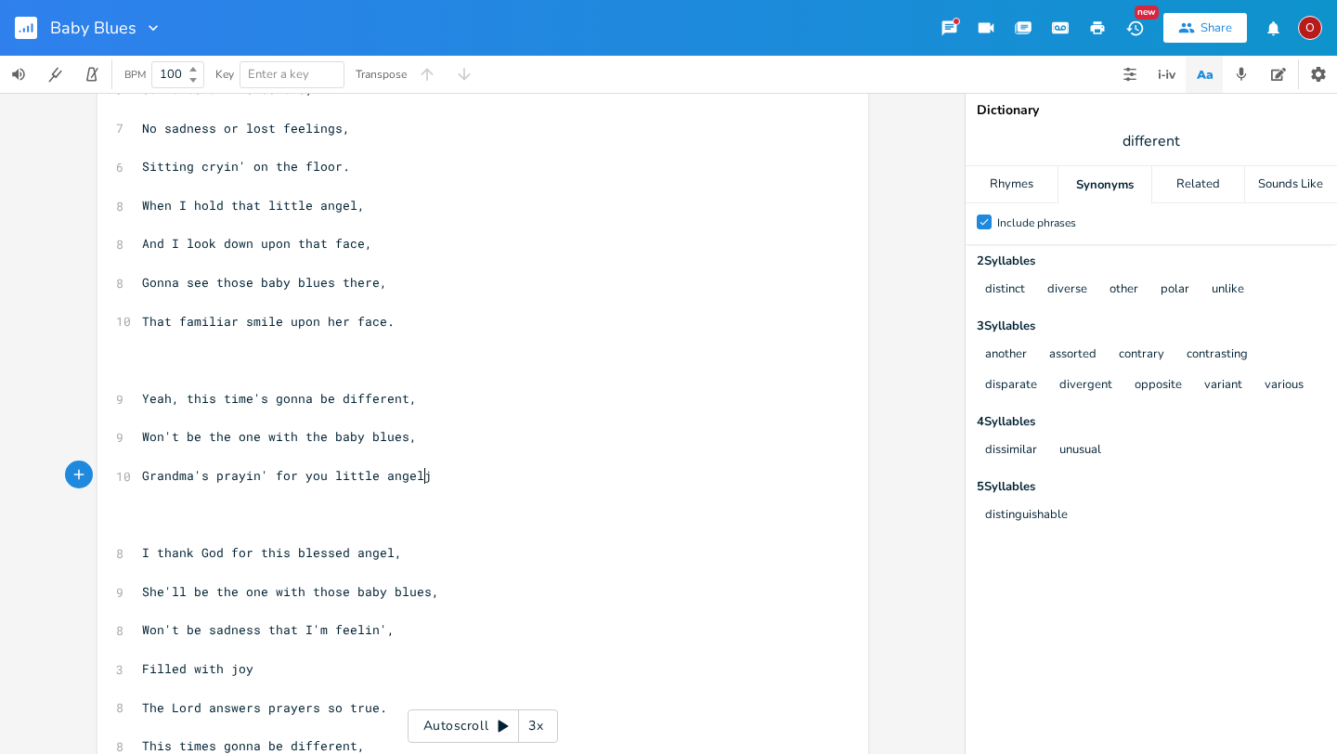
scroll to position [0, 3]
type textarea "/ I think"
type textarea "ank [DEMOGRAPHIC_DATA] for this blessed angle"
type textarea "el,"
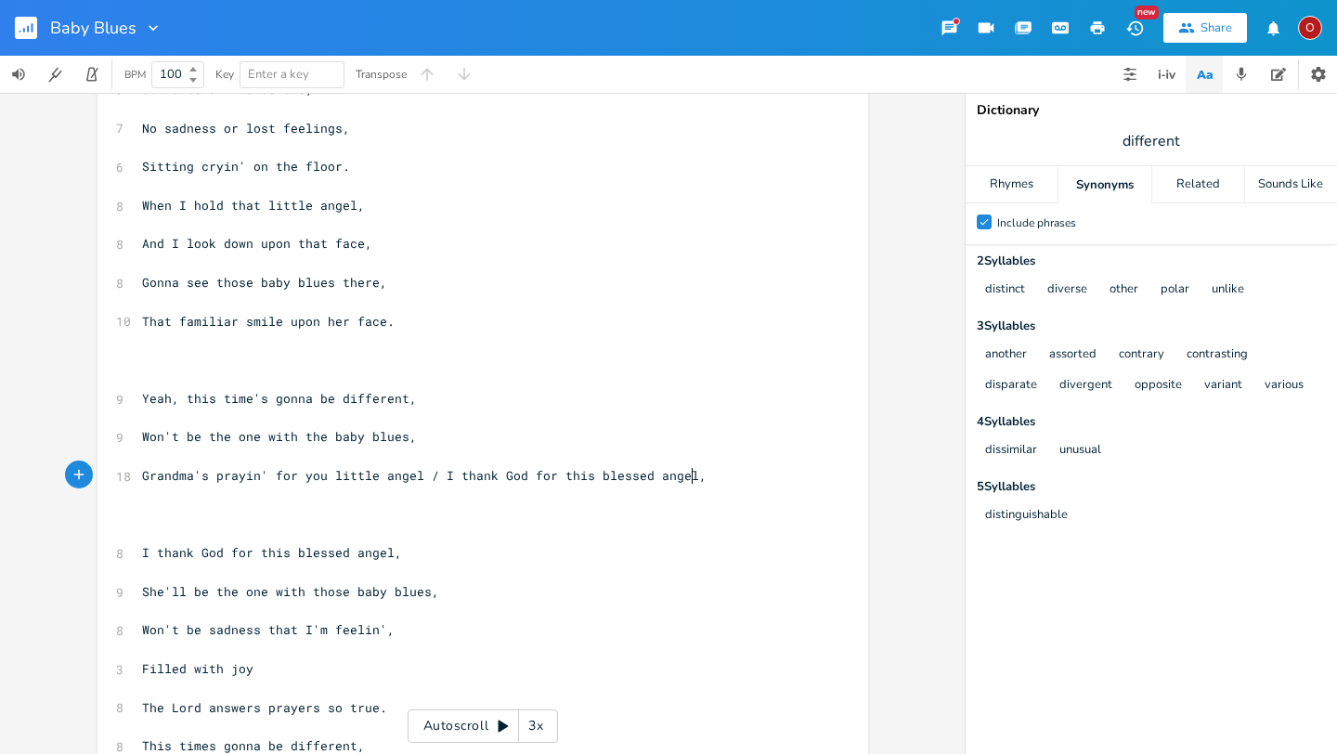
scroll to position [0, 11]
click at [403, 550] on pre "I thank God for this blessed angel," at bounding box center [473, 553] width 671 height 20
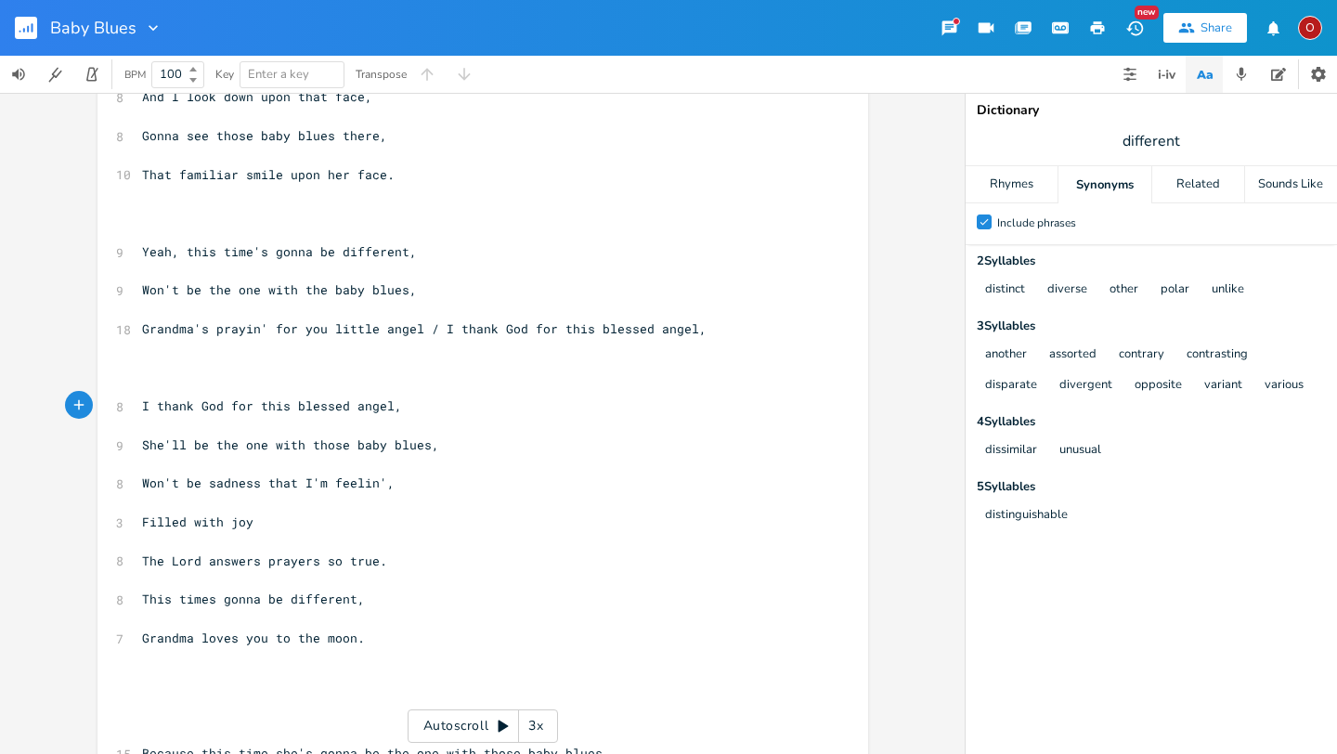
scroll to position [1345, 0]
click at [257, 524] on pre "Filled with joy" at bounding box center [473, 522] width 671 height 20
type textarea "I'll be filled with joy inside,"
click at [366, 560] on span "The Lord answers prayers so true." at bounding box center [264, 560] width 245 height 17
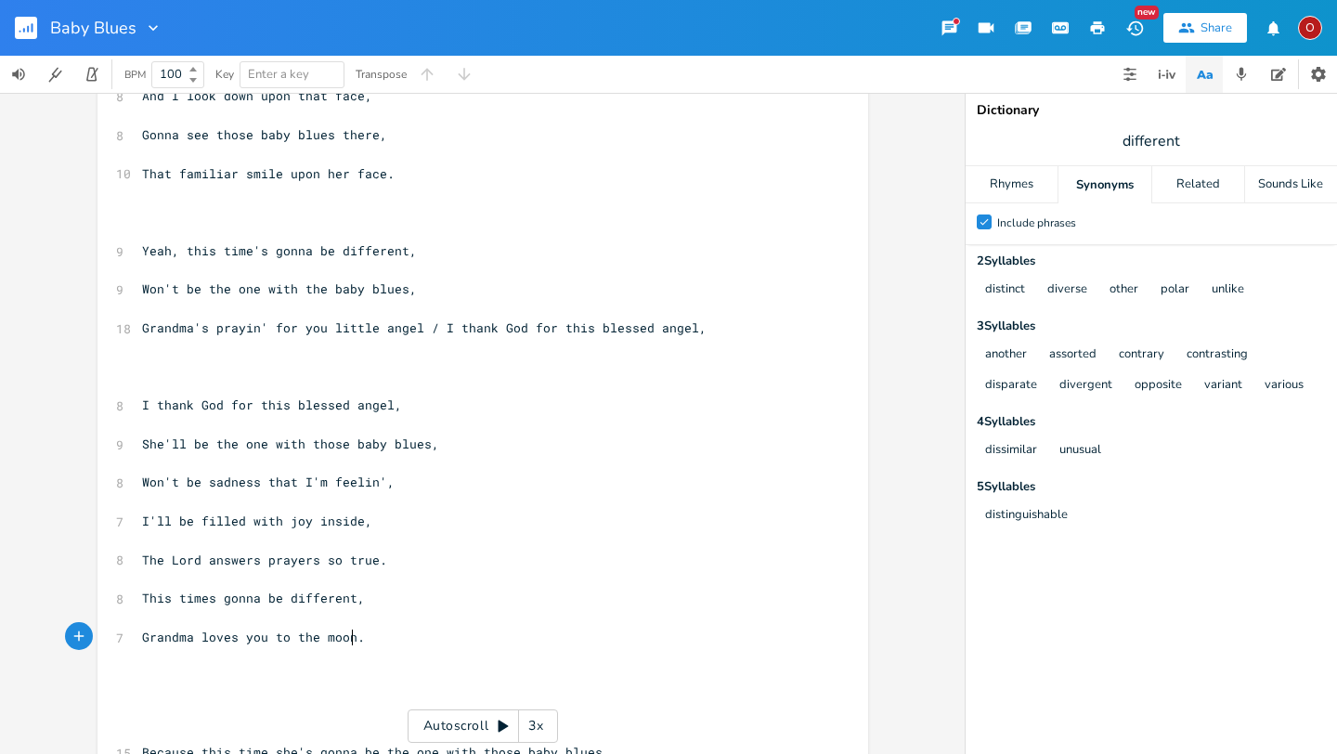
click at [346, 636] on span "Grandma loves you to the moon." at bounding box center [253, 637] width 223 height 17
type textarea "A whi"
type textarea "ole experience all new"
click at [142, 442] on span "She'll be the one with those baby blues," at bounding box center [290, 444] width 297 height 17
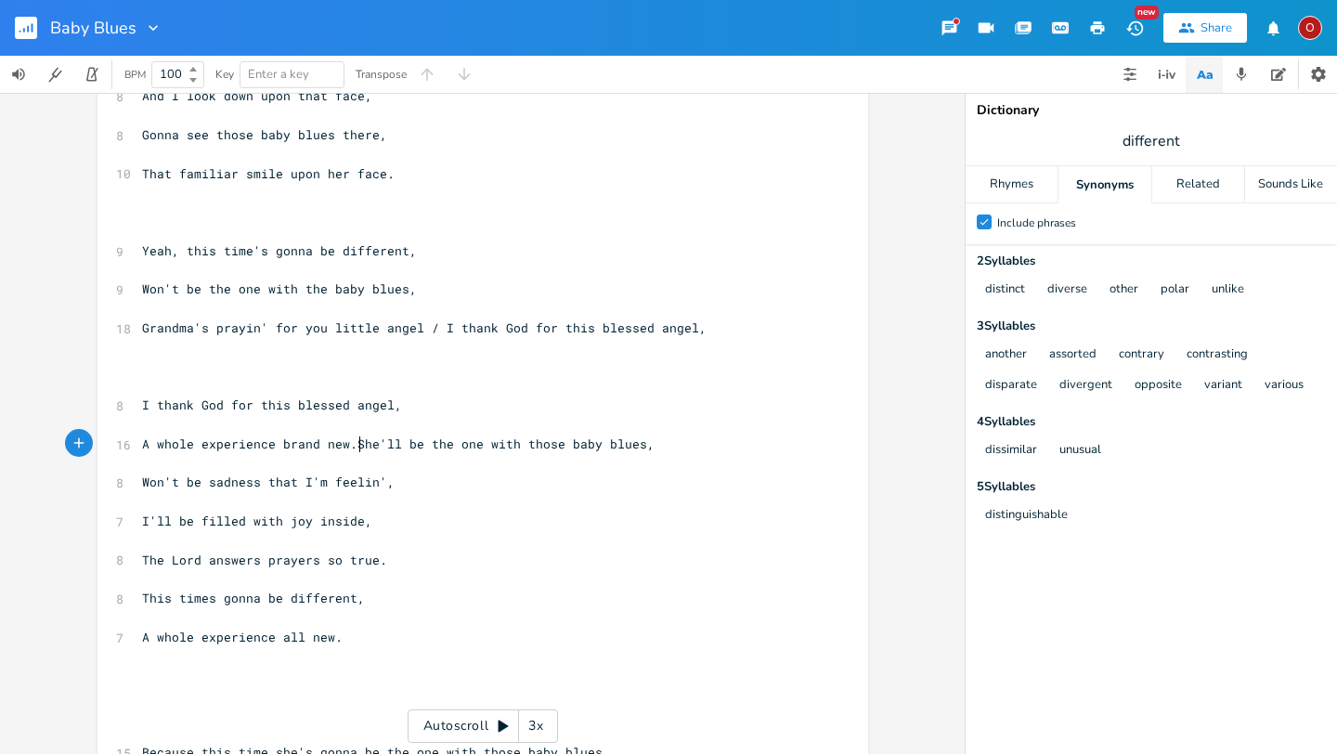
scroll to position [0, 174]
type textarea "A whole experience brand new."
click at [363, 639] on pre "A whole experience all new." at bounding box center [473, 638] width 671 height 20
type textarea "Wh'"
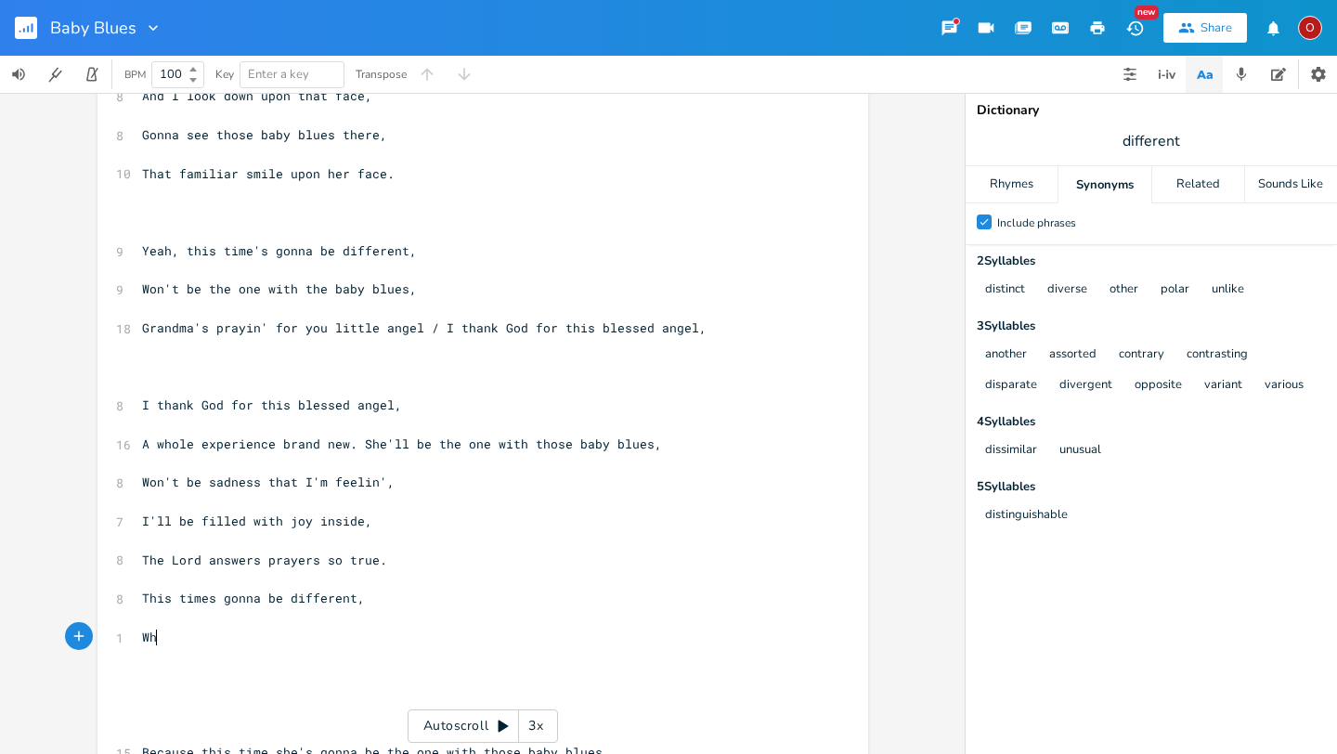
scroll to position [0, 22]
type textarea "Wh"
type textarea "She'll be the one with those baby blues."
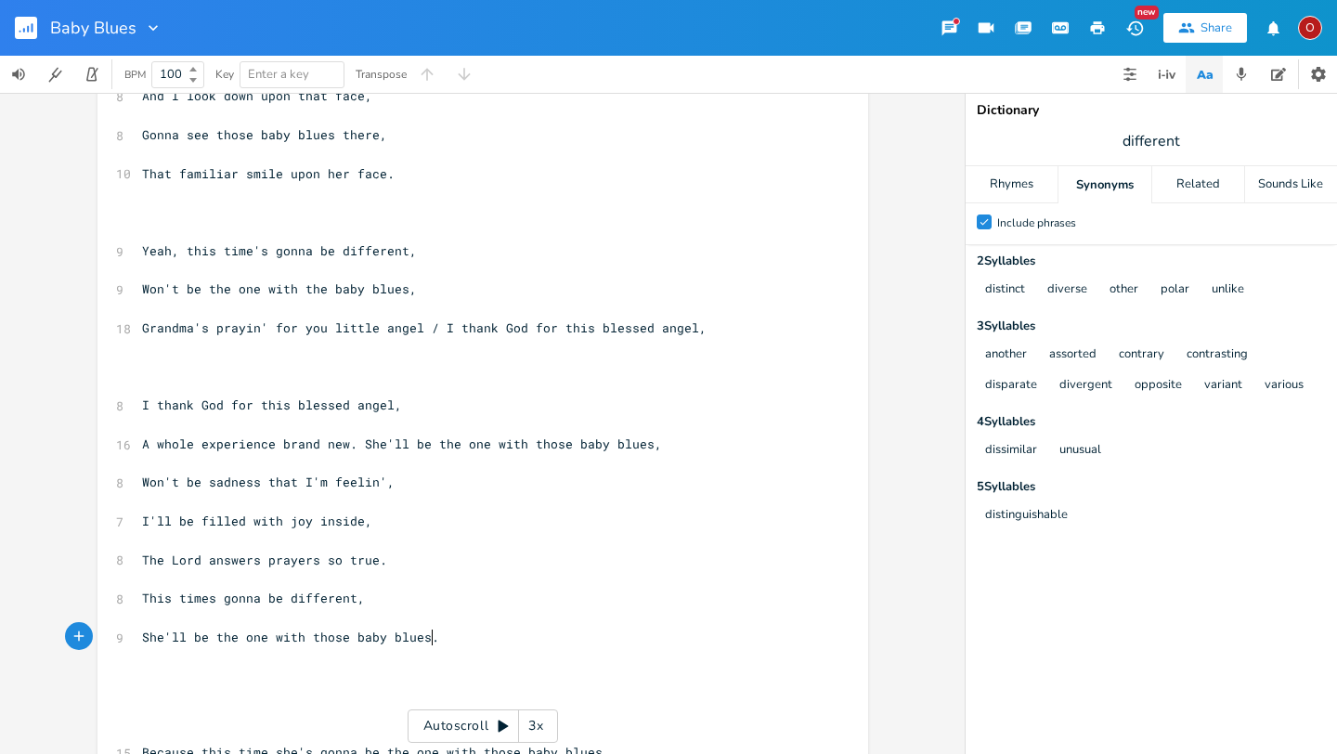
click at [662, 445] on pre "A whole experience brand new. She'll be the one with those baby blues," at bounding box center [473, 445] width 671 height 20
click at [203, 484] on span "Won't be sadness that I'm feelin'," at bounding box center [268, 482] width 253 height 17
type textarea "that"
click at [142, 598] on span "This times gonna be different," at bounding box center [253, 598] width 223 height 17
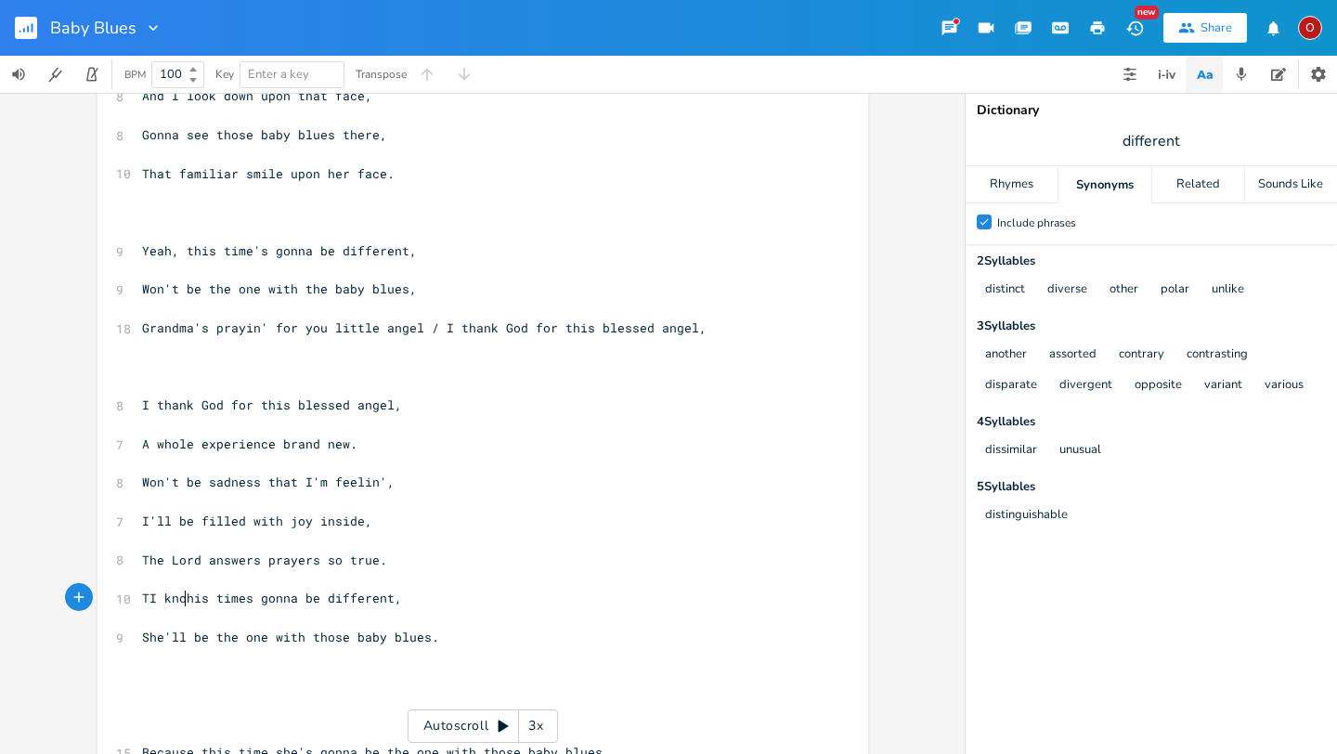
type textarea "I know"
type textarea "I know h"
type textarea "t"
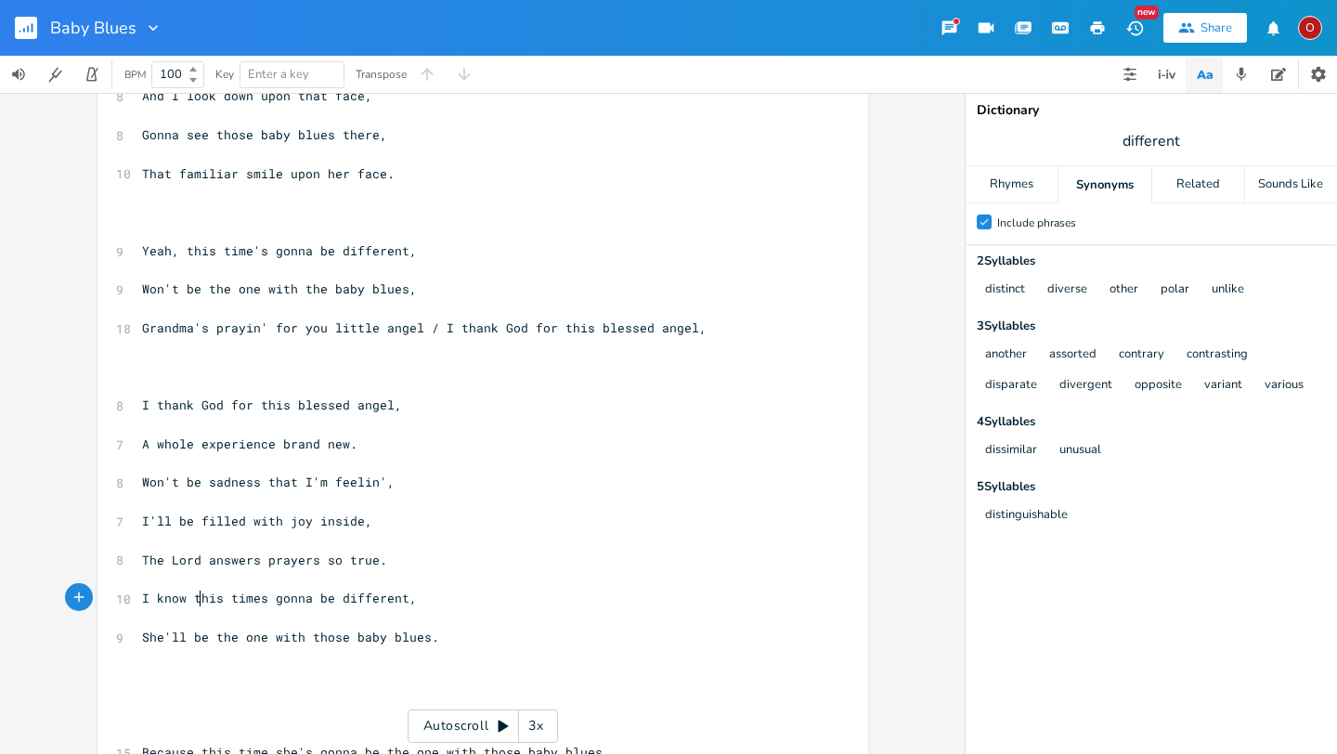
scroll to position [0, 4]
click at [382, 556] on pre "The Lord answers prayers so true." at bounding box center [473, 561] width 671 height 20
click at [142, 445] on span "A whole experience brand new." at bounding box center [249, 444] width 215 height 17
click at [439, 647] on pre "​" at bounding box center [473, 657] width 671 height 20
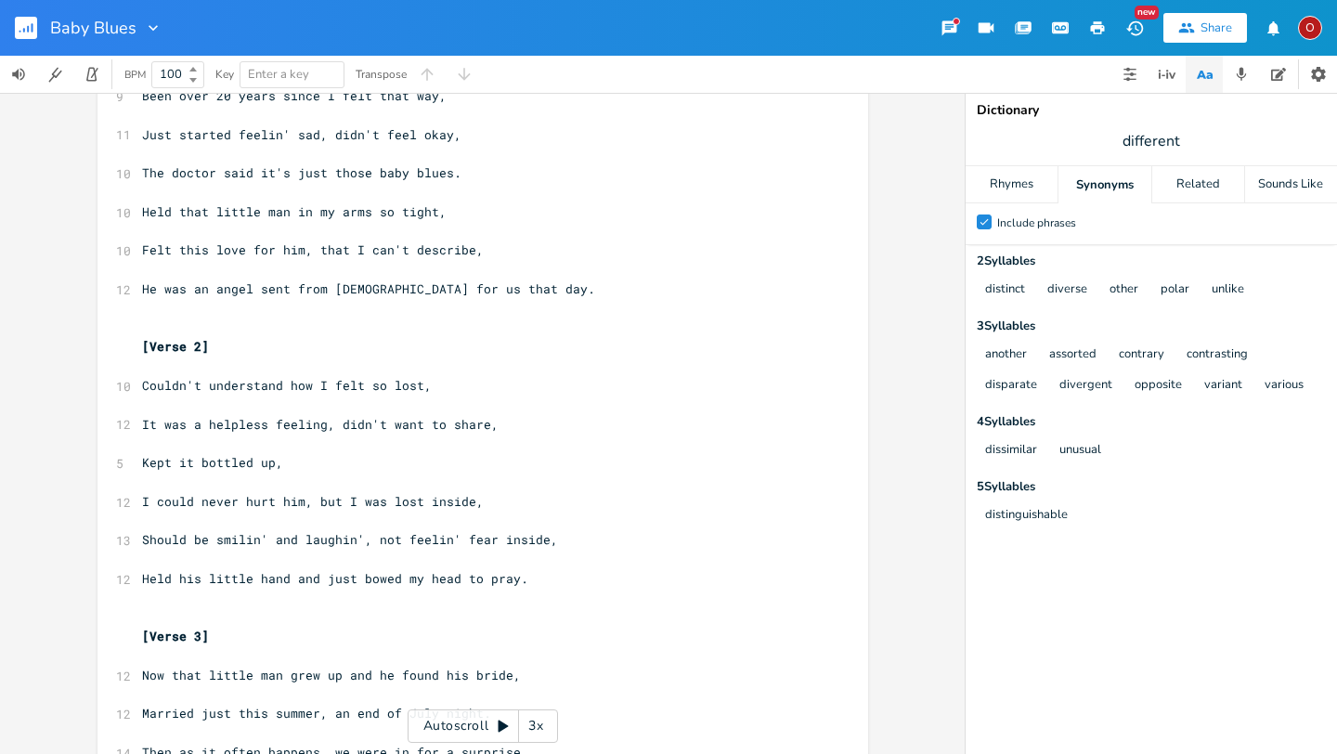
scroll to position [0, 0]
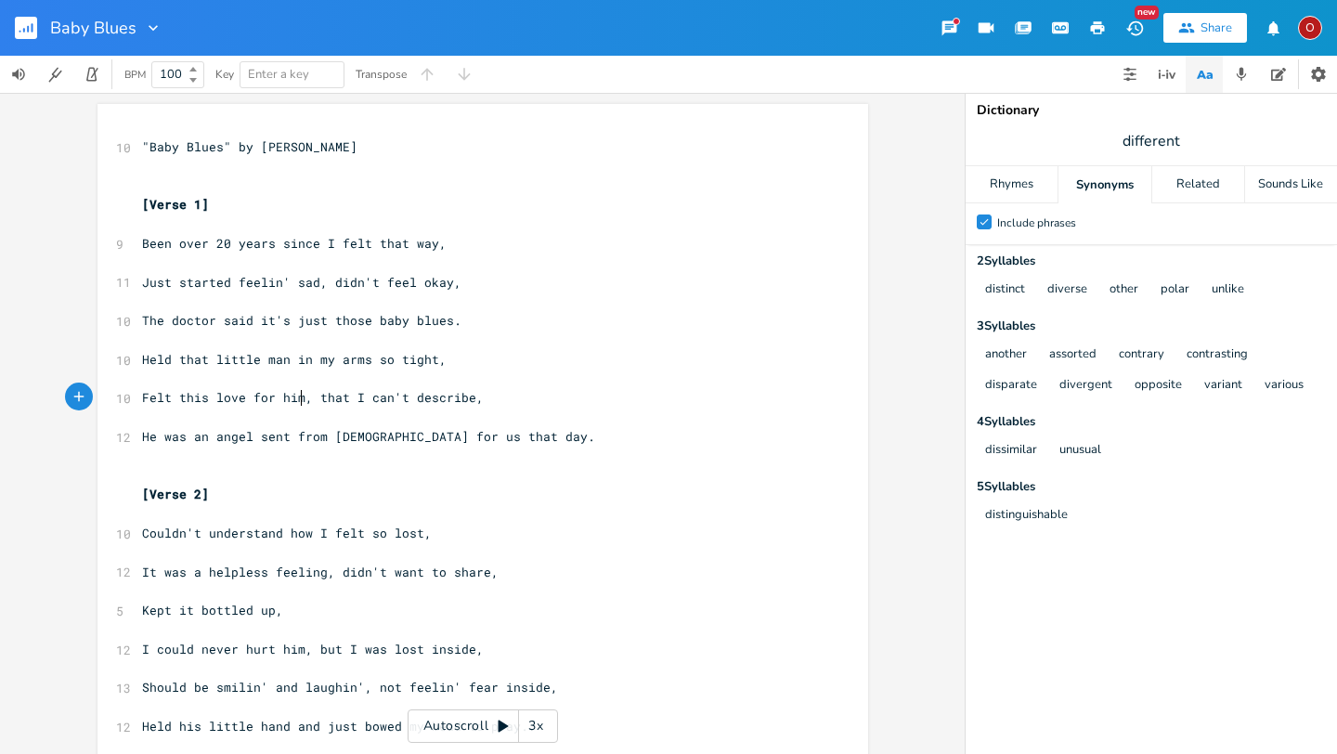
click at [294, 397] on span "Felt this love for him, that I can't describe," at bounding box center [313, 397] width 342 height 17
click at [316, 396] on span "Felt unimaginable love / Felt this love for him), that I can't describe," at bounding box center [409, 397] width 535 height 17
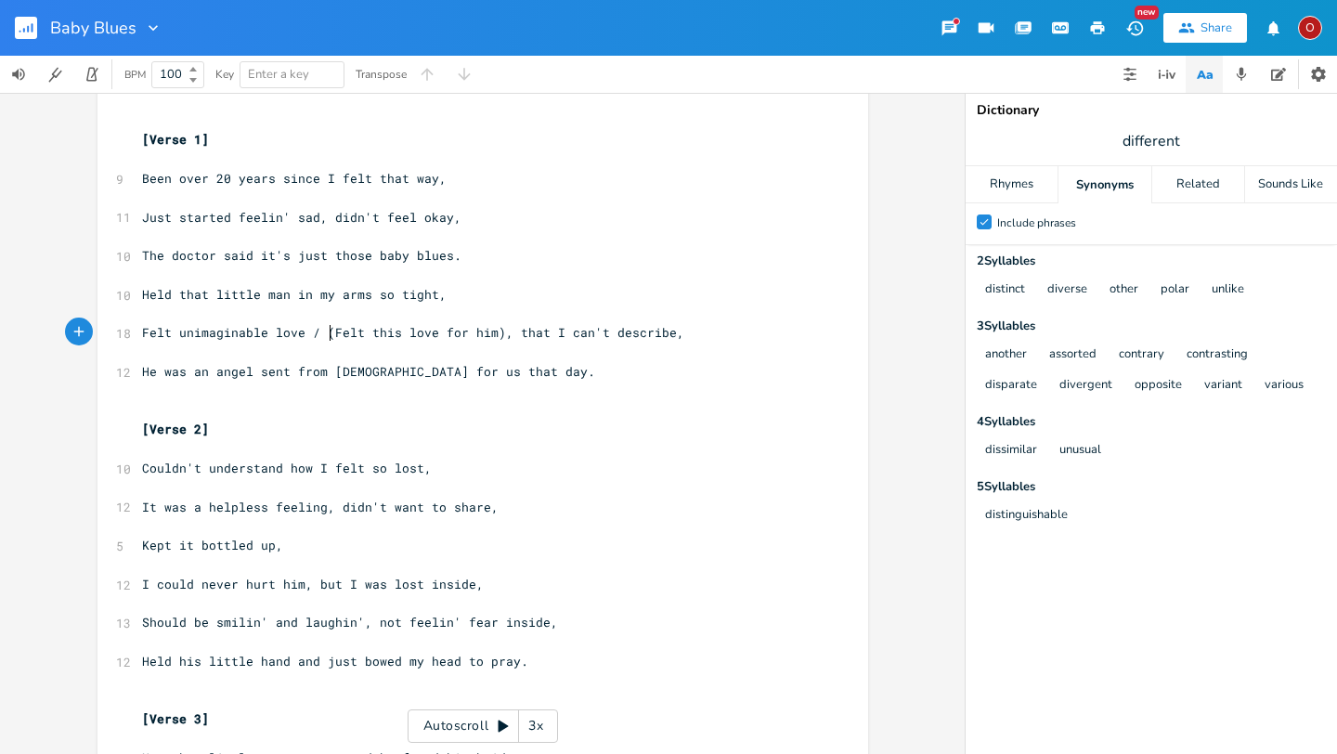
scroll to position [103, 0]
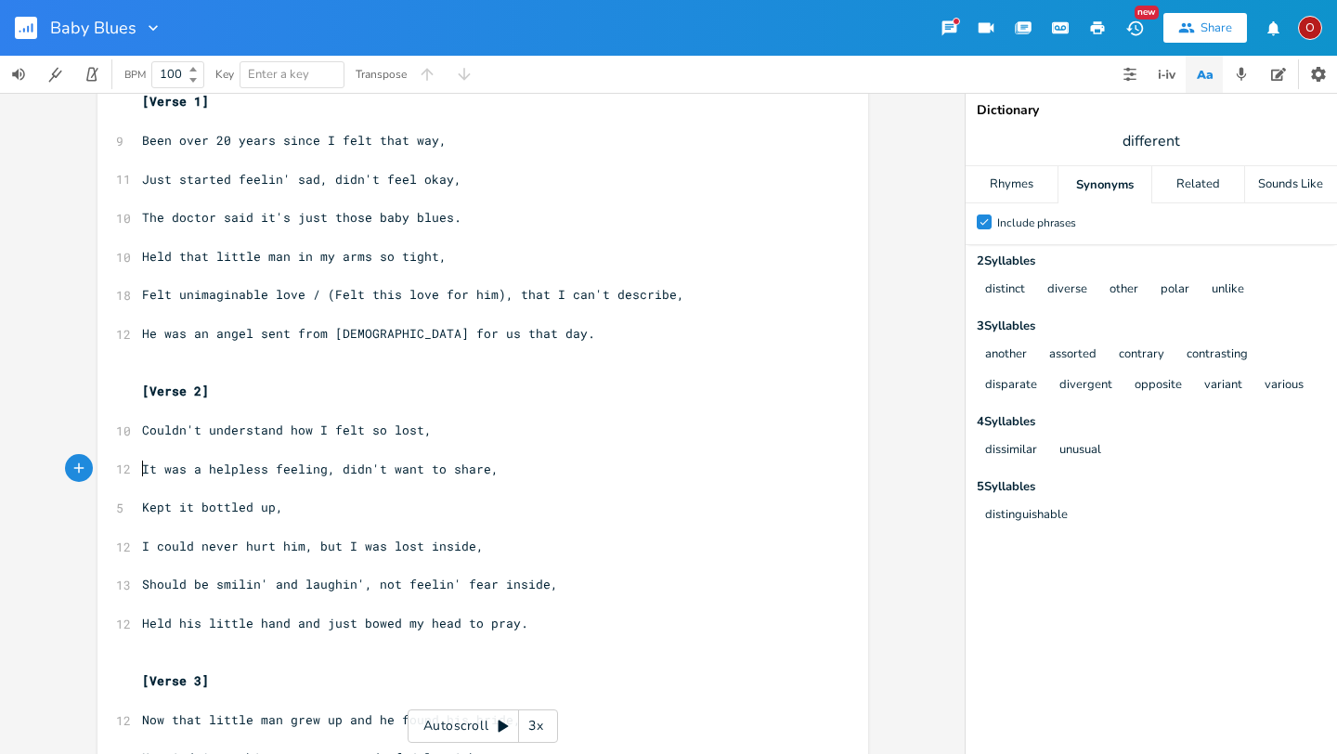
click at [142, 467] on span "It was a helpless feeling, didn't want to share," at bounding box center [320, 469] width 357 height 17
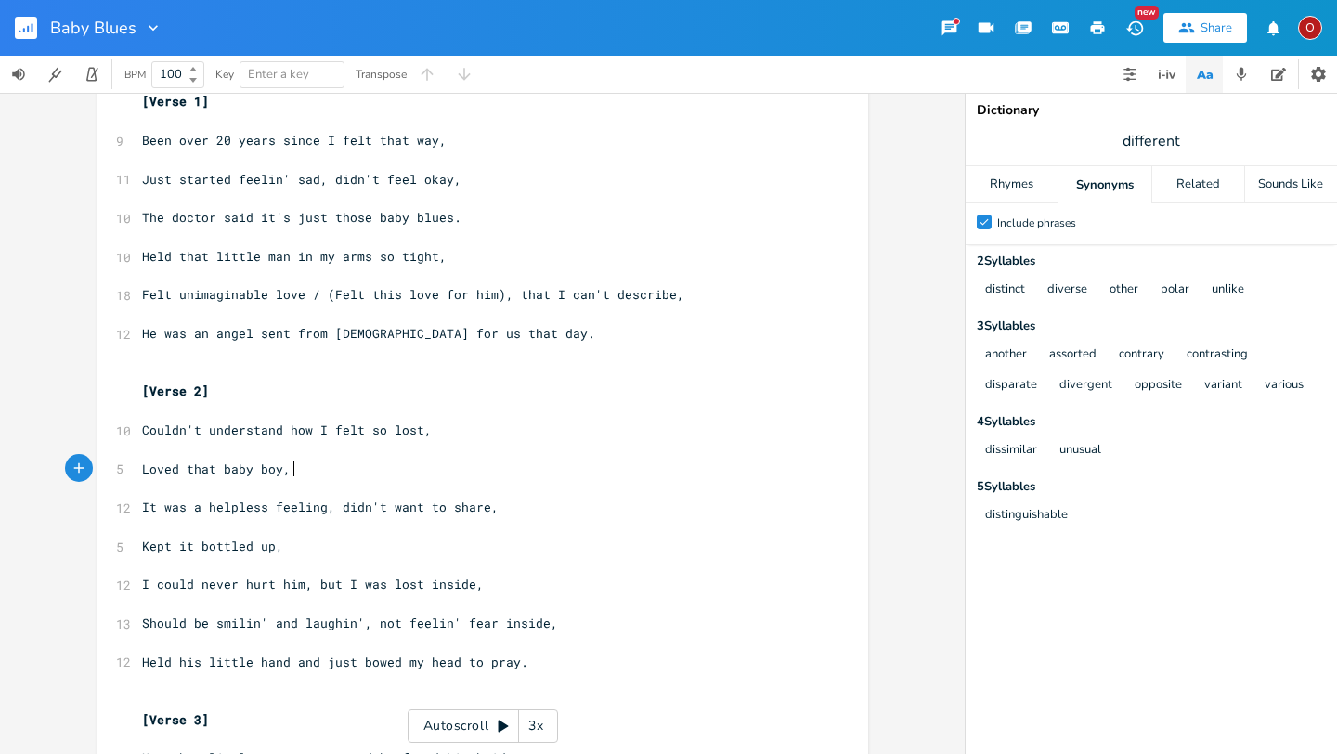
scroll to position [0, 111]
click at [1188, 139] on span "different" at bounding box center [1152, 140] width 372 height 33
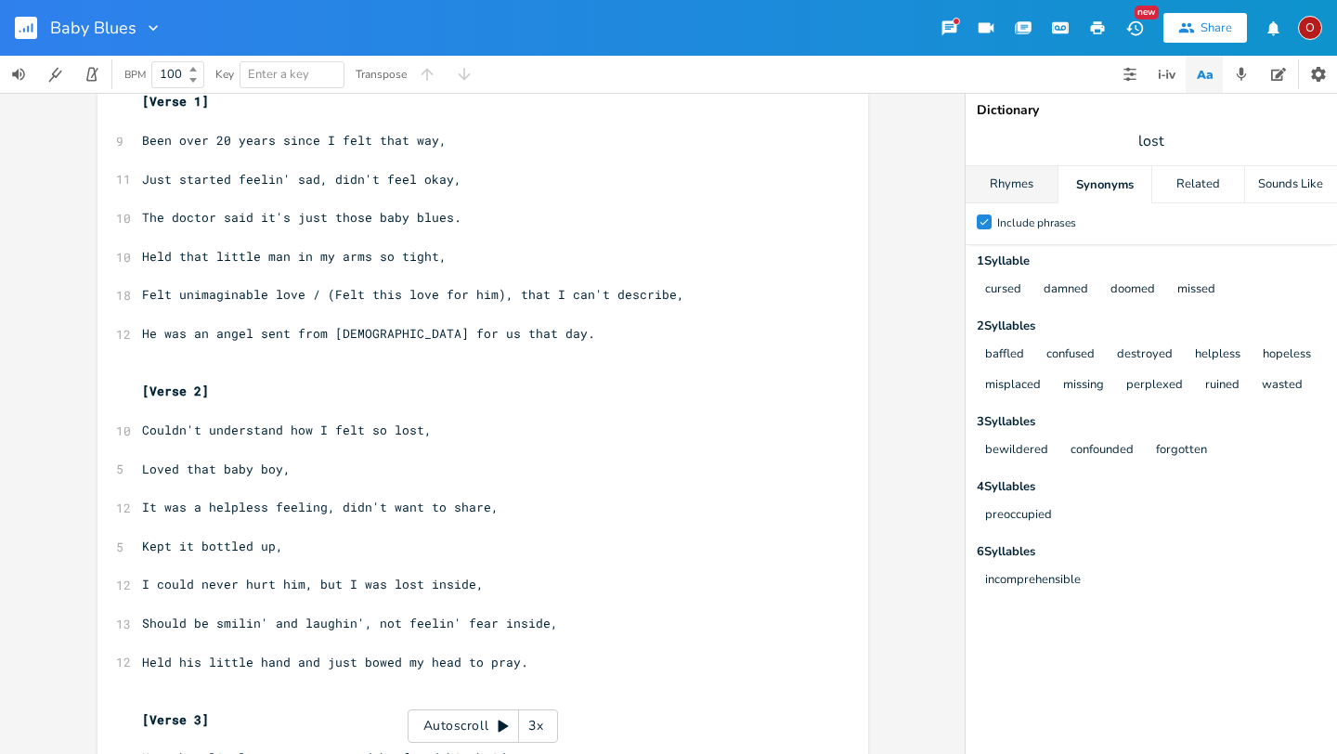
click at [1036, 181] on div "Rhymes" at bounding box center [1012, 184] width 92 height 37
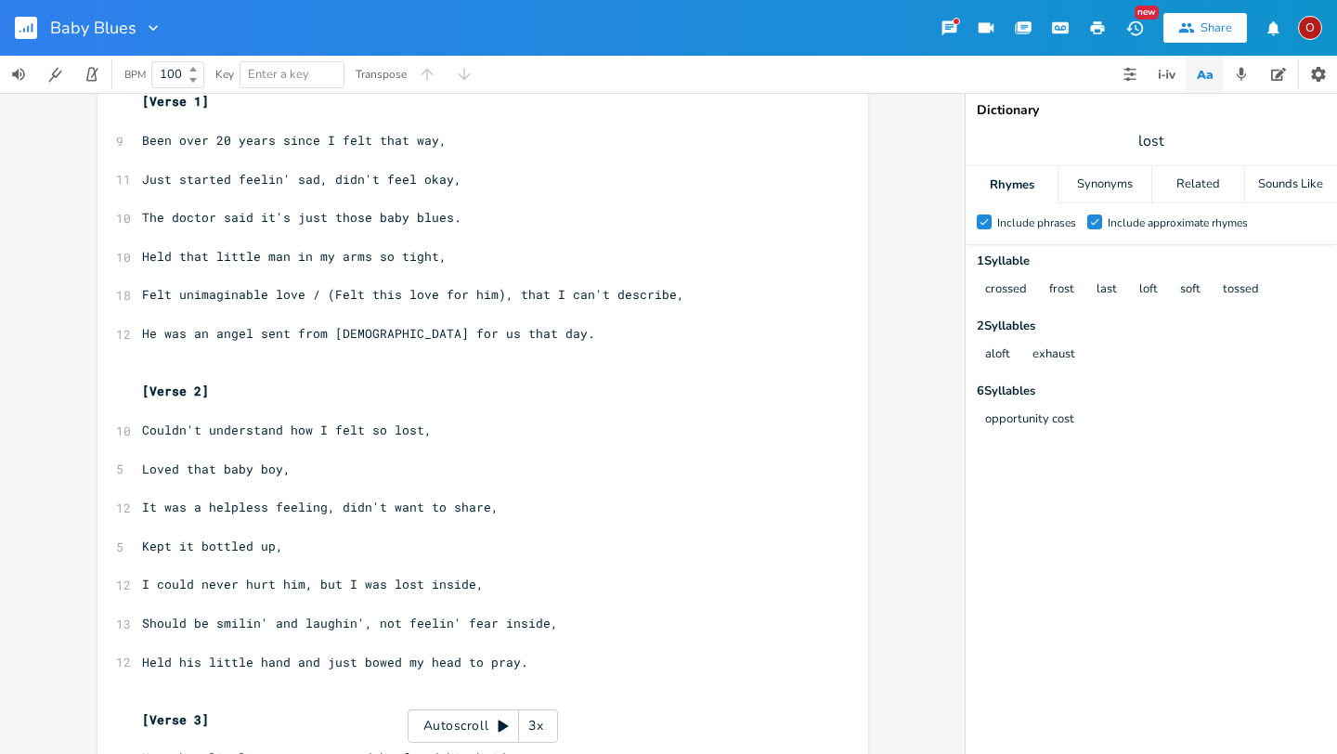
click at [298, 471] on pre "Loved that baby boy," at bounding box center [473, 470] width 671 height 20
click at [333, 507] on span "It was a helpless feeling, didn't want to share," at bounding box center [320, 507] width 357 height 17
click at [289, 537] on pre "Kept it bottled up," at bounding box center [473, 547] width 671 height 20
click at [294, 545] on pre "Kept it bottled up," at bounding box center [473, 547] width 671 height 20
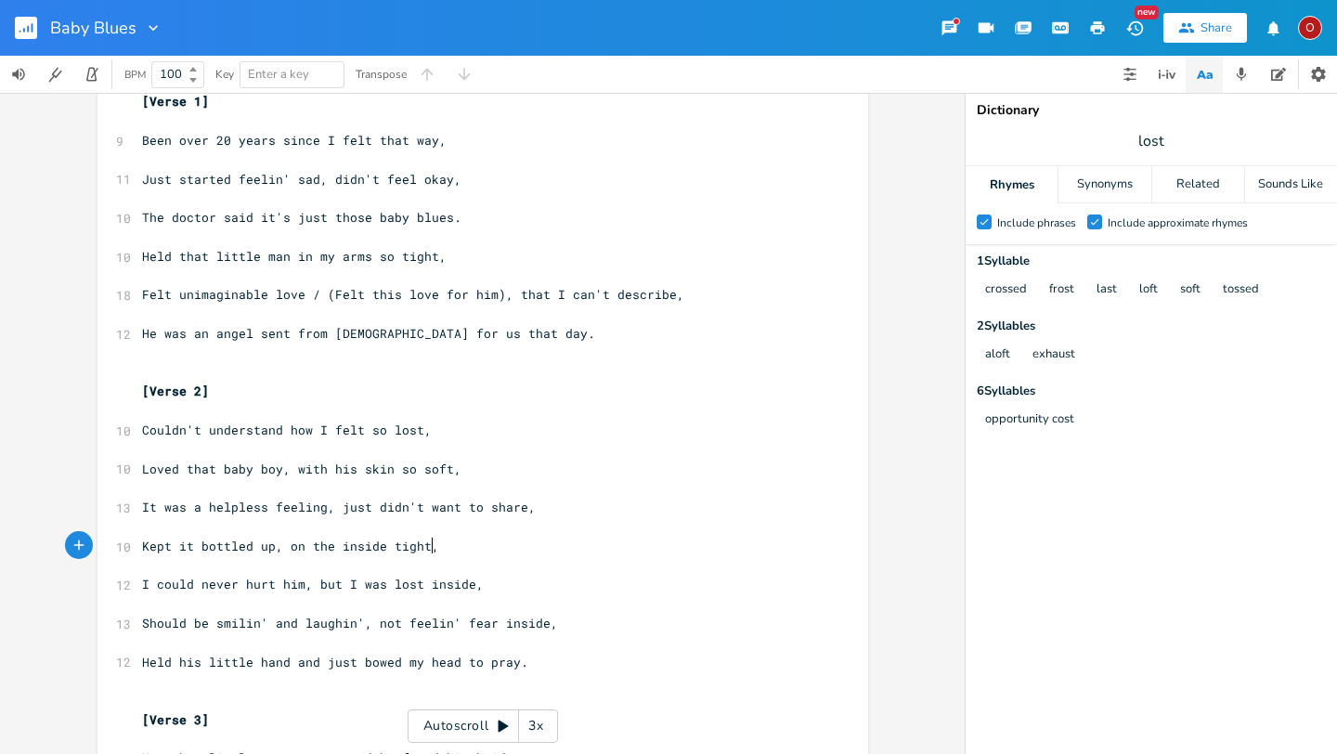
scroll to position [0, 105]
click at [296, 591] on span "I could never hurt him, but I was lost inside," at bounding box center [313, 584] width 342 height 17
